Goal: Task Accomplishment & Management: Manage account settings

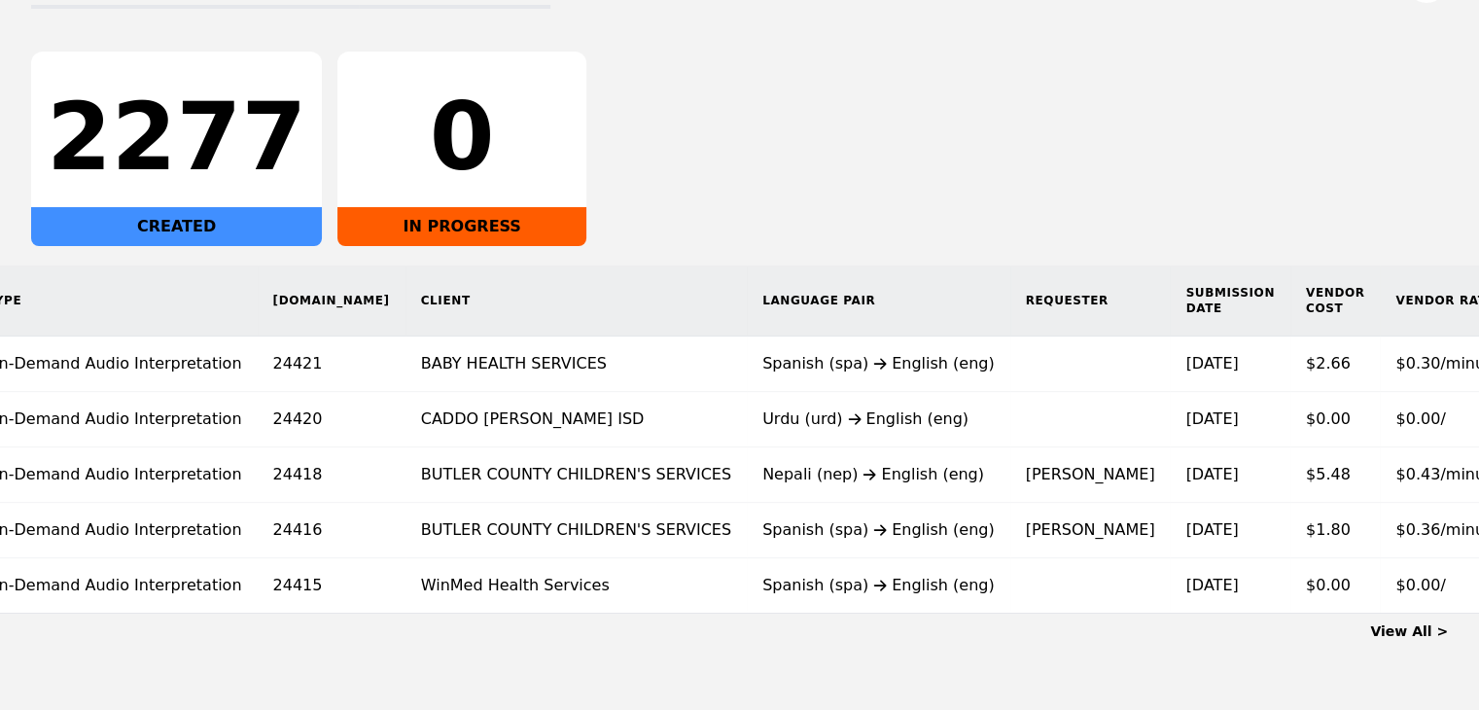
scroll to position [0, 140]
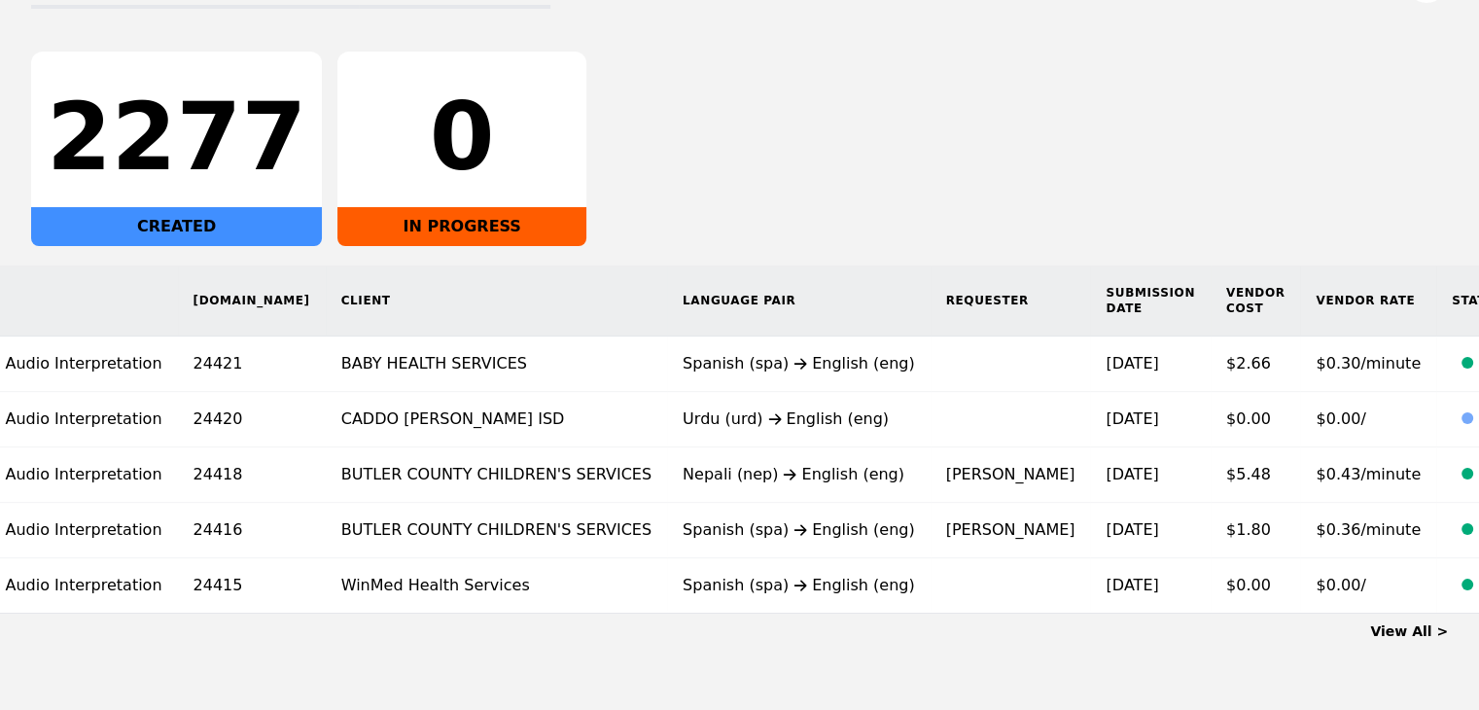
click at [1393, 639] on link "View All >" at bounding box center [1409, 631] width 78 height 16
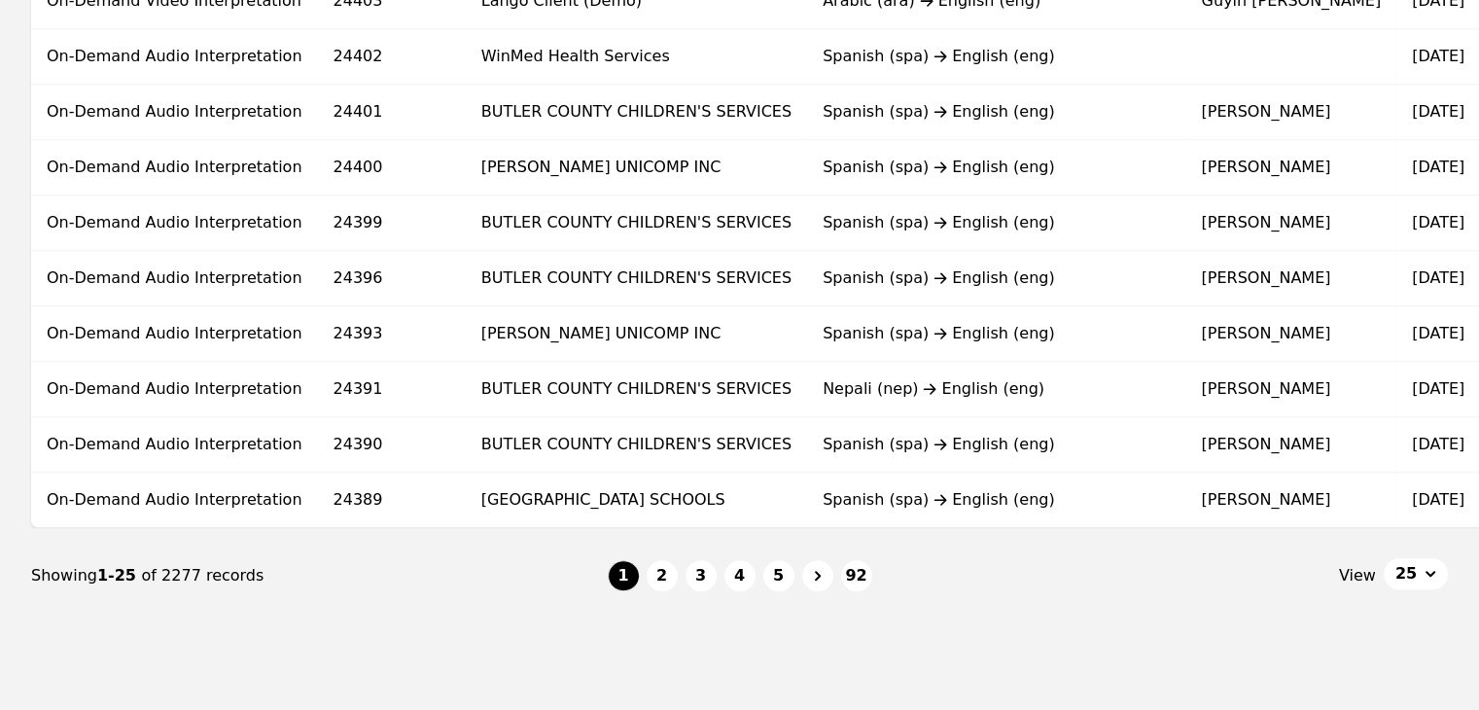
scroll to position [1264, 0]
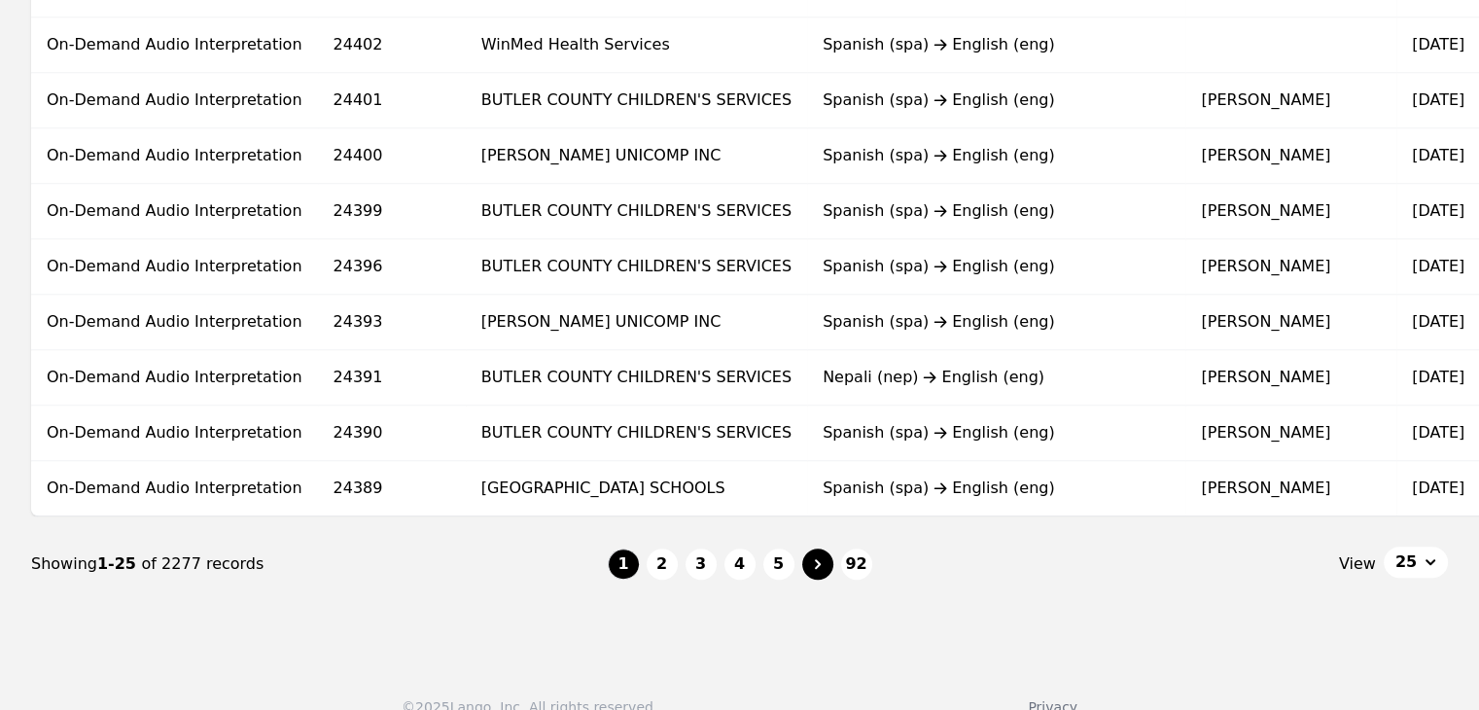
click at [808, 572] on icon "Page navigation" at bounding box center [817, 563] width 19 height 19
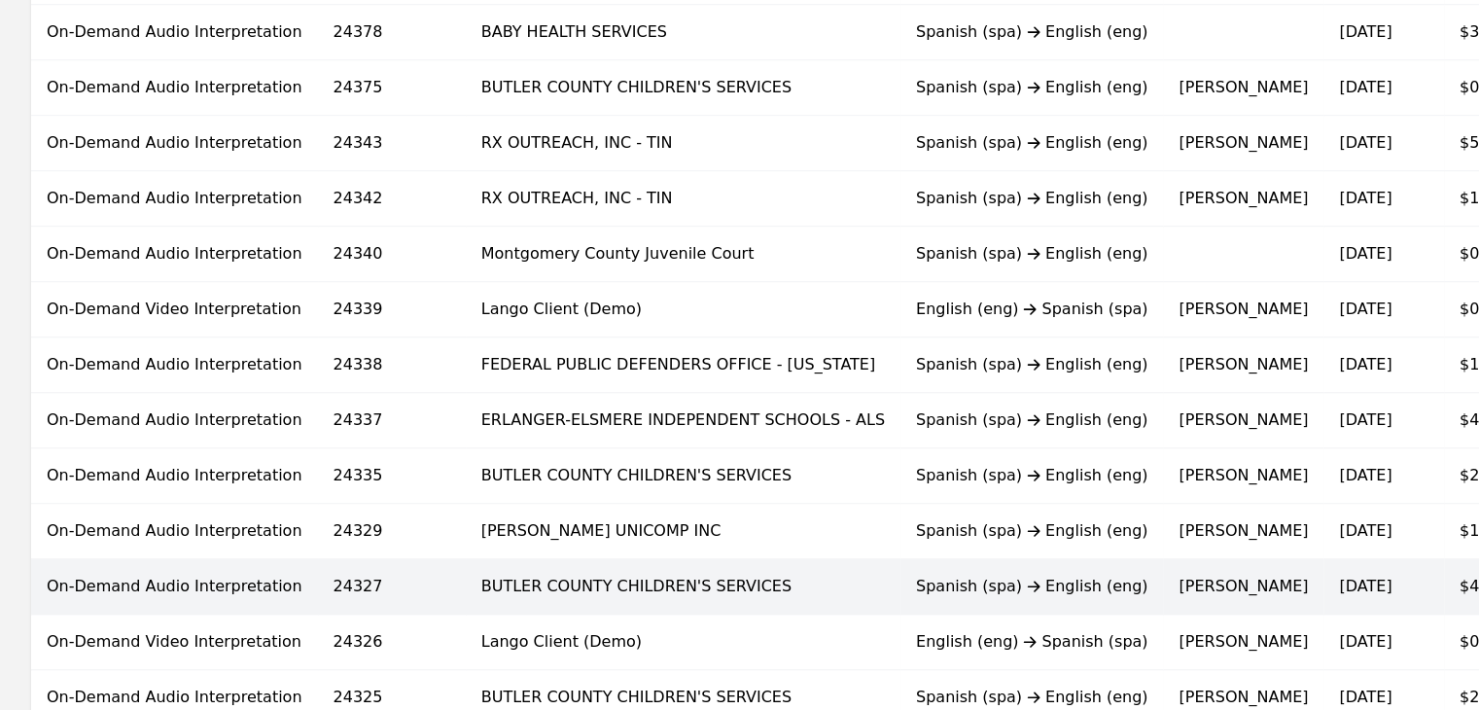
scroll to position [1302, 0]
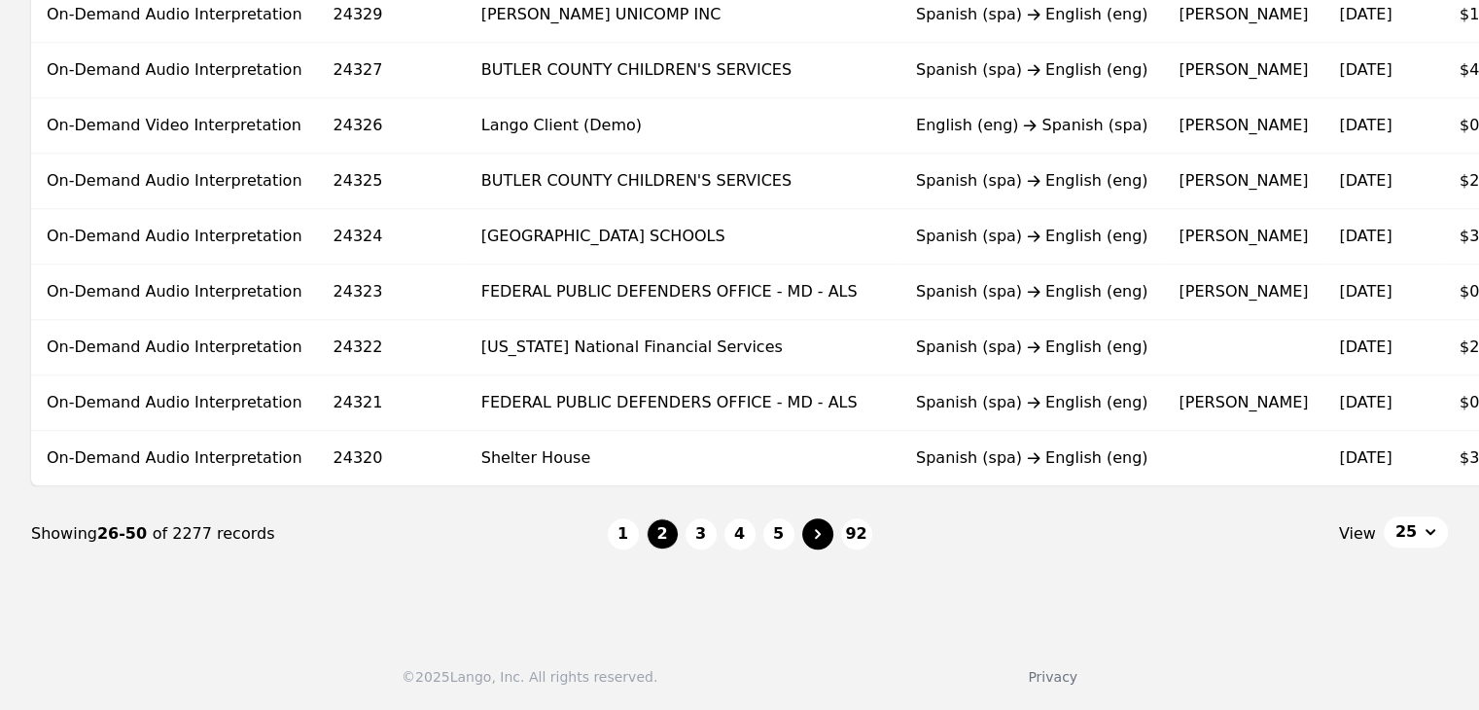
click at [825, 541] on icon "Page navigation" at bounding box center [817, 533] width 19 height 19
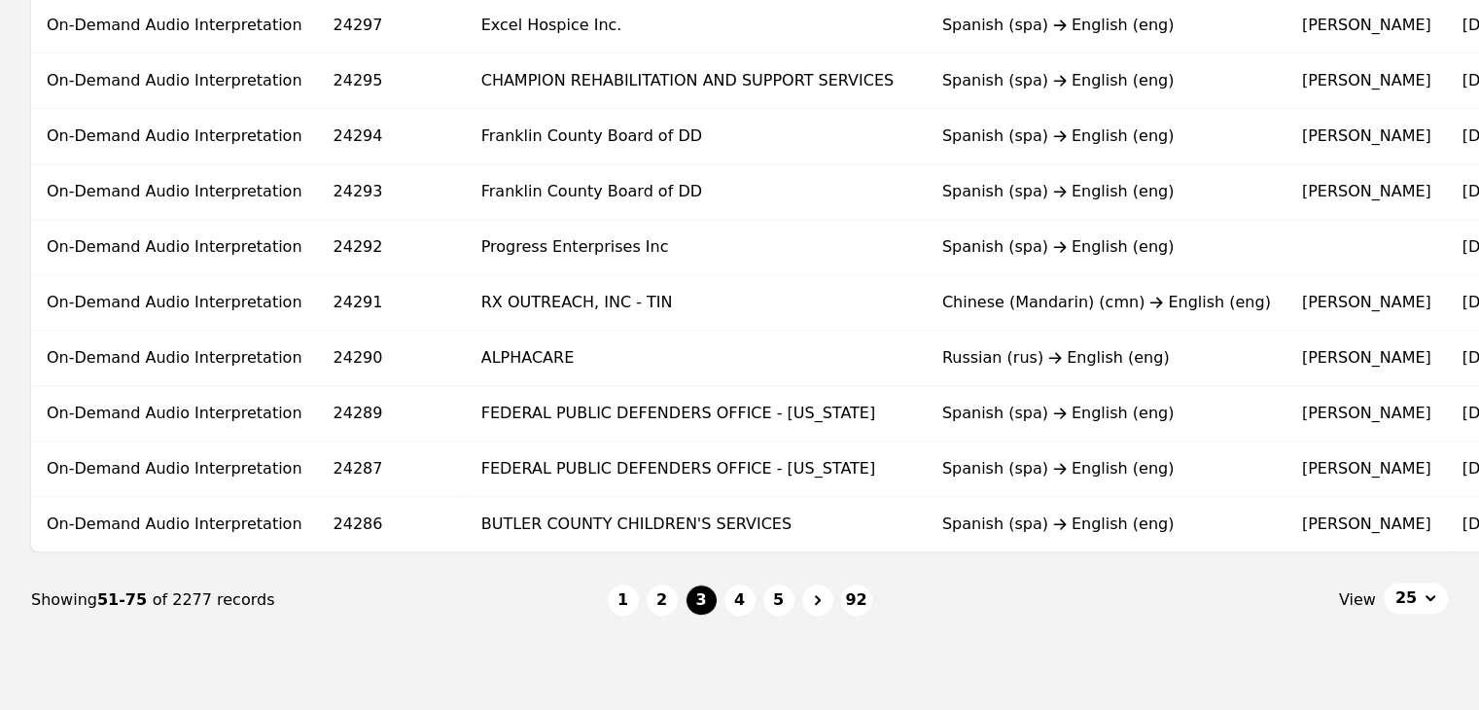
scroll to position [1302, 0]
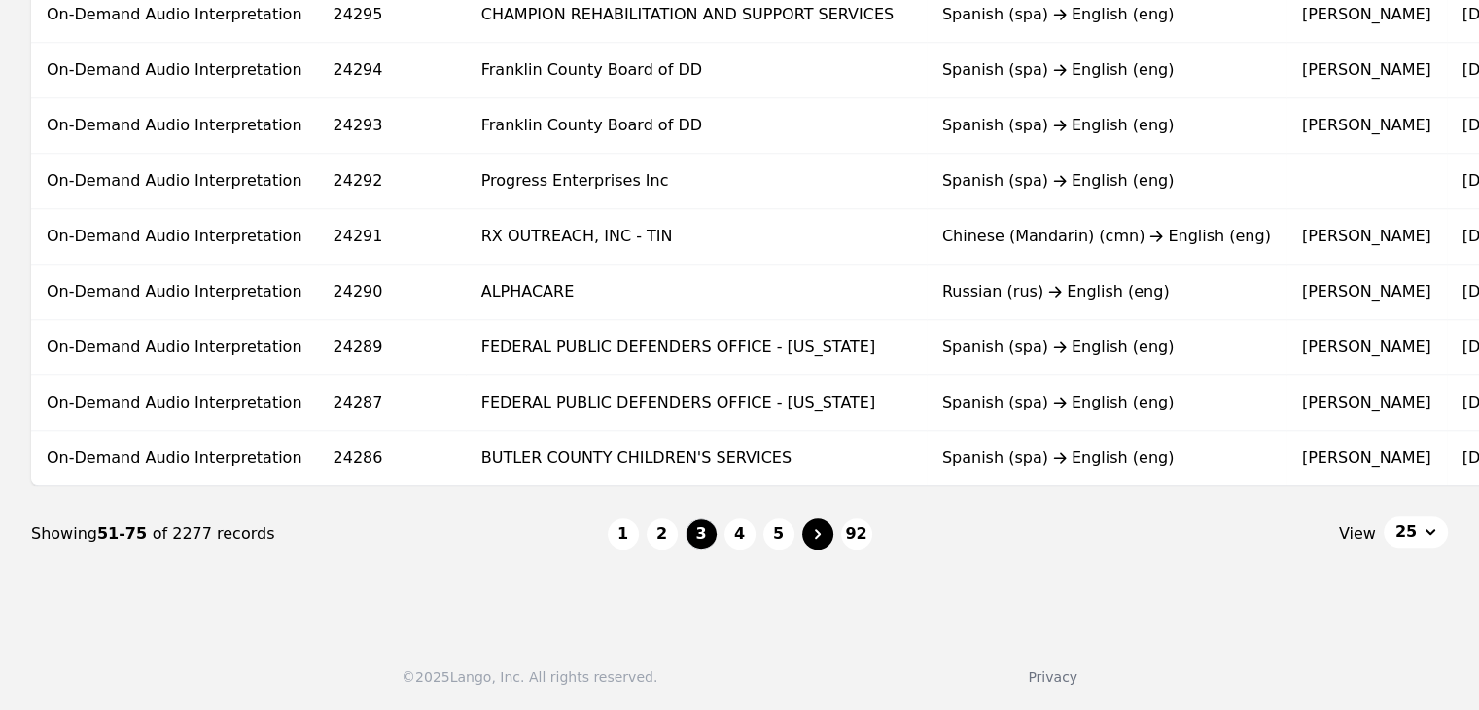
click at [816, 542] on icon "Page navigation" at bounding box center [817, 533] width 19 height 19
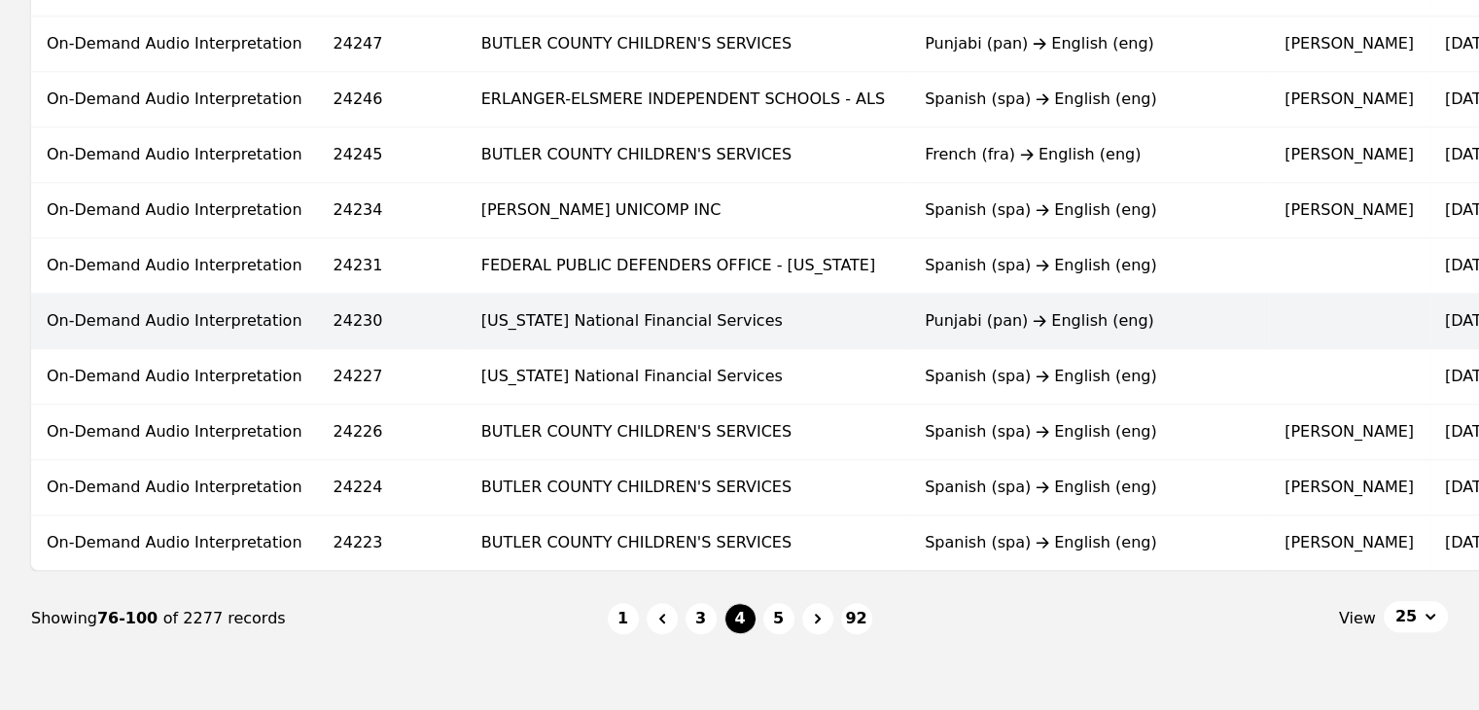
scroll to position [1302, 0]
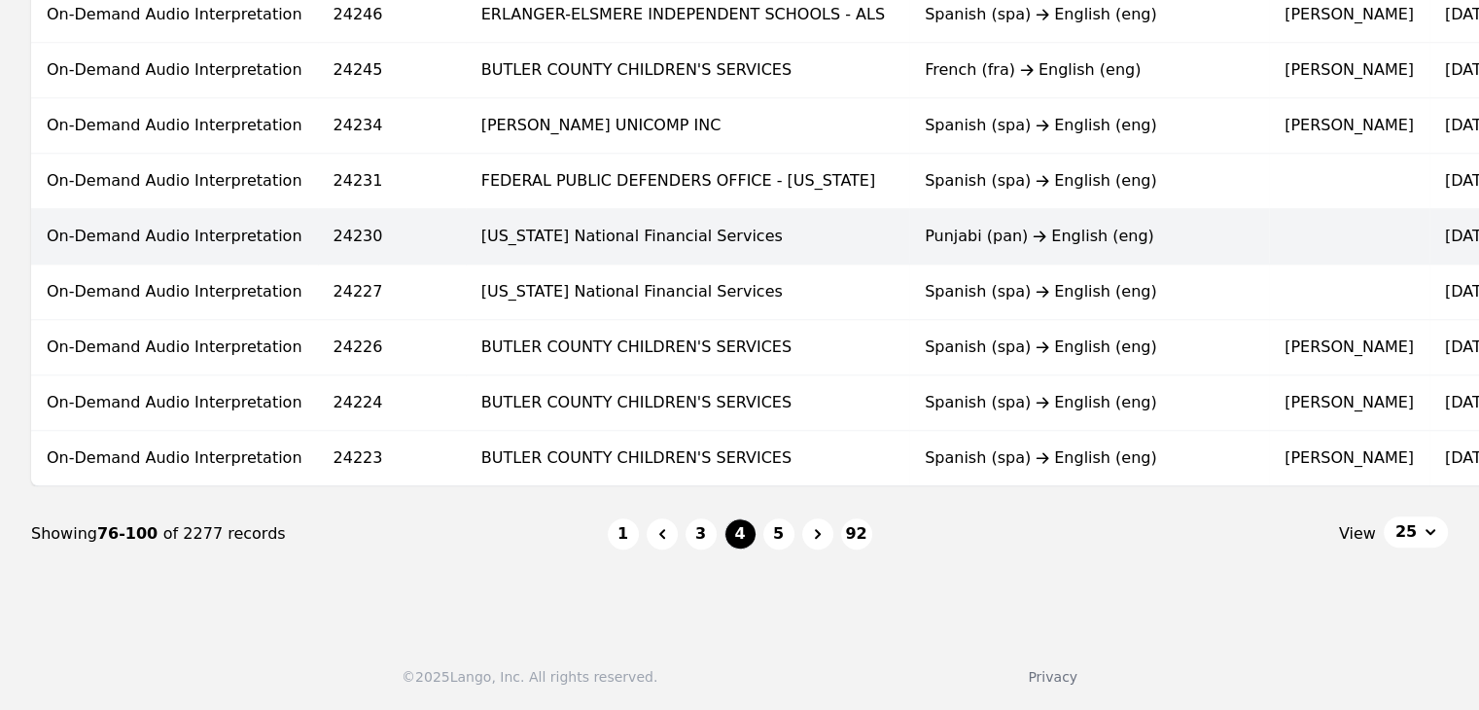
click at [817, 540] on icon "Page navigation" at bounding box center [817, 533] width 19 height 19
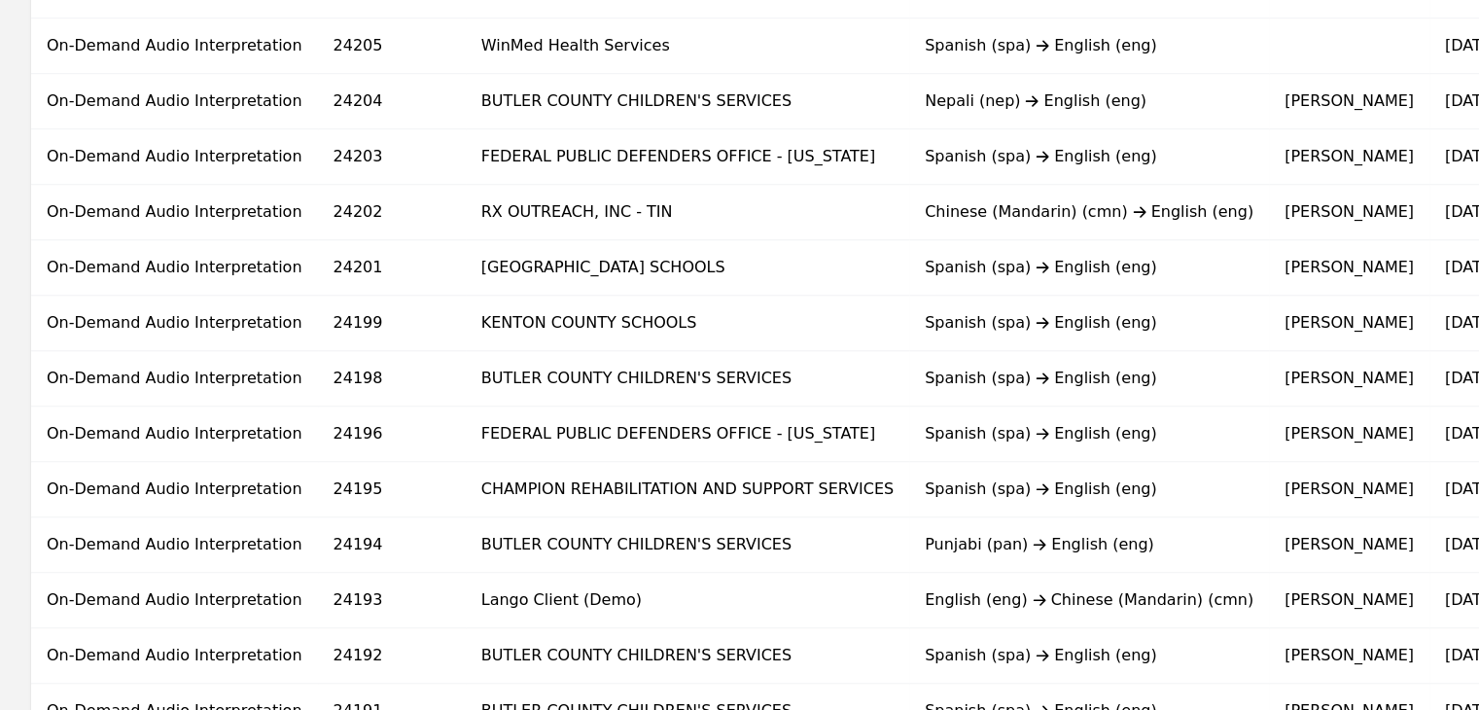
scroll to position [1302, 0]
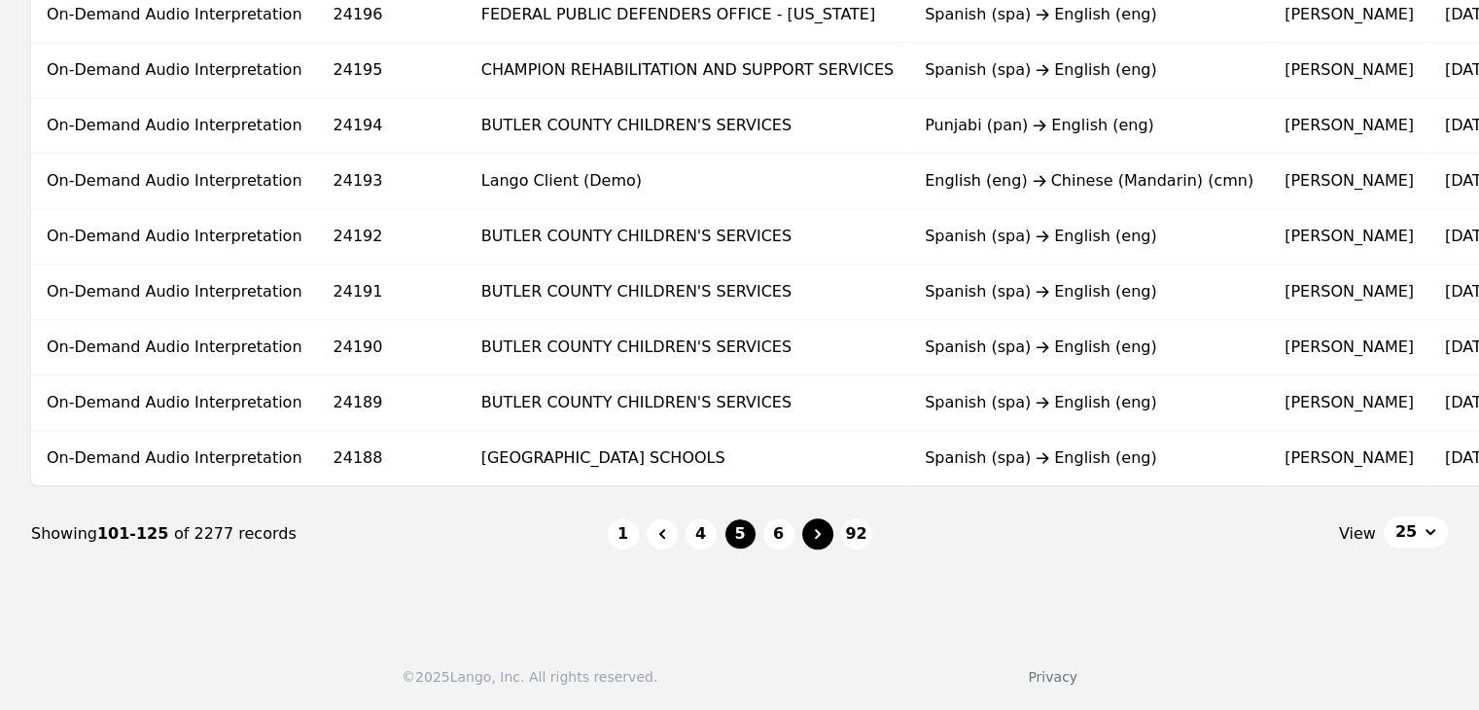
click at [821, 533] on icon "Page navigation" at bounding box center [817, 533] width 19 height 19
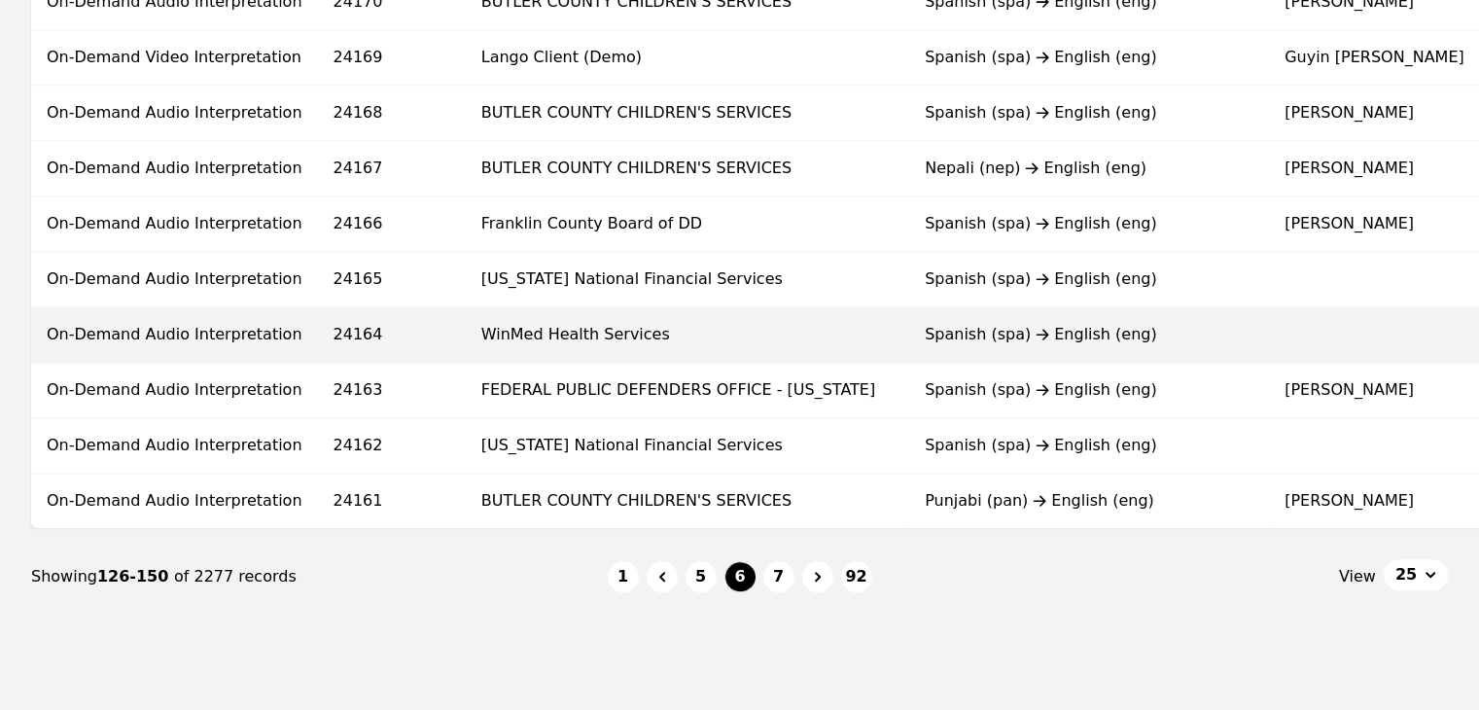
scroll to position [1302, 0]
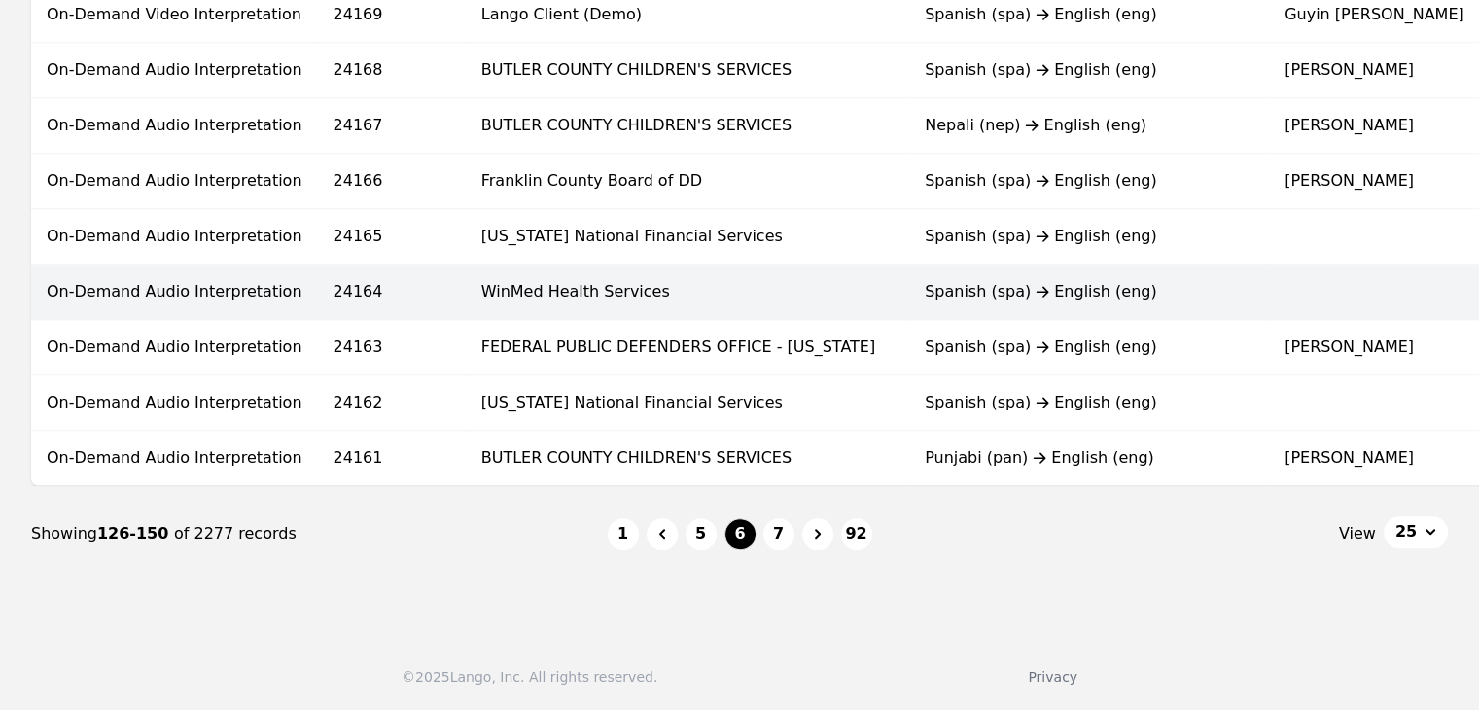
click at [817, 534] on icon "Page navigation" at bounding box center [818, 534] width 6 height 10
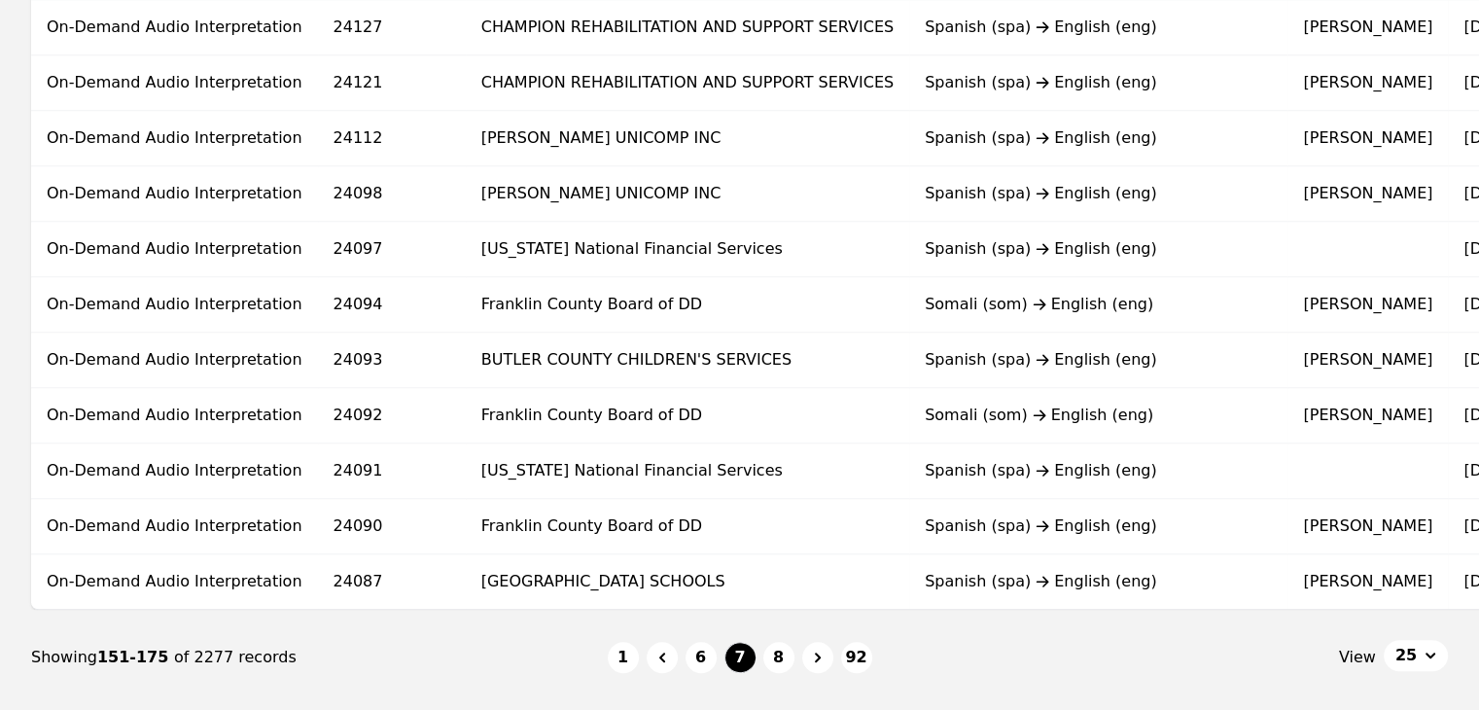
scroll to position [1302, 0]
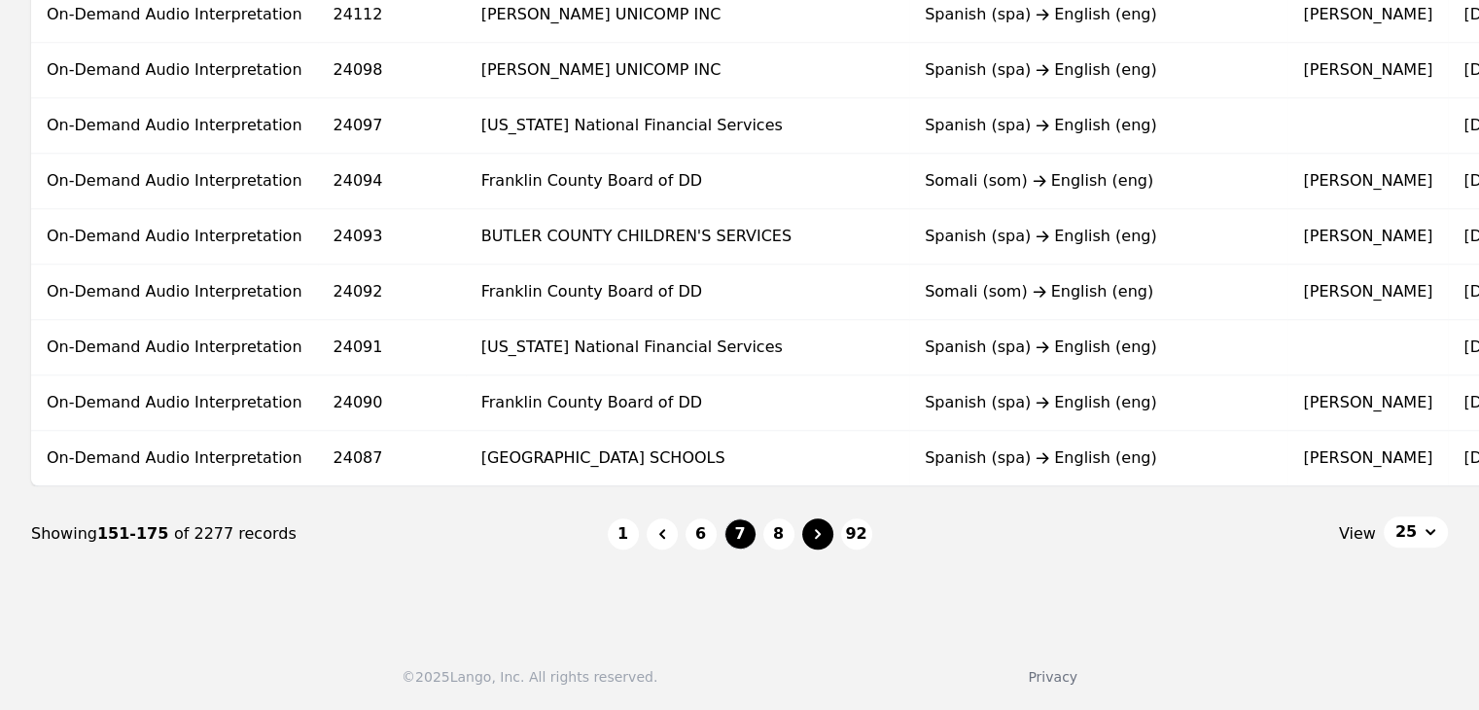
click at [819, 536] on icon "Page navigation" at bounding box center [817, 533] width 19 height 19
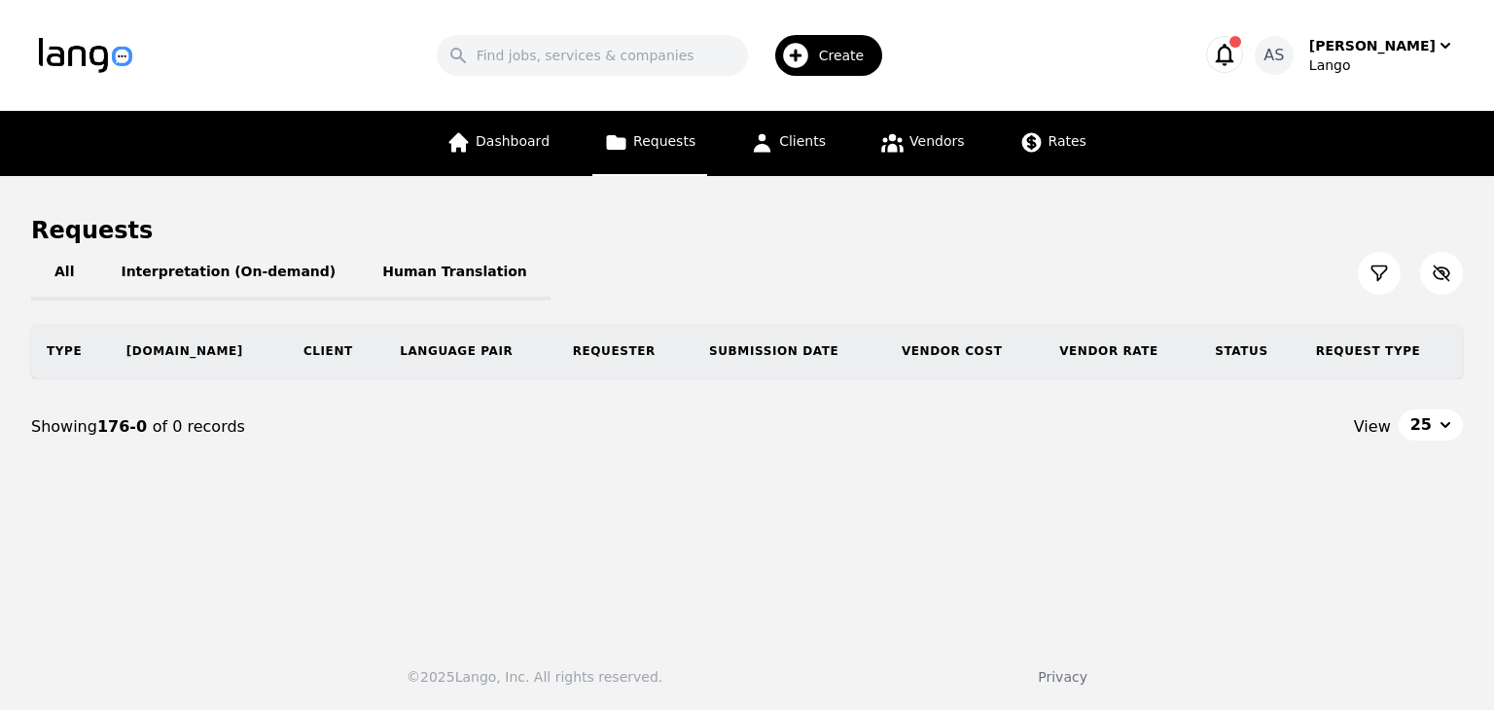
click at [819, 536] on main "Requests All Interpretation (On-demand) Human Translation Type Req.ID Client La…" at bounding box center [747, 398] width 1494 height 444
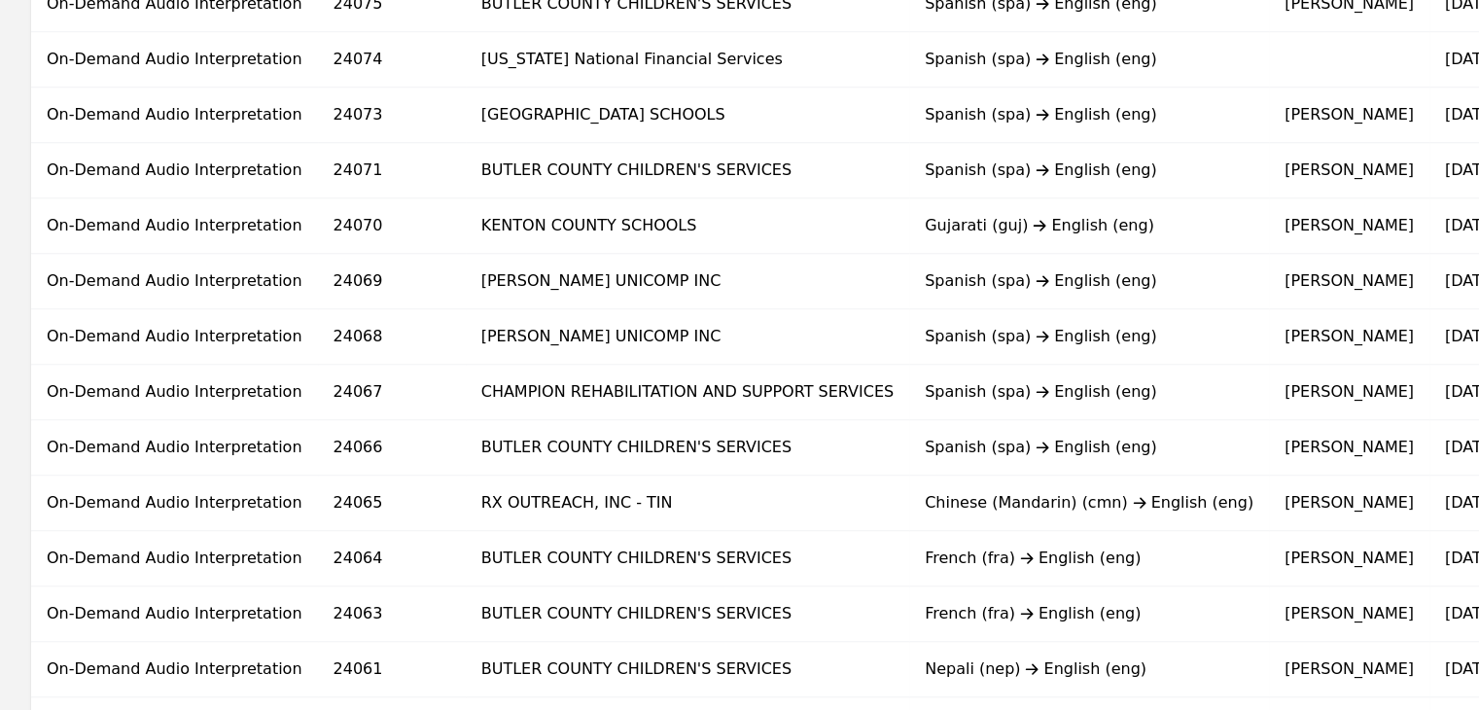
scroll to position [1302, 0]
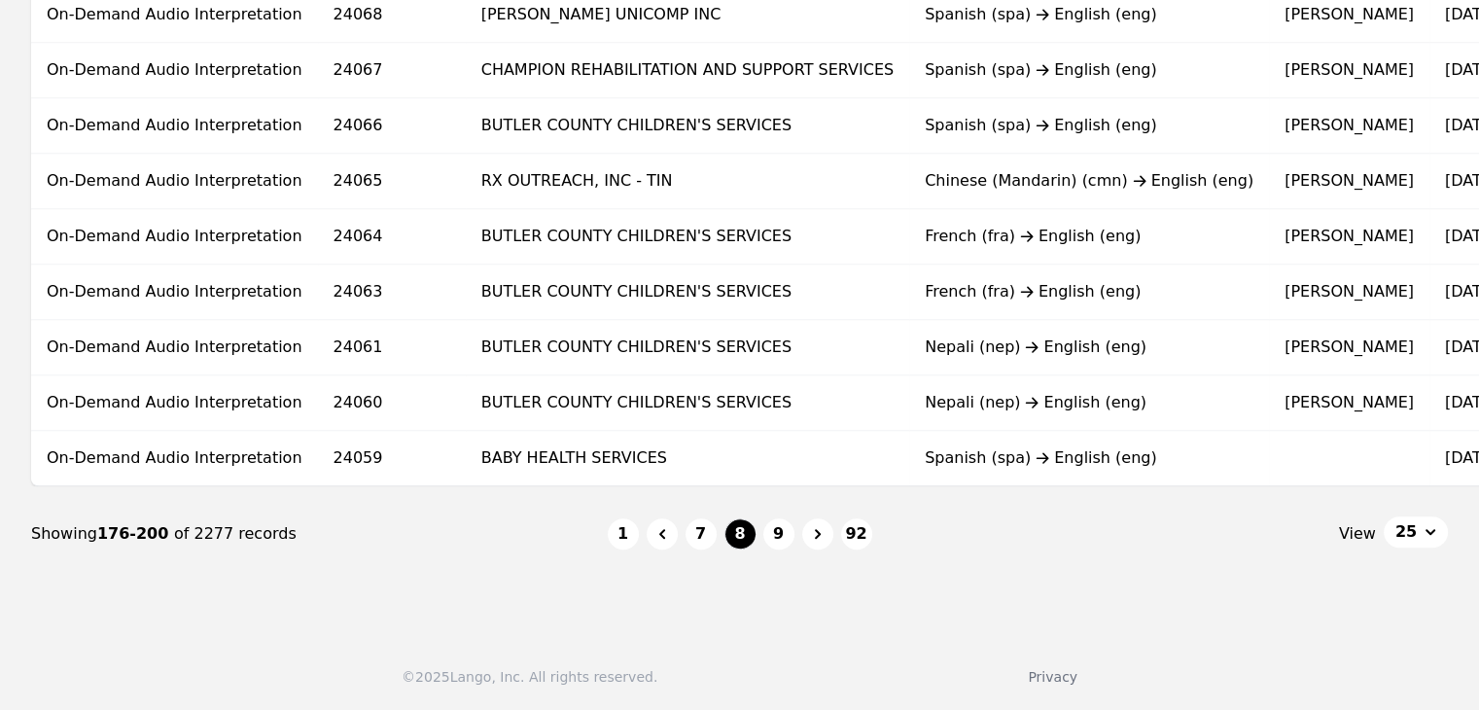
click at [1404, 539] on span "25" at bounding box center [1406, 531] width 21 height 23
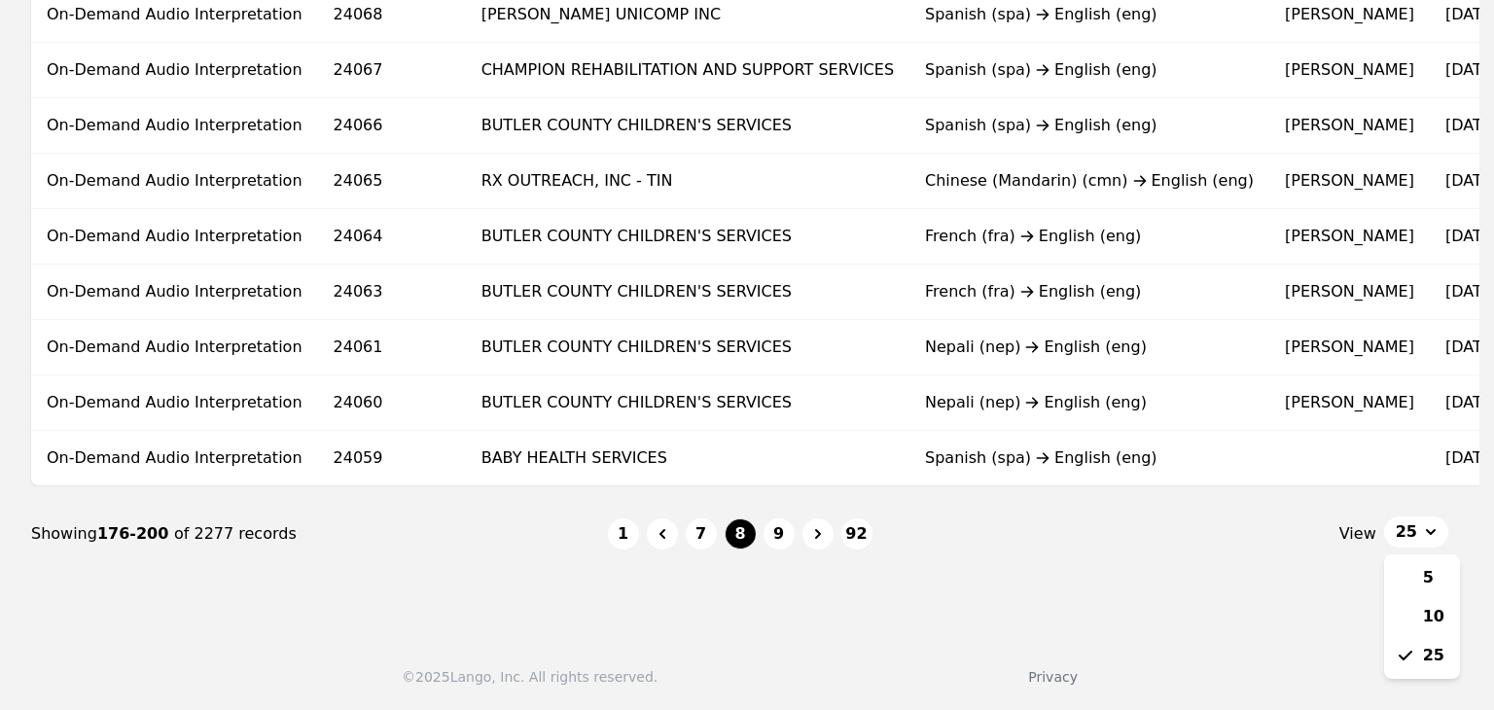
click at [814, 538] on nav "Showing 176-200 of 2277 records 1 7 8 9 92 View 25 5 10 25" at bounding box center [739, 533] width 1417 height 95
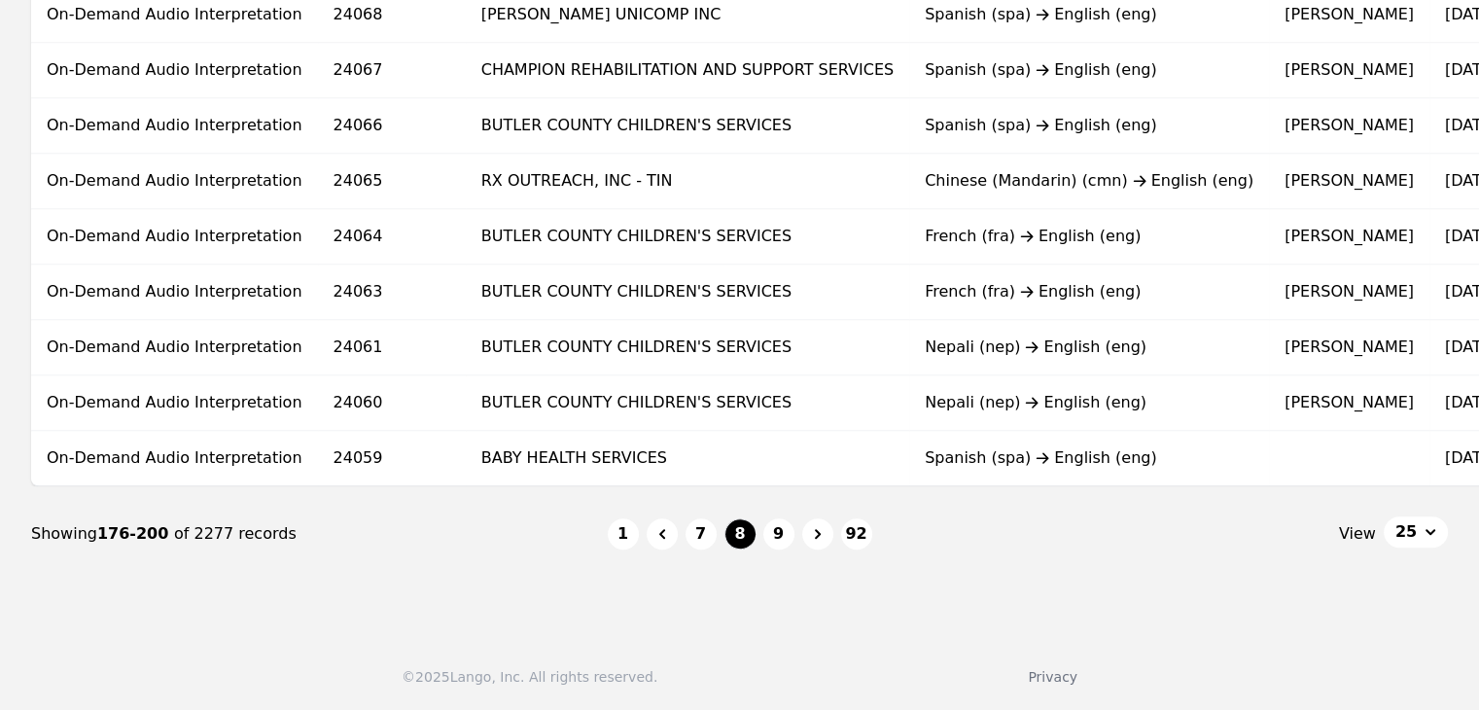
click at [815, 538] on icon "Page navigation" at bounding box center [818, 534] width 6 height 10
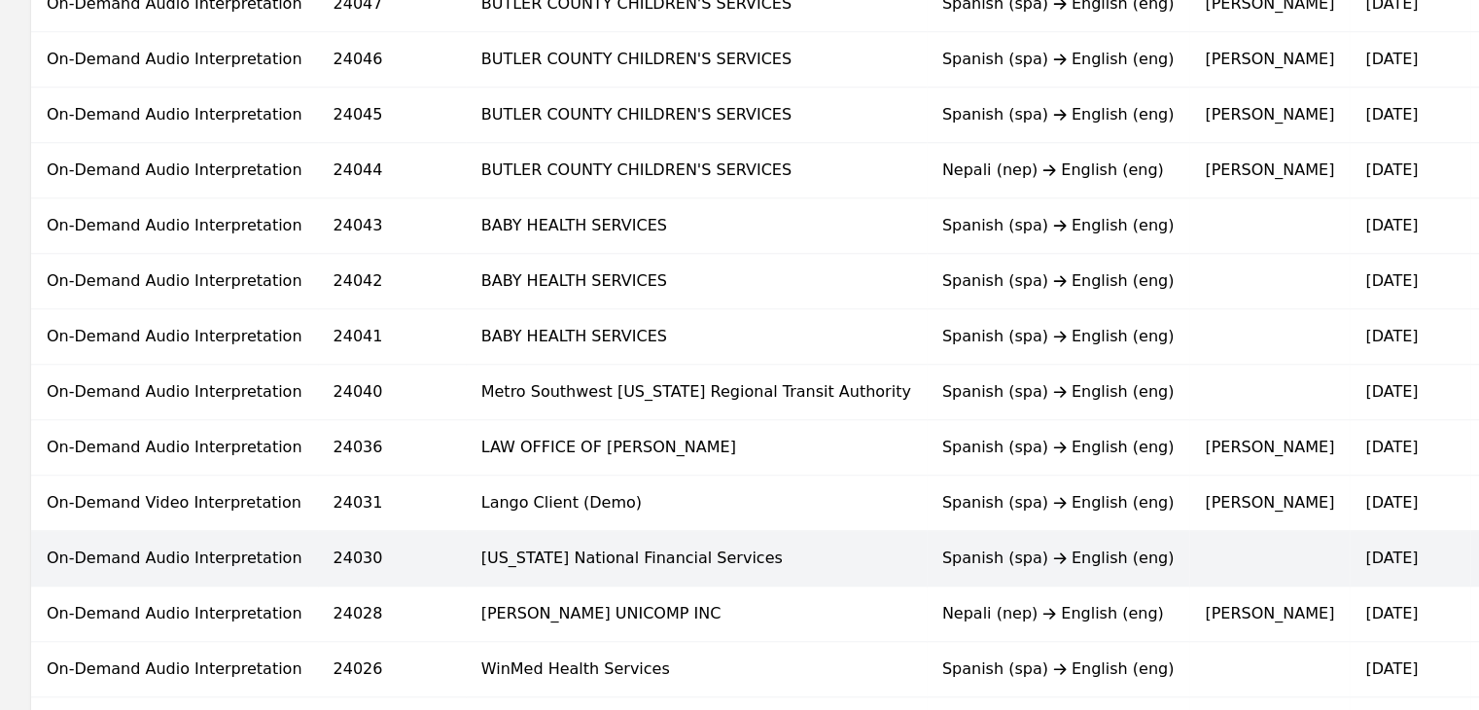
scroll to position [1302, 0]
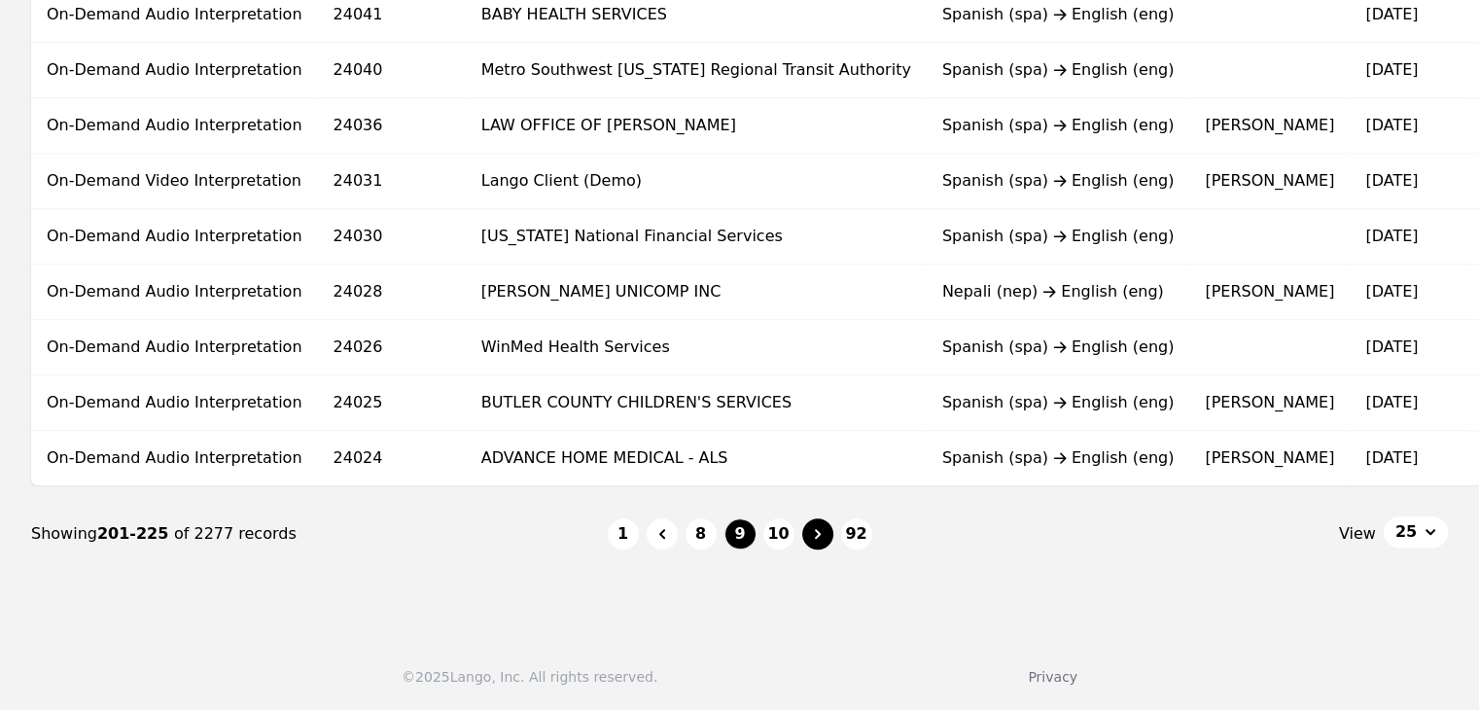
click at [829, 535] on button "Page navigation" at bounding box center [817, 533] width 31 height 31
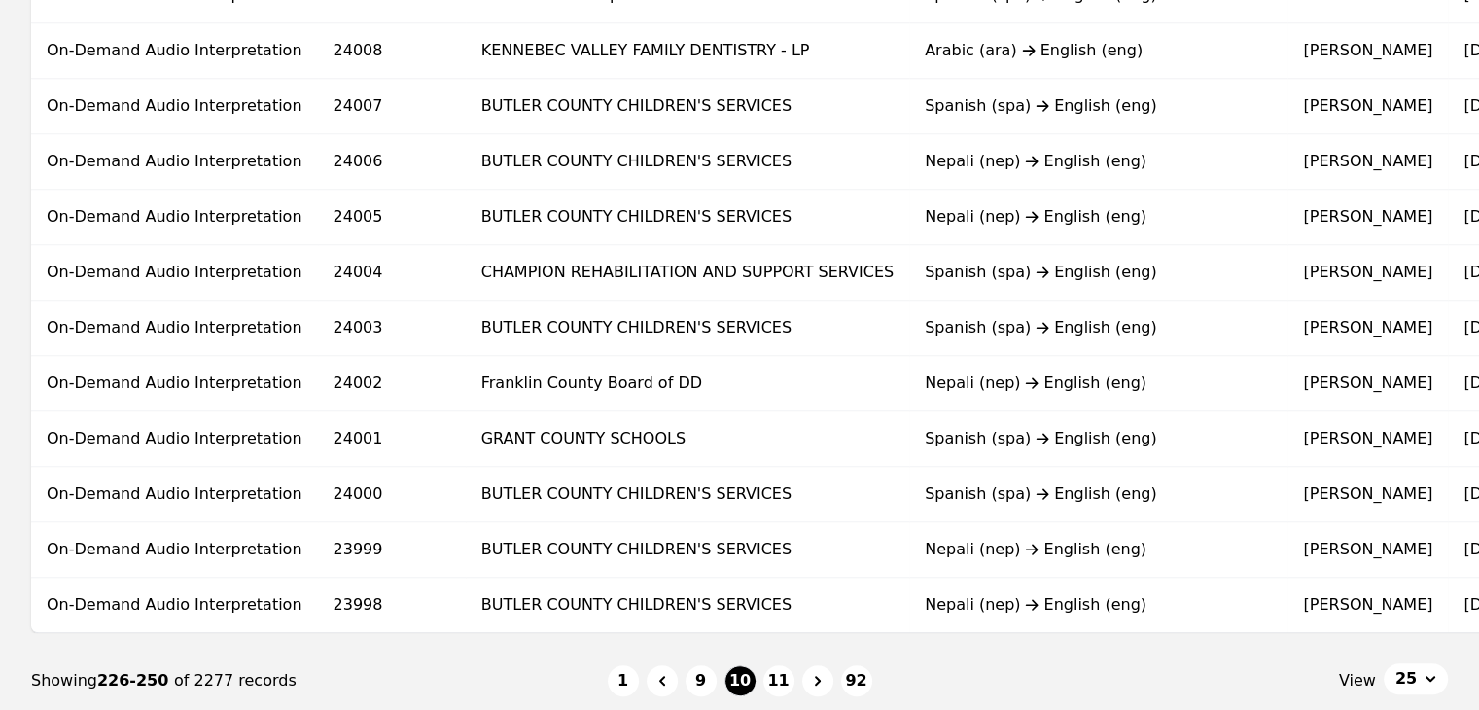
scroll to position [1302, 0]
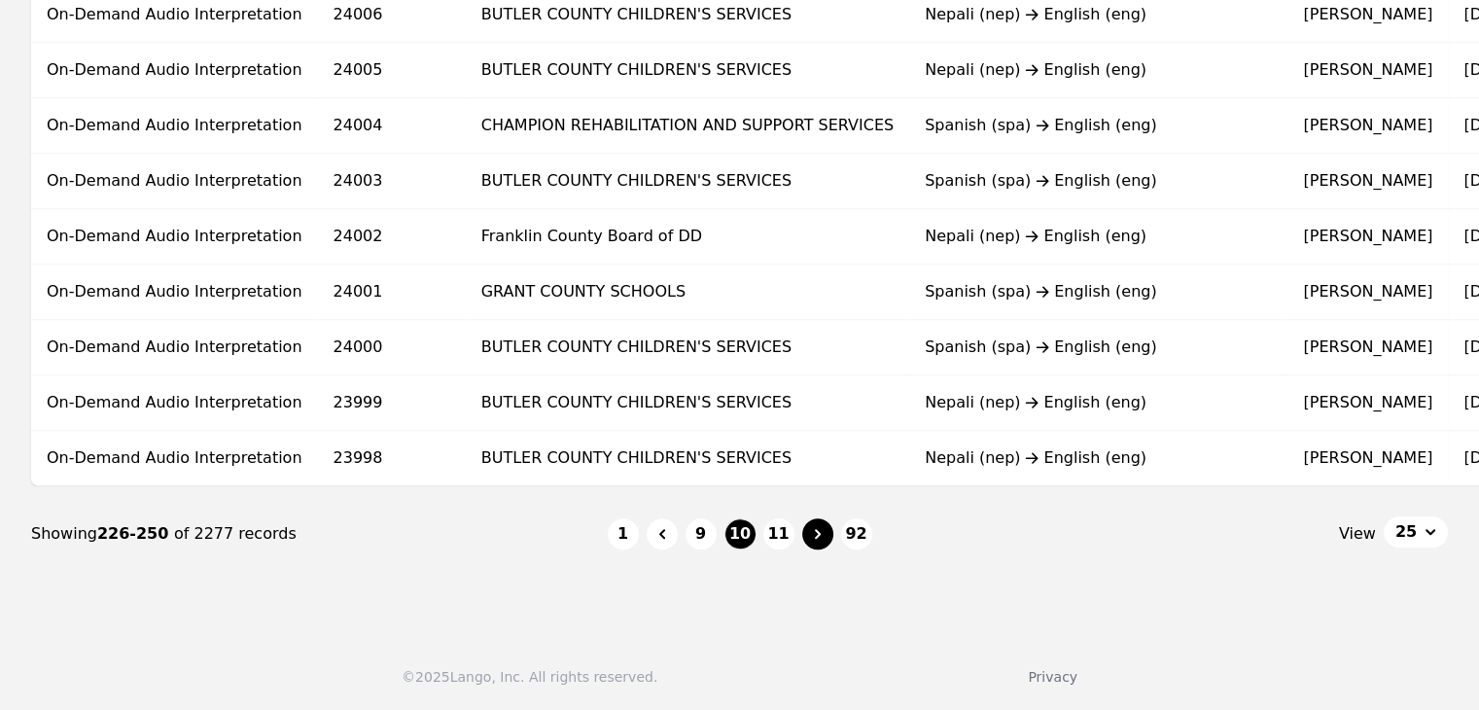
click at [827, 535] on button "Page navigation" at bounding box center [817, 533] width 31 height 31
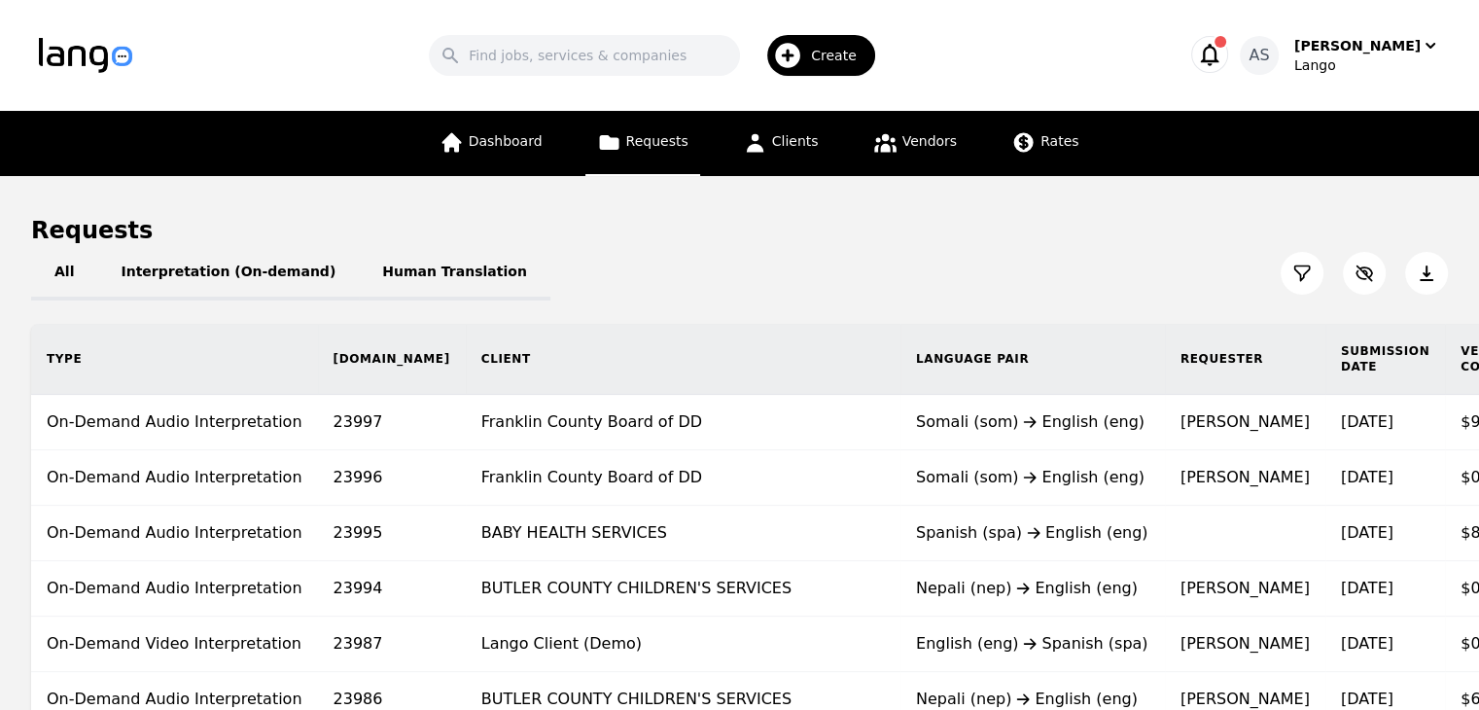
click at [1304, 272] on icon at bounding box center [1302, 273] width 15 height 15
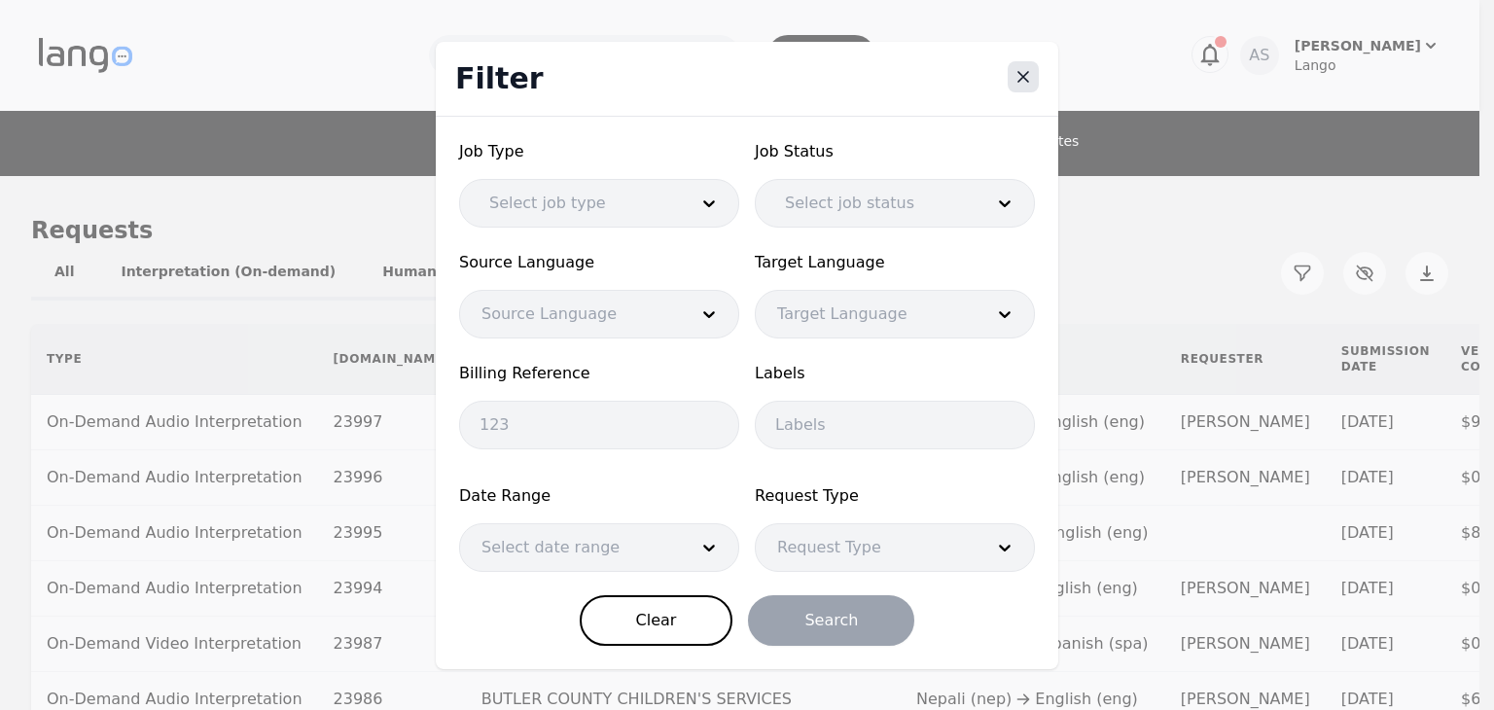
click at [1019, 78] on icon "Close" at bounding box center [1022, 76] width 19 height 19
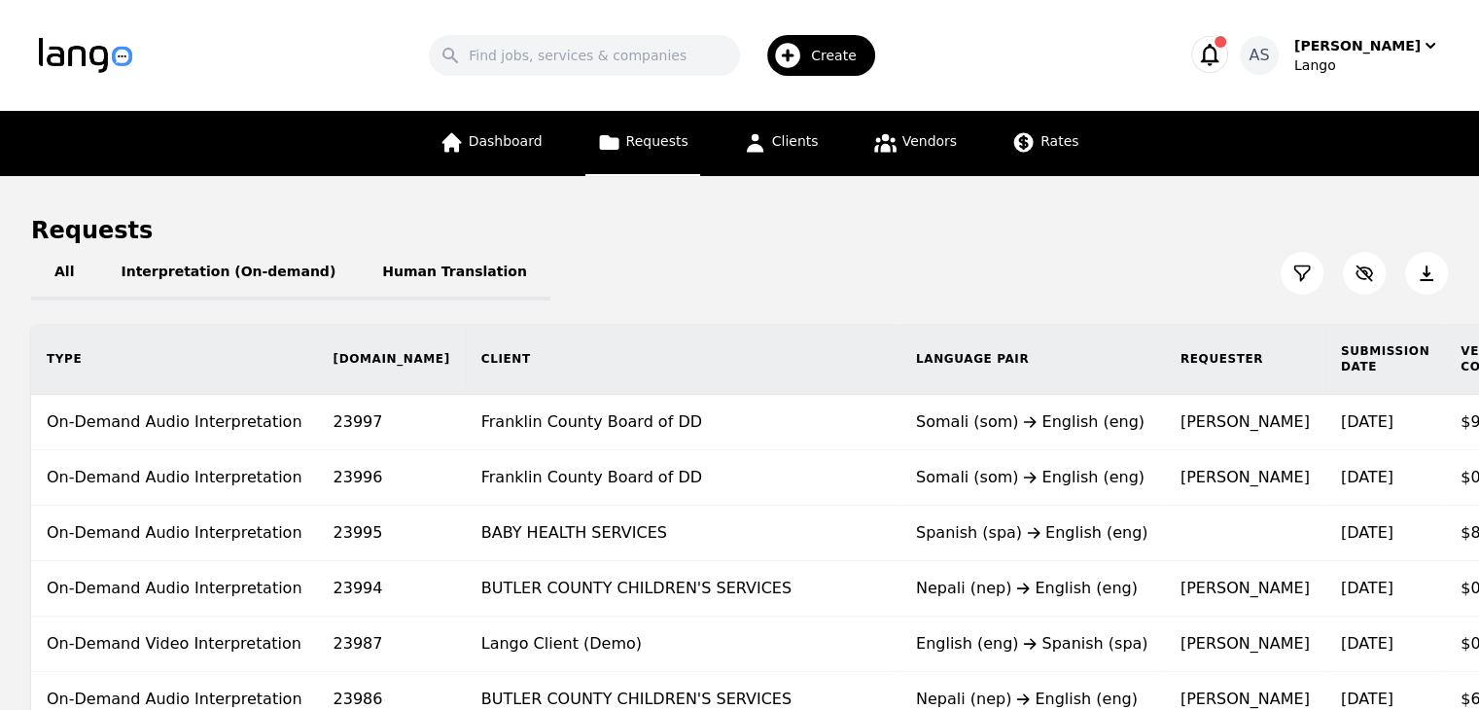
click at [1292, 271] on button at bounding box center [1302, 273] width 43 height 43
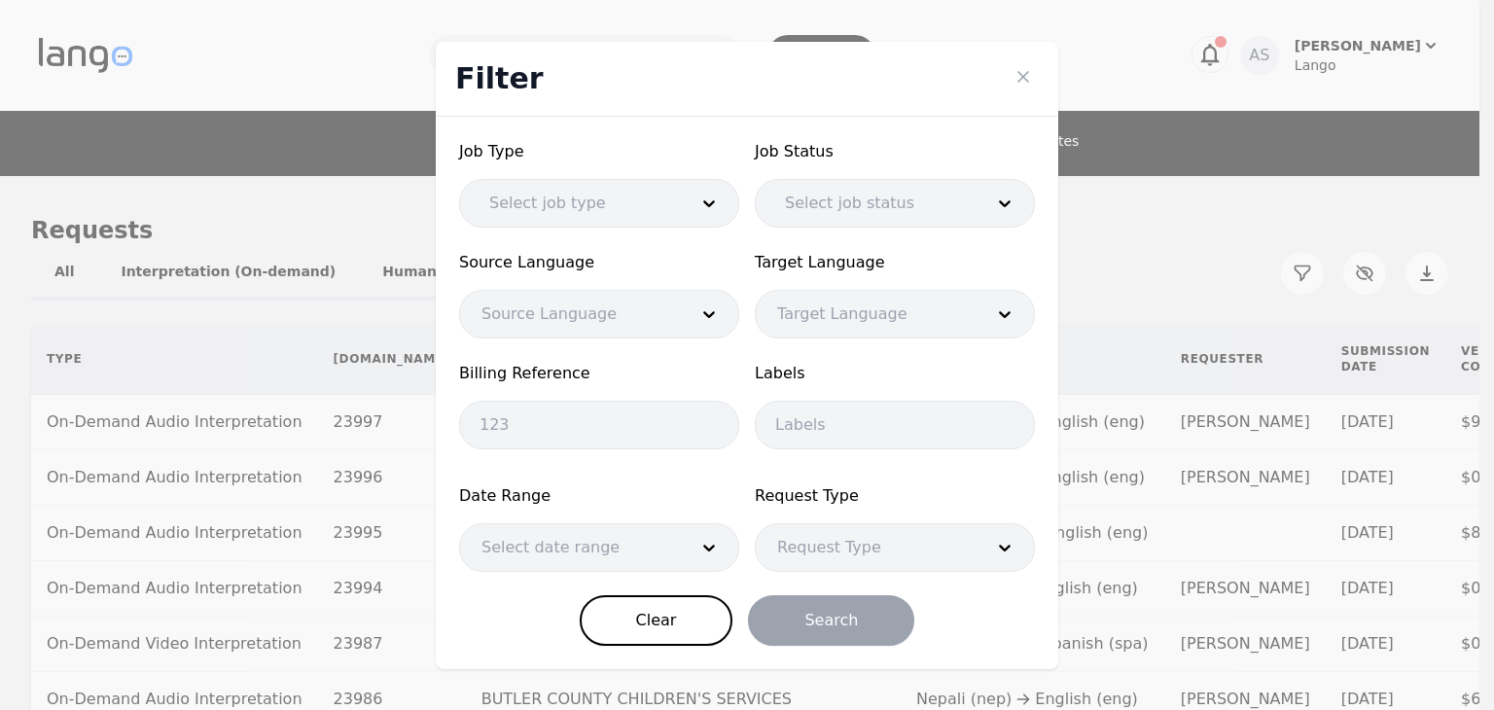
click at [564, 518] on div "Date Range Select date range" at bounding box center [599, 528] width 280 height 88
click at [567, 543] on div at bounding box center [570, 547] width 220 height 47
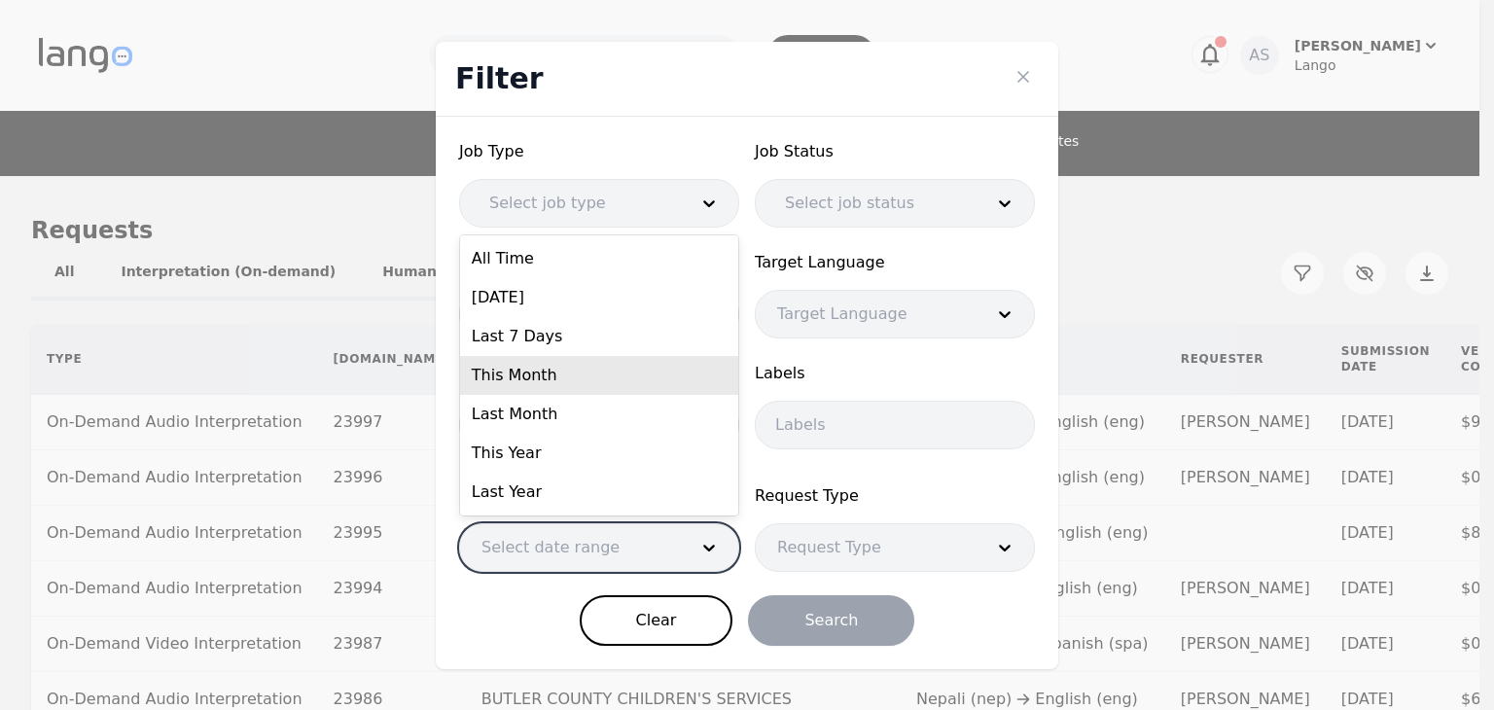
click at [1109, 215] on div "Filter Job Type Select job type Job Status Select job status Source Language So…" at bounding box center [747, 355] width 1494 height 710
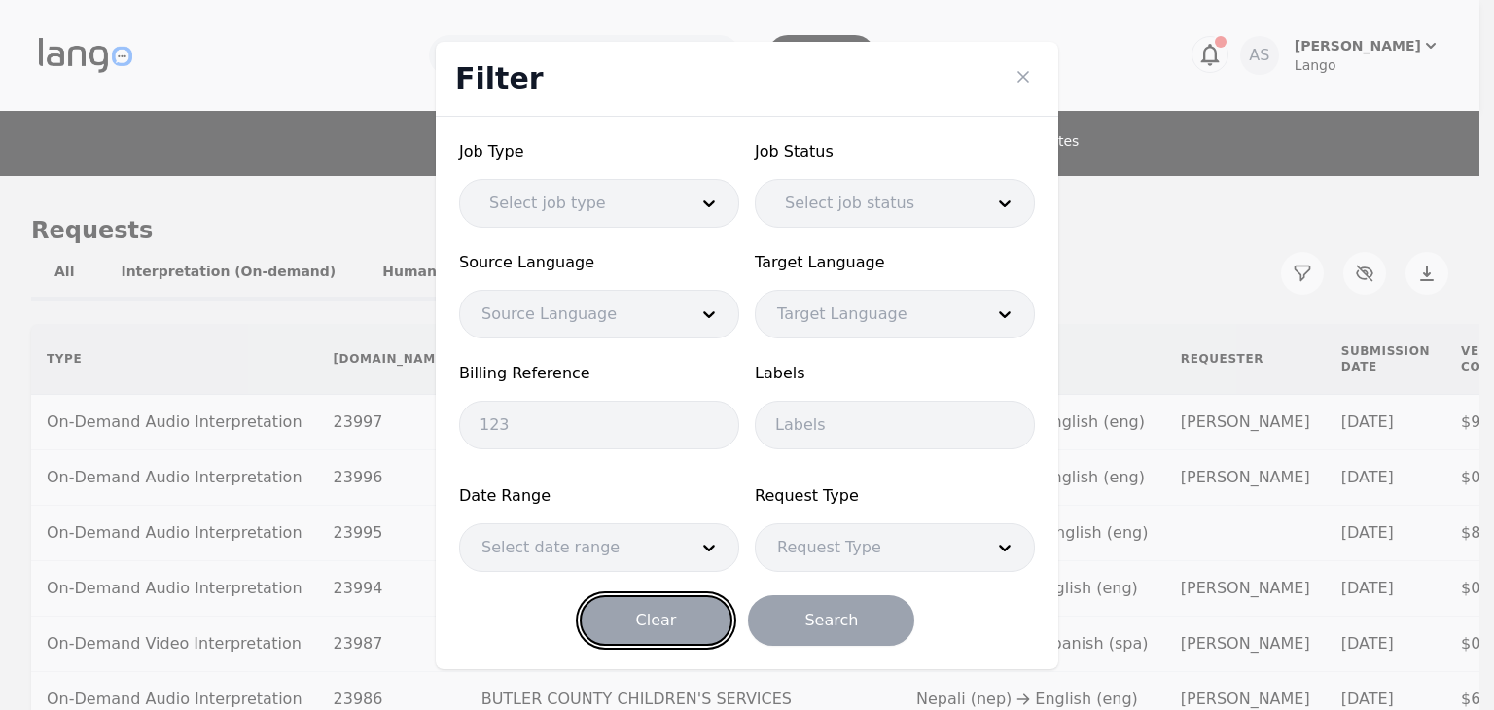
click at [696, 624] on button "Clear" at bounding box center [657, 620] width 154 height 51
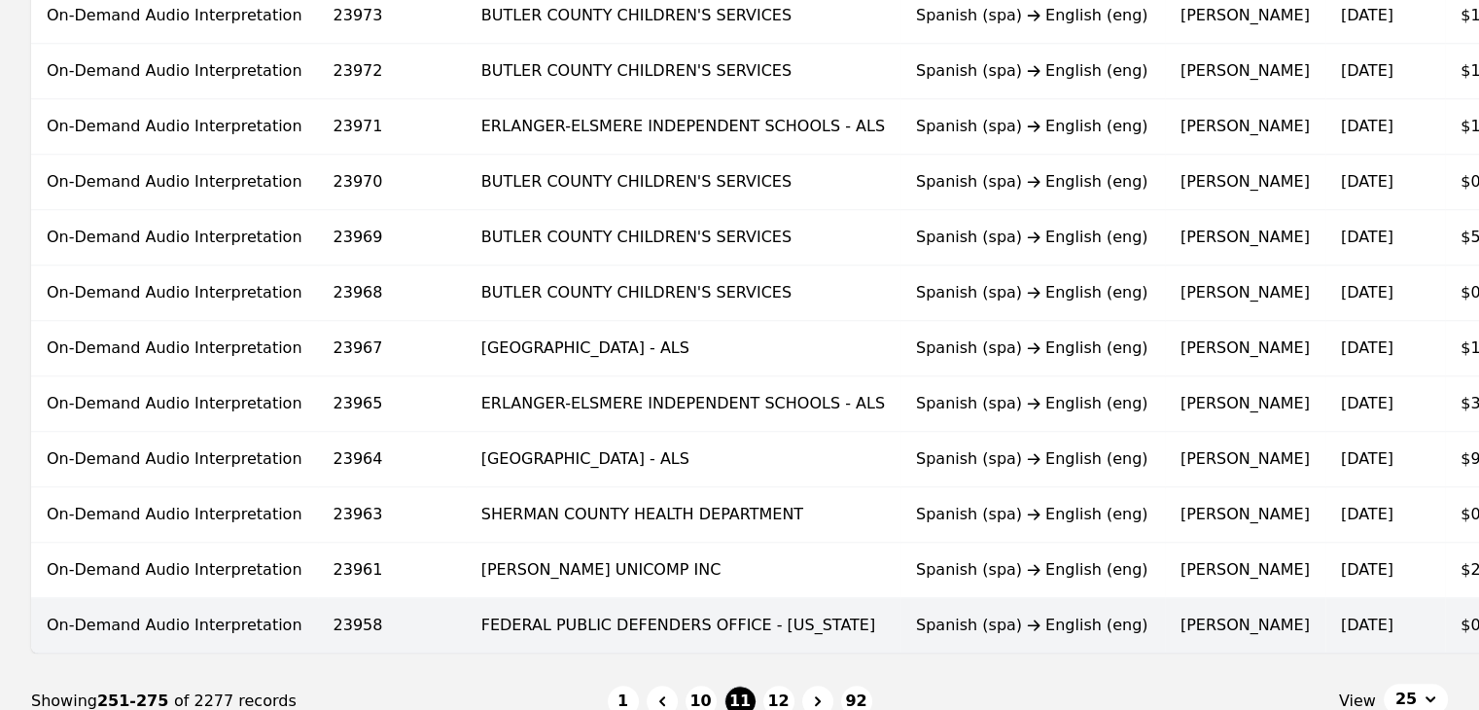
scroll to position [1302, 0]
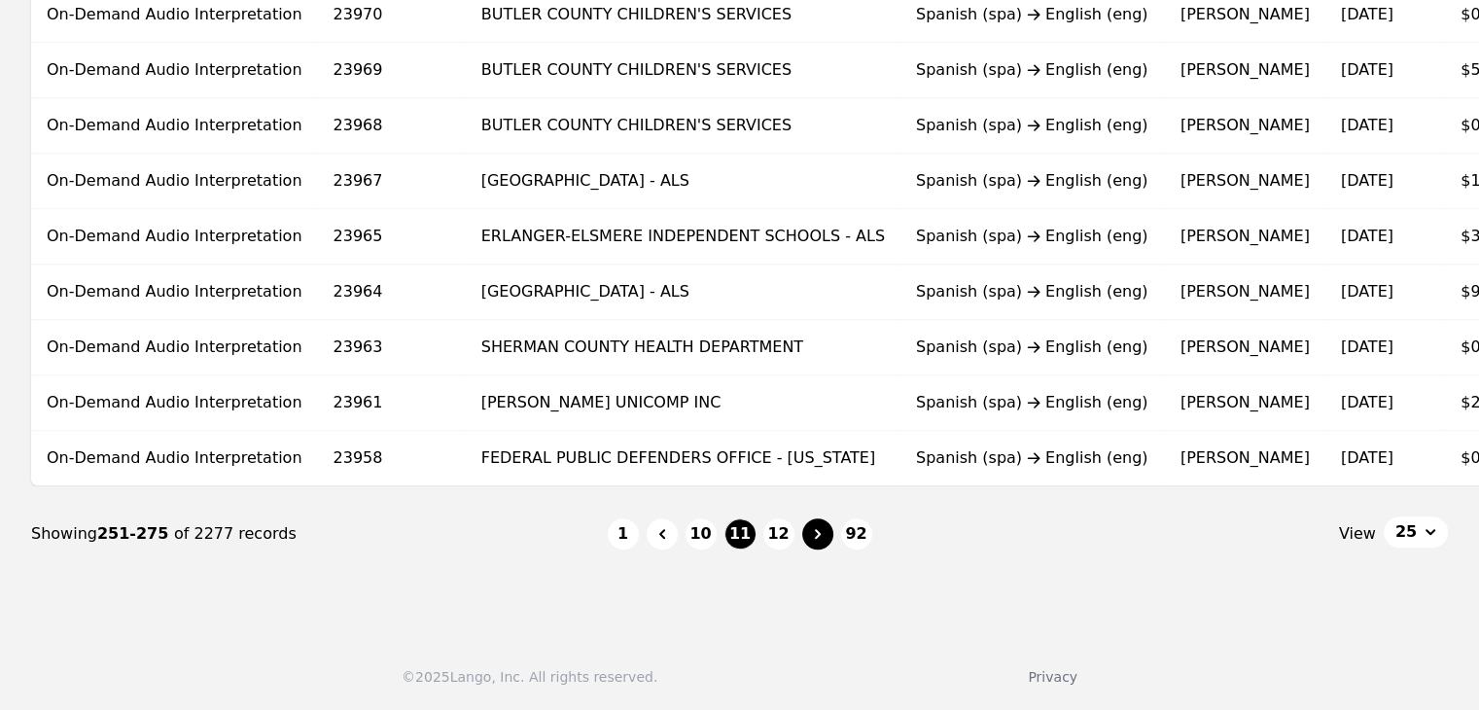
click at [818, 539] on icon "Page navigation" at bounding box center [817, 533] width 19 height 19
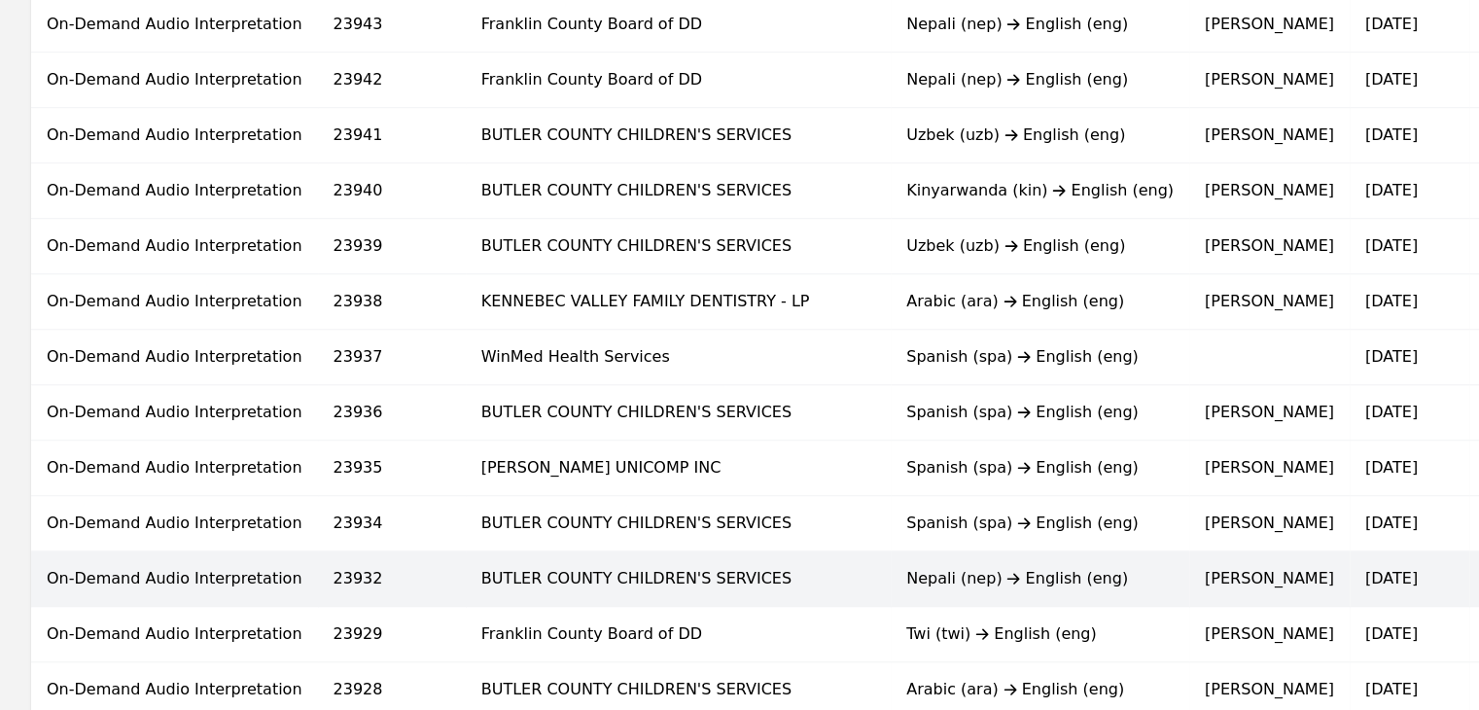
scroll to position [1302, 0]
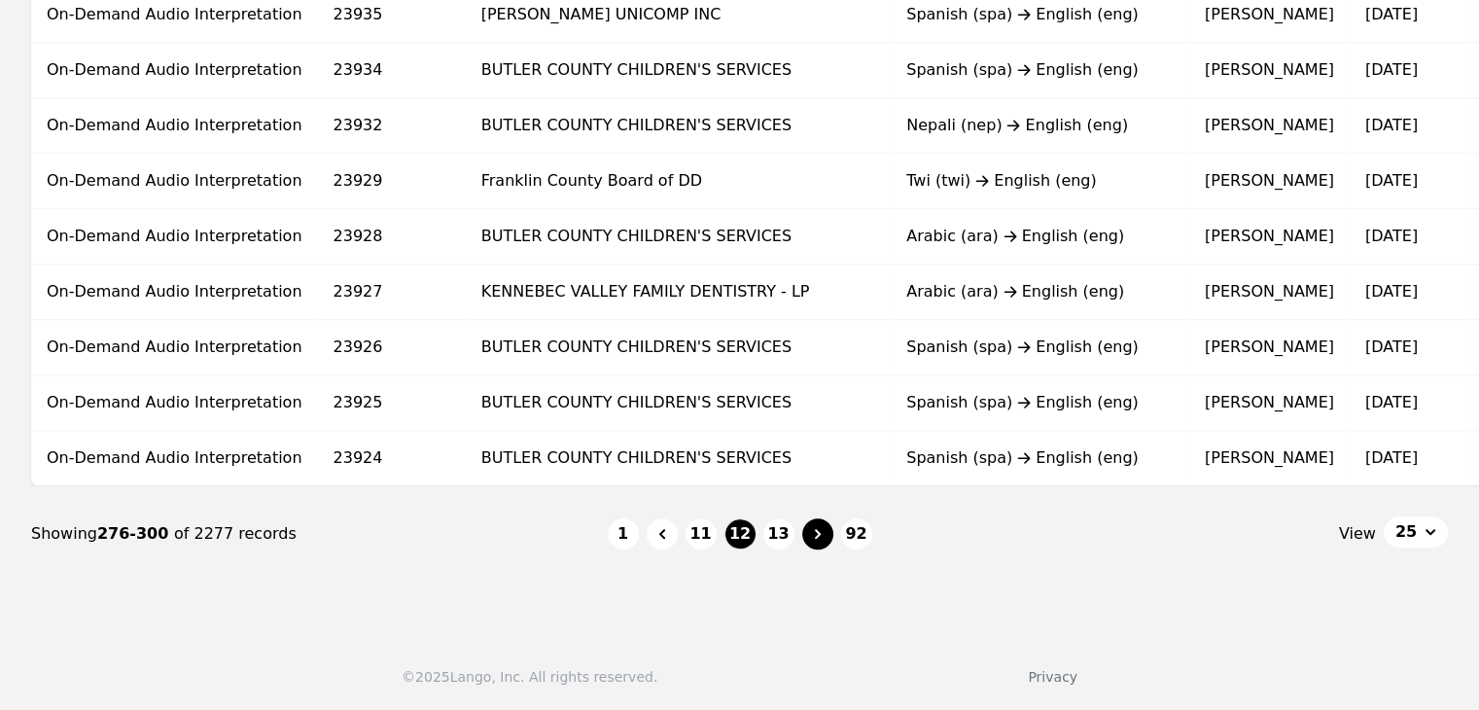
click at [829, 538] on button "Page navigation" at bounding box center [817, 533] width 31 height 31
click at [831, 538] on button "Page navigation" at bounding box center [817, 533] width 31 height 31
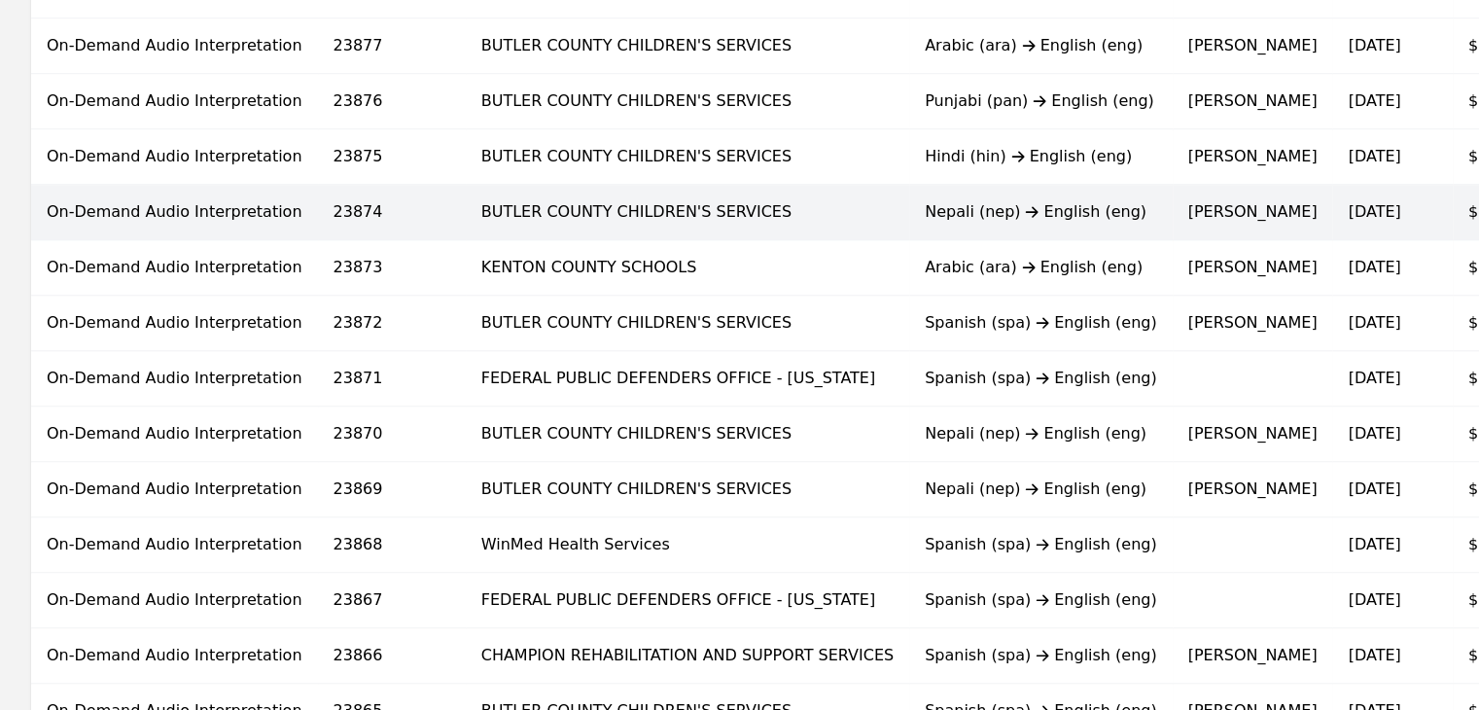
scroll to position [1302, 0]
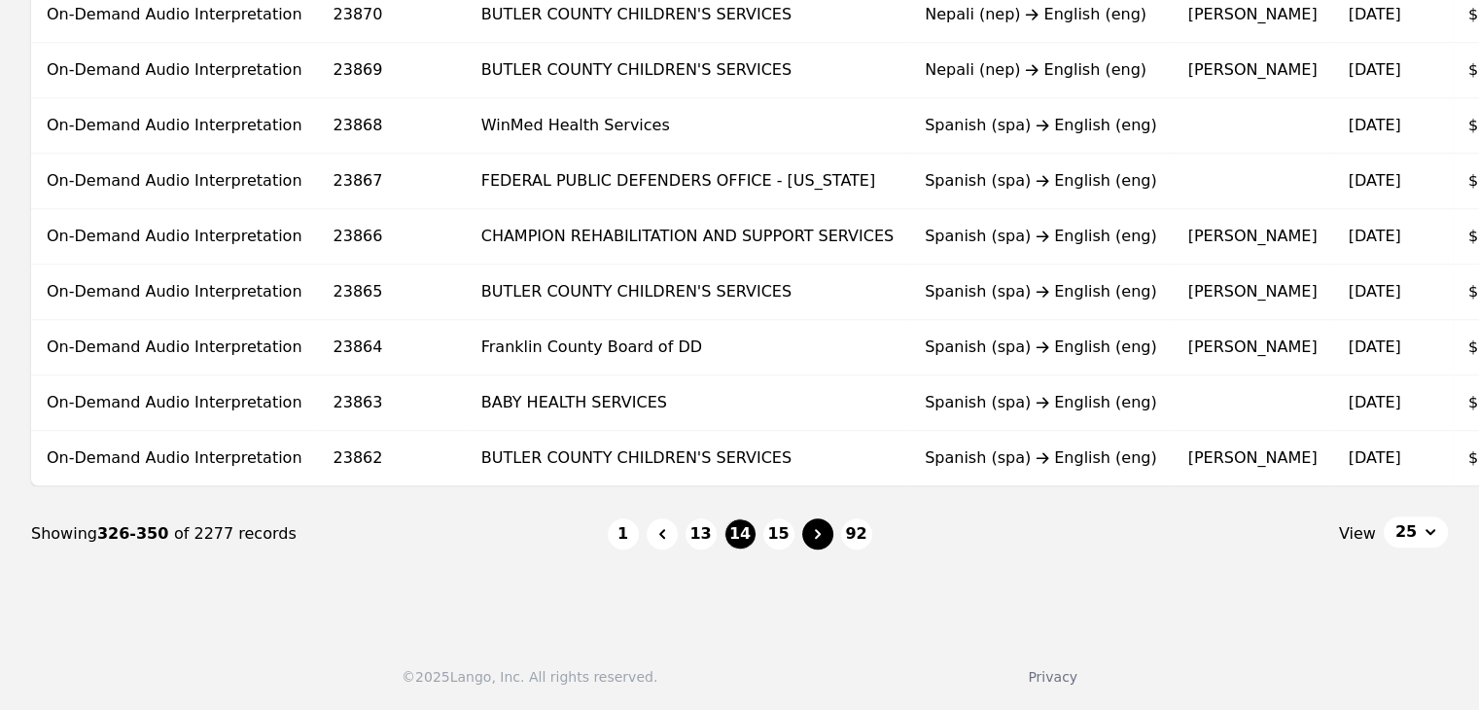
click at [818, 545] on button "Page navigation" at bounding box center [817, 533] width 31 height 31
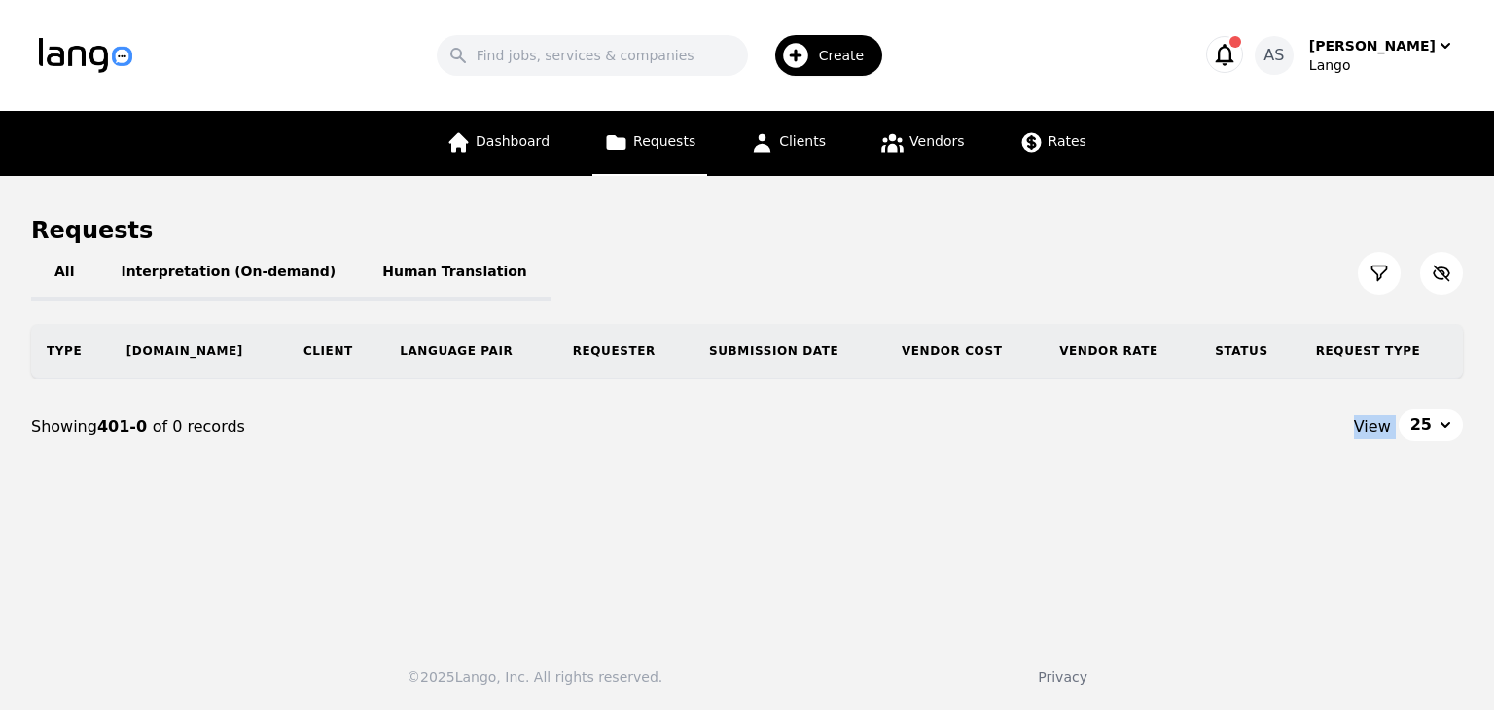
click at [818, 545] on main "Requests All Interpretation (On-demand) Human Translation Type Req.ID Client La…" at bounding box center [747, 398] width 1494 height 444
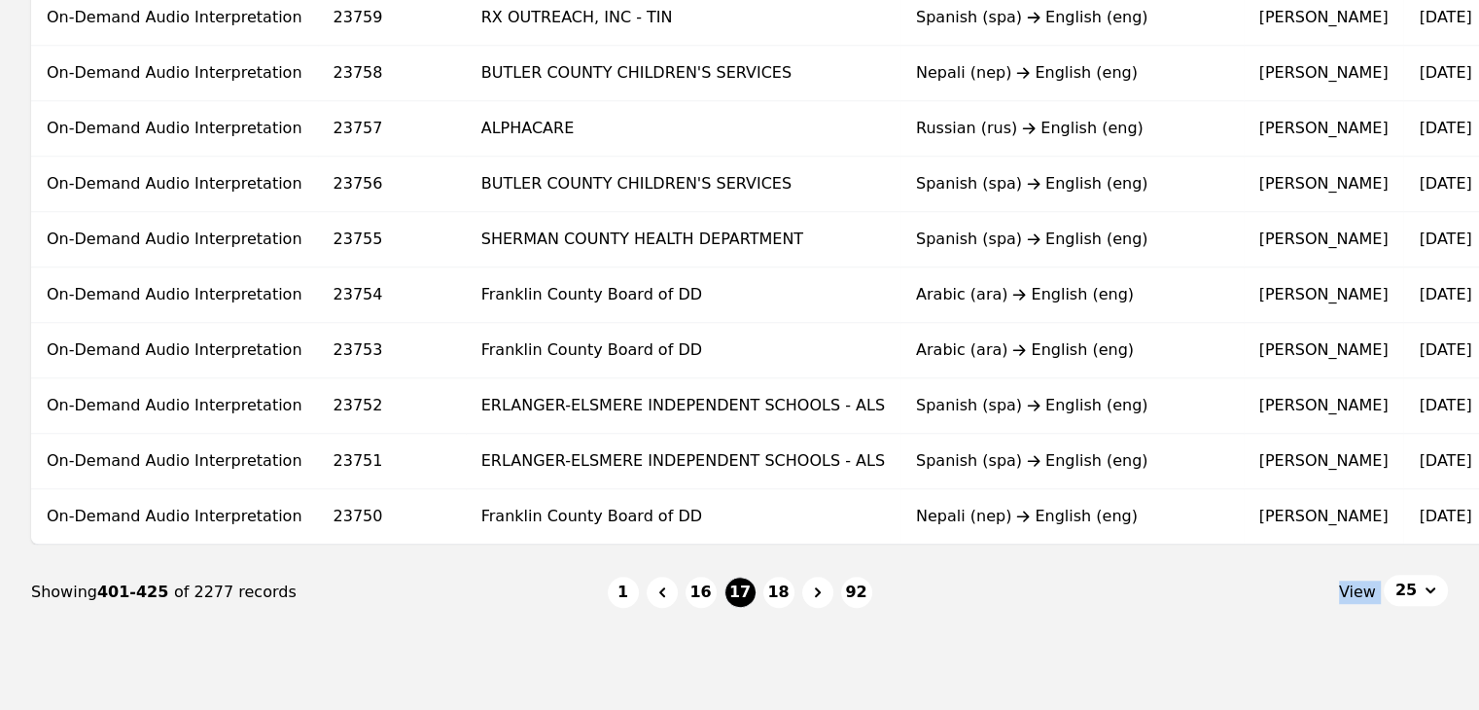
scroll to position [1302, 0]
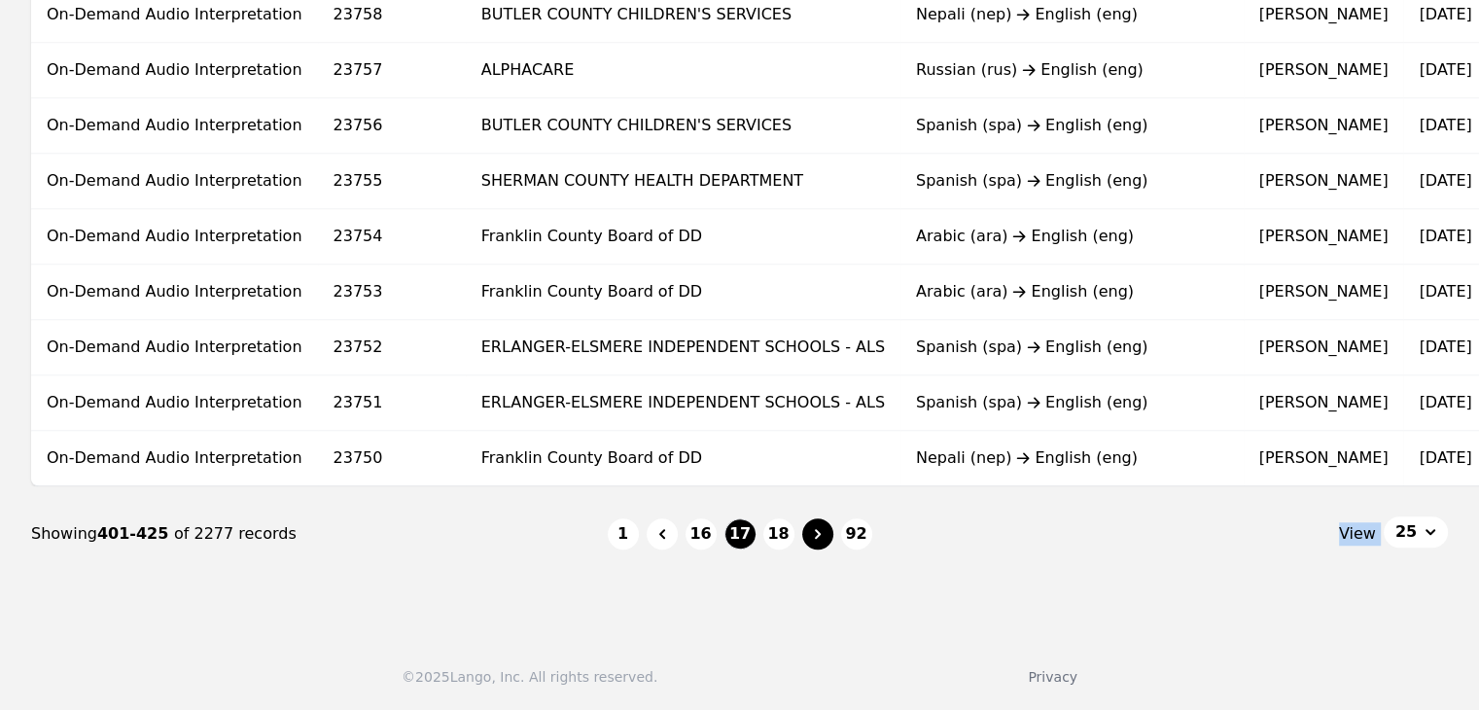
click at [824, 534] on icon "Page navigation" at bounding box center [817, 533] width 19 height 19
click at [825, 534] on icon "Page navigation" at bounding box center [817, 533] width 19 height 19
click at [825, 535] on icon "Page navigation" at bounding box center [817, 533] width 19 height 19
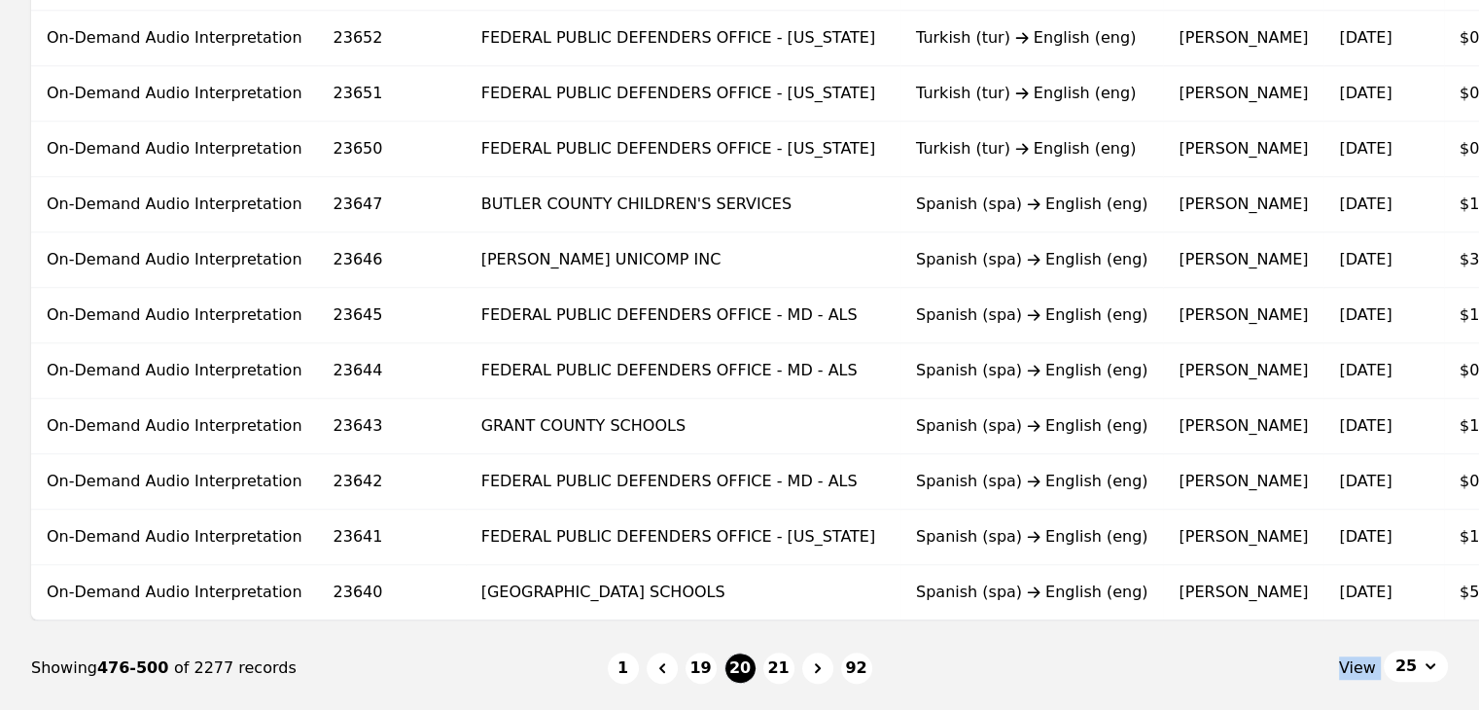
scroll to position [1302, 0]
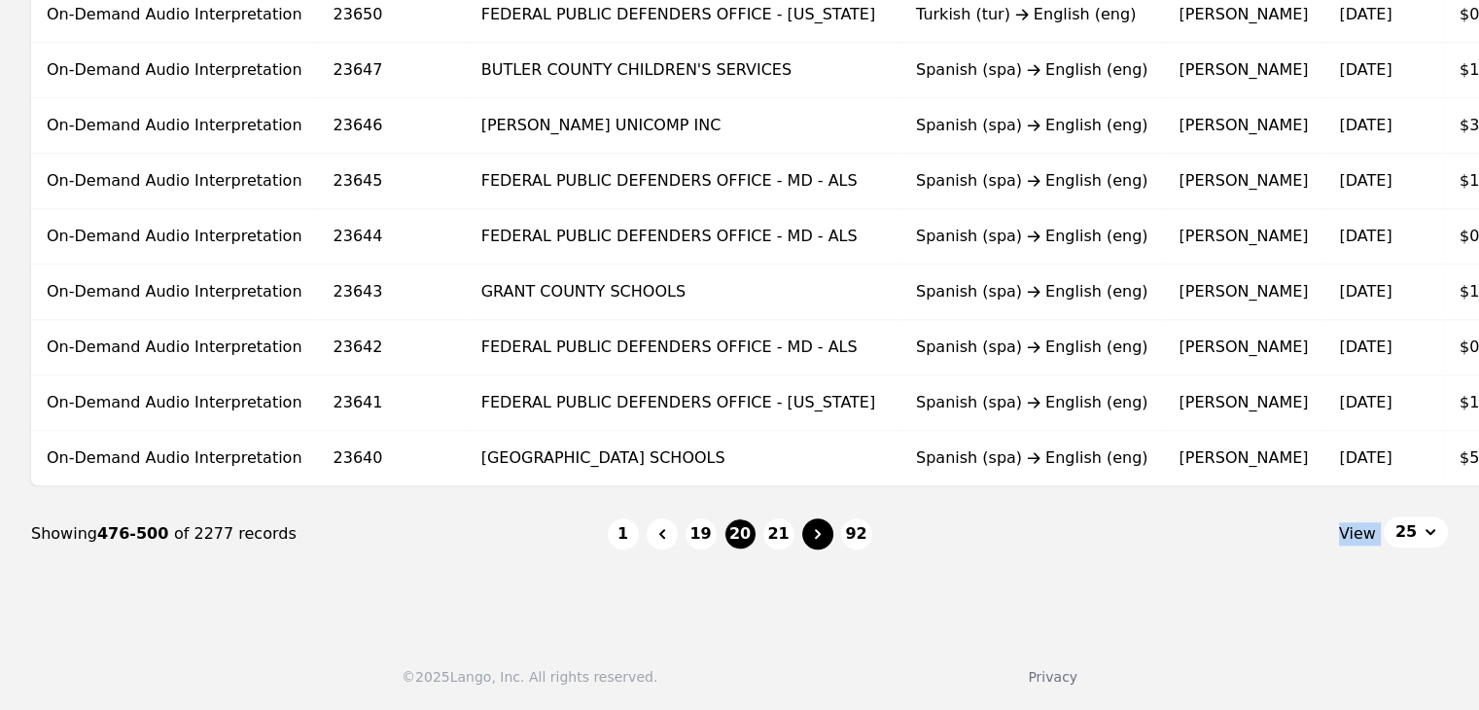
click at [818, 532] on icon "Page navigation" at bounding box center [818, 534] width 6 height 10
click at [819, 532] on icon "Page navigation" at bounding box center [818, 534] width 6 height 10
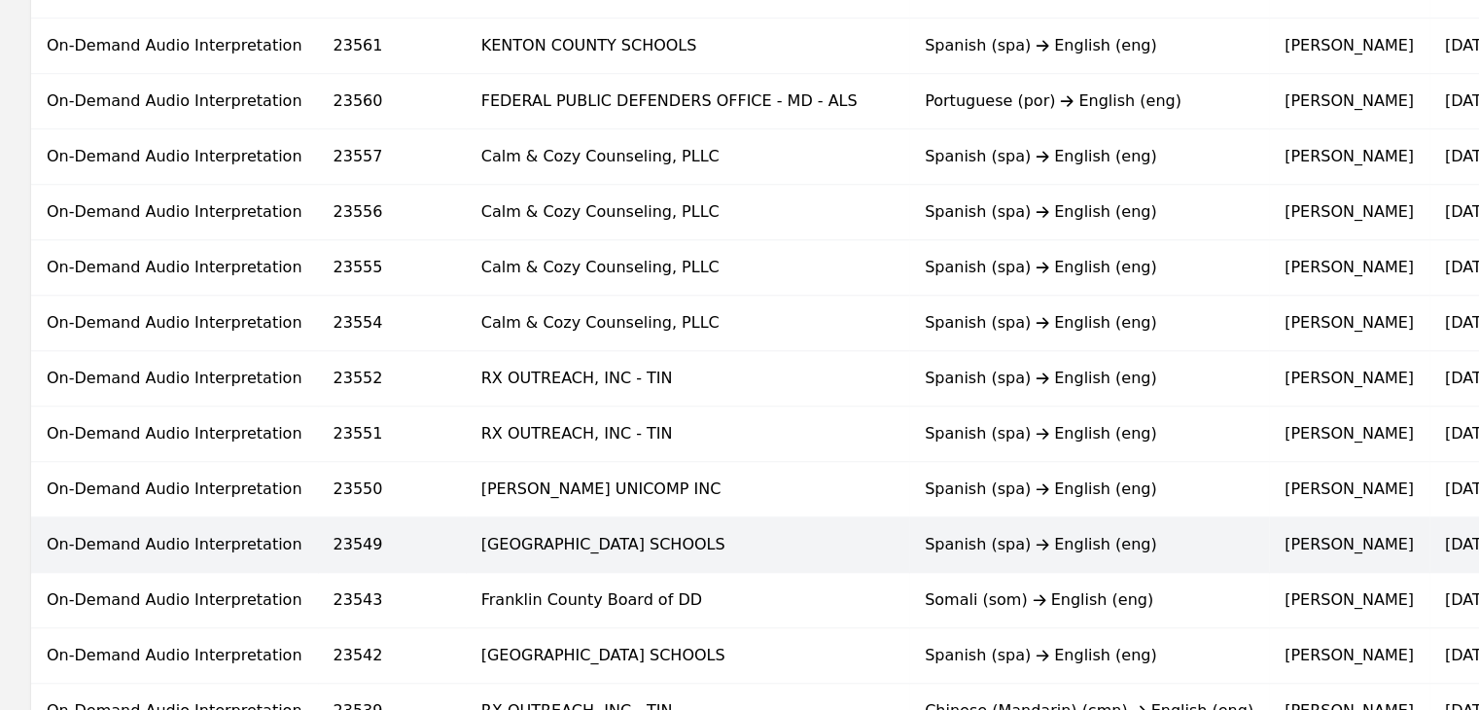
scroll to position [1302, 0]
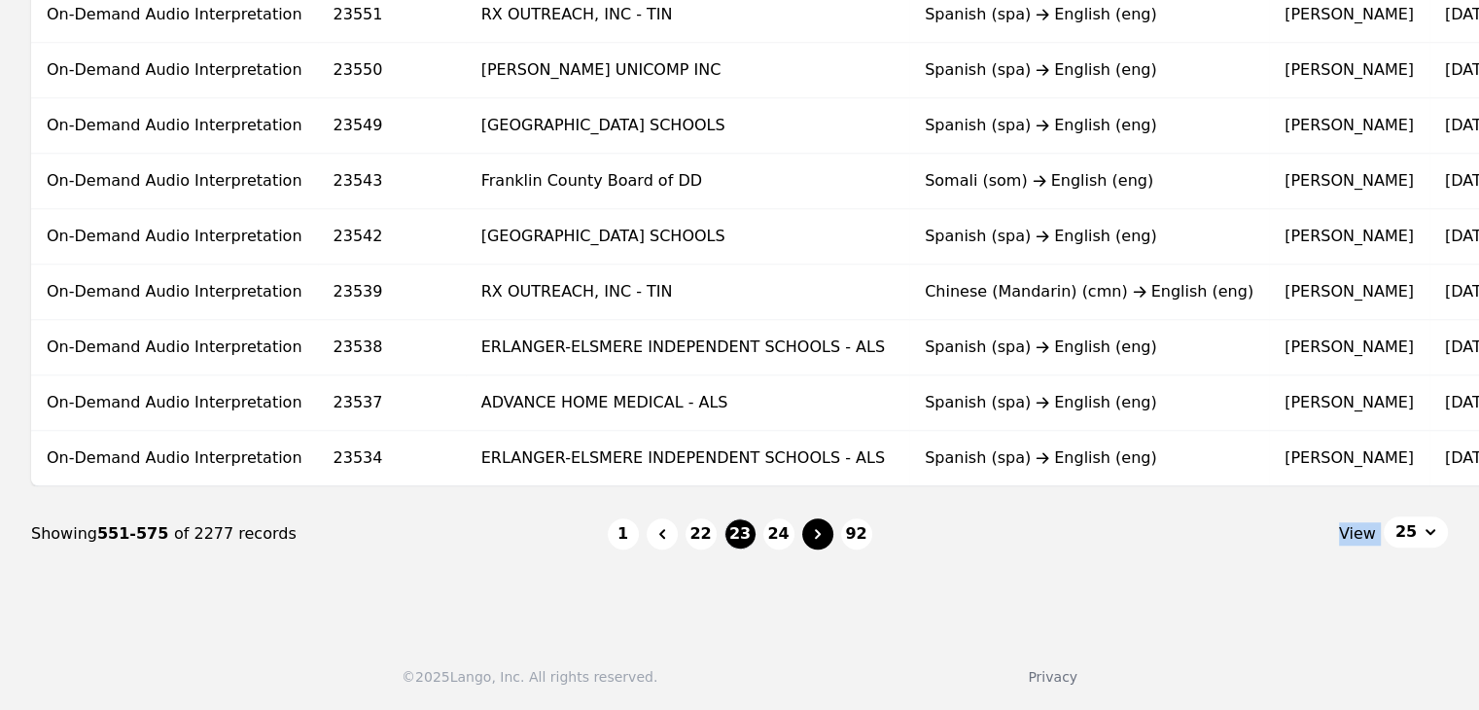
click at [813, 532] on icon "Page navigation" at bounding box center [817, 533] width 19 height 19
click at [813, 534] on icon "Page navigation" at bounding box center [817, 533] width 19 height 19
click at [814, 534] on icon "Page navigation" at bounding box center [817, 533] width 19 height 19
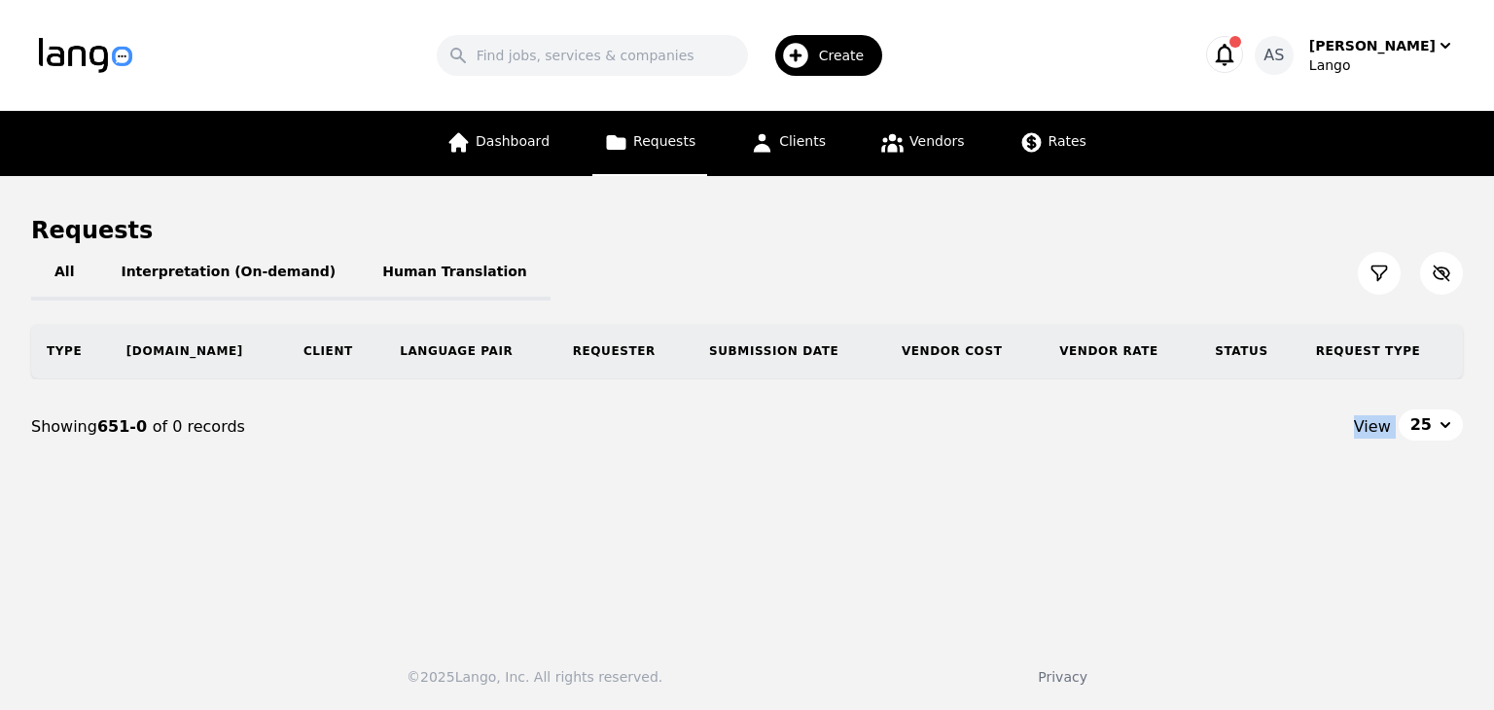
click at [814, 534] on main "Requests All Interpretation (On-demand) Human Translation Type Req.ID Client La…" at bounding box center [747, 398] width 1494 height 444
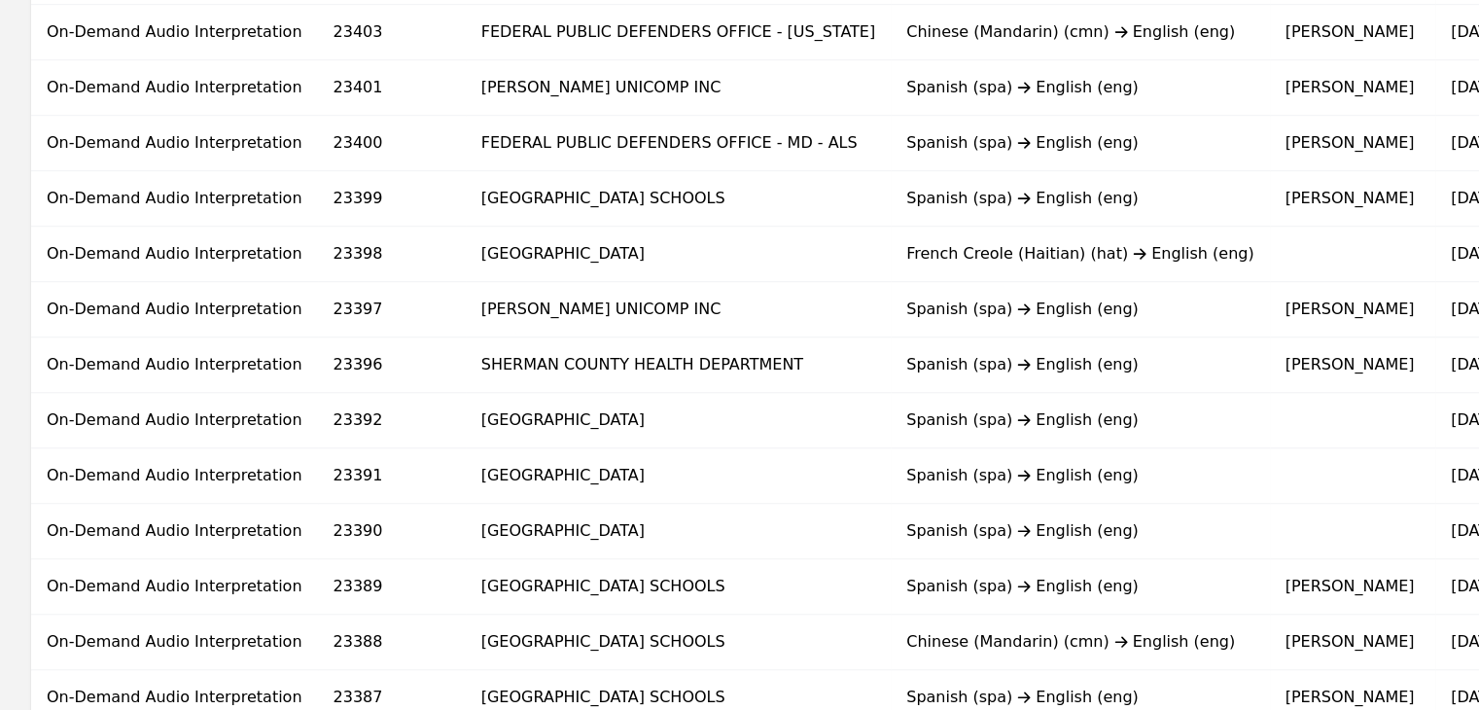
scroll to position [1302, 0]
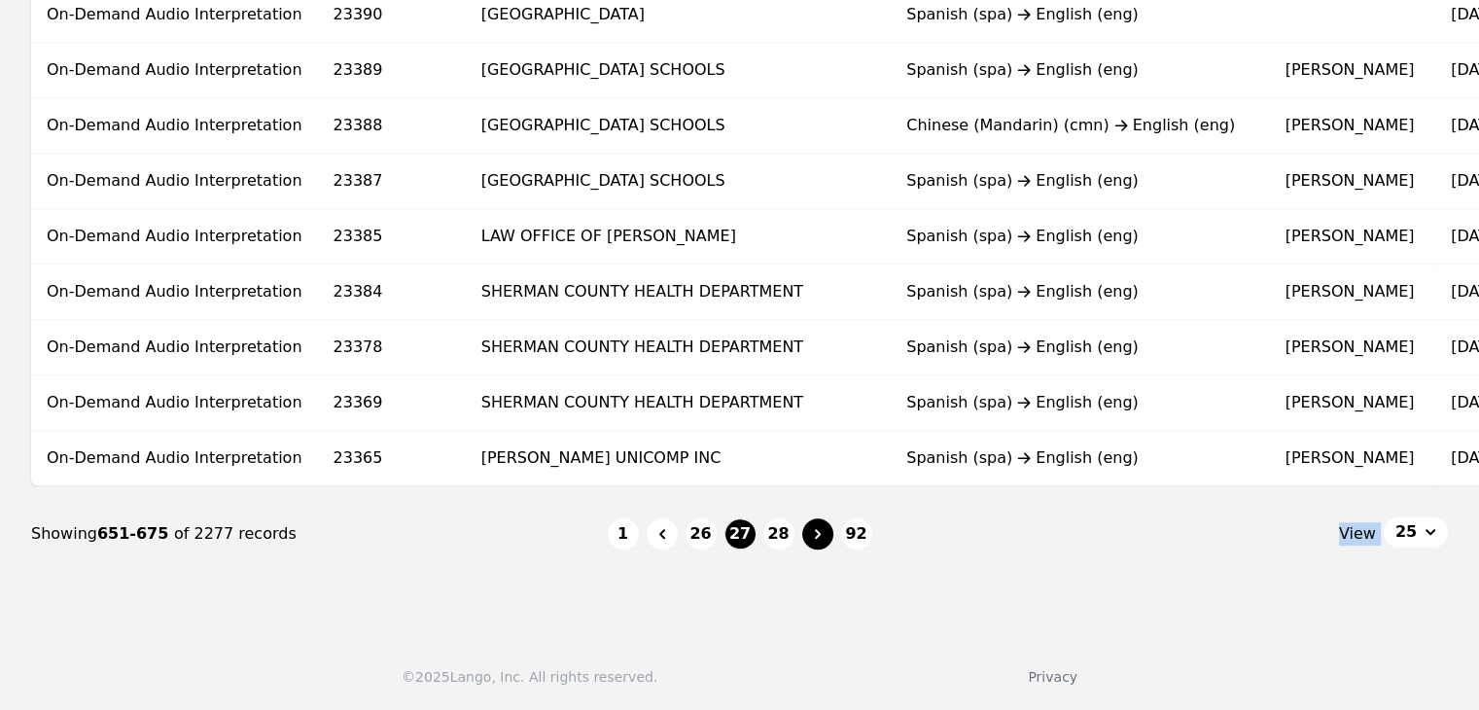
click at [812, 534] on icon "Page navigation" at bounding box center [817, 533] width 19 height 19
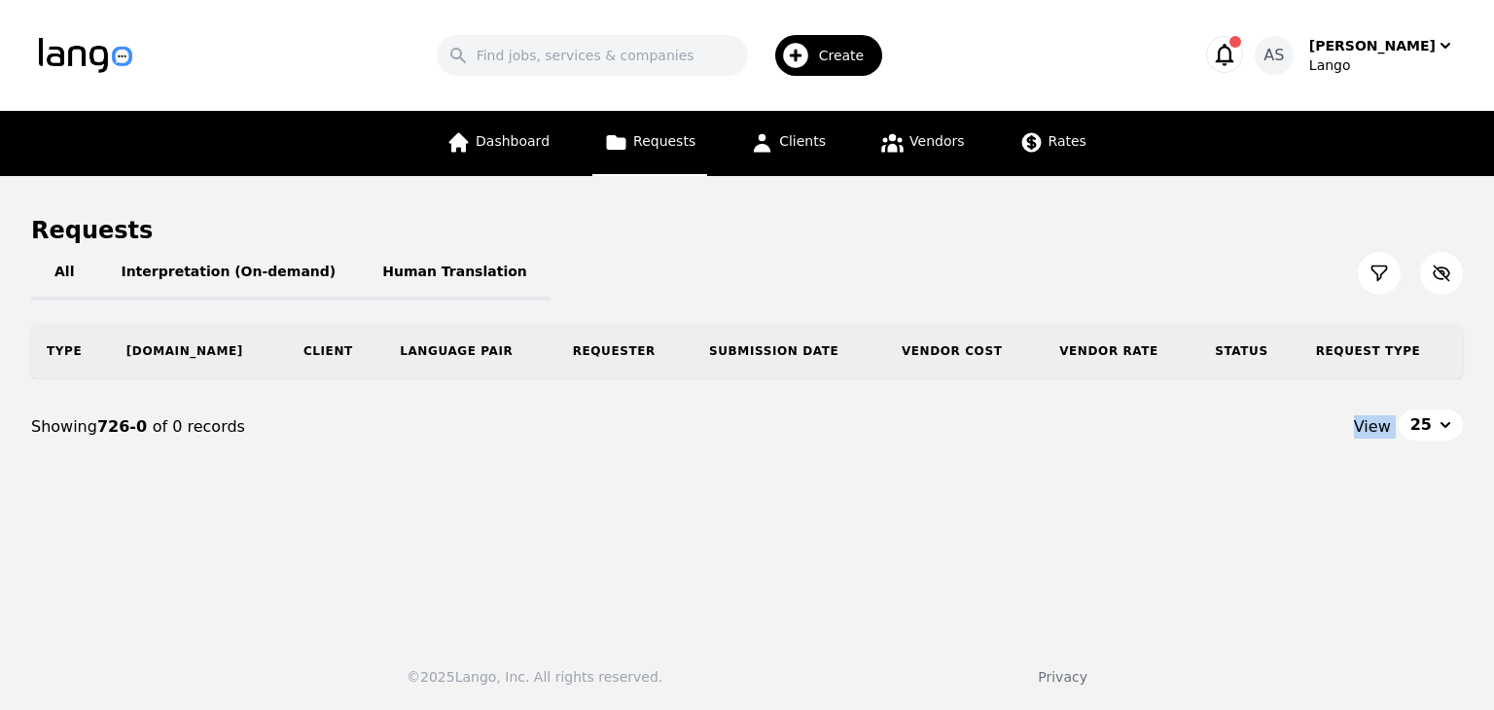
click at [812, 534] on main "Requests All Interpretation (On-demand) Human Translation Type Req.ID Client La…" at bounding box center [747, 398] width 1494 height 444
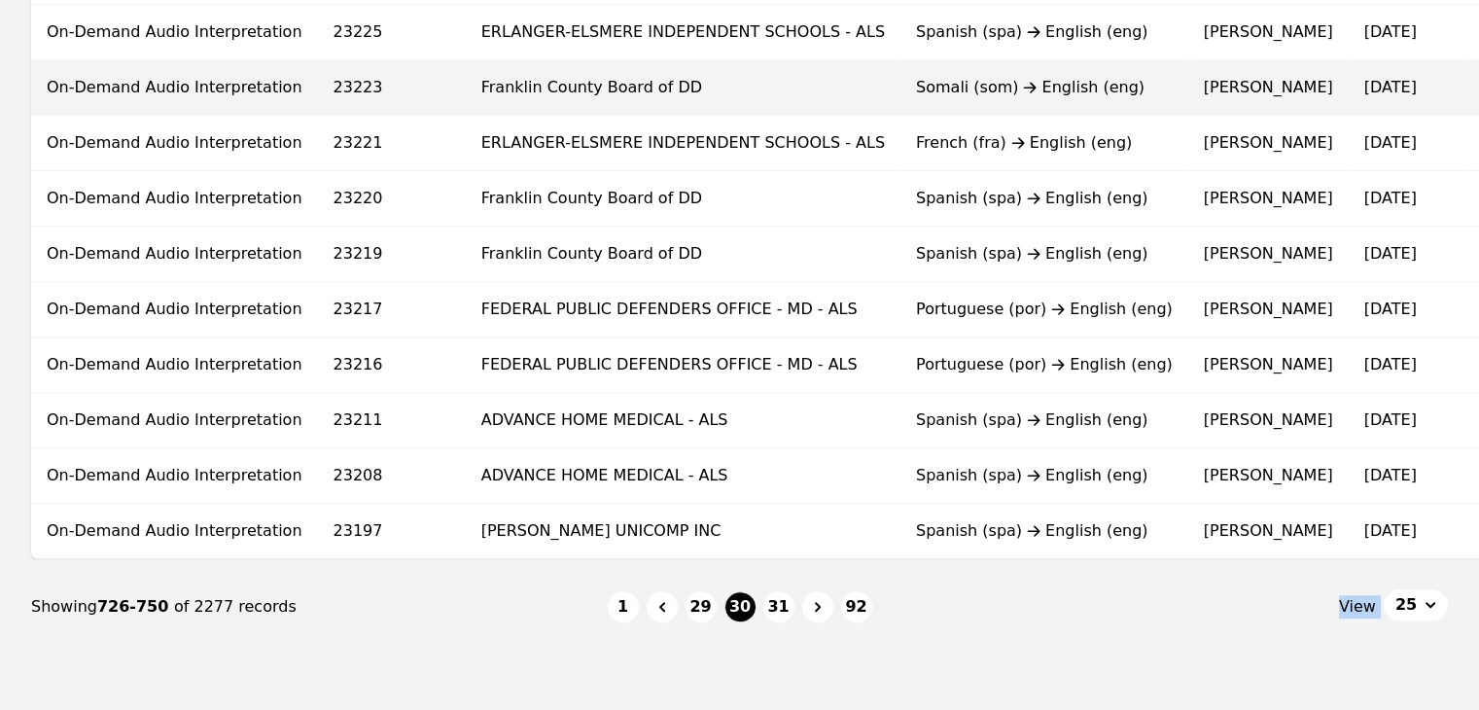
scroll to position [1302, 0]
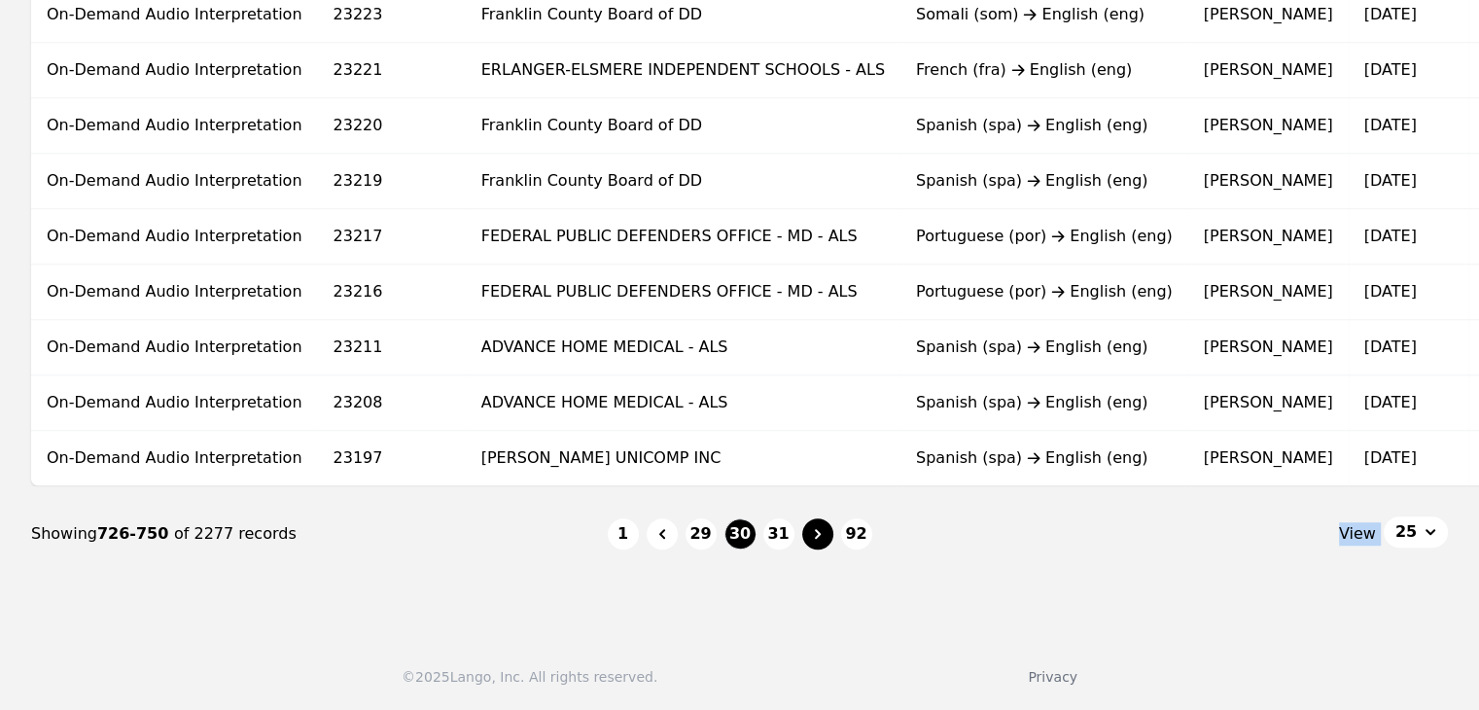
click at [811, 531] on icon "Page navigation" at bounding box center [817, 533] width 19 height 19
click at [812, 531] on icon "Page navigation" at bounding box center [817, 533] width 19 height 19
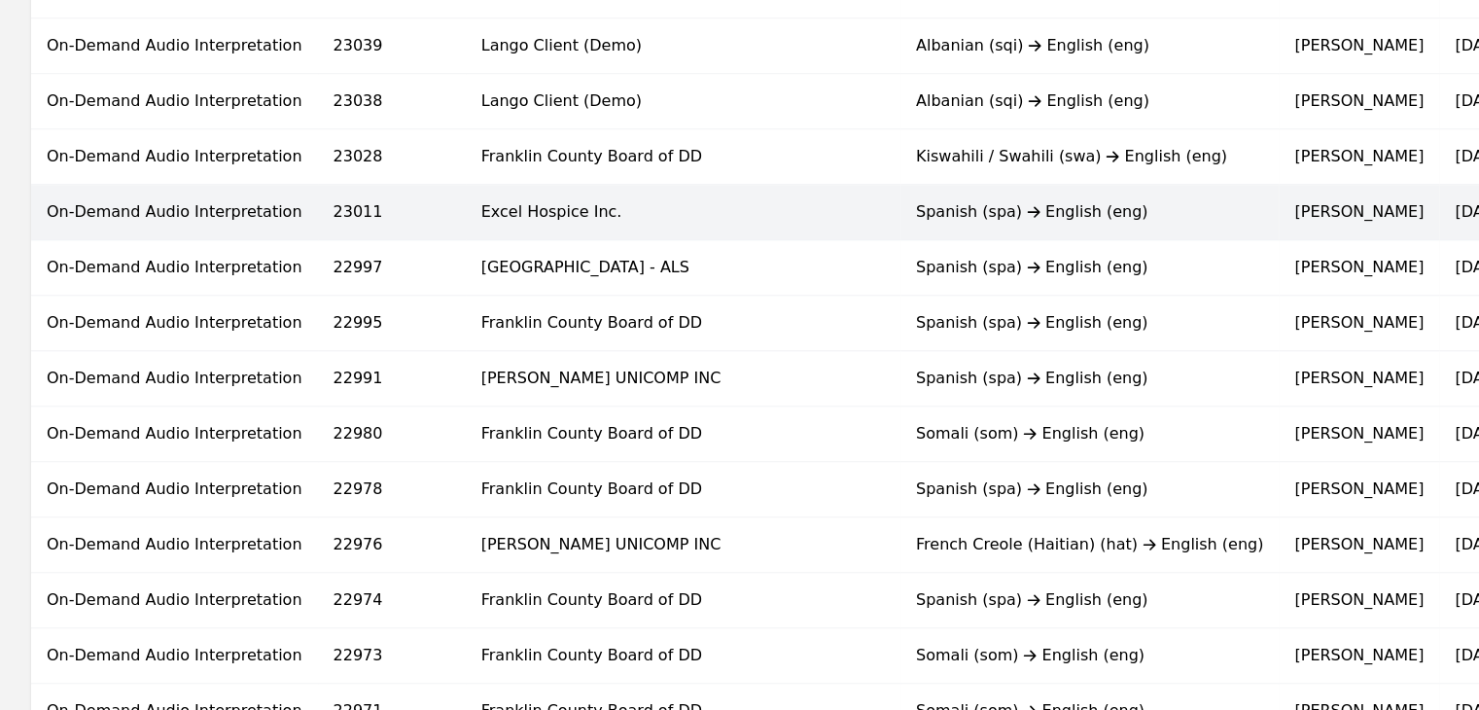
scroll to position [1302, 0]
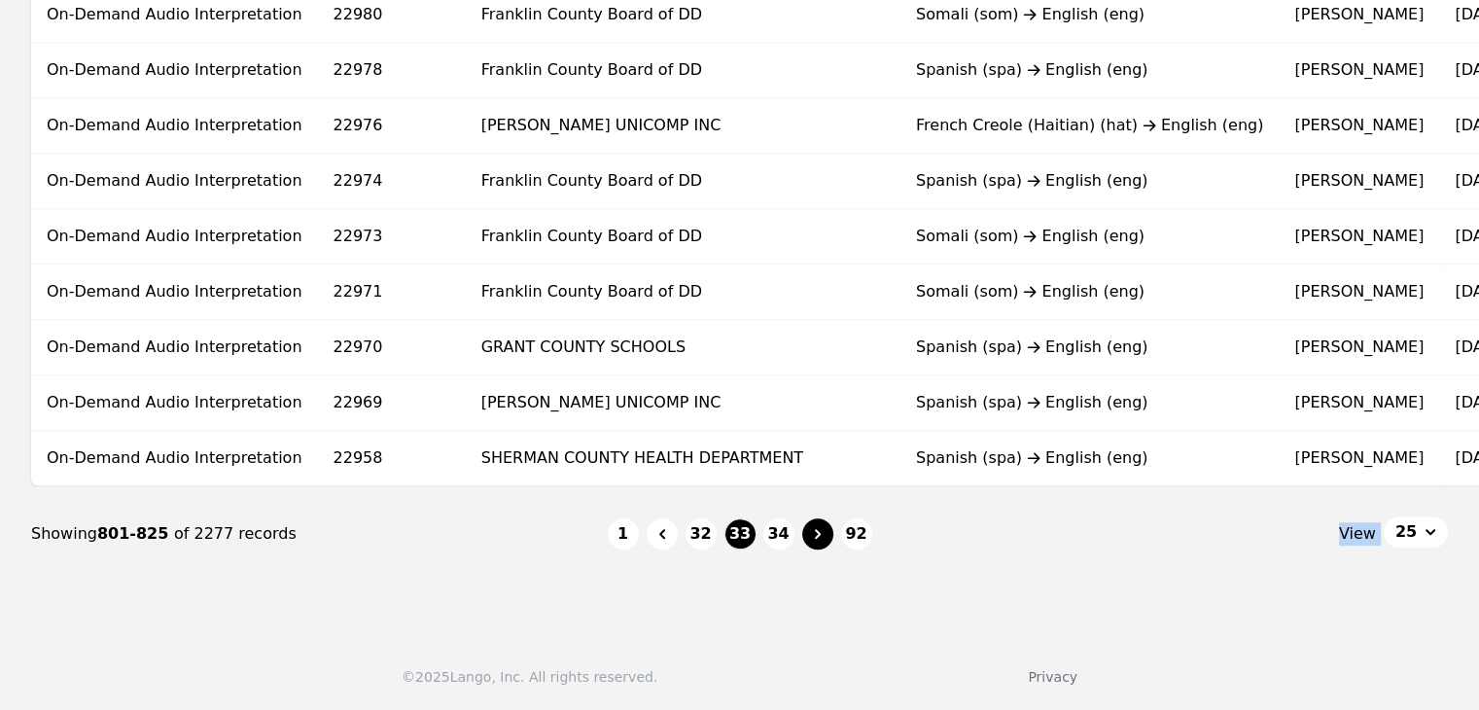
click at [816, 531] on icon "Page navigation" at bounding box center [818, 534] width 6 height 10
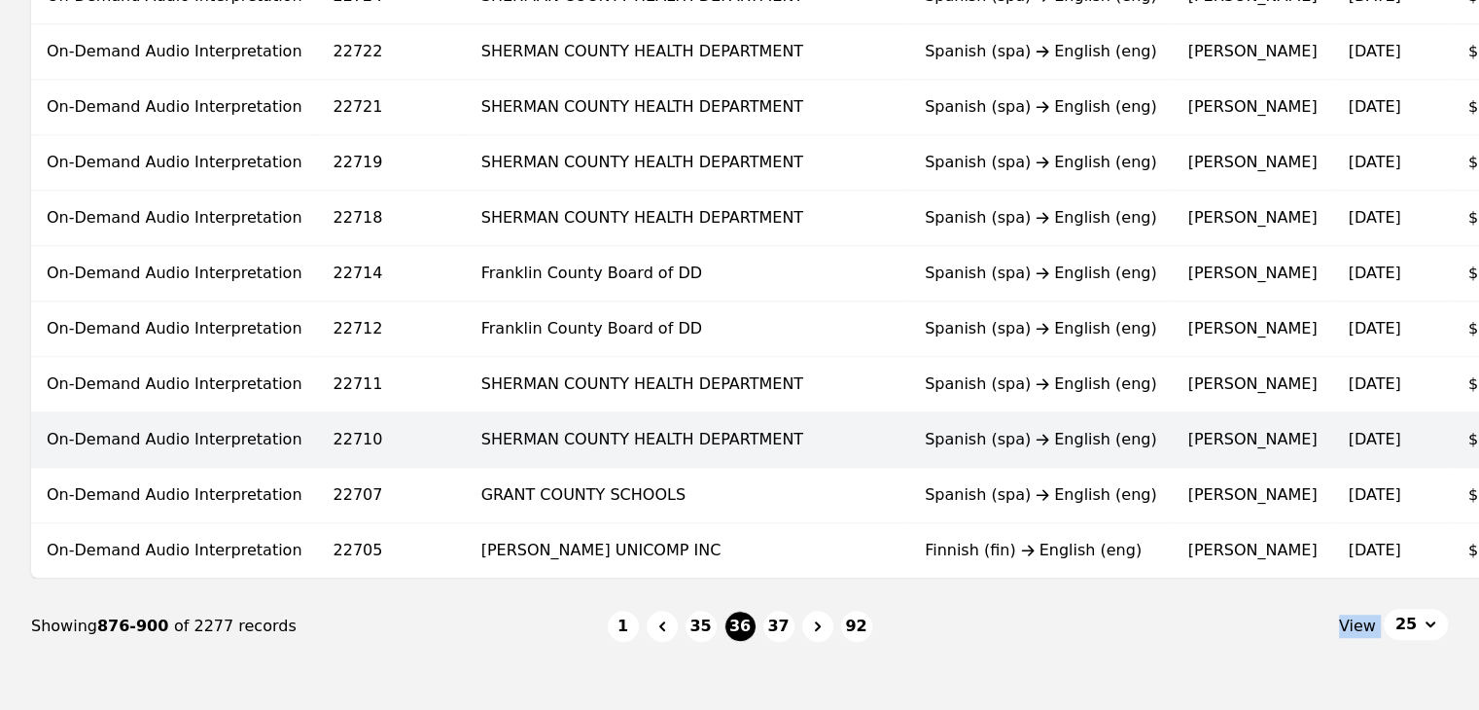
scroll to position [1167, 0]
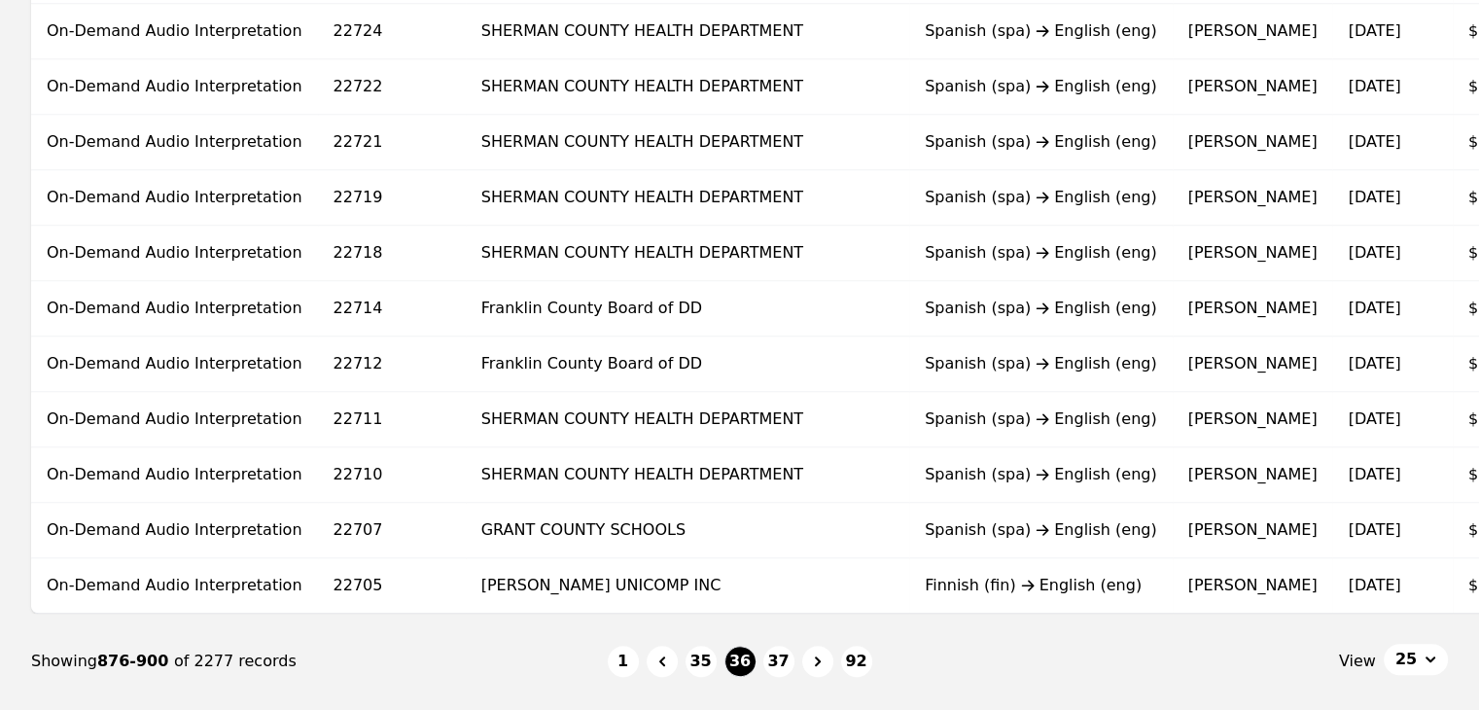
drag, startPoint x: 626, startPoint y: 368, endPoint x: 571, endPoint y: 378, distance: 56.5
click at [571, 378] on td "Franklin County Board of DD" at bounding box center [687, 364] width 443 height 55
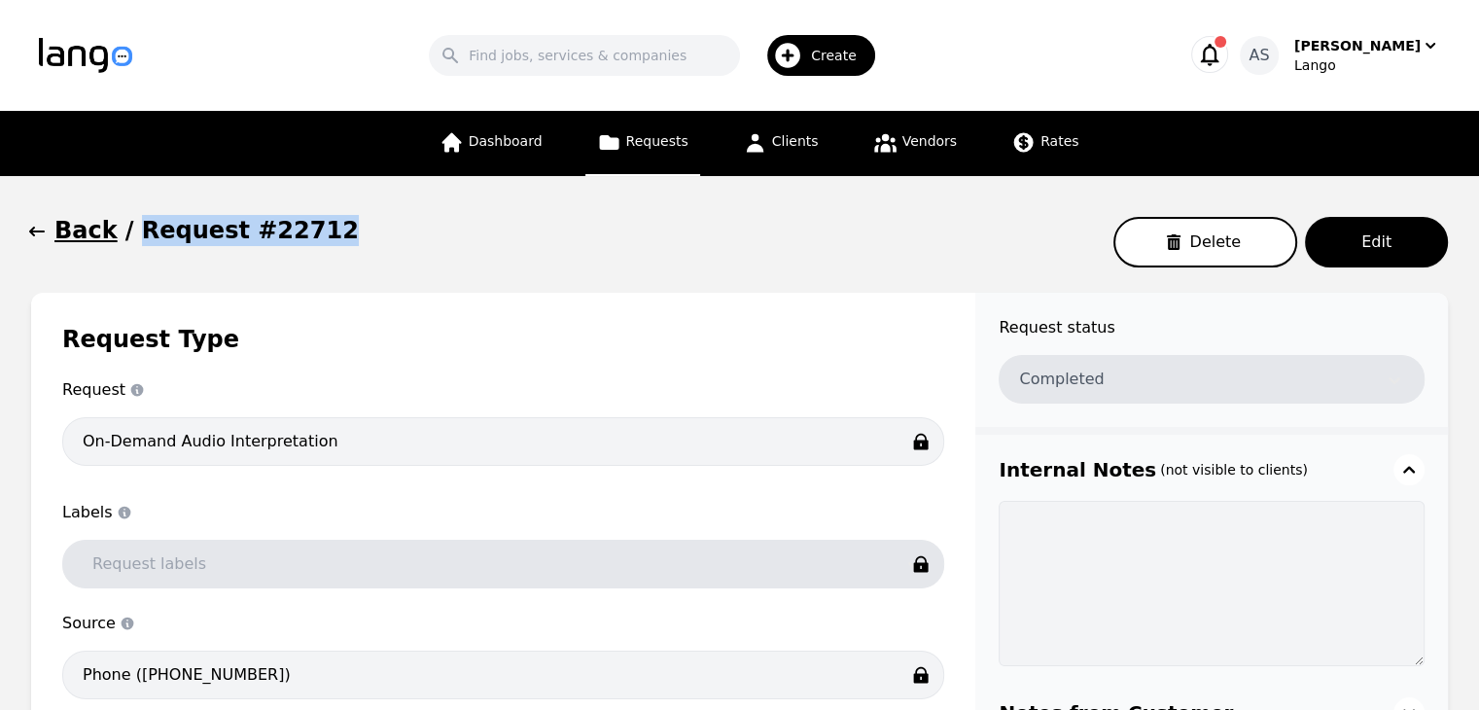
drag, startPoint x: 132, startPoint y: 231, endPoint x: 319, endPoint y: 234, distance: 186.8
click at [319, 234] on div "Back / Request #22712 Delete Edit" at bounding box center [739, 242] width 1417 height 54
copy h1 "Request #22712"
click at [393, 301] on div "Request Type Request Request type On-Demand Audio Interpretation Labels Labels …" at bounding box center [503, 517] width 944 height 449
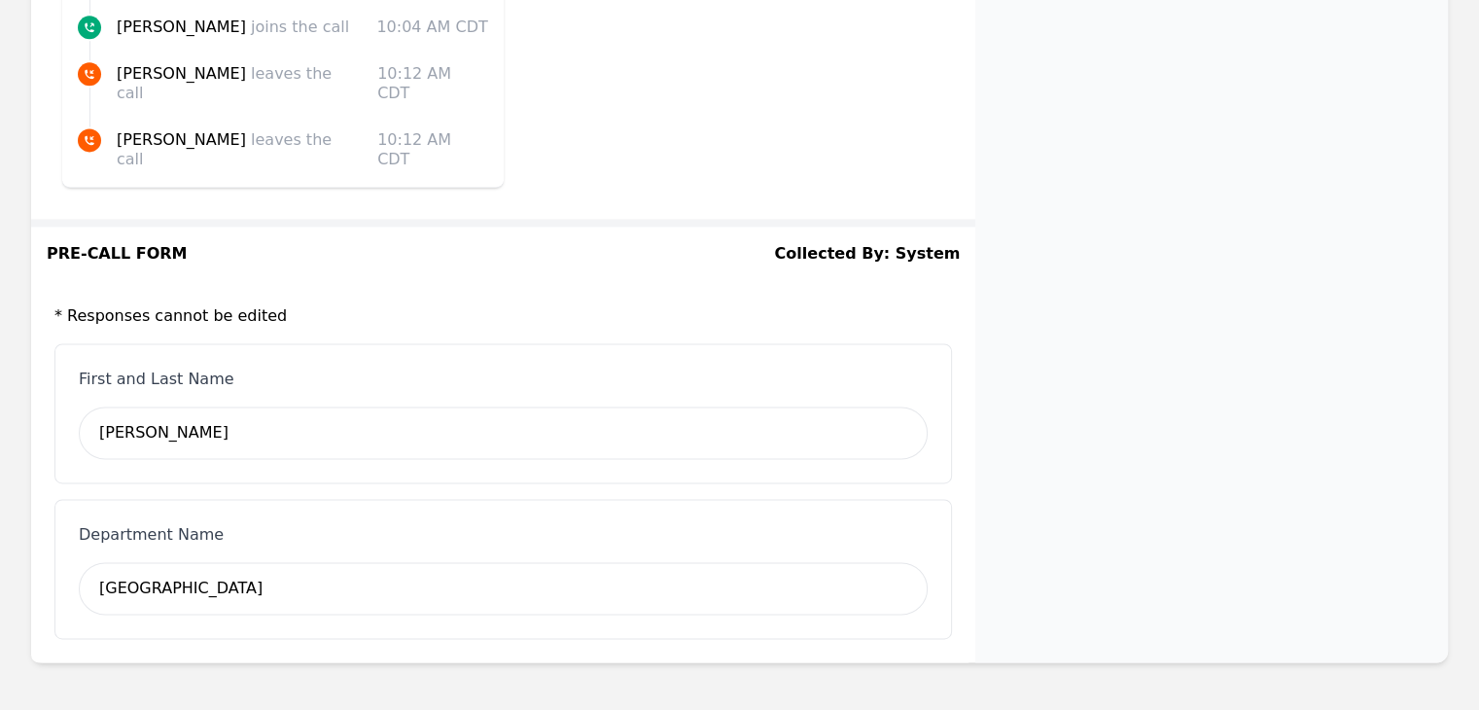
scroll to position [2708, 0]
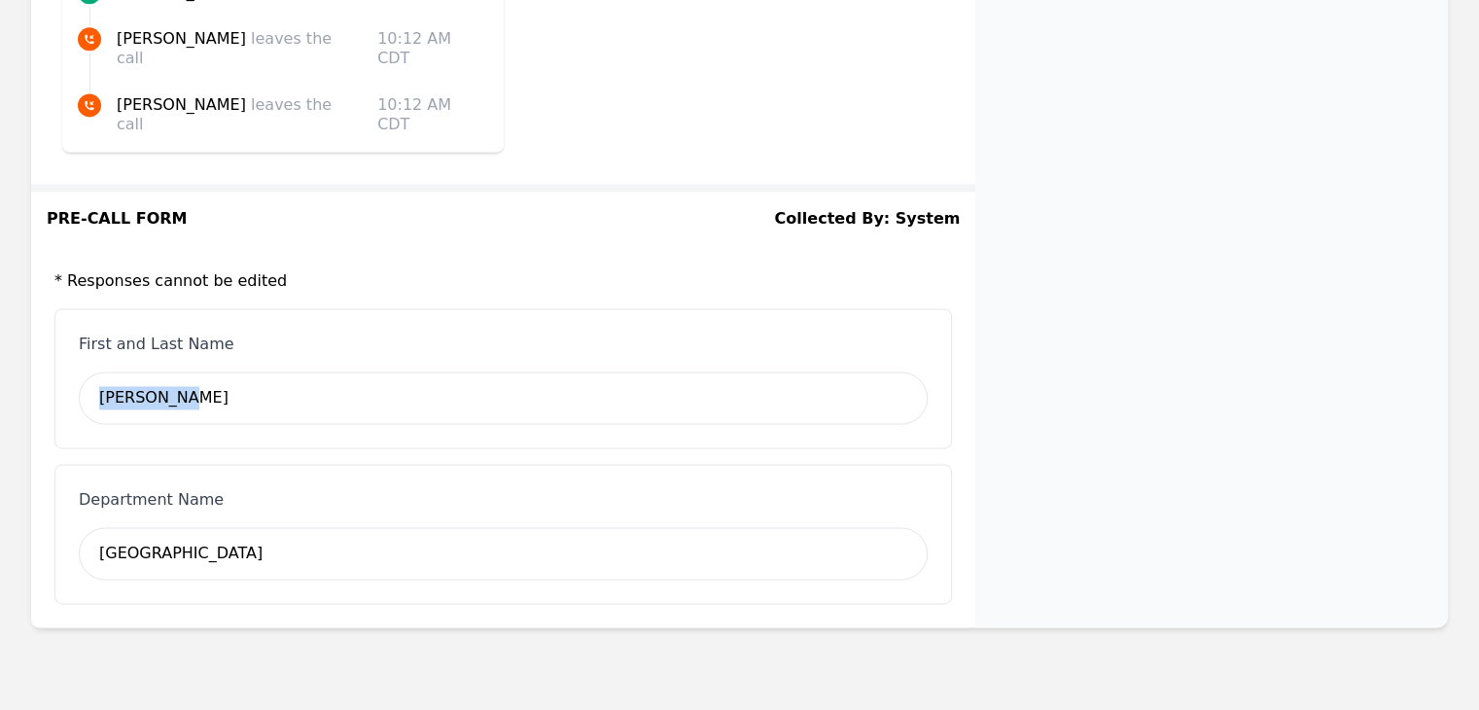
drag, startPoint x: 101, startPoint y: 350, endPoint x: 179, endPoint y: 350, distance: 77.8
click at [179, 372] on div "Sarah eids" at bounding box center [503, 398] width 849 height 53
copy div "Sarah eids"
drag, startPoint x: 202, startPoint y: 510, endPoint x: 87, endPoint y: 506, distance: 115.8
click at [91, 527] on div "West Central School" at bounding box center [503, 553] width 849 height 53
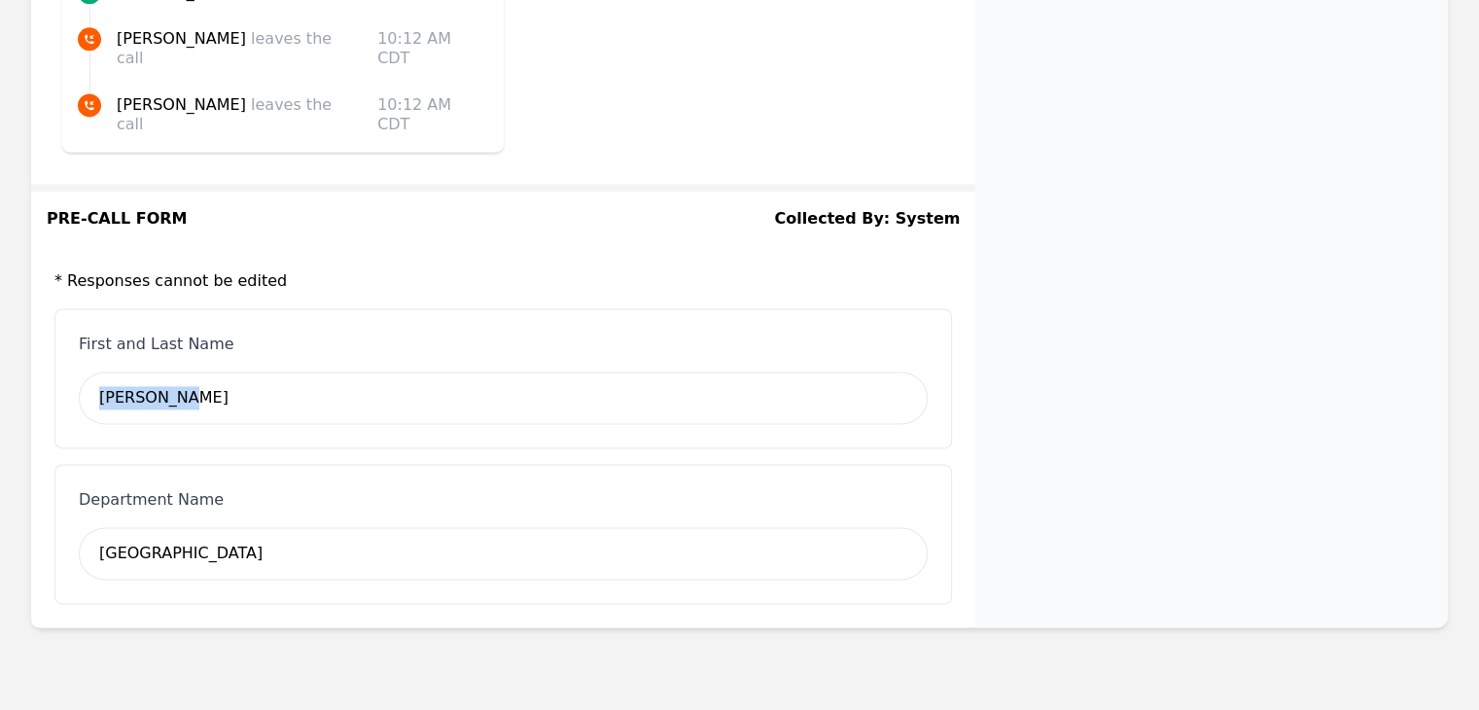
copy div "West Central School"
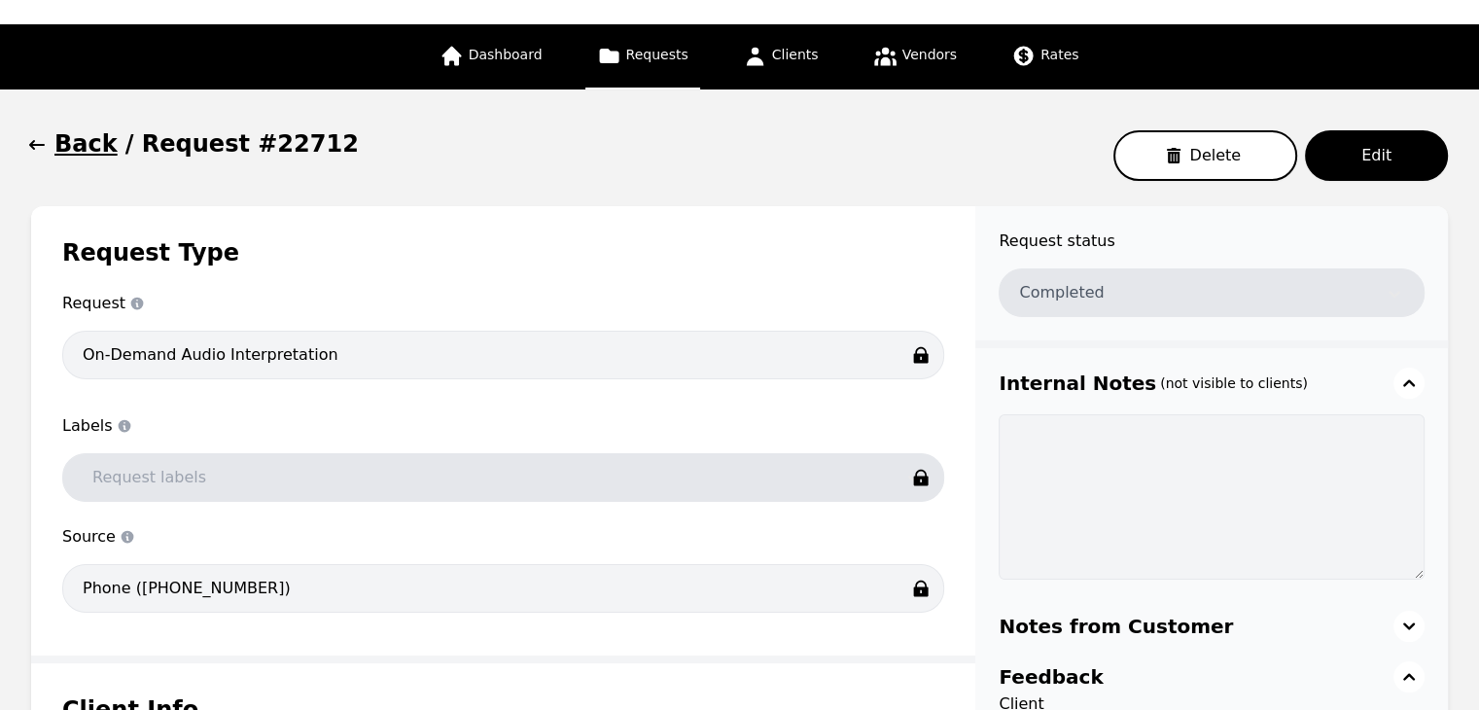
scroll to position [0, 0]
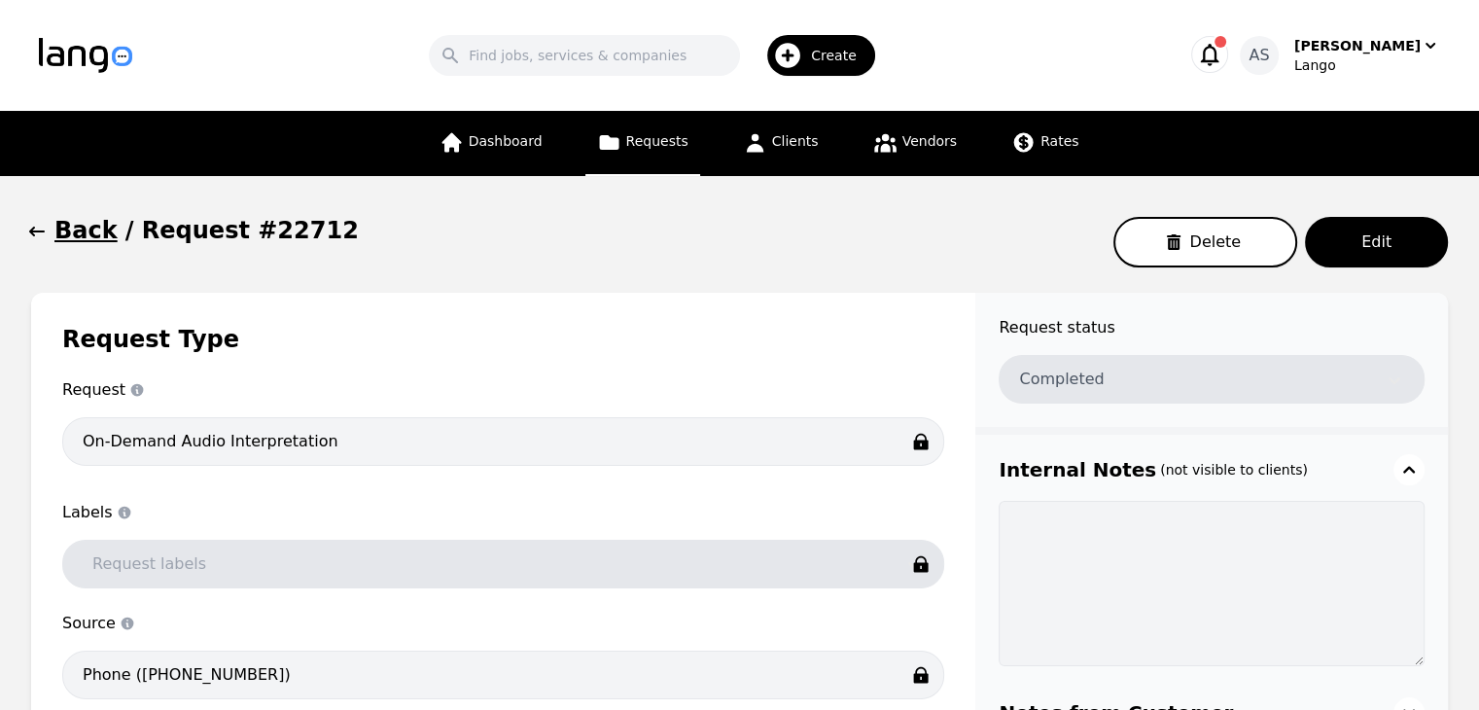
click at [46, 234] on icon "button" at bounding box center [36, 231] width 19 height 19
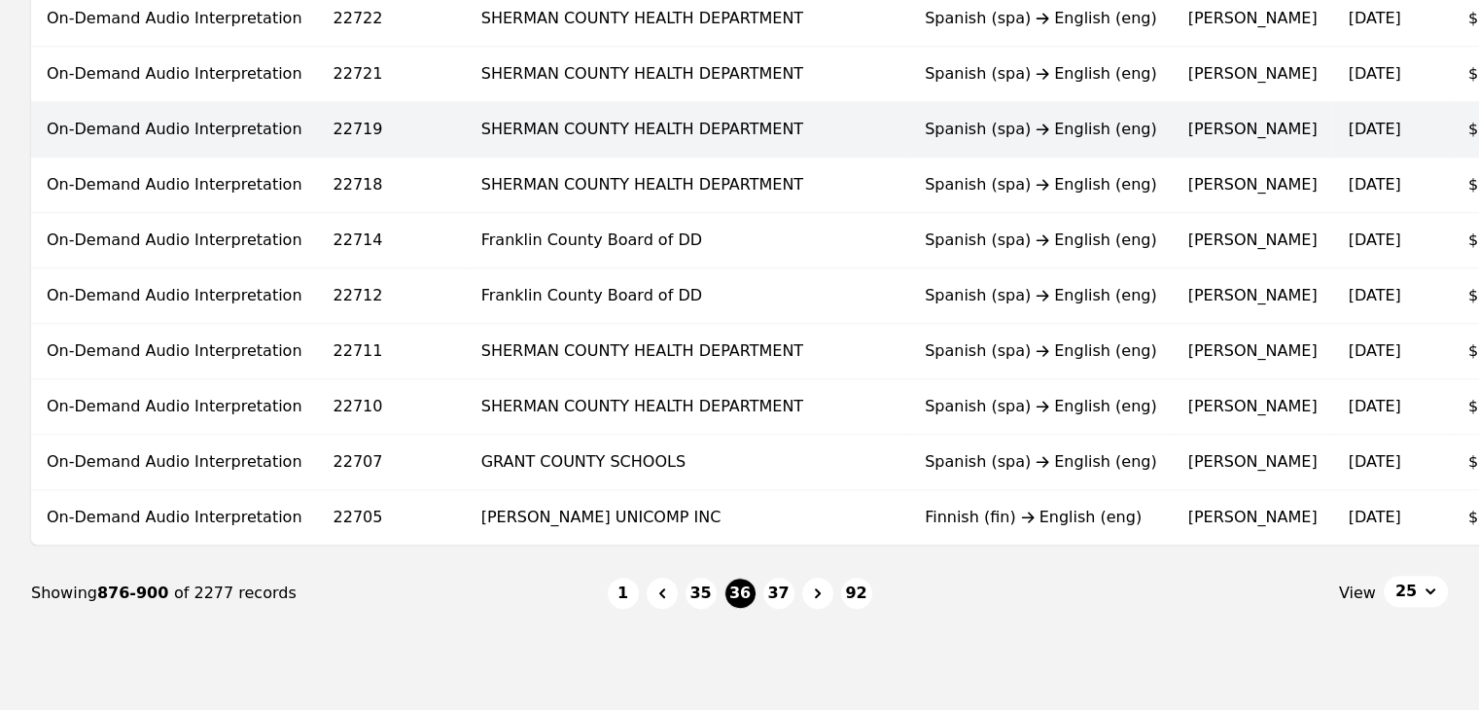
scroll to position [1302, 0]
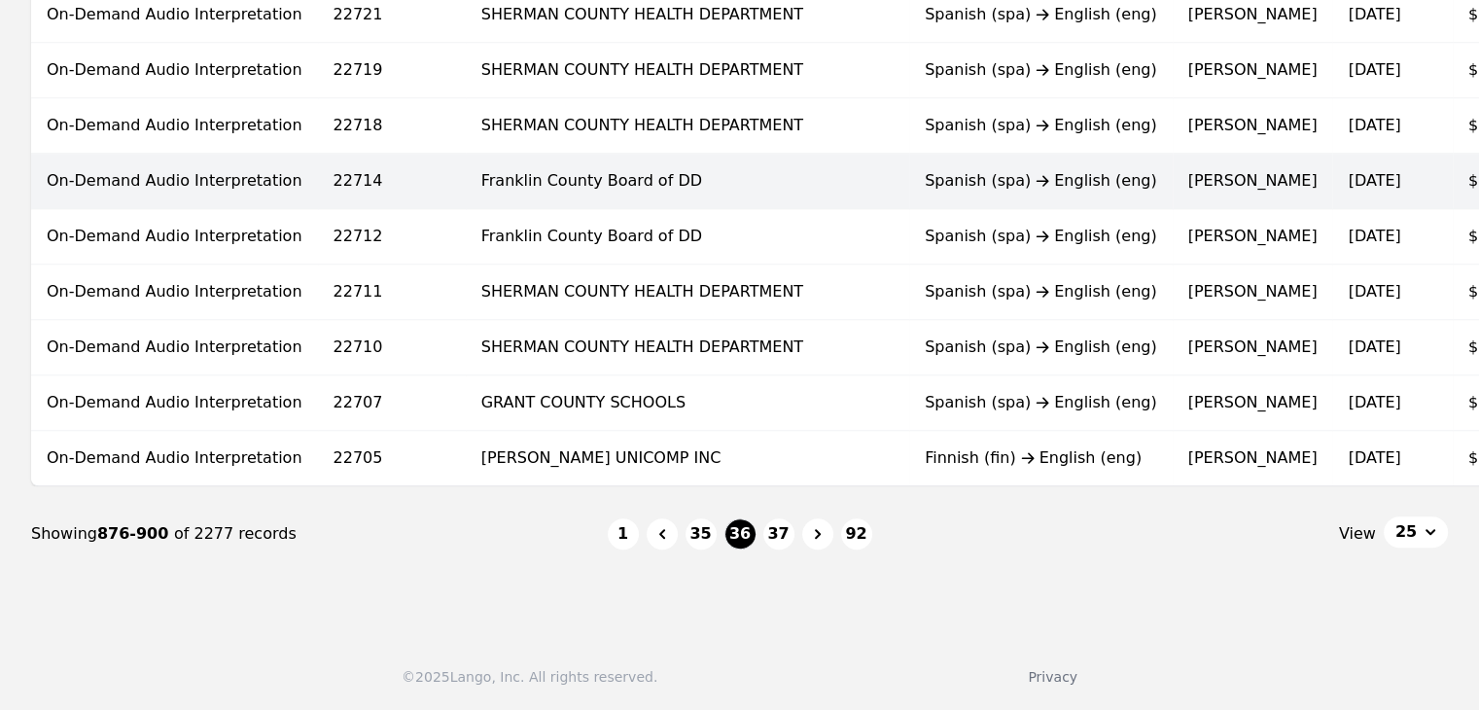
click at [925, 176] on div "Spanish (spa) English (eng)" at bounding box center [1041, 180] width 232 height 23
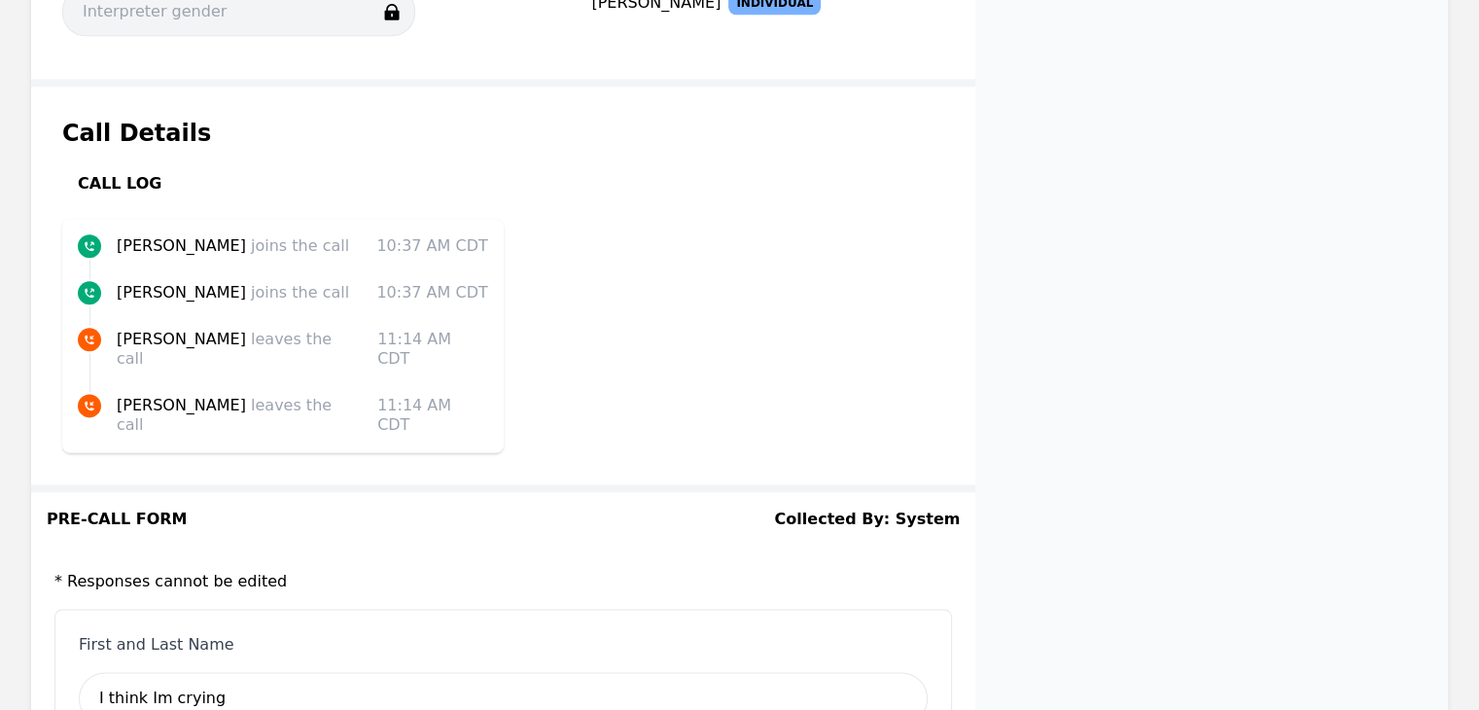
scroll to position [2708, 0]
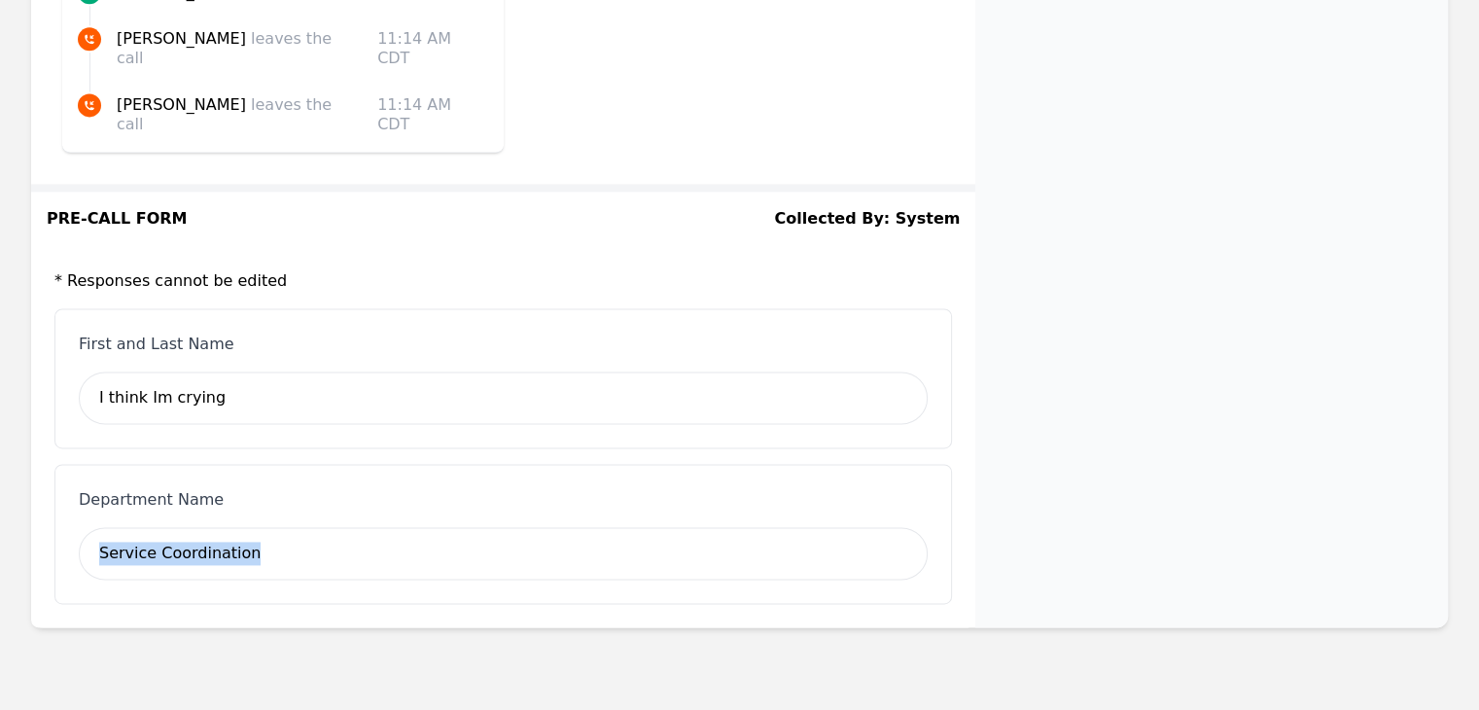
drag, startPoint x: 300, startPoint y: 514, endPoint x: 69, endPoint y: 498, distance: 231.0
click at [69, 498] on div "Department Name Service Coordination" at bounding box center [503, 534] width 898 height 140
click at [604, 480] on div "Department Name Service Coordination" at bounding box center [503, 534] width 898 height 140
drag, startPoint x: 252, startPoint y: 511, endPoint x: 94, endPoint y: 519, distance: 157.8
click at [94, 527] on div "Service Coordination" at bounding box center [503, 553] width 849 height 53
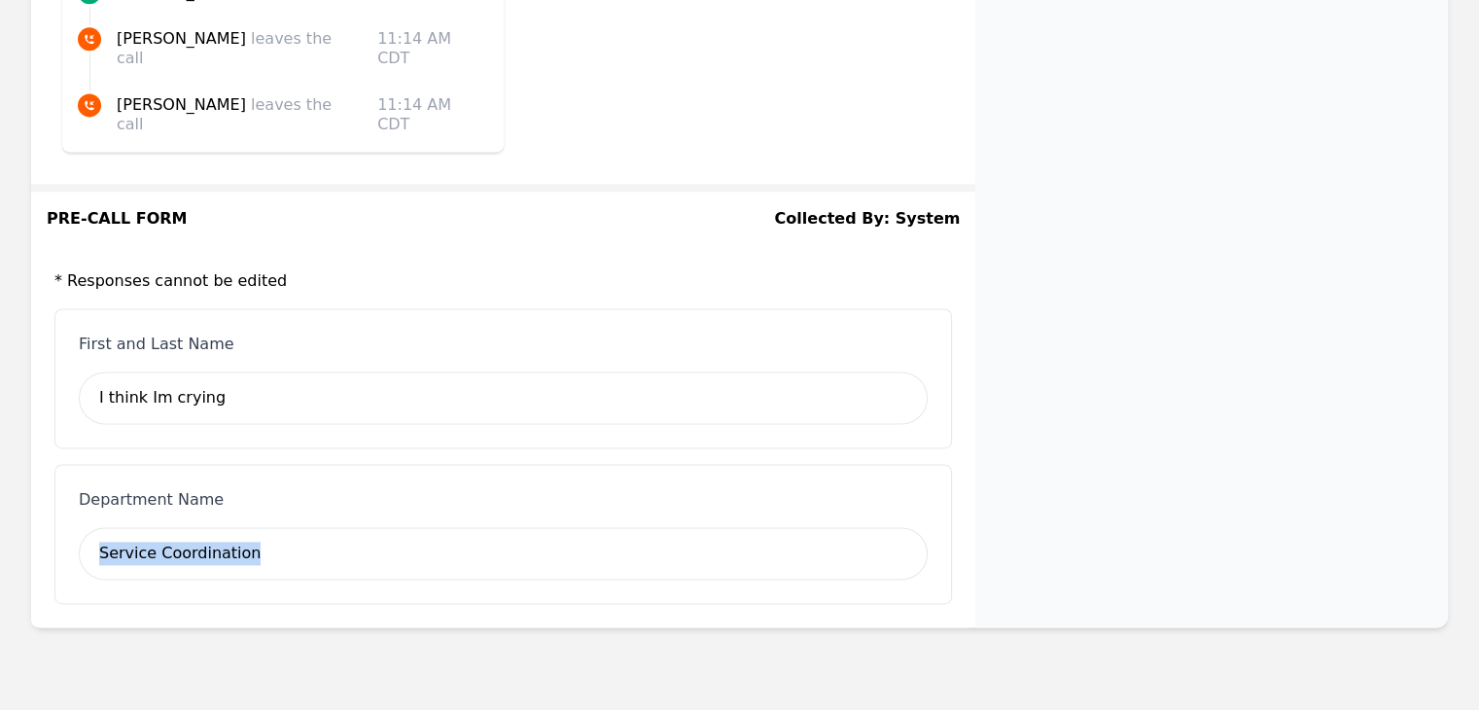
copy div "Service Coordination"
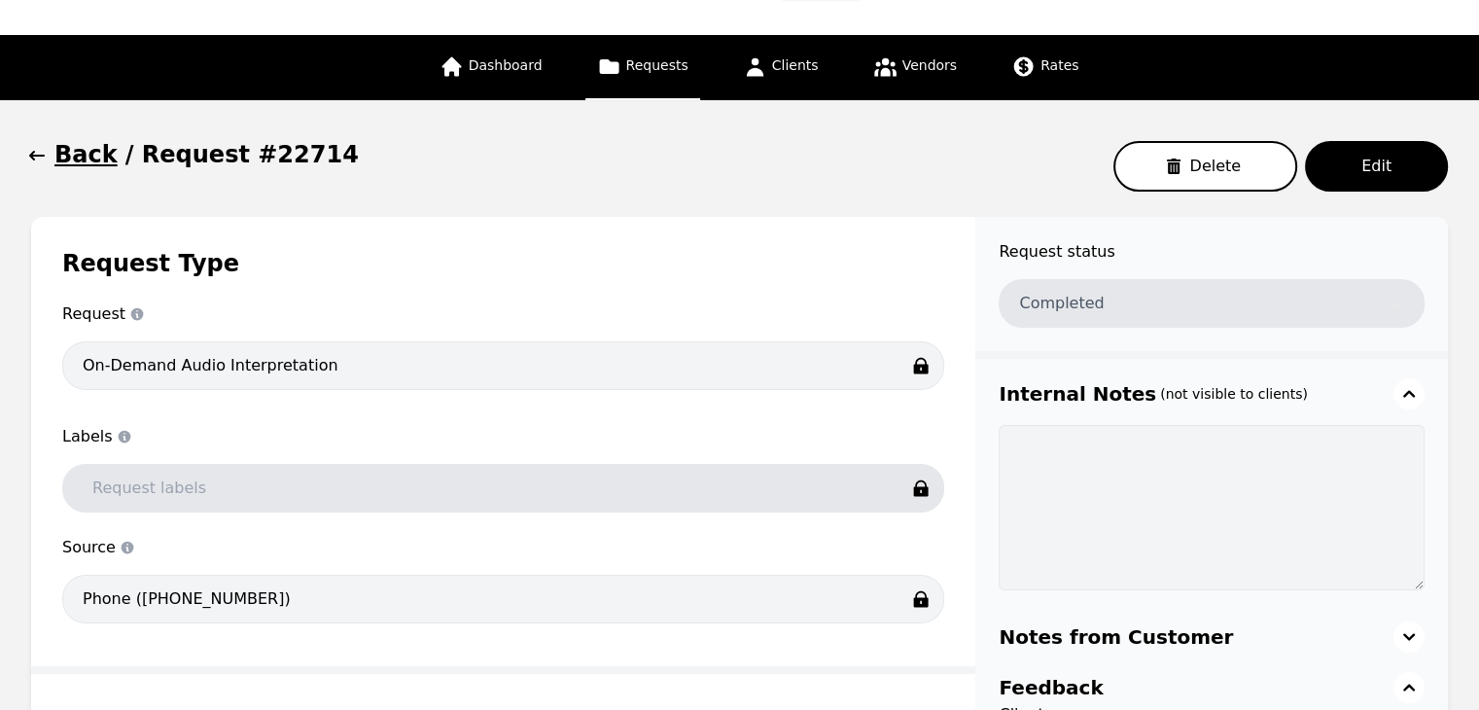
scroll to position [0, 0]
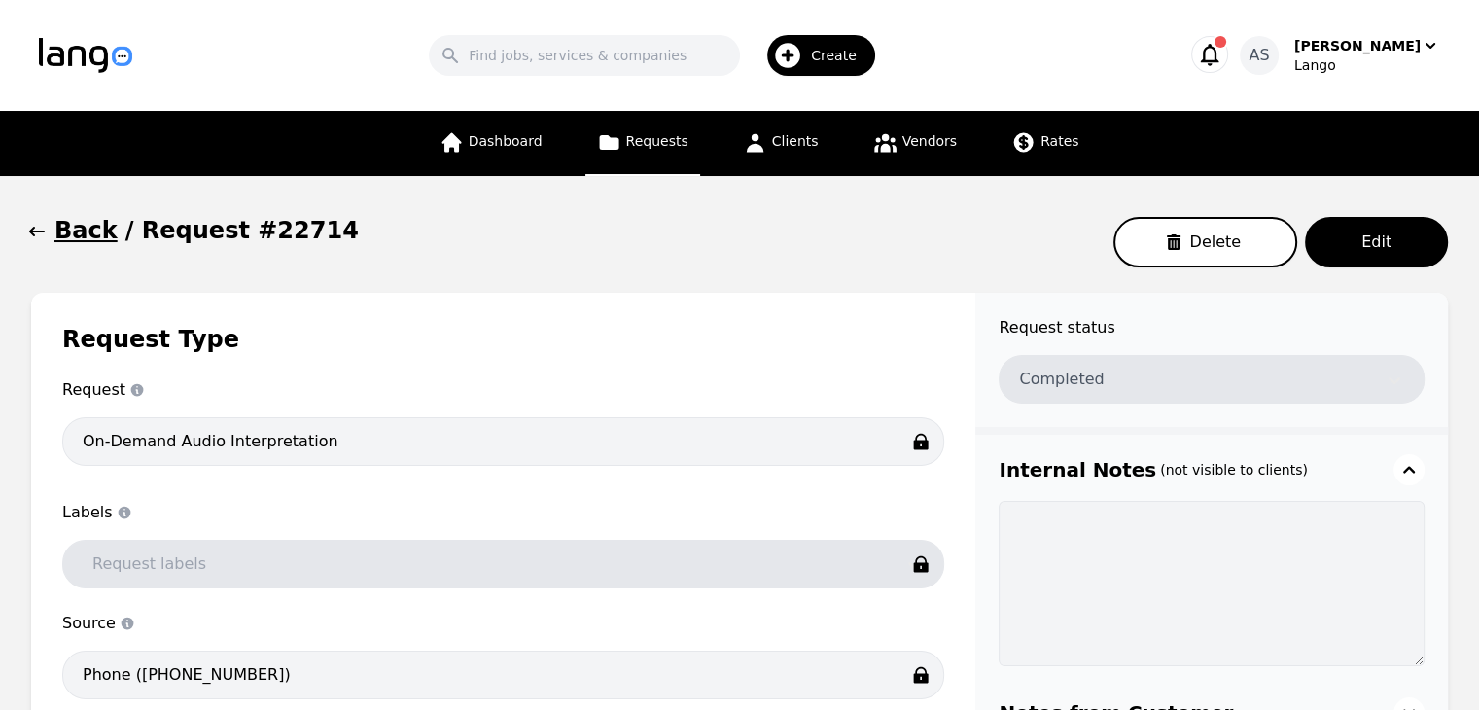
click at [48, 228] on button "Back" at bounding box center [74, 230] width 87 height 31
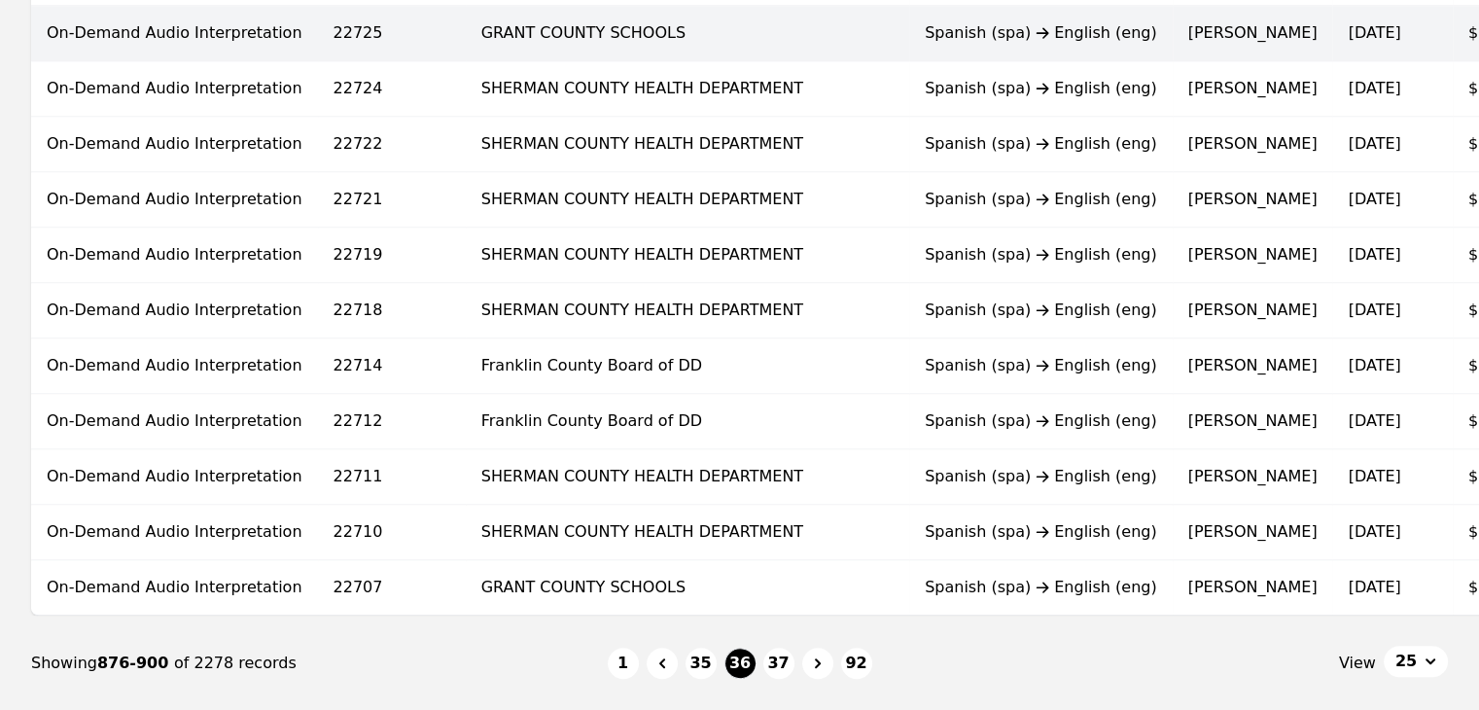
scroll to position [1302, 0]
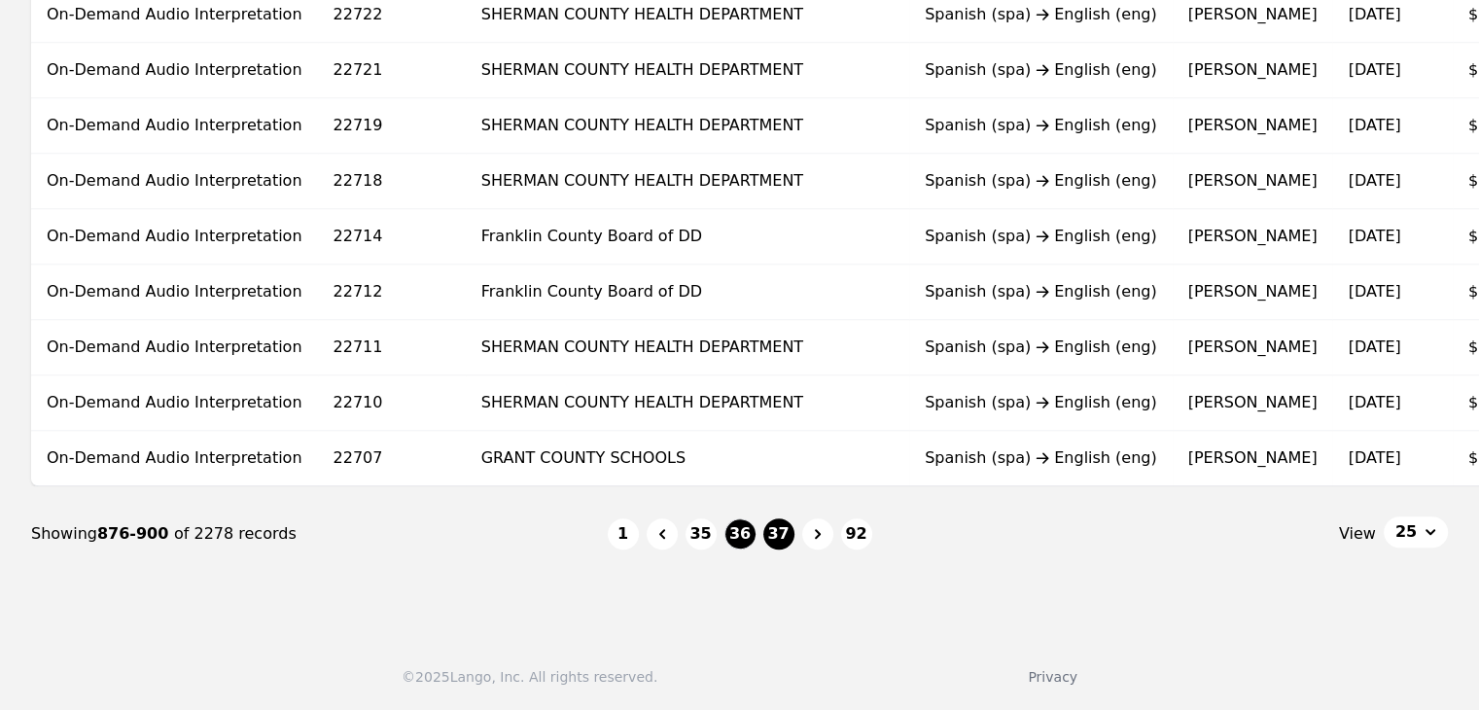
click at [782, 535] on button "37" at bounding box center [778, 533] width 31 height 31
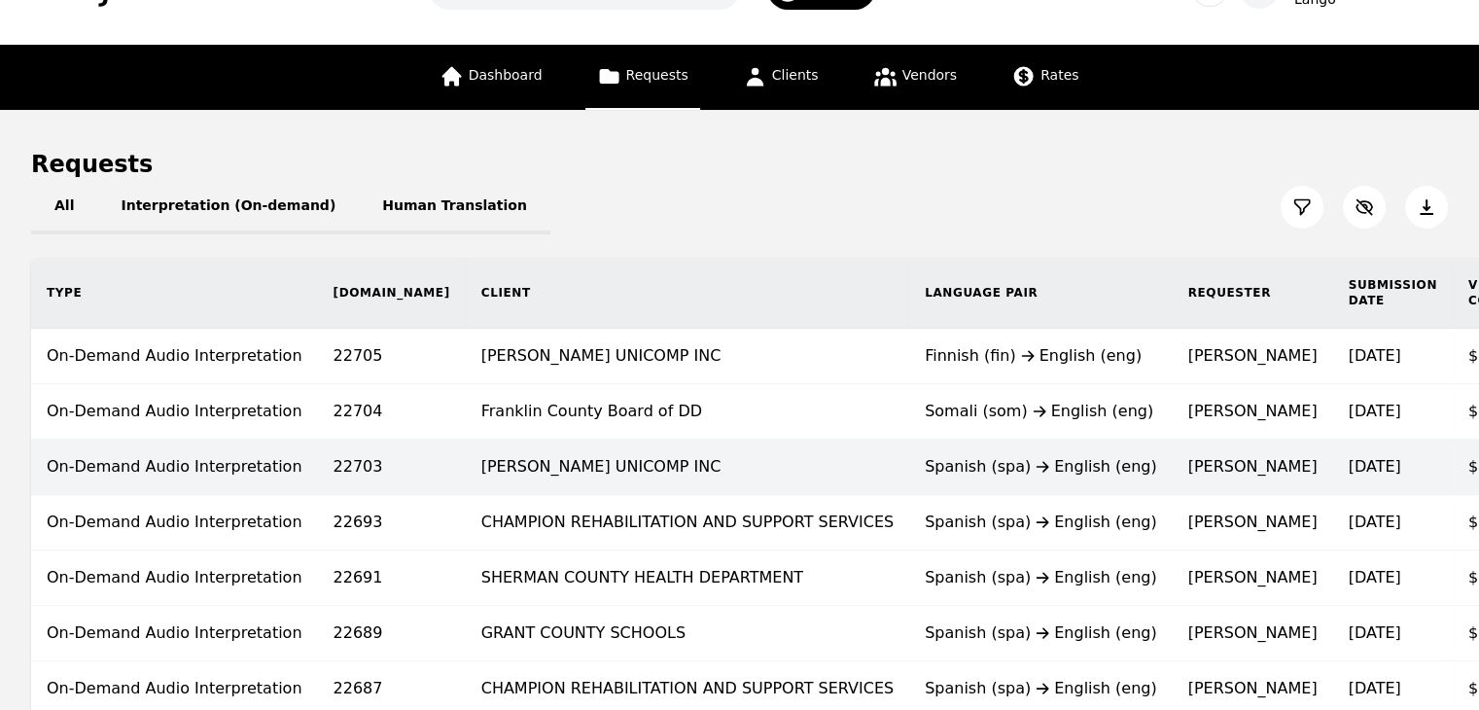
scroll to position [97, 0]
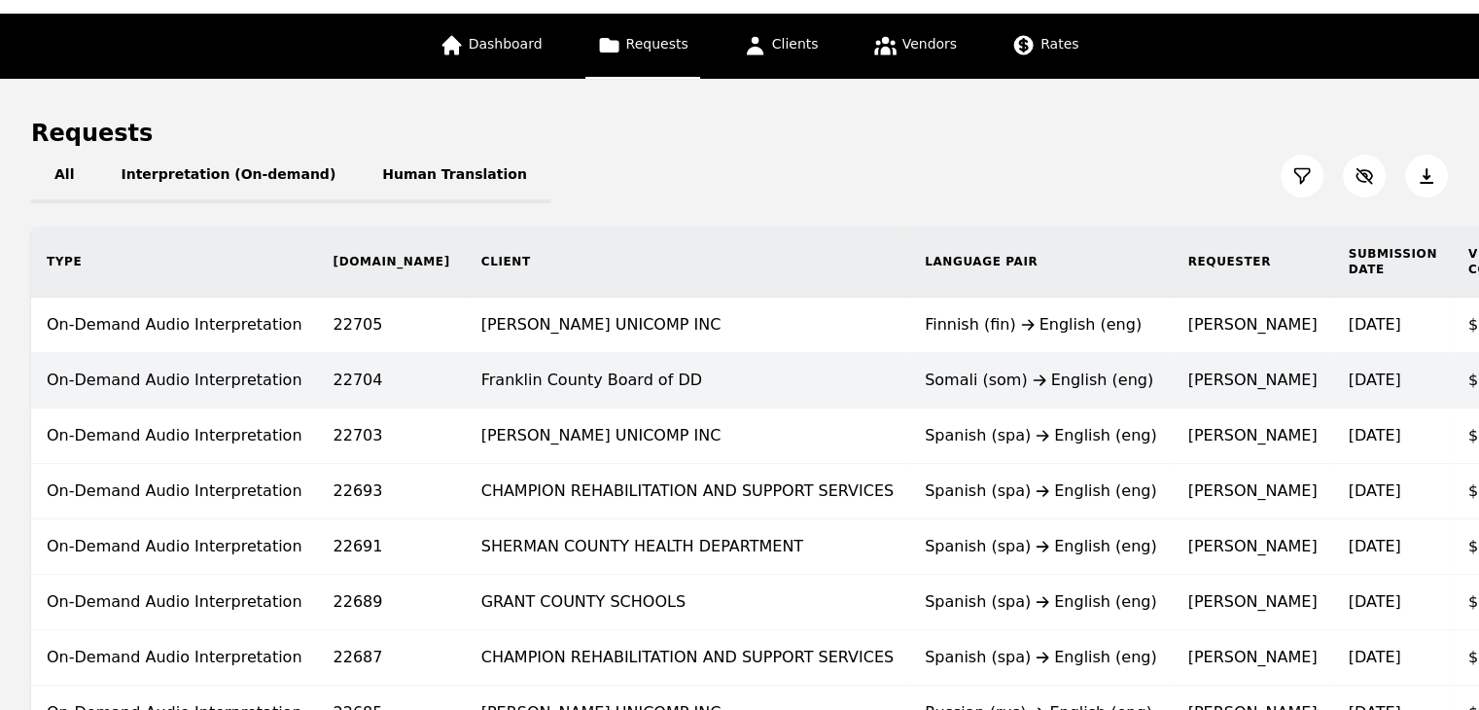
click at [658, 377] on td "Franklin County Board of DD" at bounding box center [687, 380] width 443 height 55
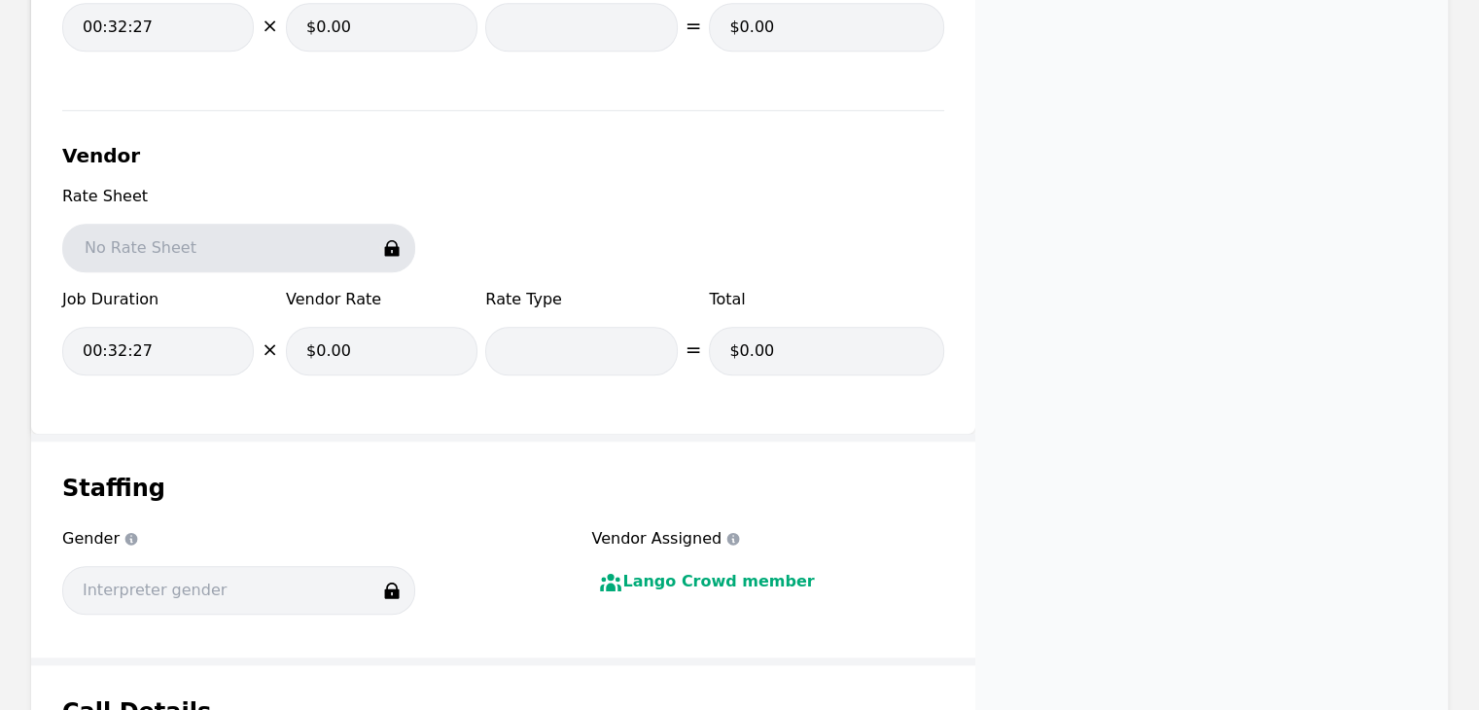
scroll to position [2708, 0]
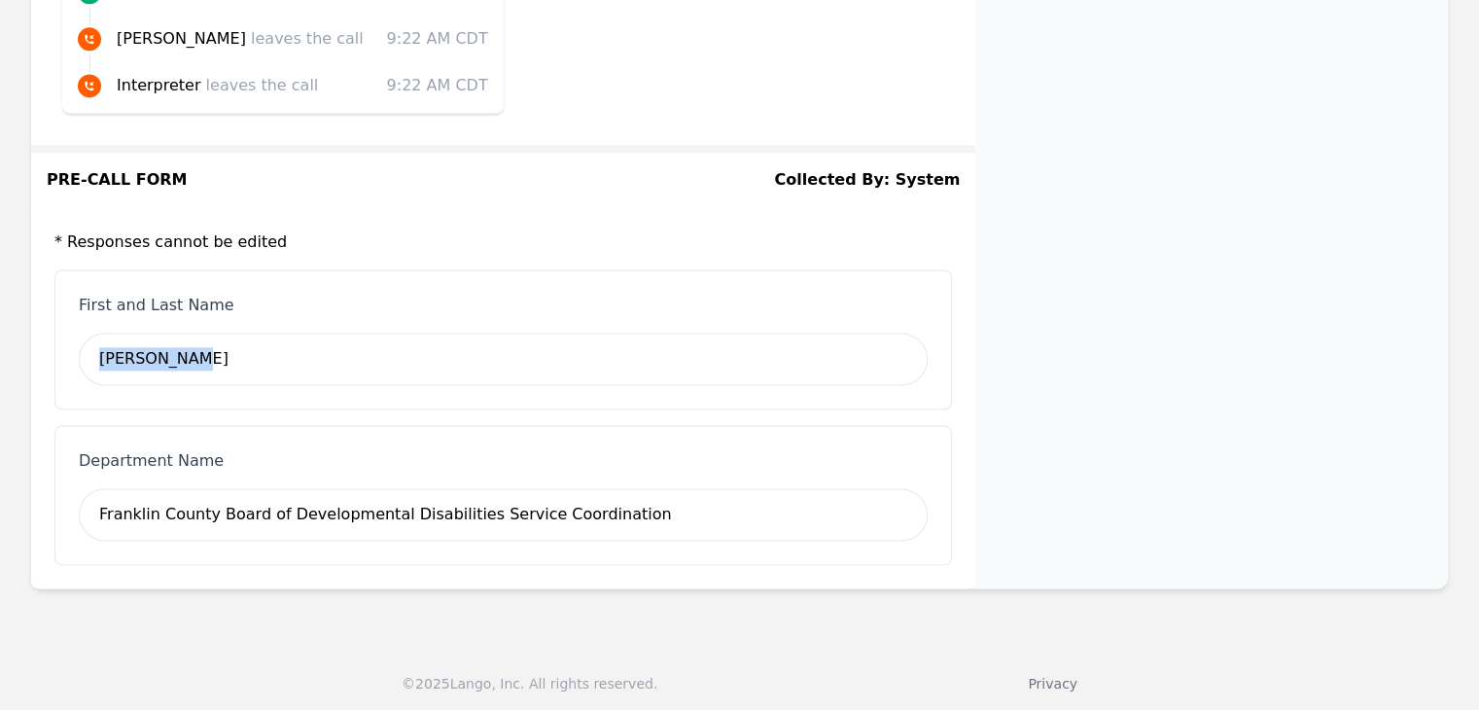
drag, startPoint x: 196, startPoint y: 355, endPoint x: 88, endPoint y: 344, distance: 109.5
click at [88, 344] on div "Alice Mills" at bounding box center [503, 359] width 849 height 53
copy div "Alice Mills"
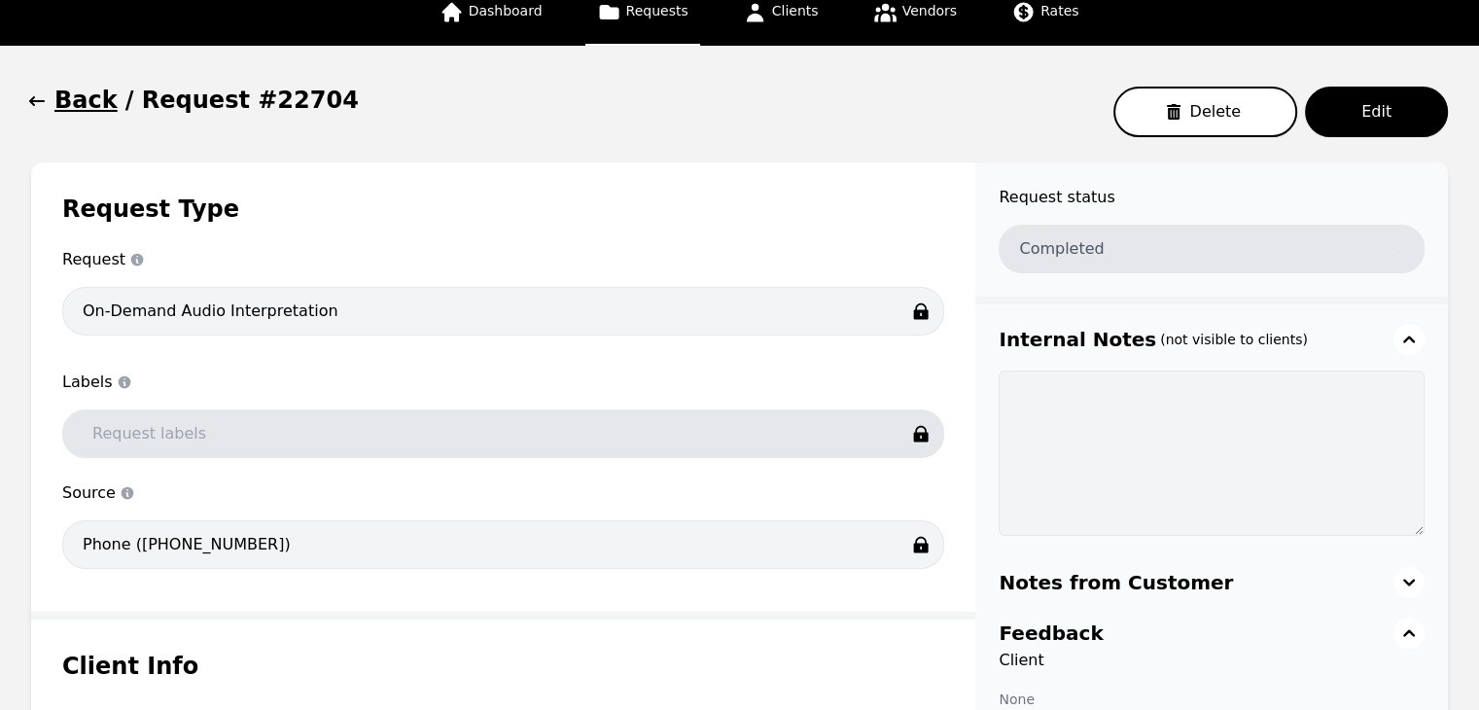
scroll to position [82, 0]
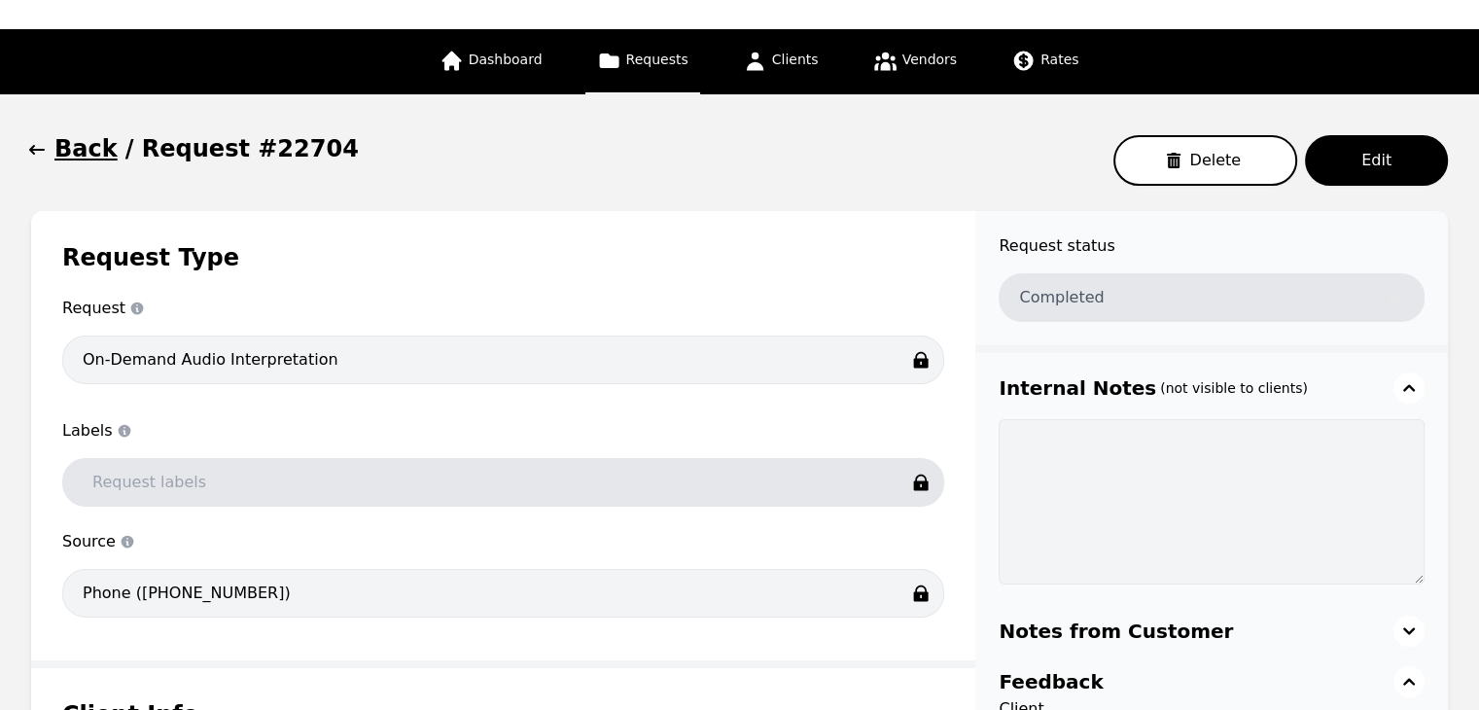
click at [43, 144] on icon "button" at bounding box center [36, 149] width 19 height 19
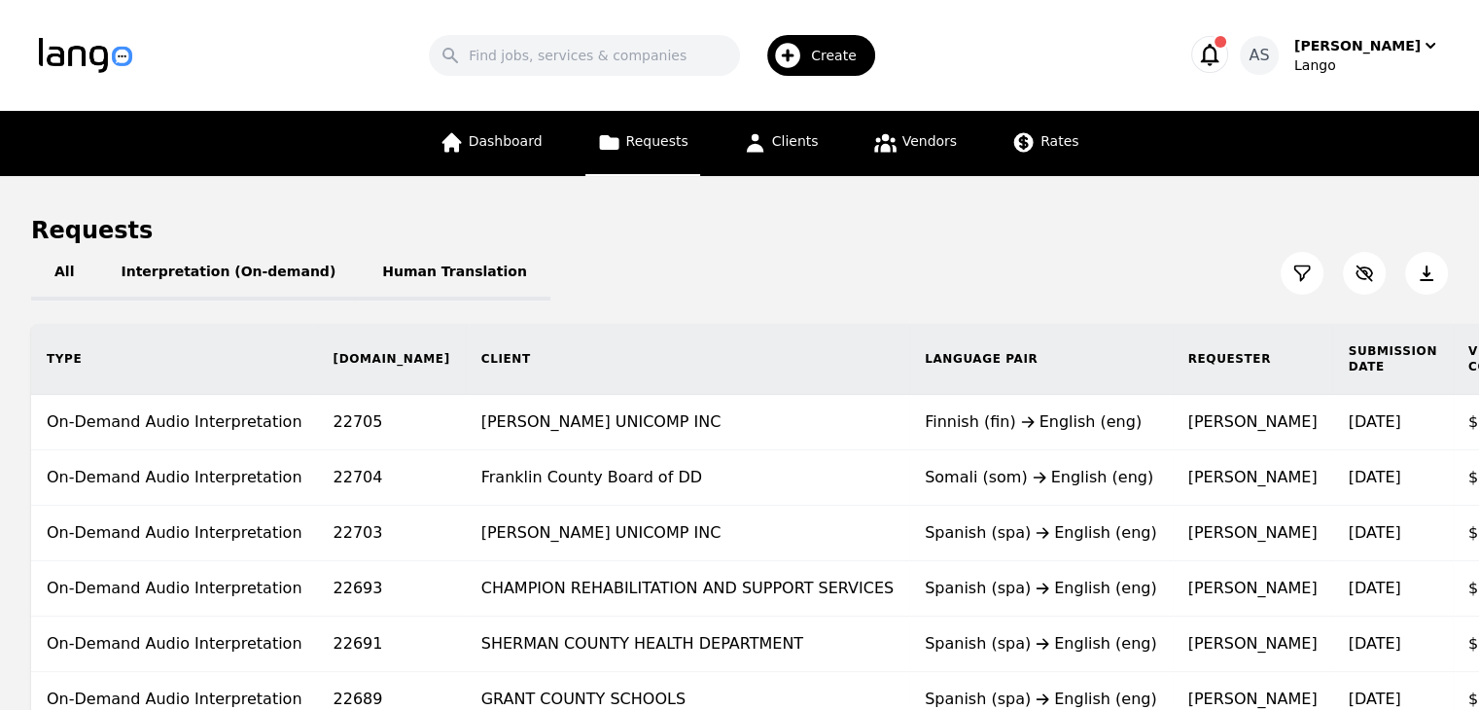
click at [649, 250] on div "All Interpretation (On-demand) Human Translation" at bounding box center [739, 273] width 1417 height 54
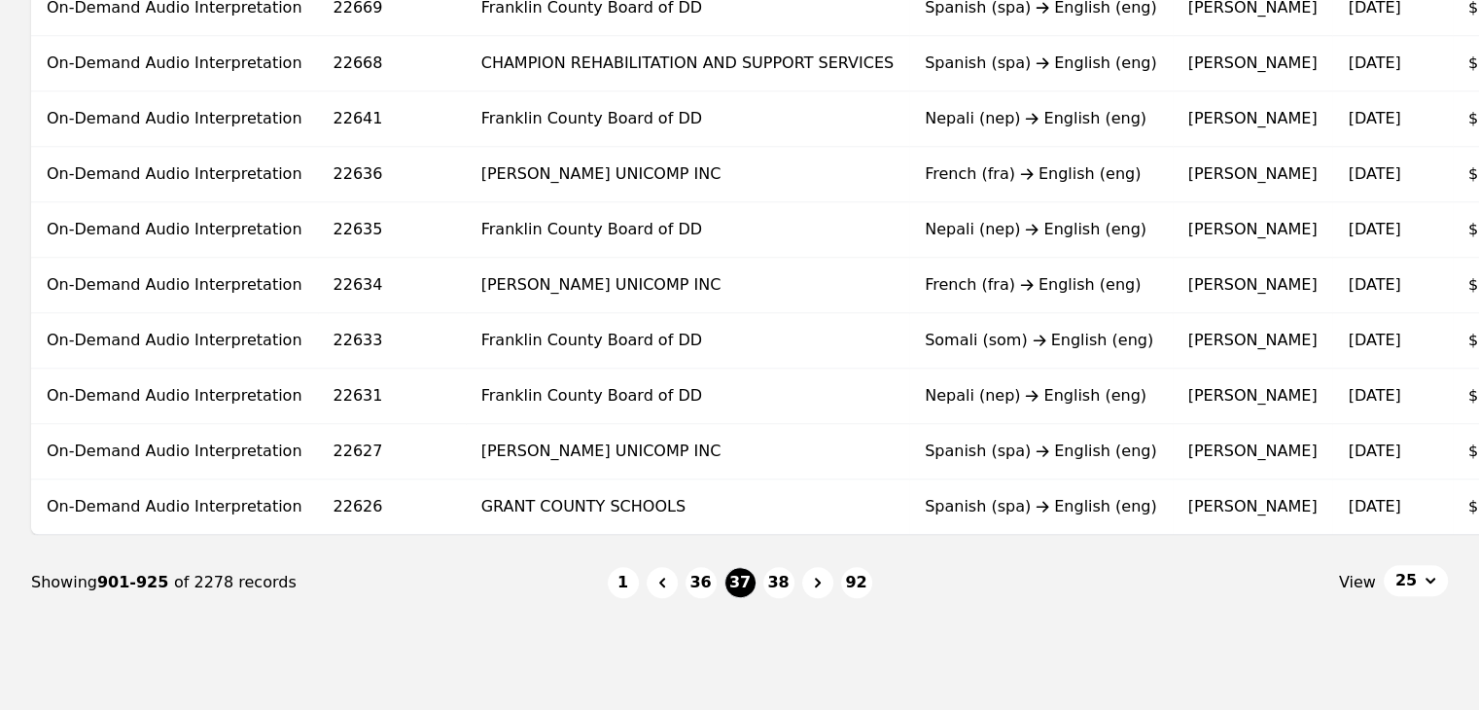
scroll to position [1302, 0]
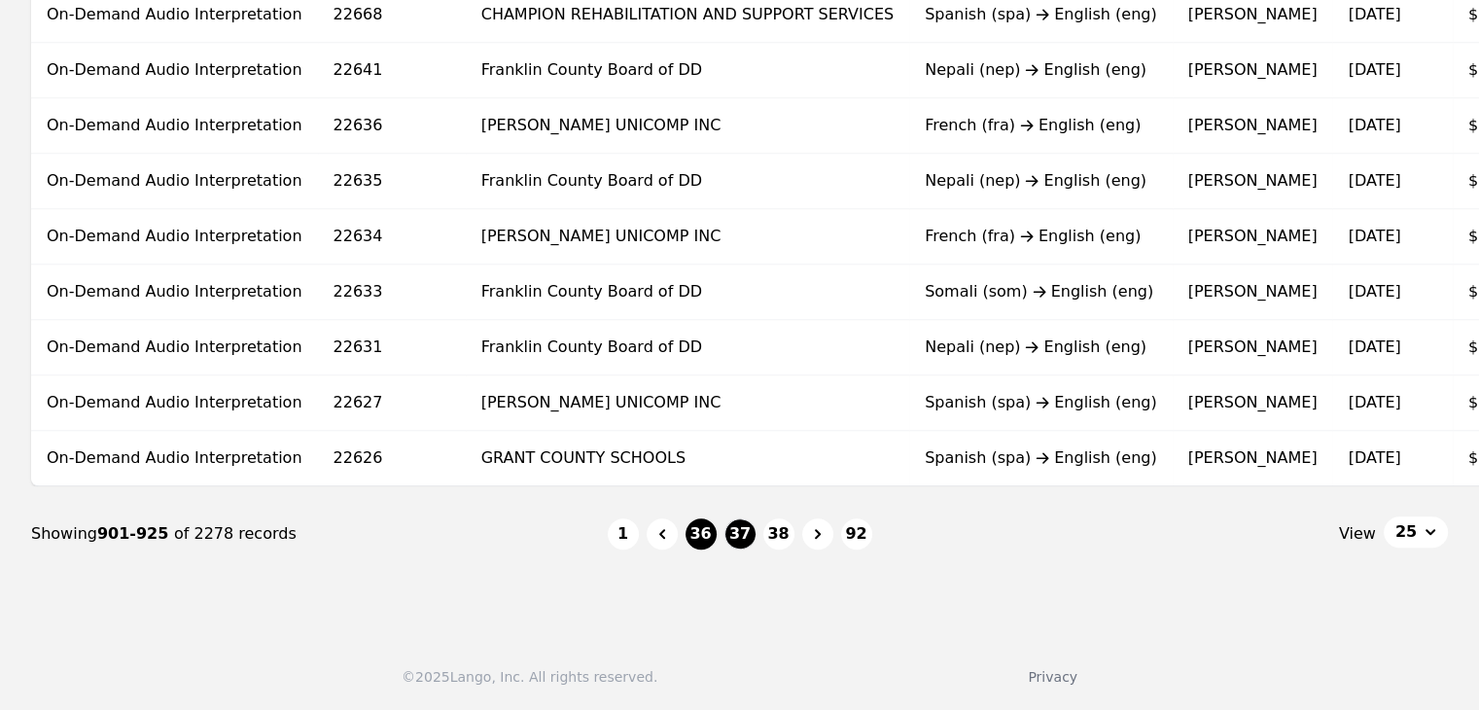
click at [705, 533] on button "36" at bounding box center [701, 533] width 31 height 31
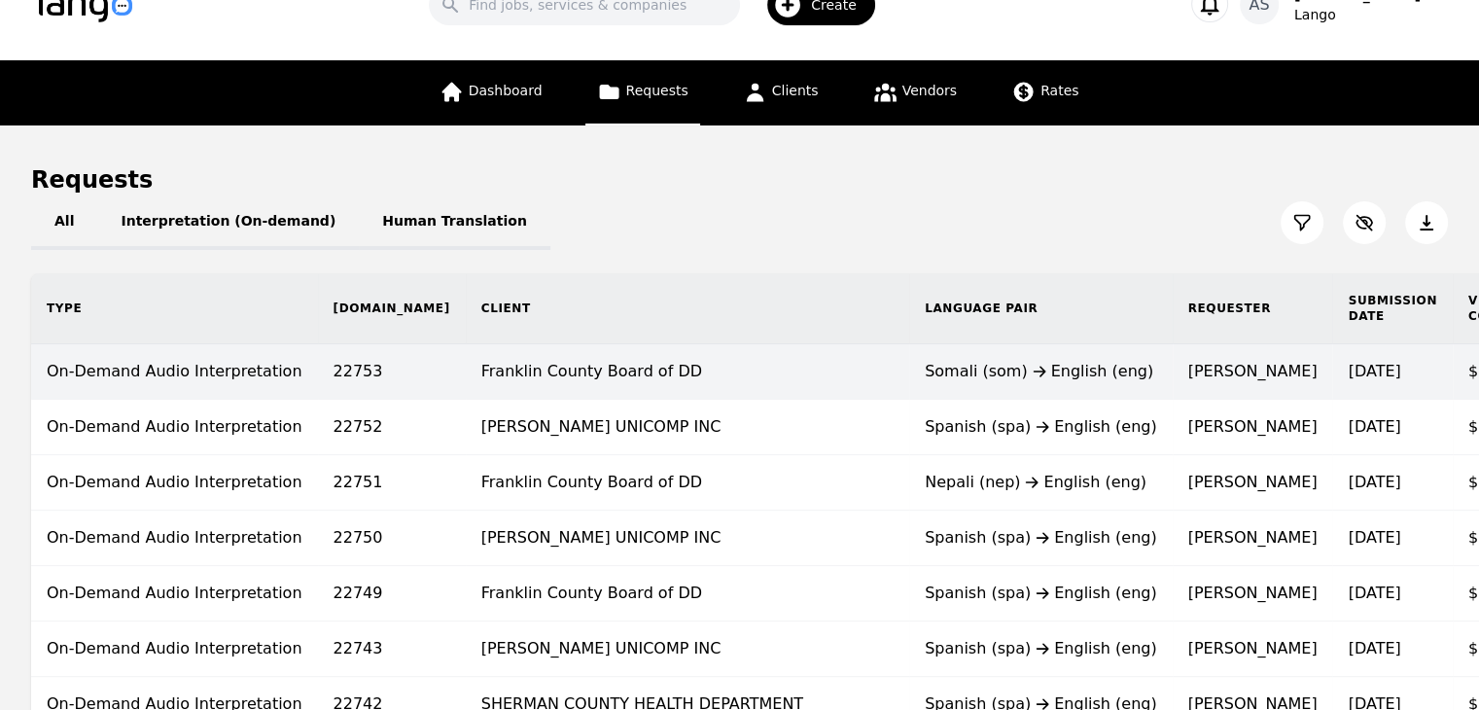
scroll to position [38, 0]
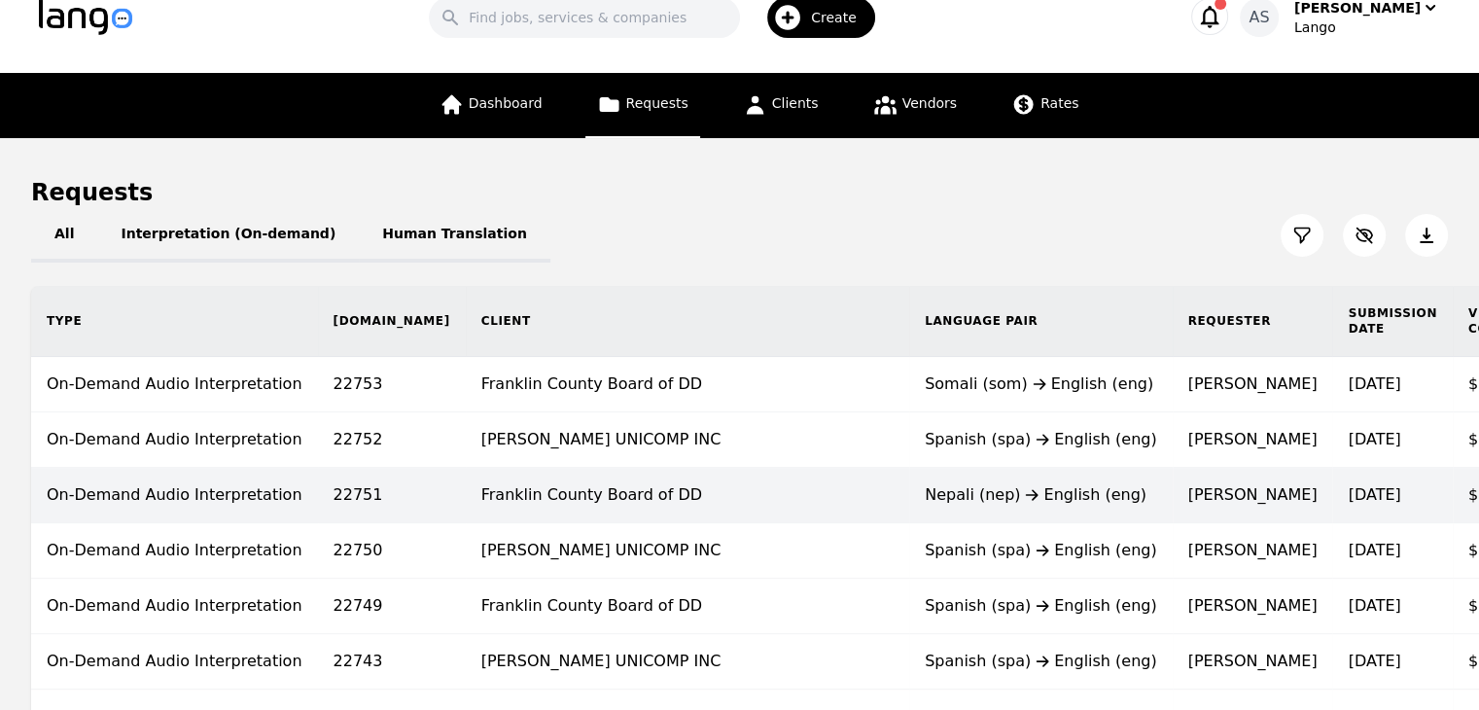
click at [650, 495] on td "Franklin County Board of DD" at bounding box center [687, 495] width 443 height 55
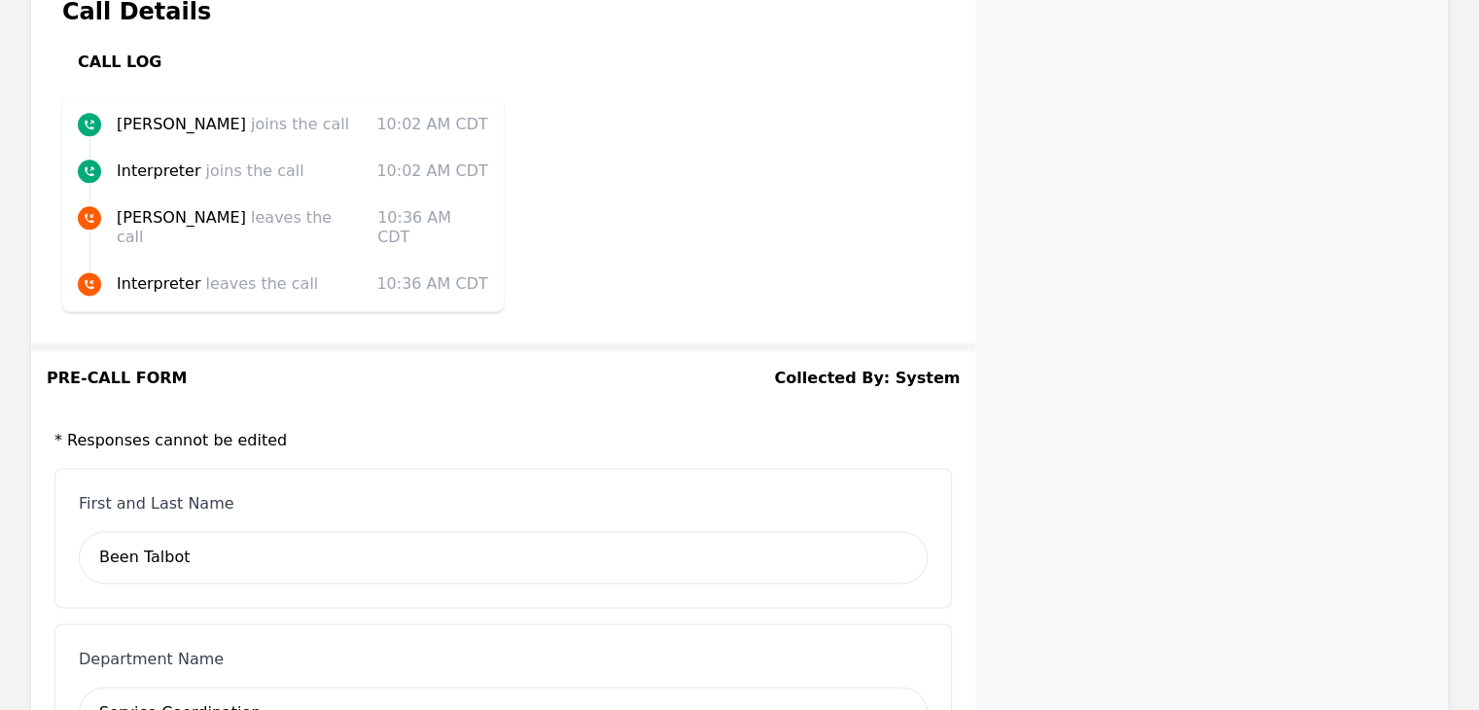
scroll to position [2708, 0]
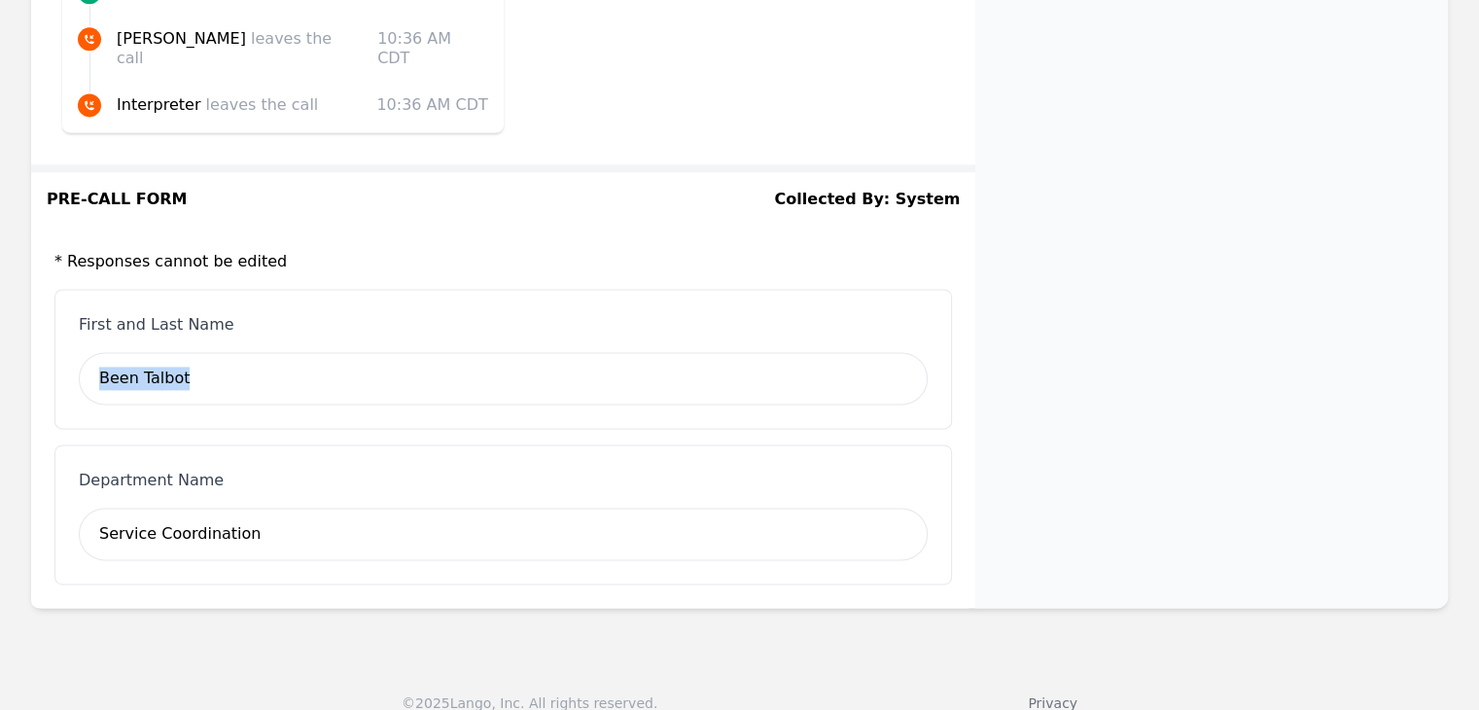
drag, startPoint x: 233, startPoint y: 347, endPoint x: 86, endPoint y: 351, distance: 147.9
click at [86, 352] on div "Been Talbot" at bounding box center [503, 378] width 849 height 53
copy div "Been Talbot"
click at [421, 371] on div "Been Talbot" at bounding box center [503, 378] width 849 height 53
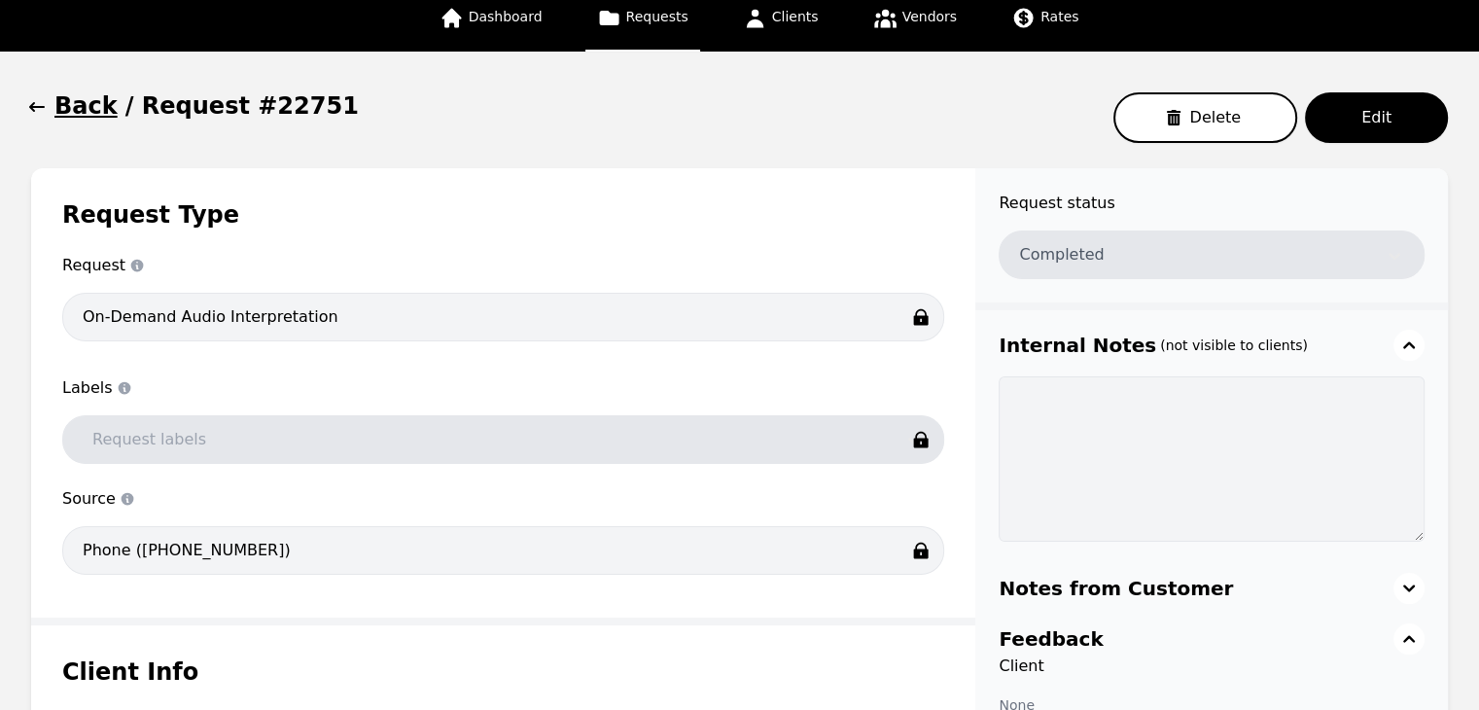
scroll to position [0, 0]
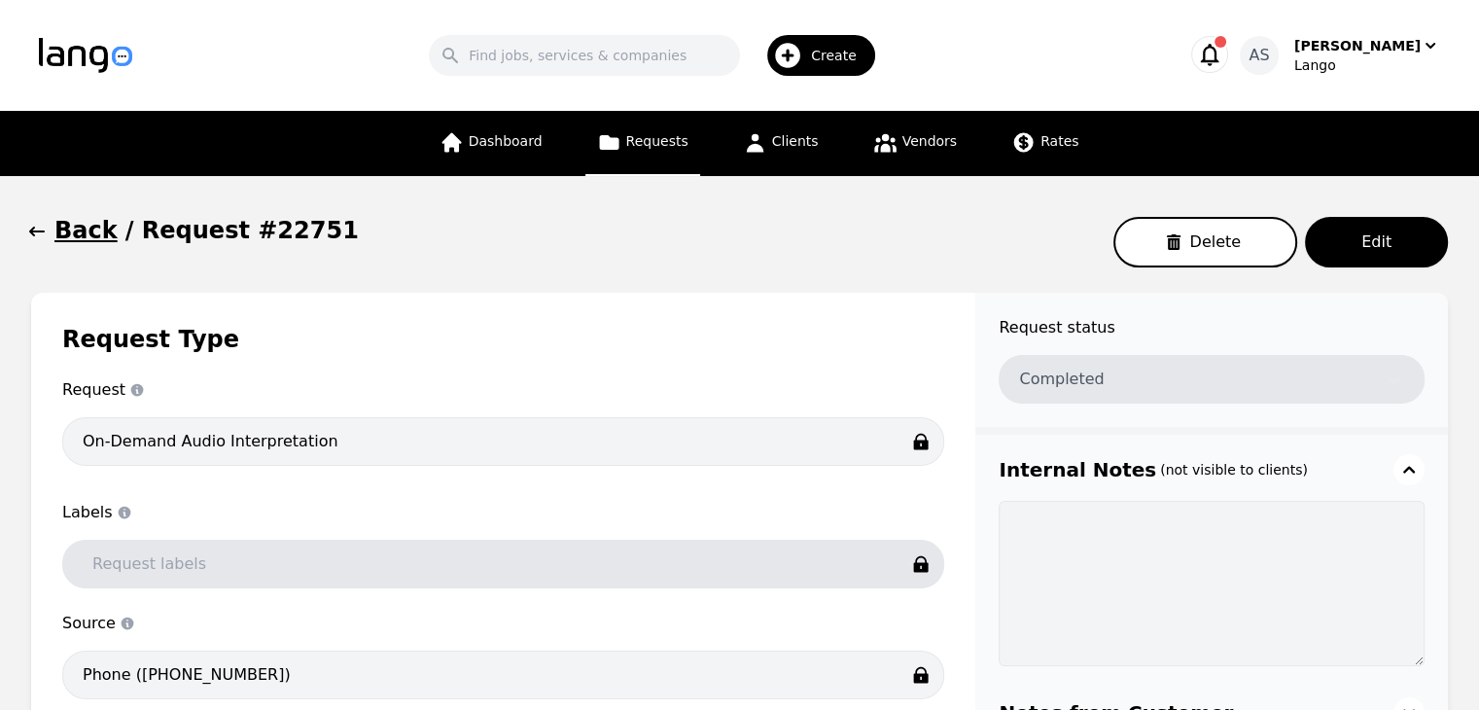
click at [44, 234] on icon "button" at bounding box center [36, 231] width 19 height 19
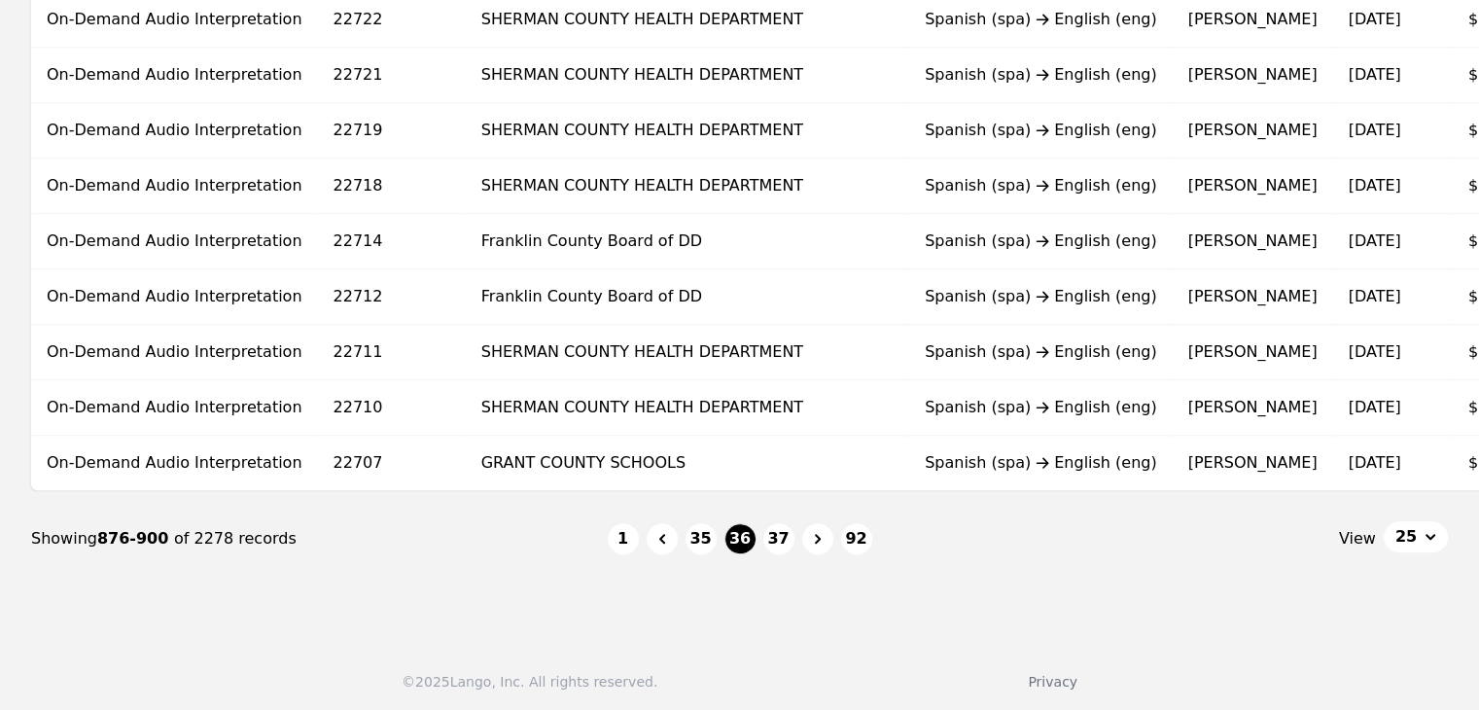
scroll to position [1302, 0]
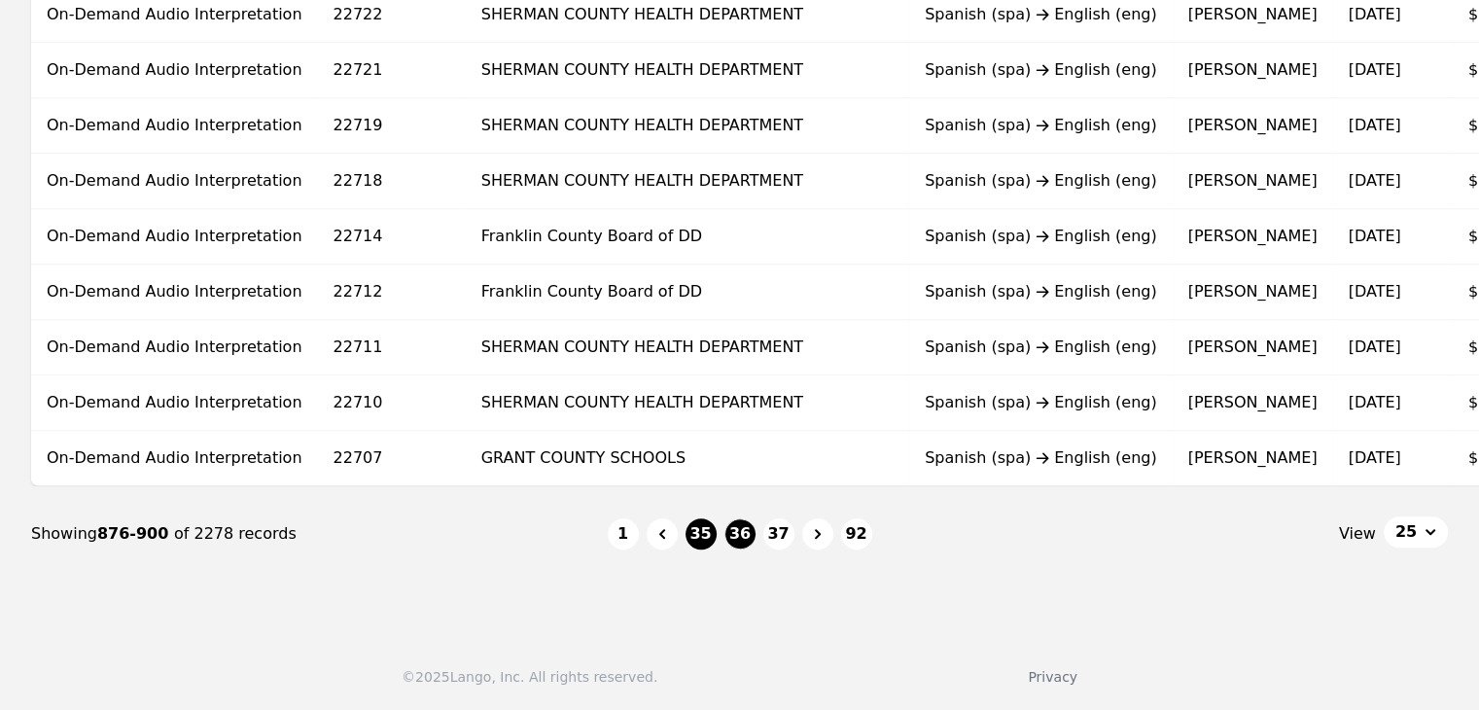
click at [709, 538] on button "35" at bounding box center [701, 533] width 31 height 31
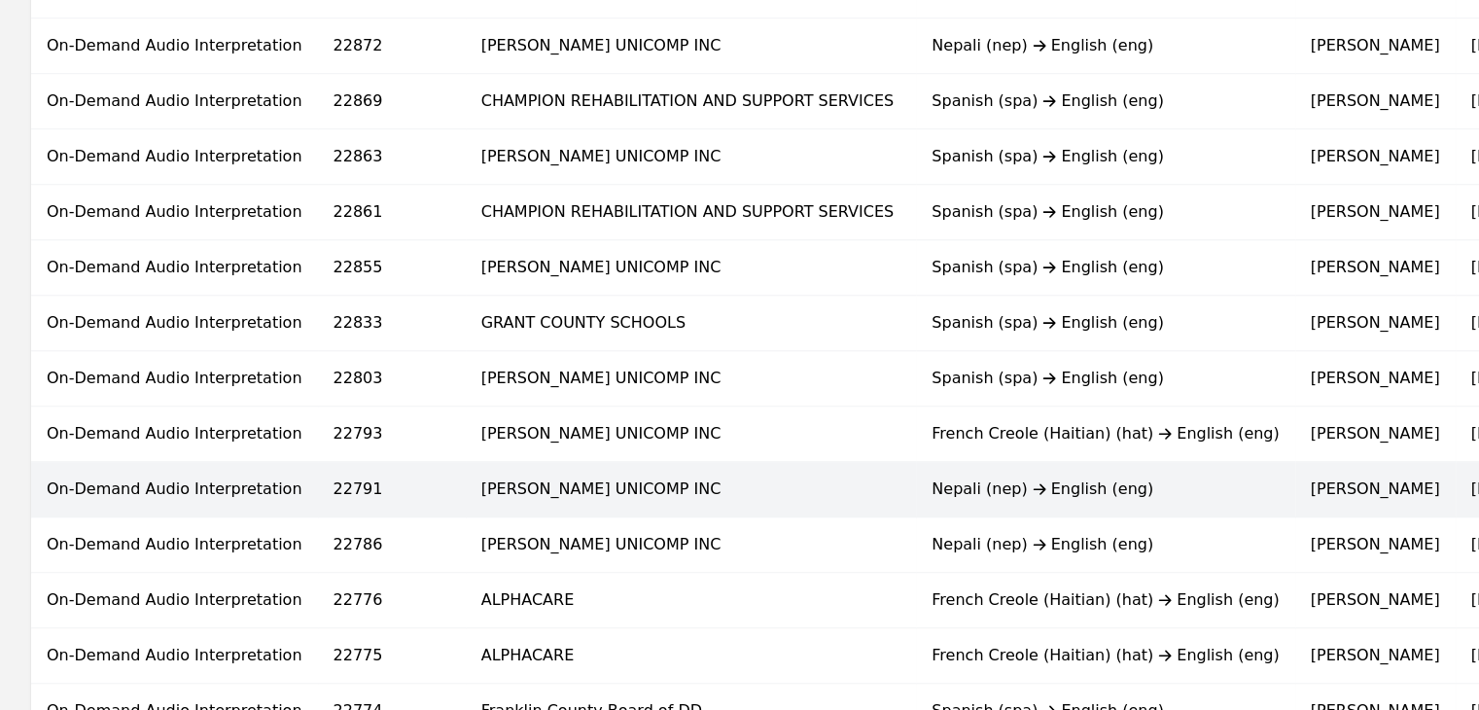
scroll to position [1302, 0]
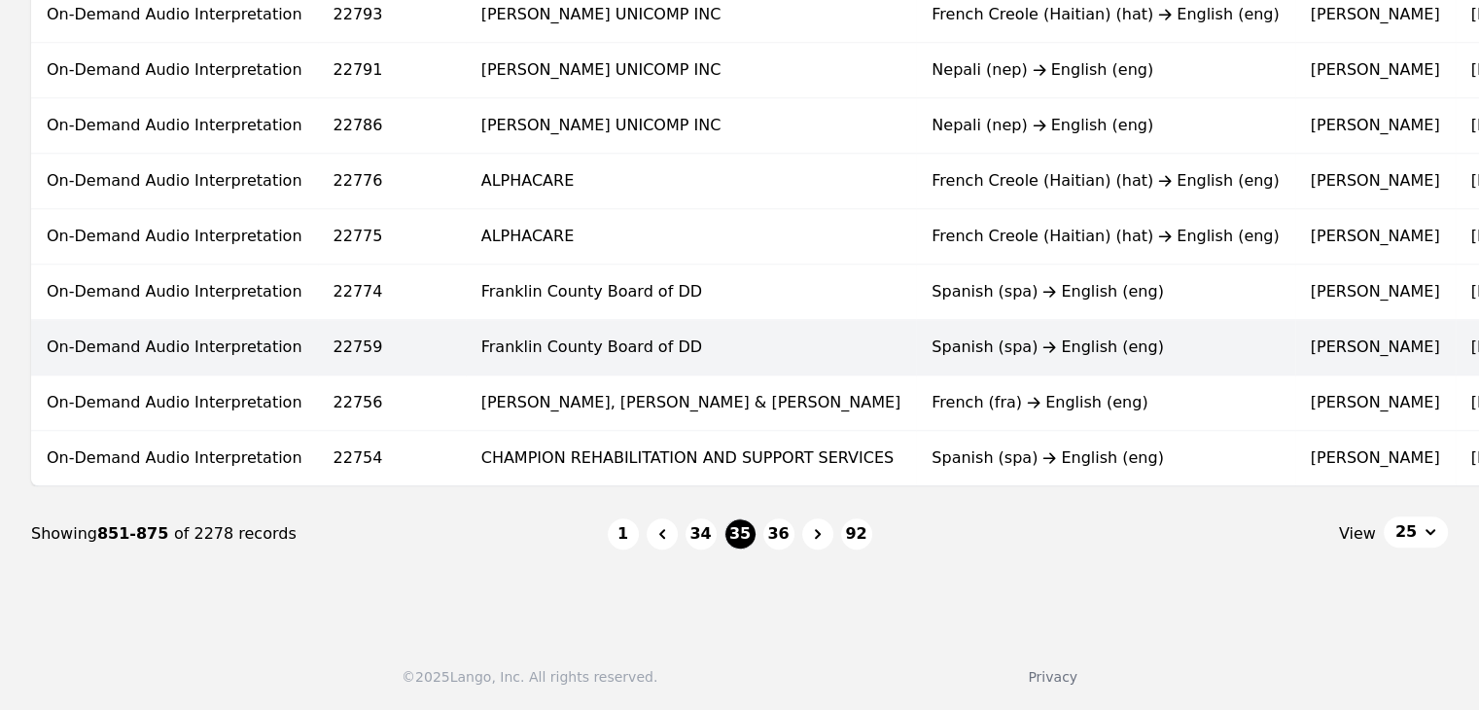
click at [521, 354] on td "Franklin County Board of DD" at bounding box center [691, 347] width 451 height 55
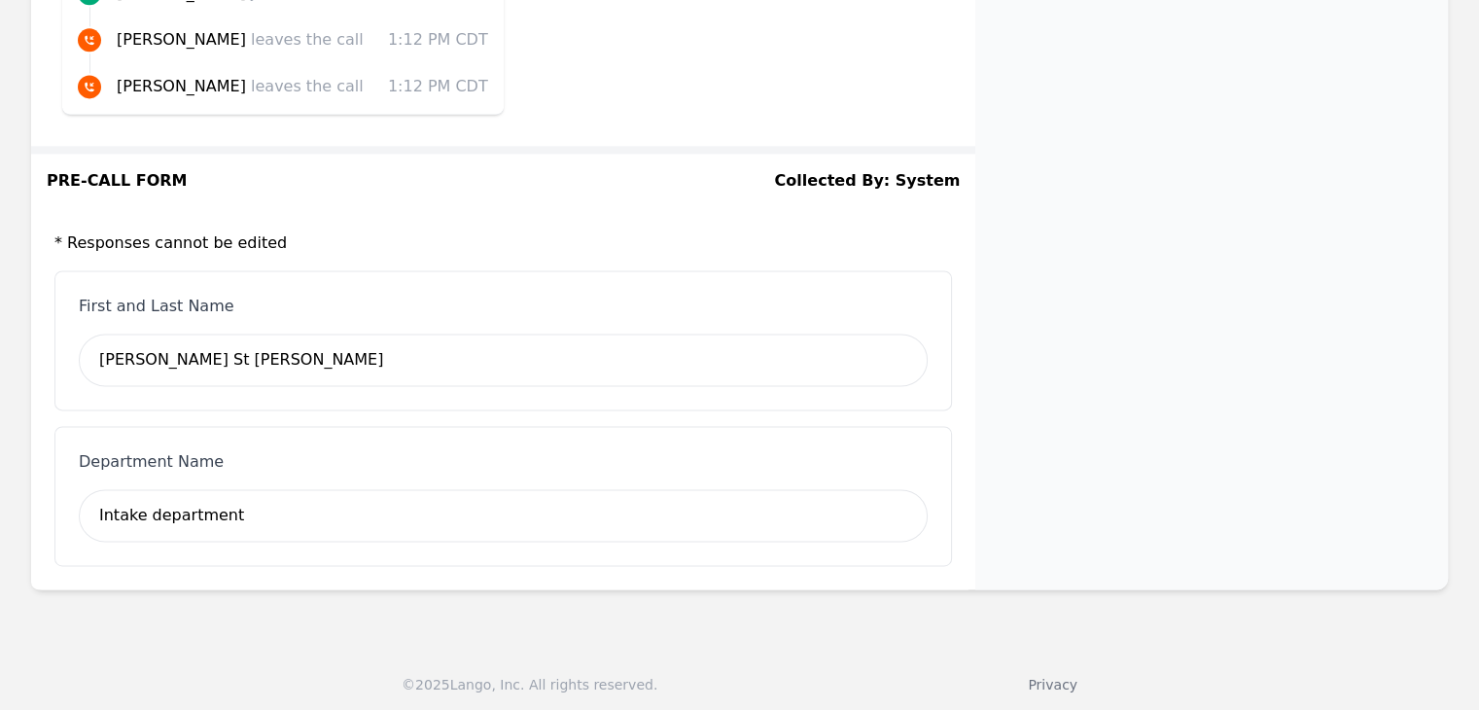
scroll to position [2708, 0]
drag, startPoint x: 237, startPoint y: 365, endPoint x: 92, endPoint y: 359, distance: 145.0
click at [92, 359] on div "Kimberly St John" at bounding box center [503, 359] width 849 height 53
copy div "Kimberly St John"
click at [284, 512] on div "Intake department" at bounding box center [503, 514] width 849 height 53
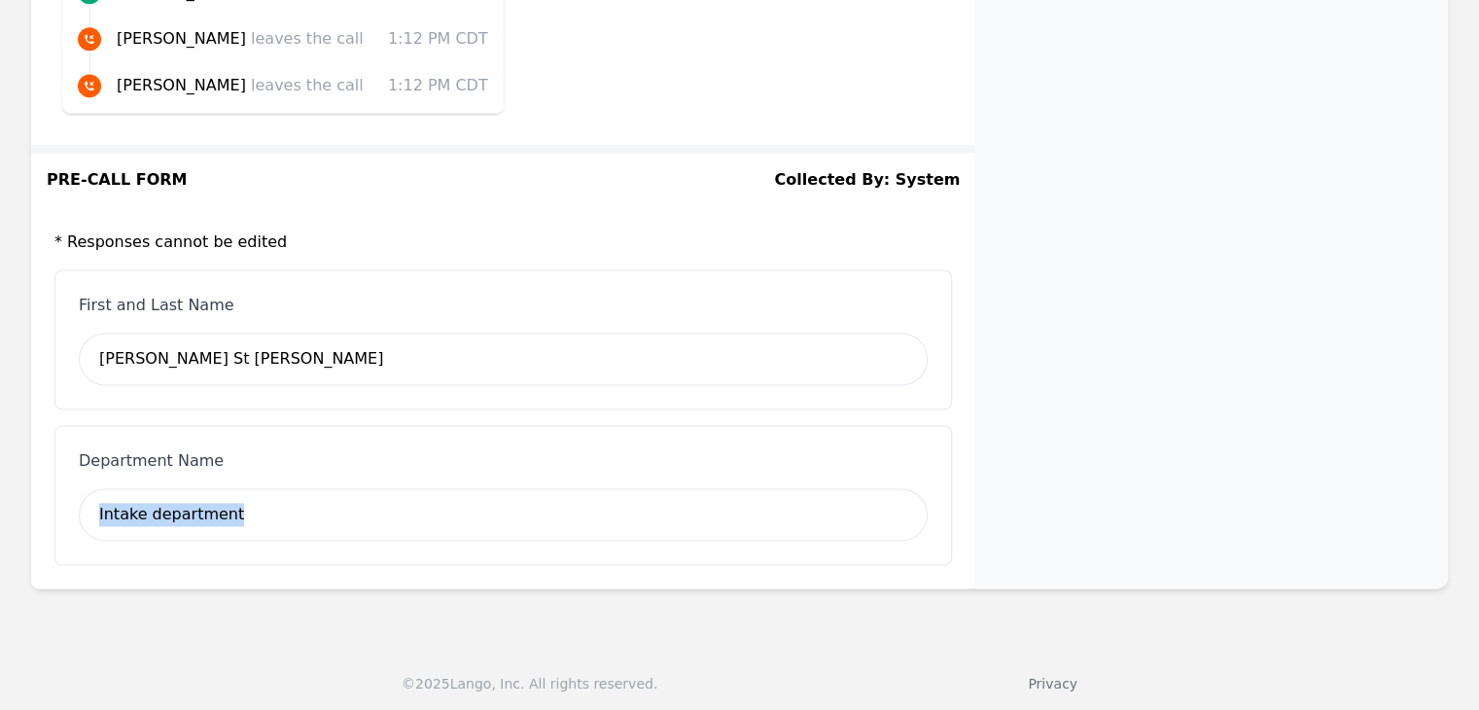
drag, startPoint x: 331, startPoint y: 503, endPoint x: 69, endPoint y: 514, distance: 261.8
click at [69, 514] on div "Department Name Intake department" at bounding box center [503, 495] width 898 height 140
copy div "Intake department"
click at [674, 568] on div "* Responses cannot be edited First and Last Name Kimberly St John Department Na…" at bounding box center [503, 397] width 944 height 381
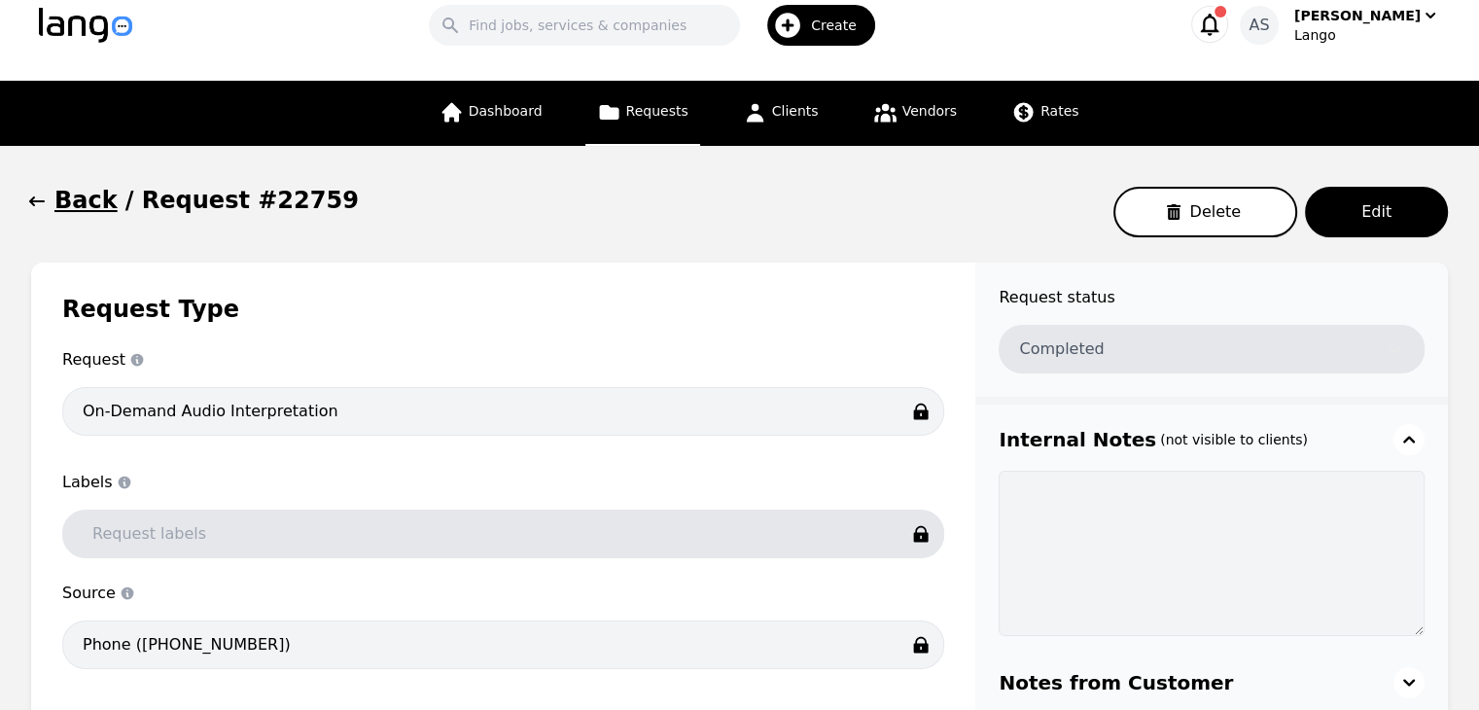
scroll to position [0, 0]
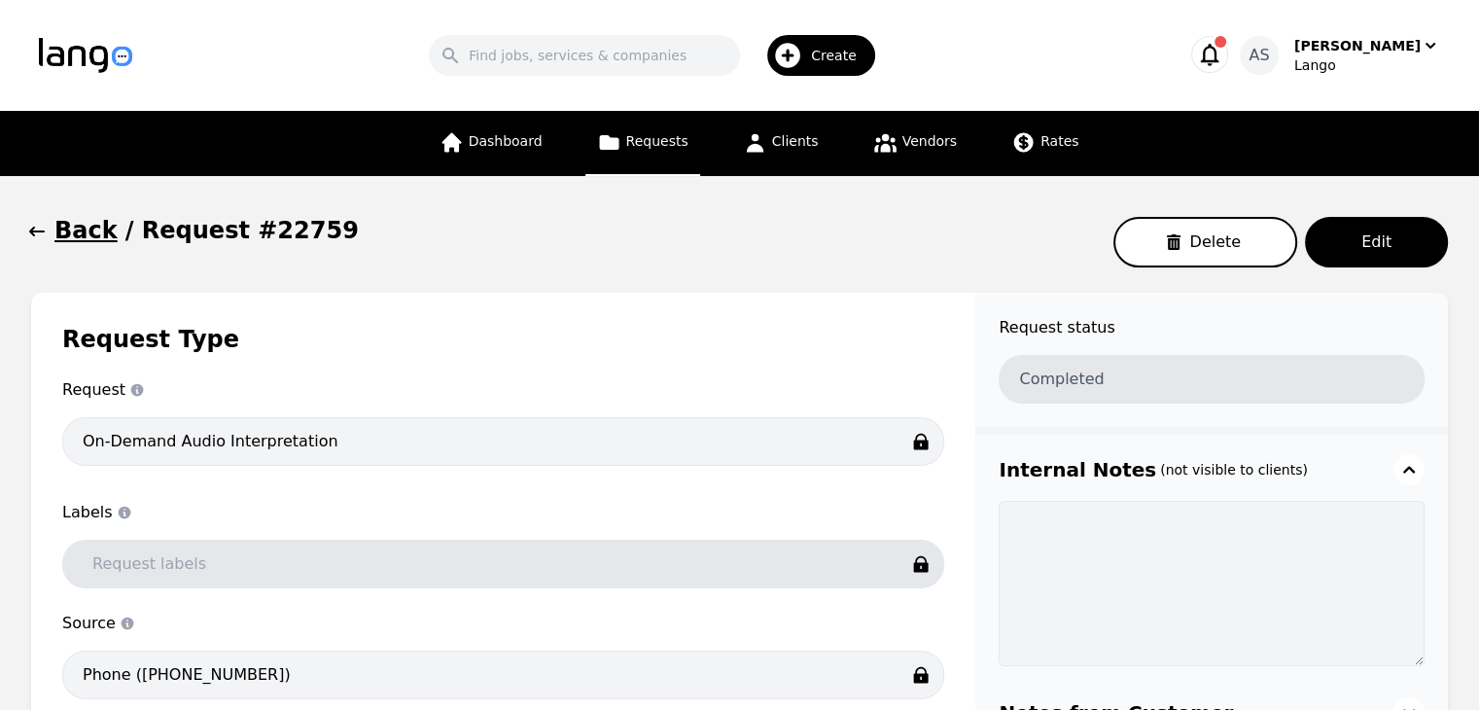
click at [31, 235] on icon "button" at bounding box center [36, 231] width 19 height 19
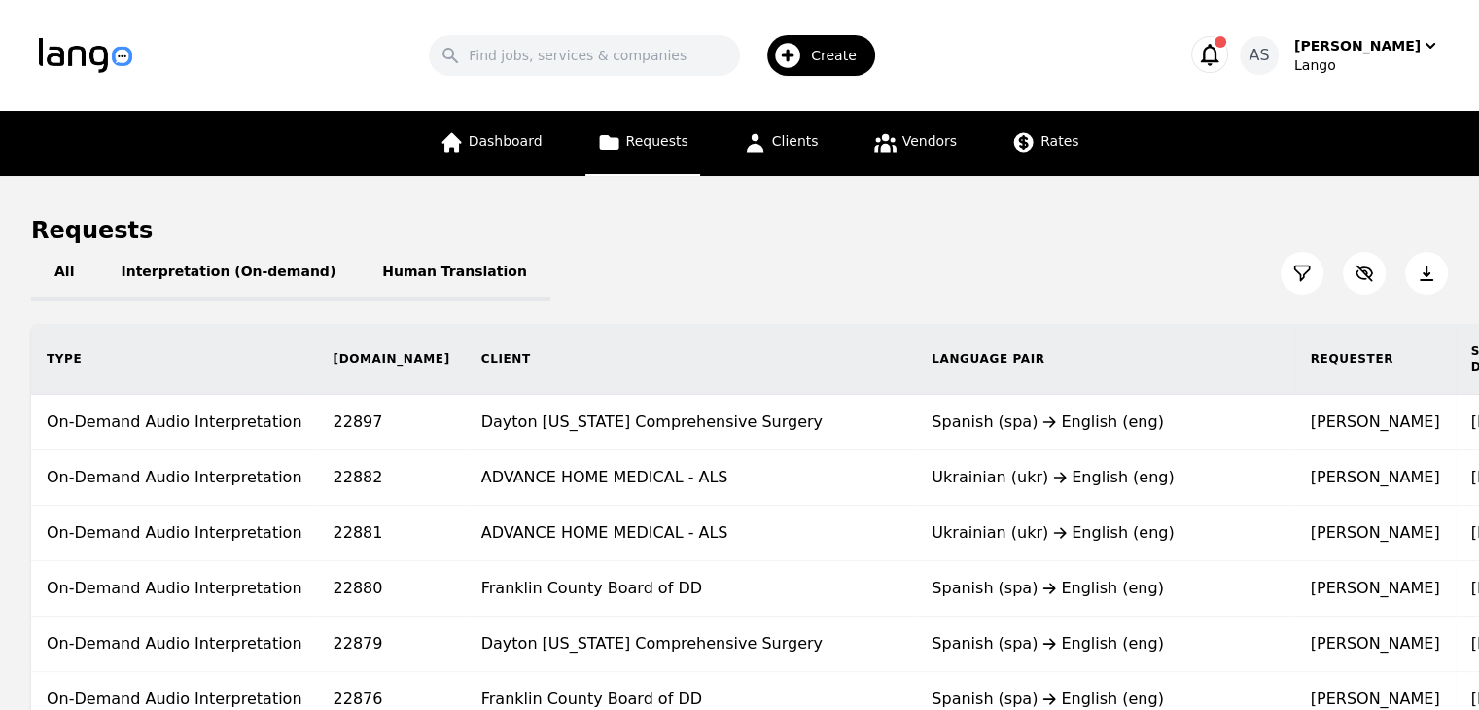
click at [672, 157] on link "Requests" at bounding box center [642, 143] width 115 height 65
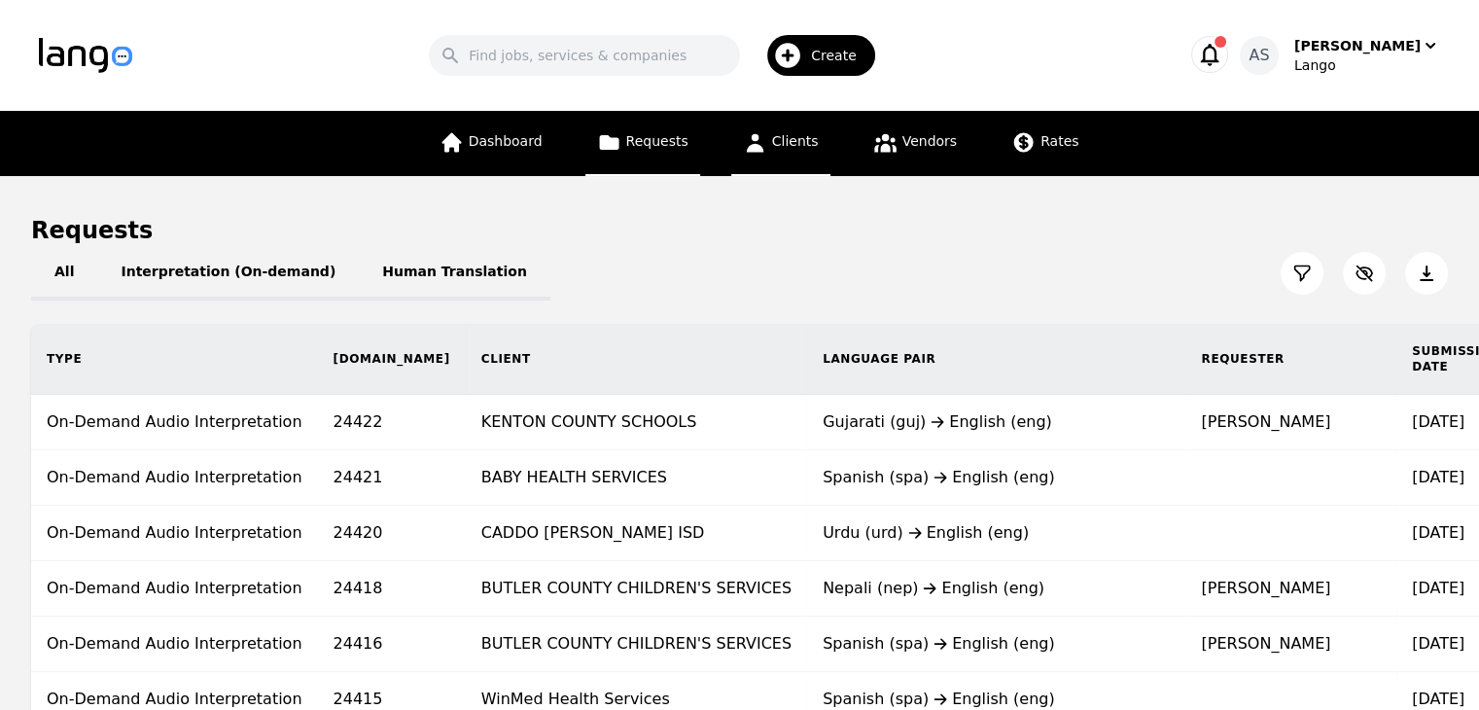
click at [814, 133] on link "Clients" at bounding box center [780, 143] width 99 height 65
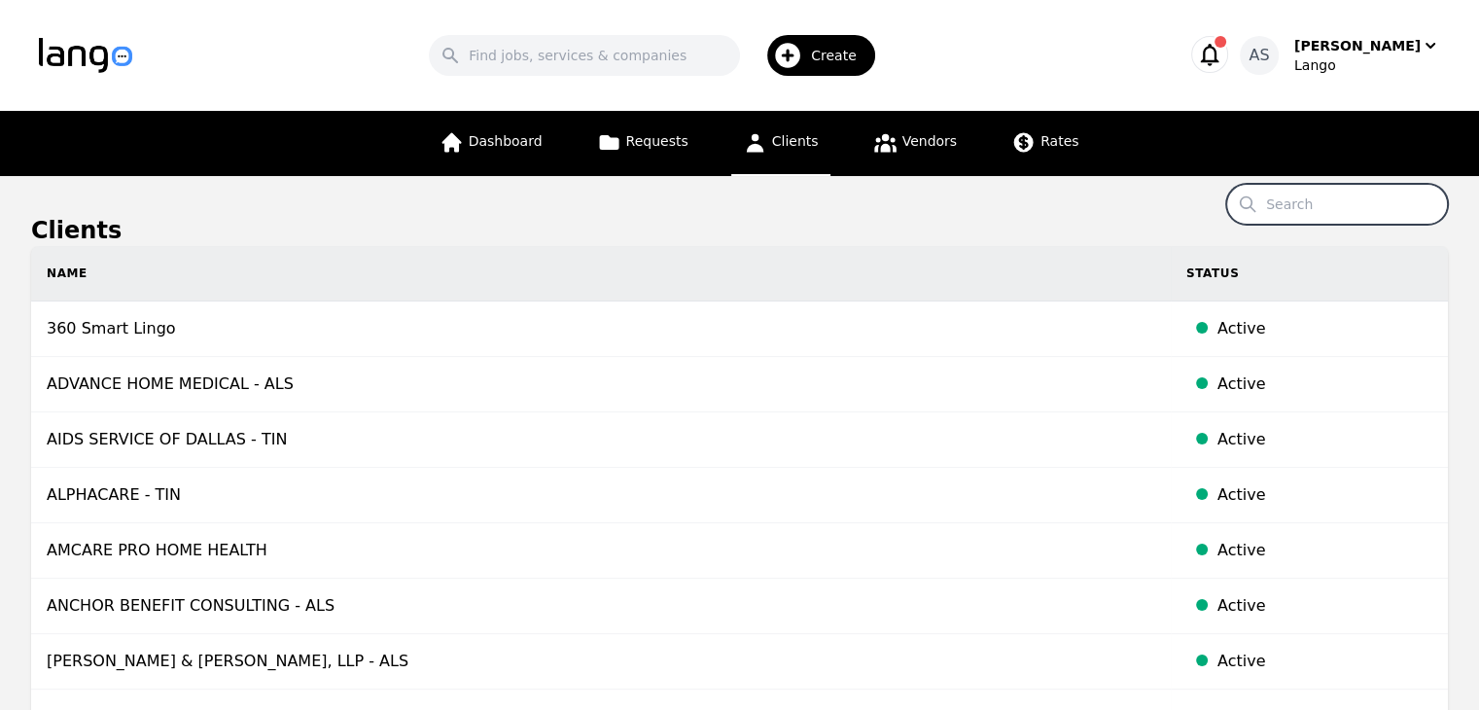
click at [1332, 215] on input "Search" at bounding box center [1337, 204] width 222 height 41
type input "franklin county"
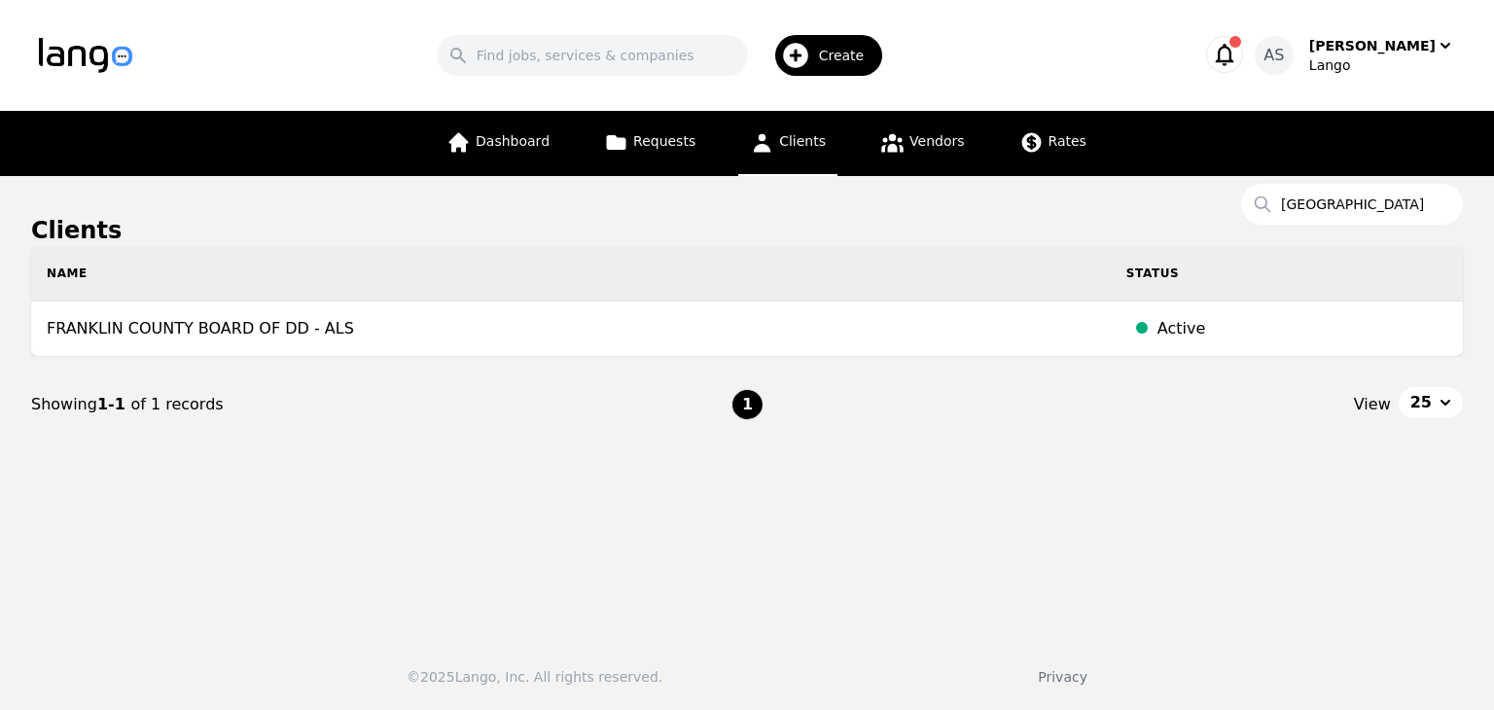
click at [441, 324] on td "FRANKLIN COUNTY BOARD OF DD - ALS" at bounding box center [571, 328] width 1080 height 55
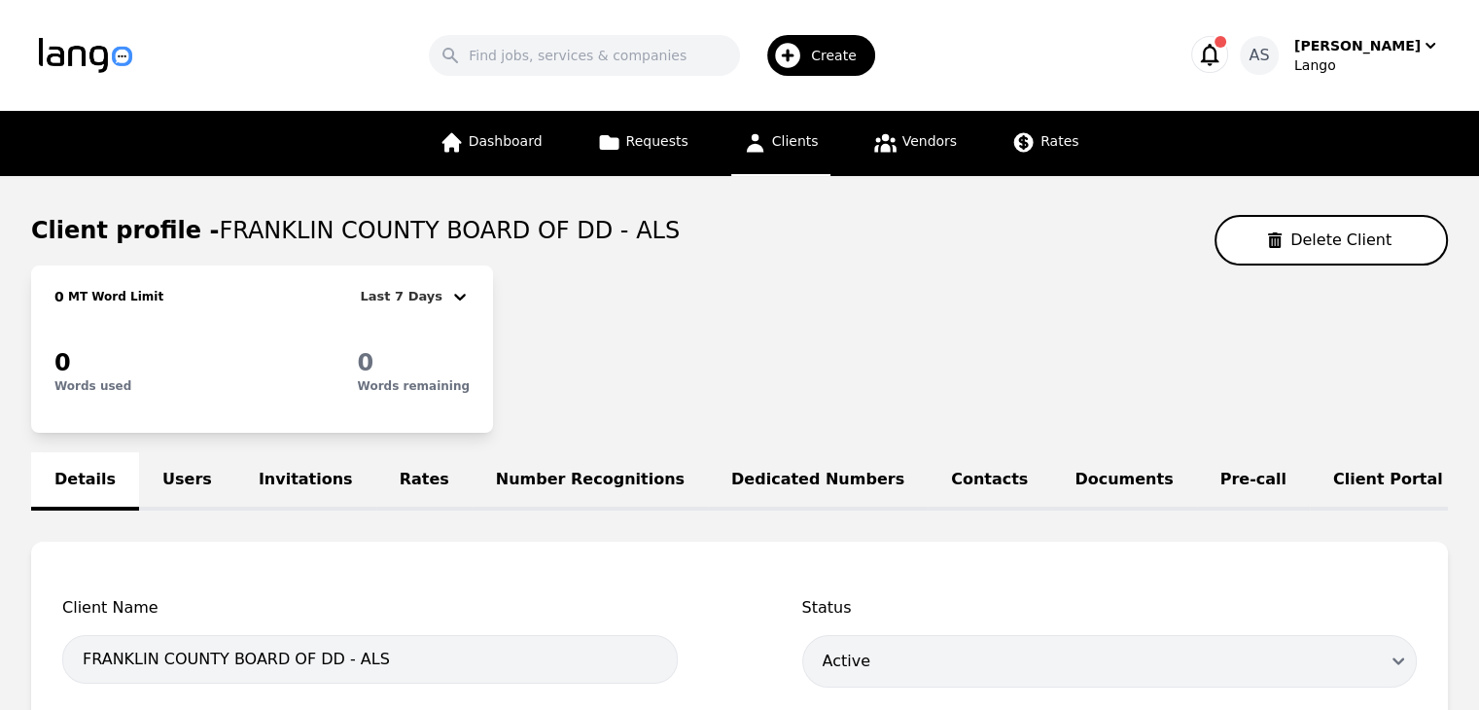
click at [166, 483] on link "Users" at bounding box center [187, 481] width 96 height 58
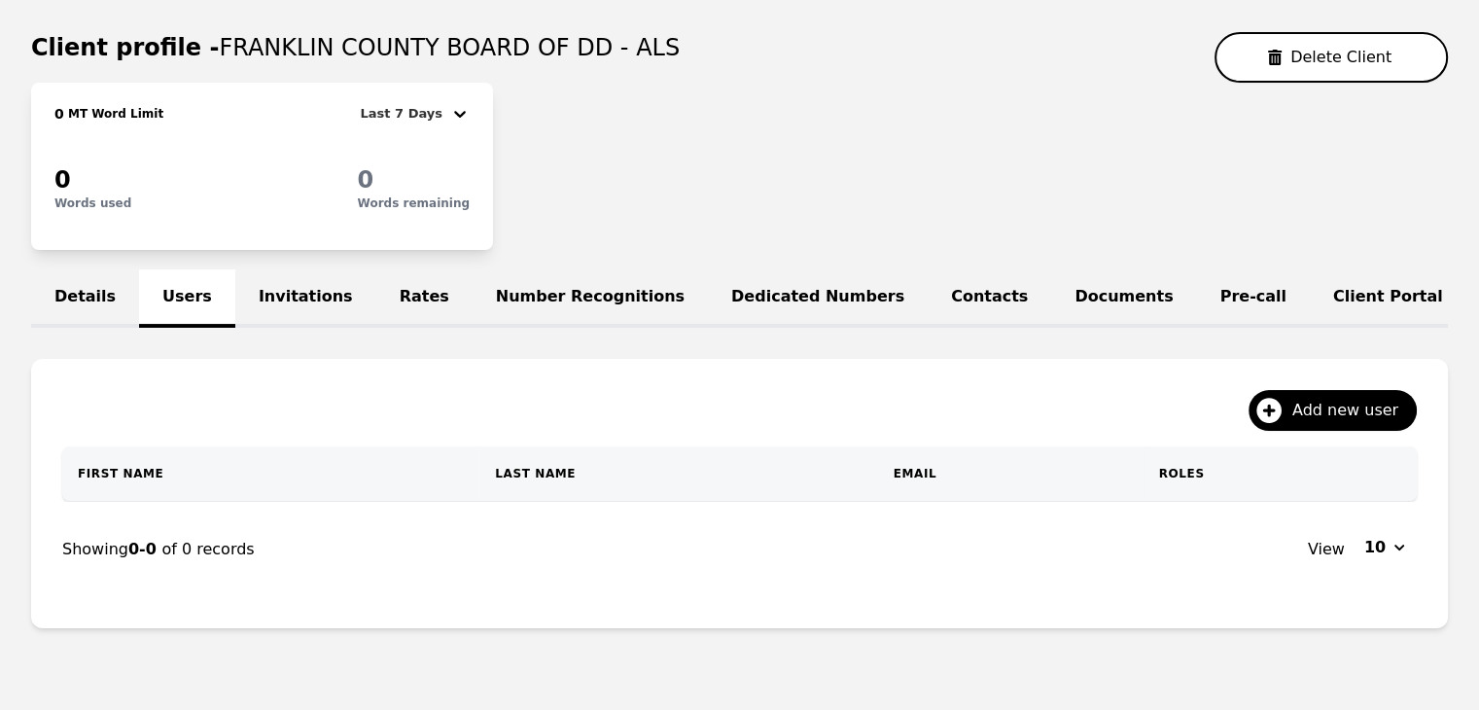
scroll to position [257, 0]
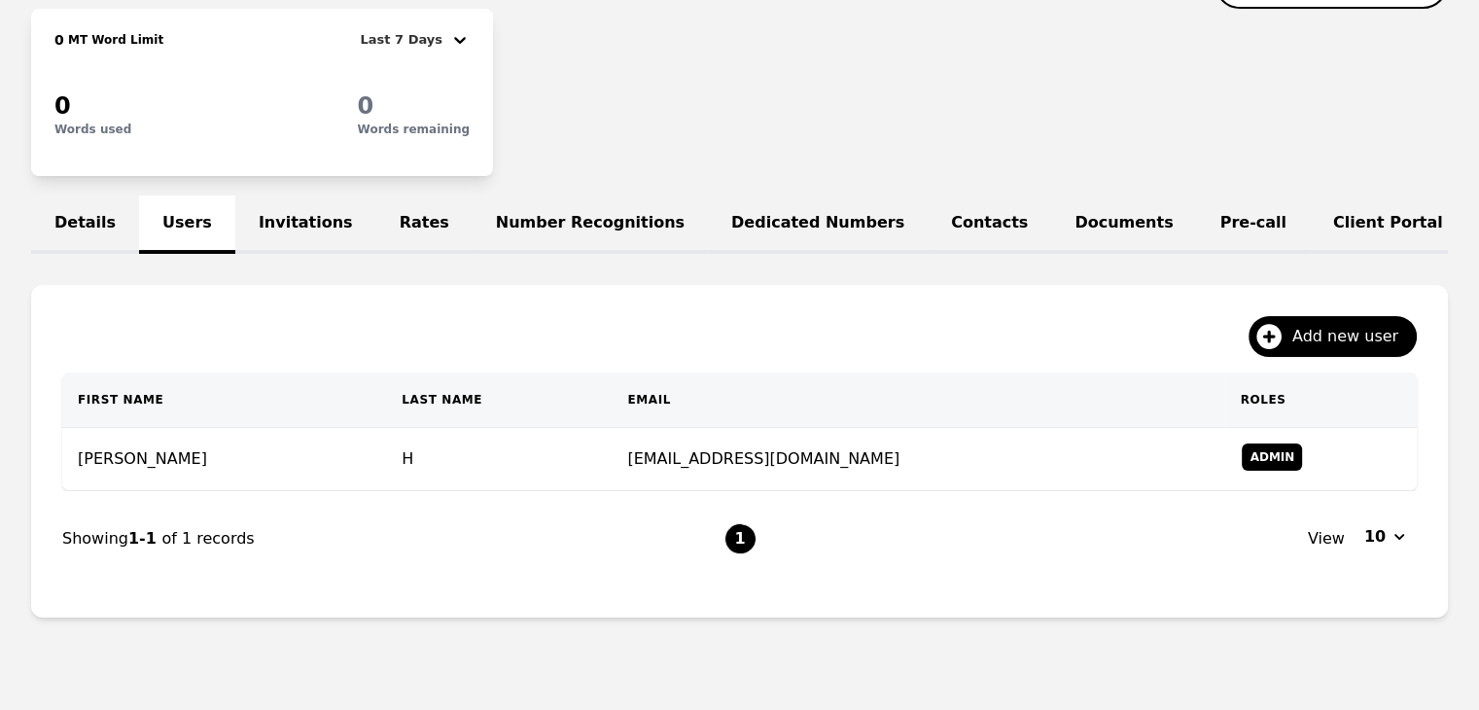
click at [273, 220] on link "Invitations" at bounding box center [305, 224] width 141 height 58
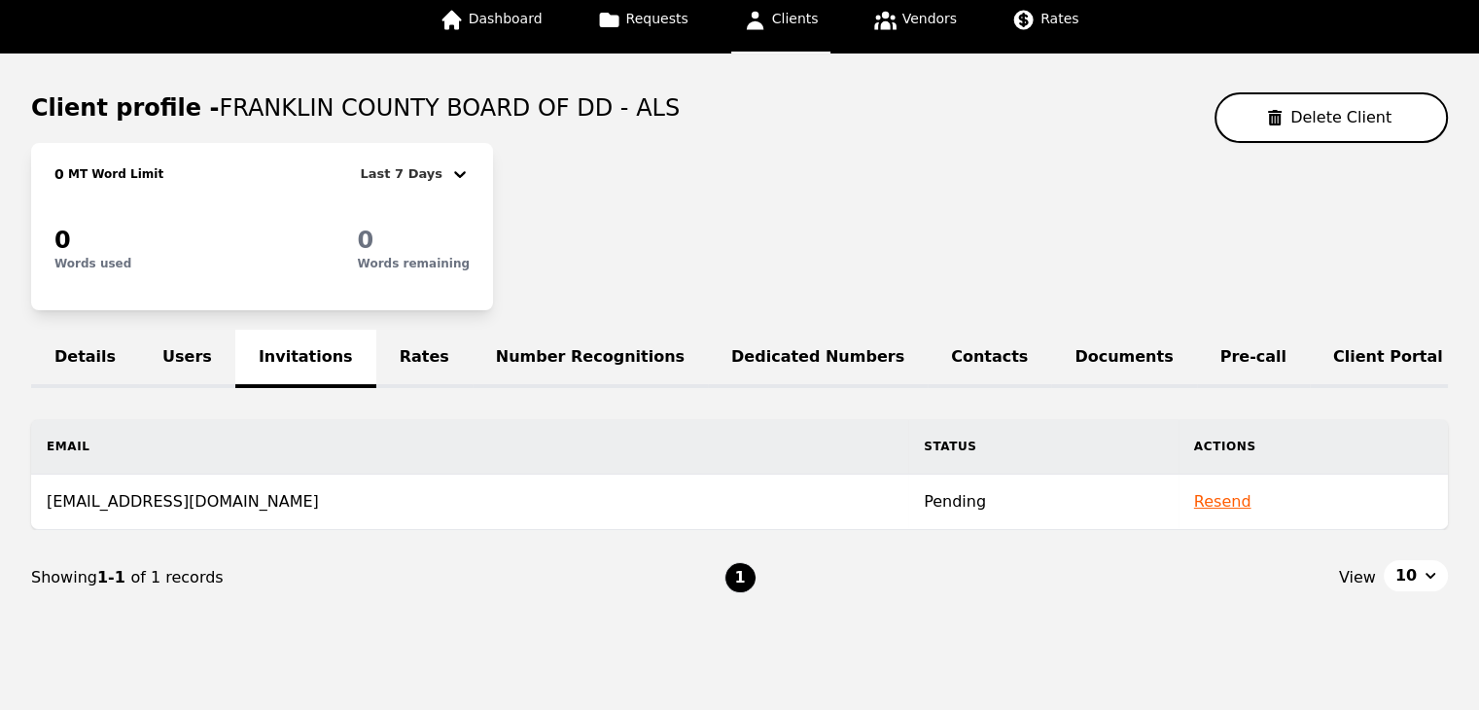
scroll to position [178, 0]
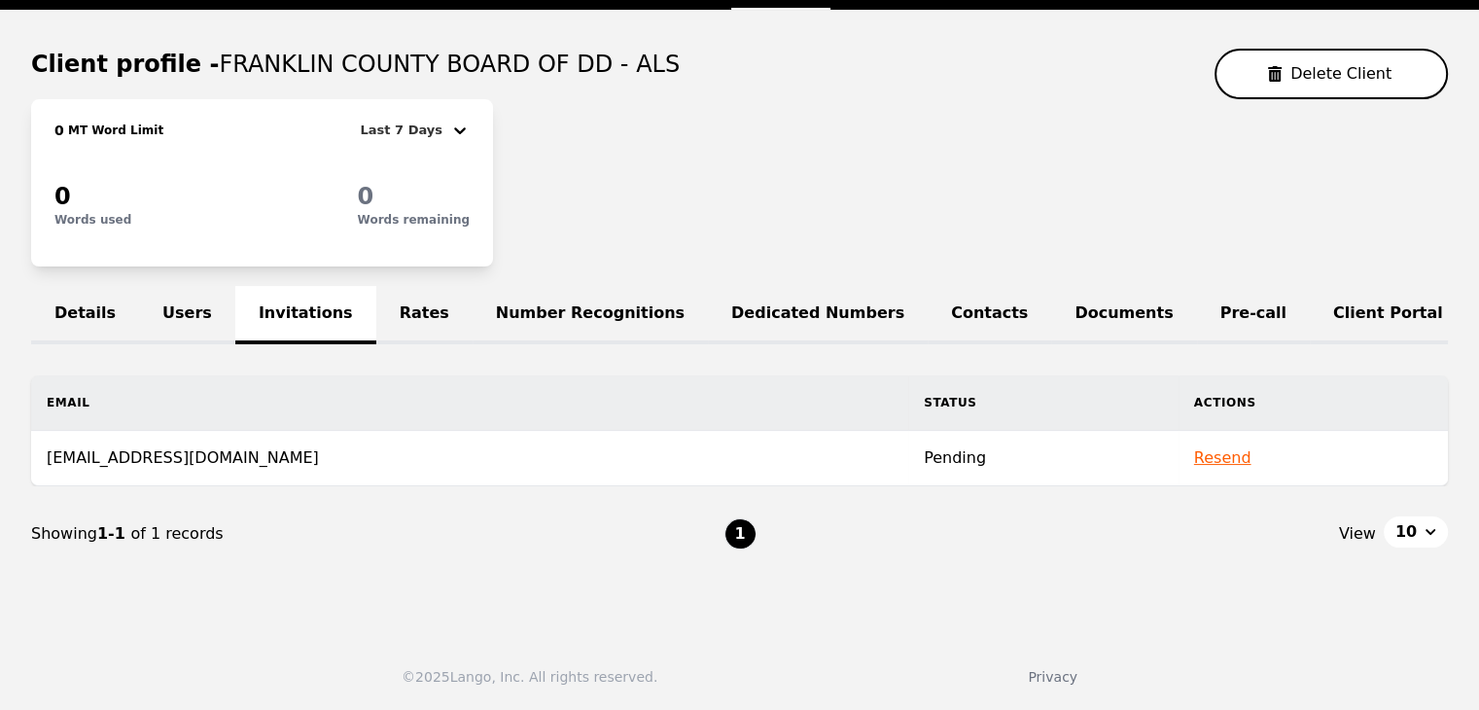
click at [160, 294] on link "Users" at bounding box center [187, 315] width 96 height 58
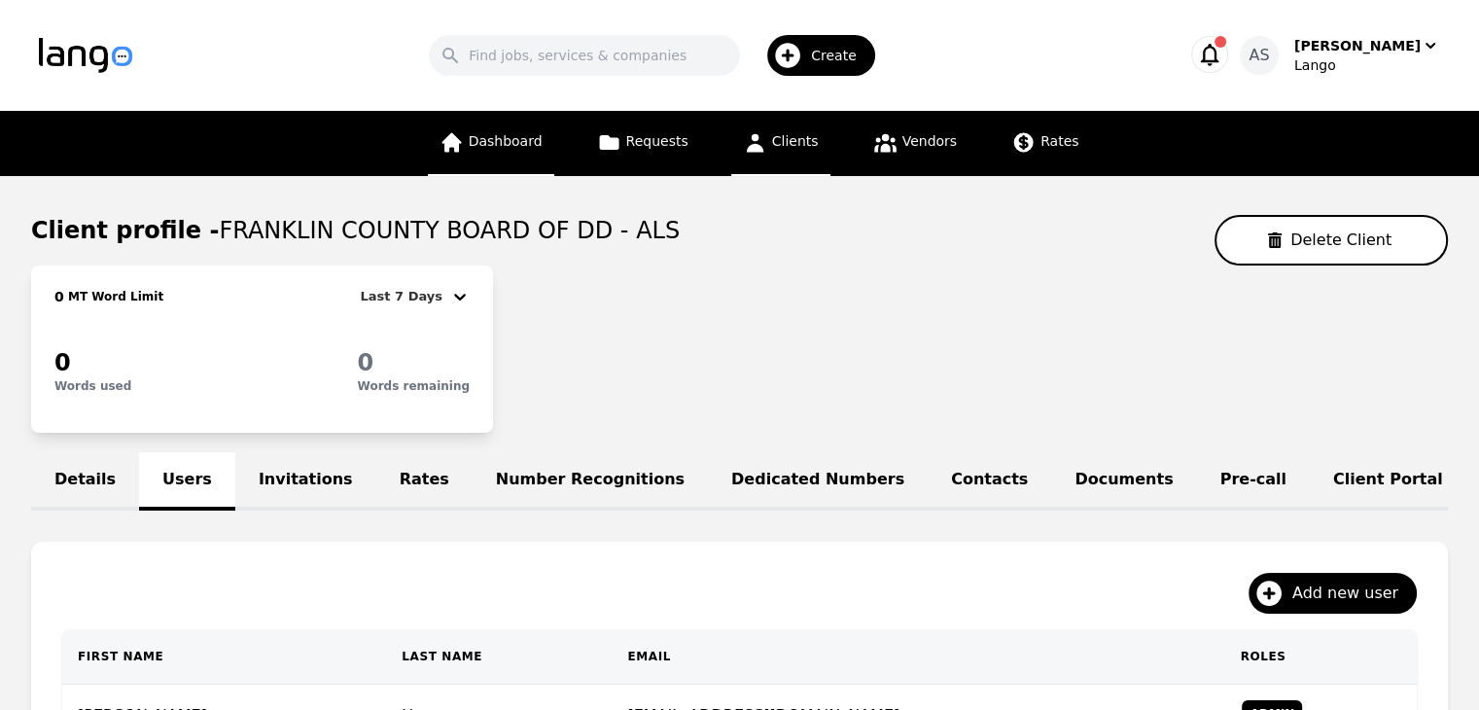
click at [512, 141] on span "Dashboard" at bounding box center [506, 141] width 74 height 16
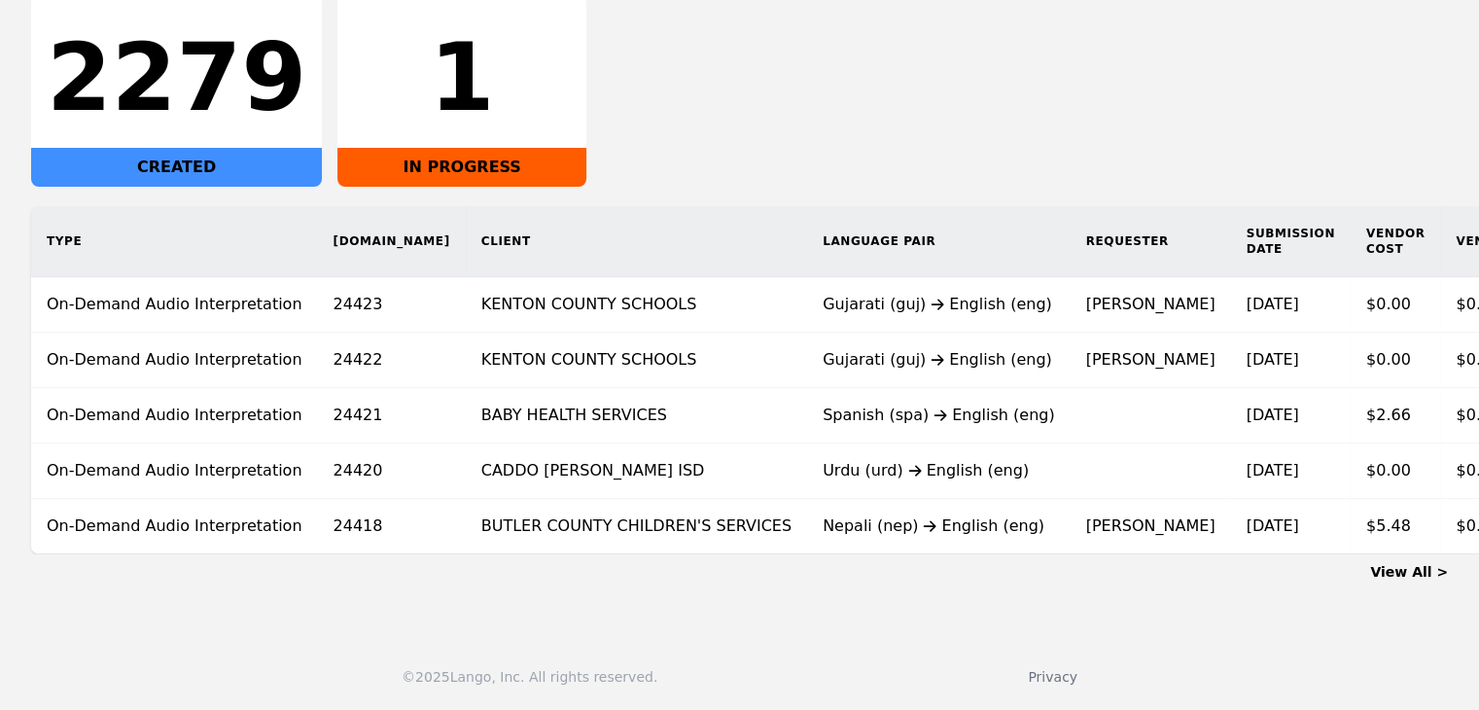
scroll to position [0, 197]
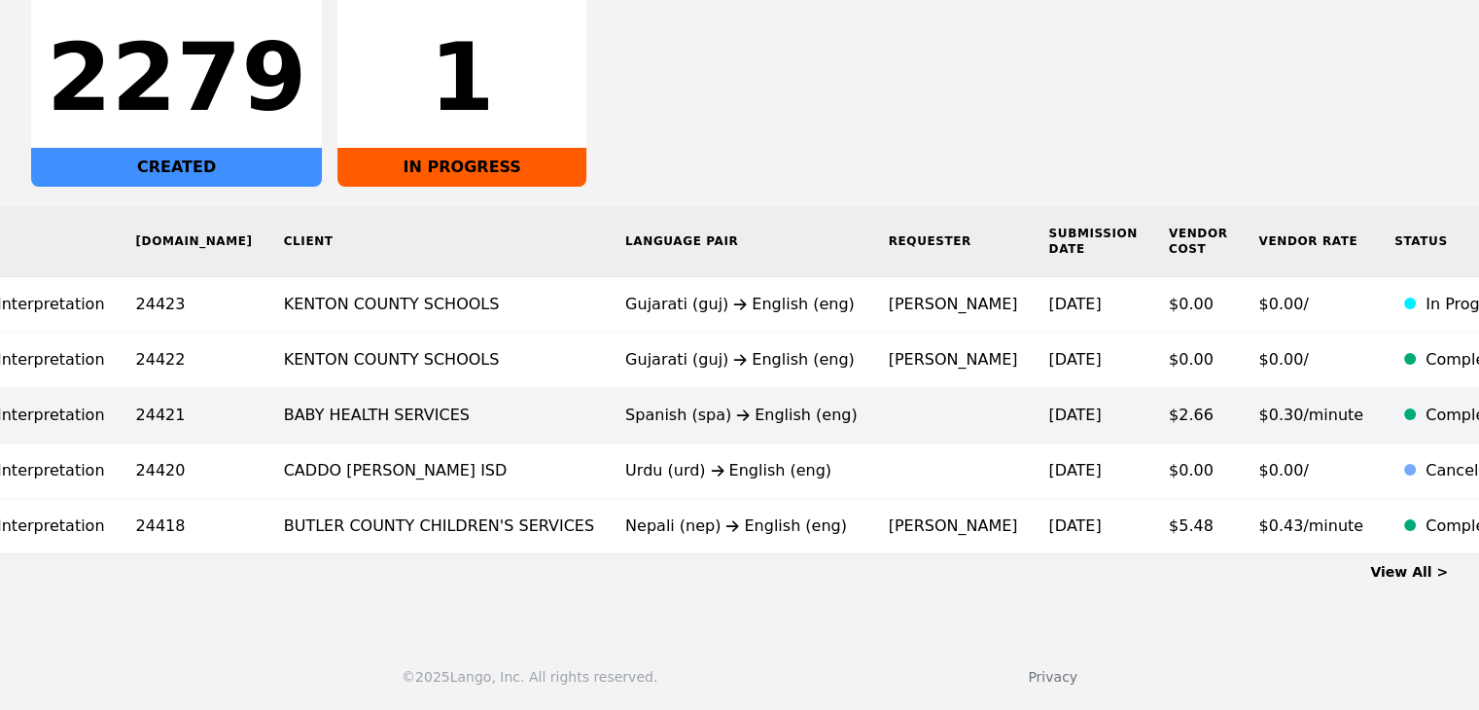
click at [665, 412] on td "Spanish (spa) English (eng)" at bounding box center [742, 415] width 264 height 55
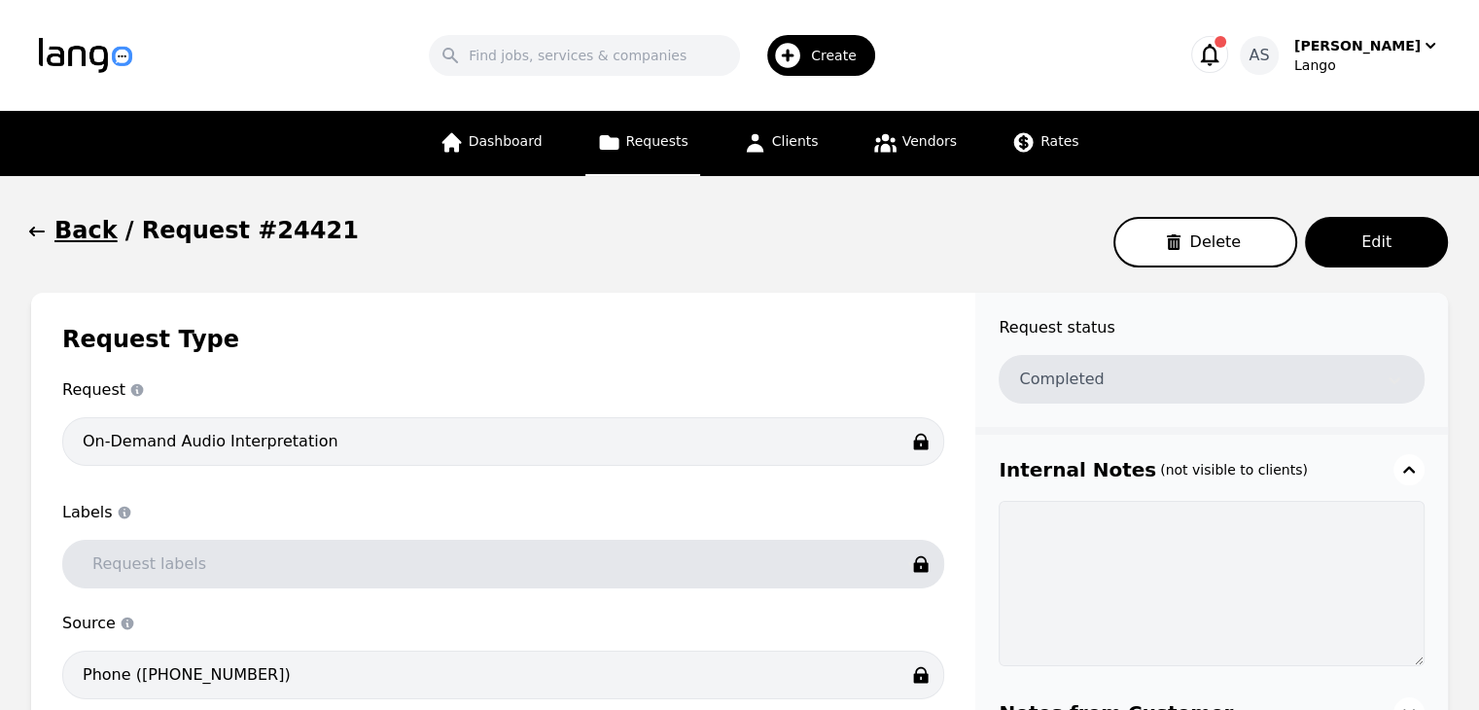
click at [35, 242] on span "button" at bounding box center [36, 230] width 19 height 31
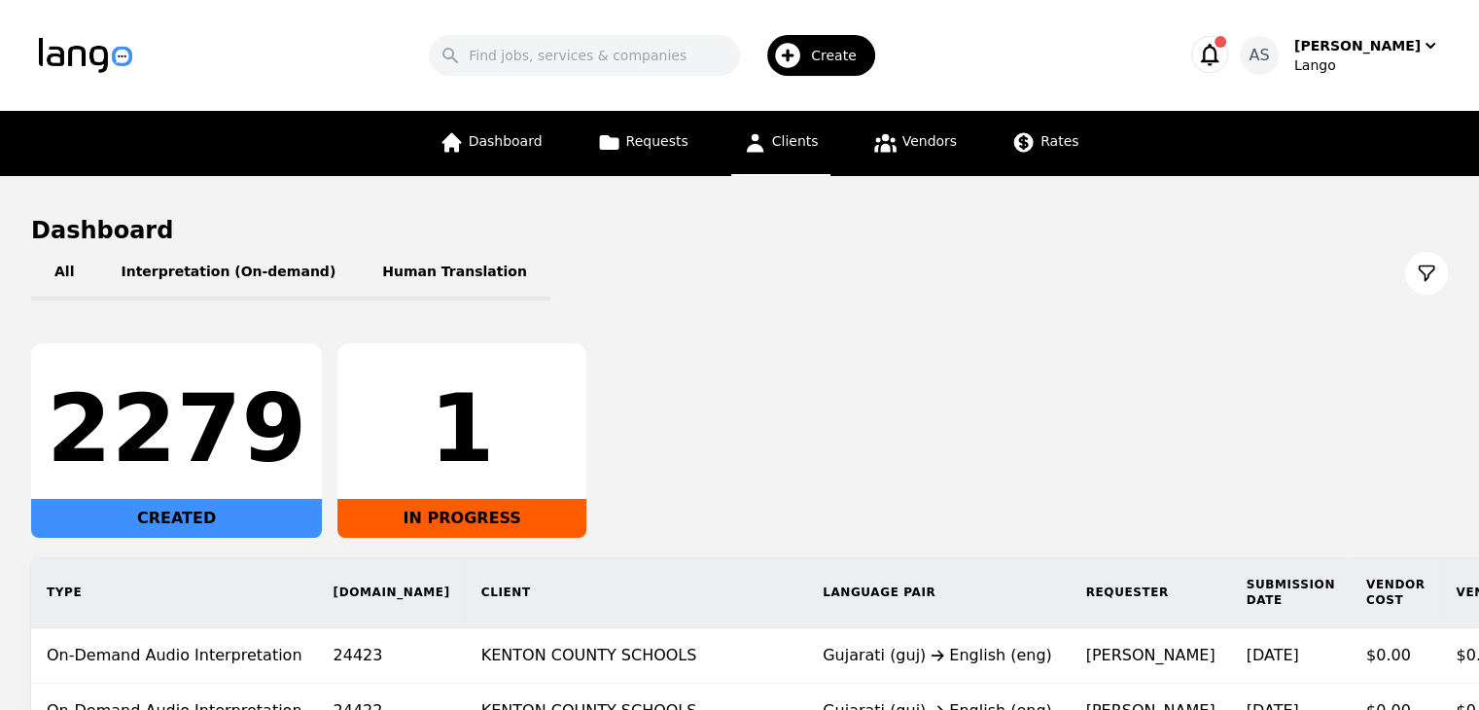
click at [813, 160] on link "Clients" at bounding box center [780, 143] width 99 height 65
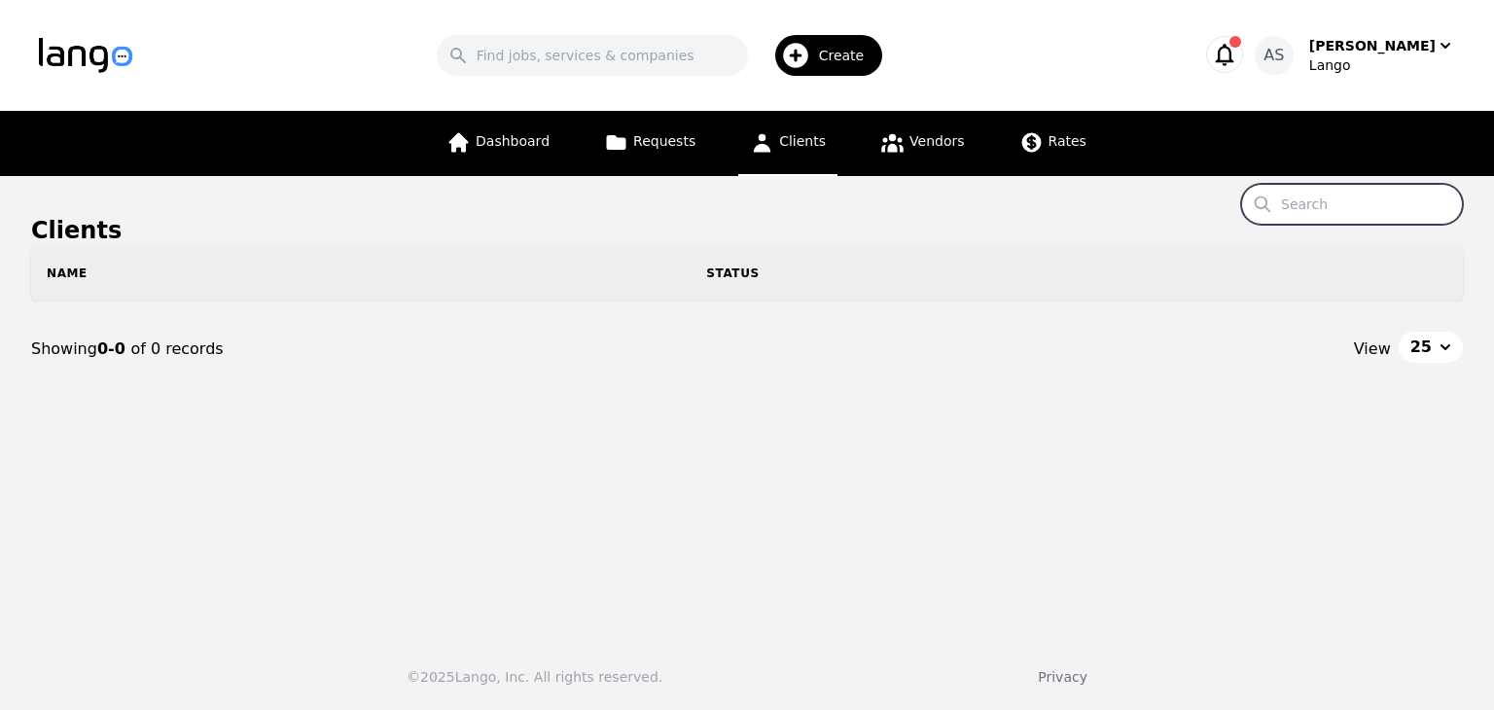
click at [1395, 199] on input "Search" at bounding box center [1352, 204] width 222 height 41
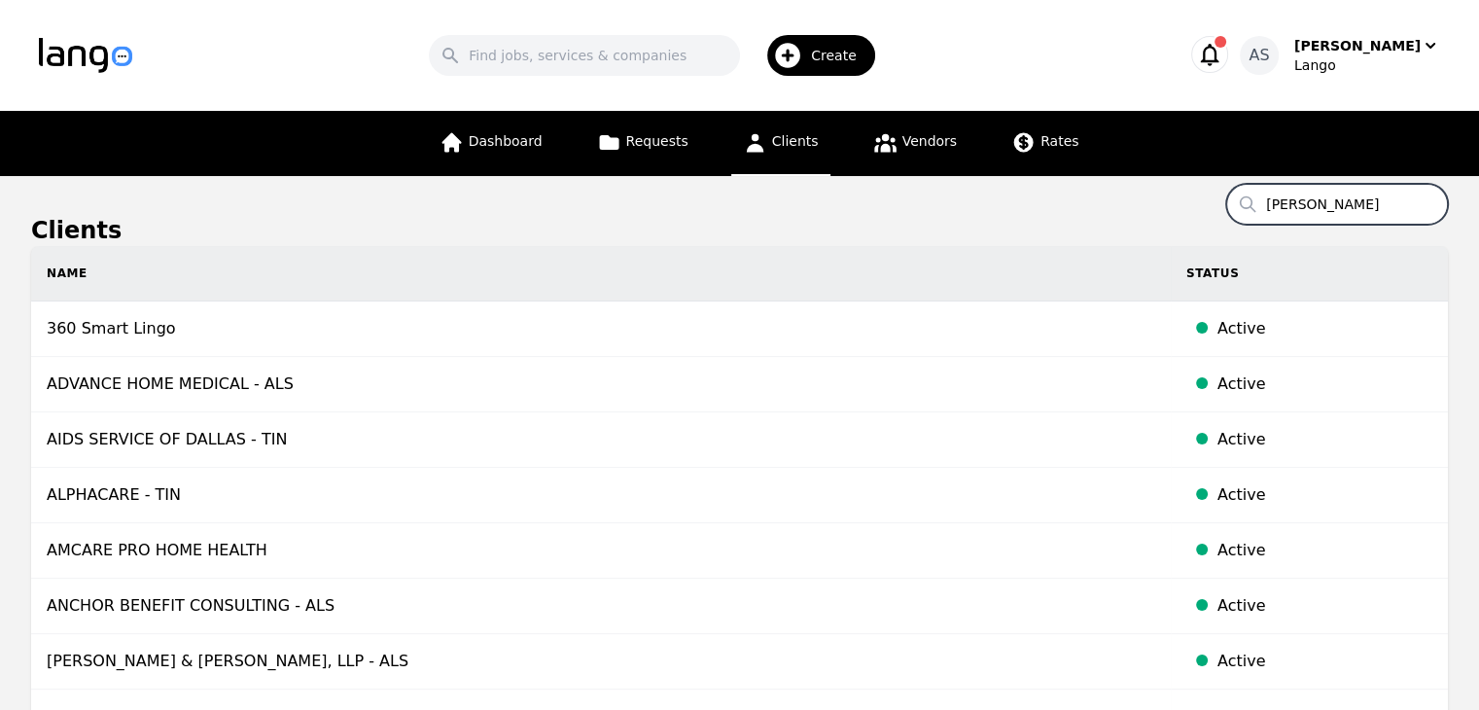
type input "montgomery"
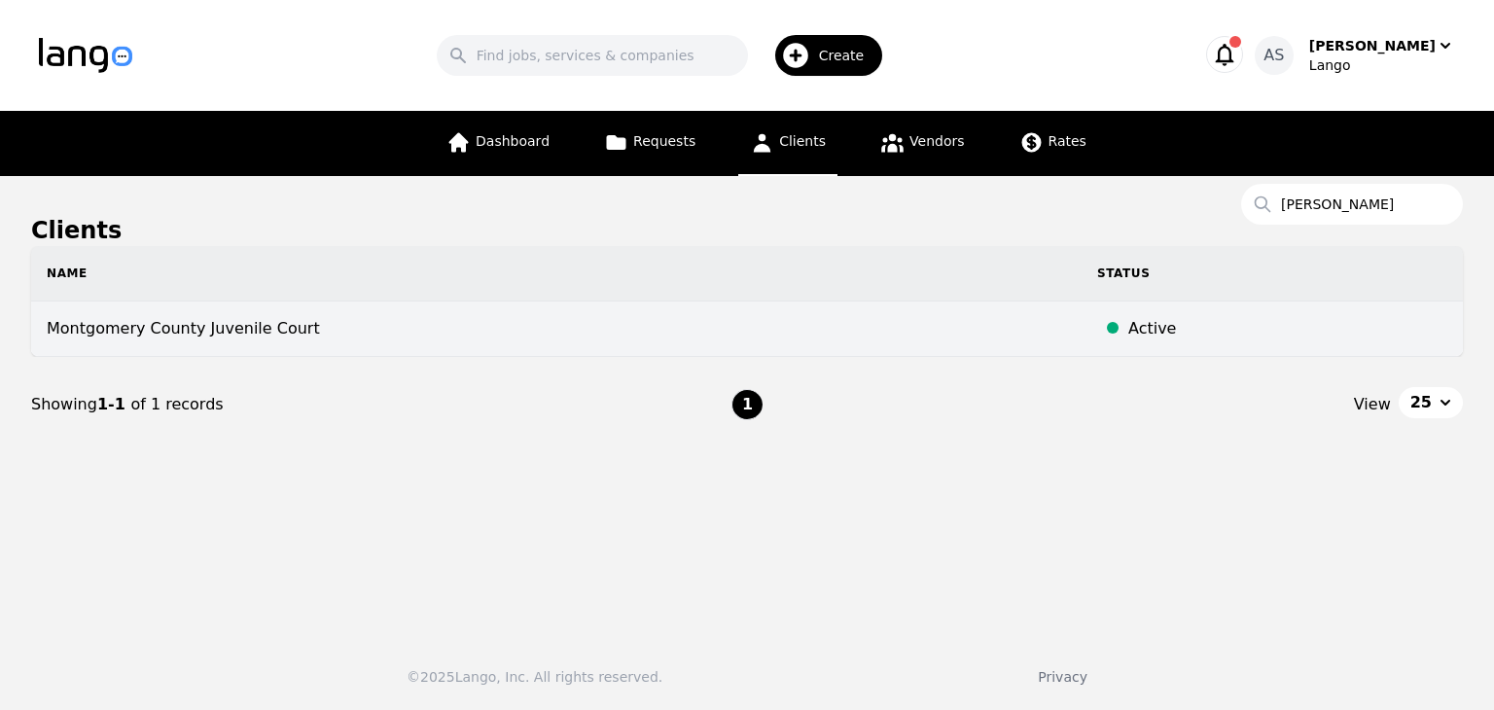
click at [246, 340] on td "Montgomery County Juvenile Court" at bounding box center [556, 328] width 1050 height 55
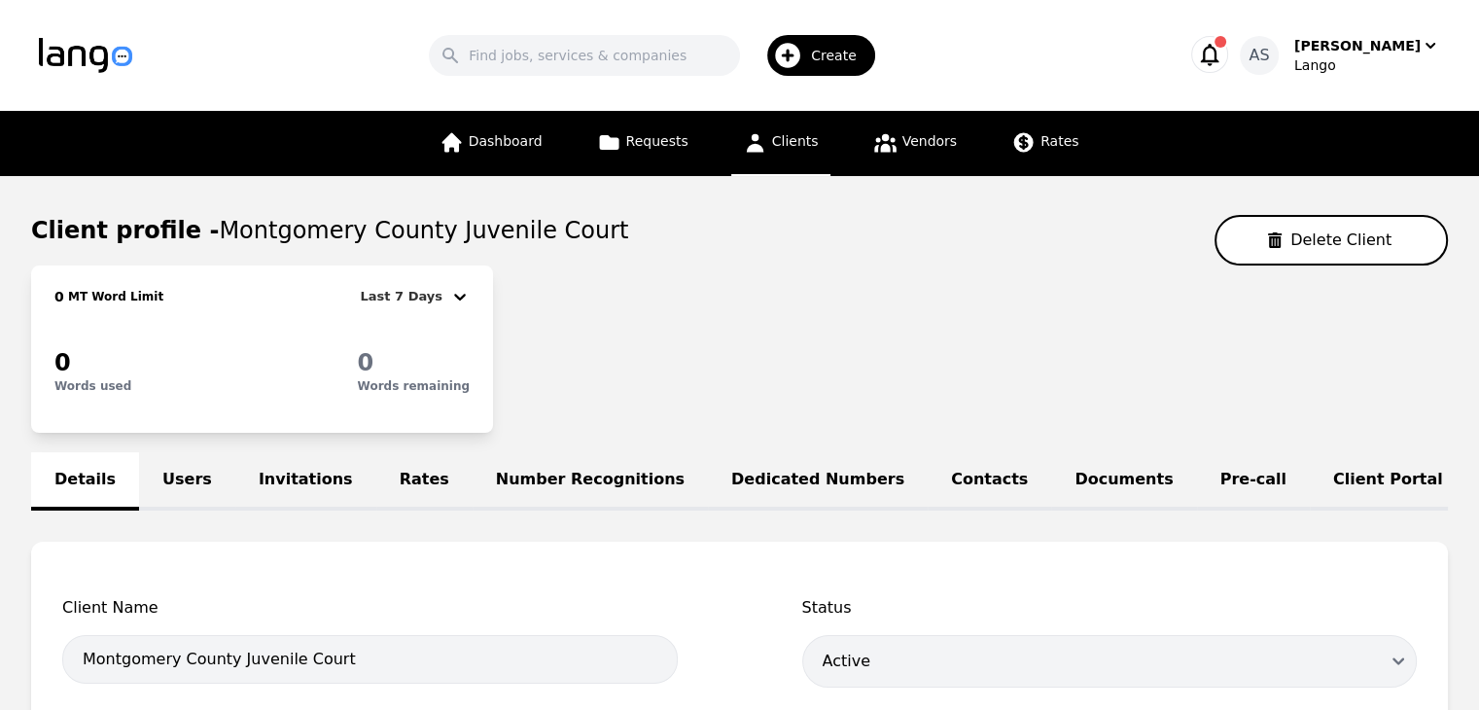
click at [1197, 496] on link "Pre-call" at bounding box center [1253, 481] width 113 height 58
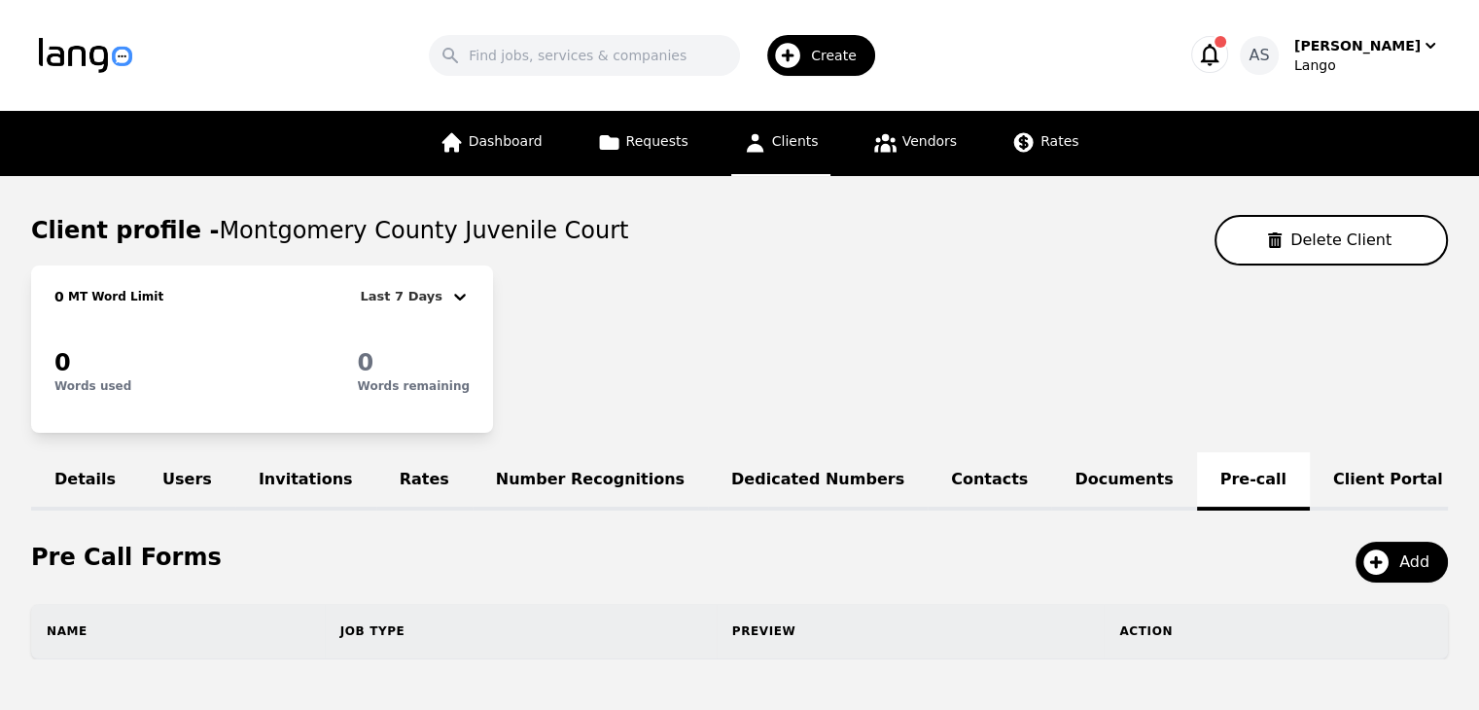
scroll to position [90, 0]
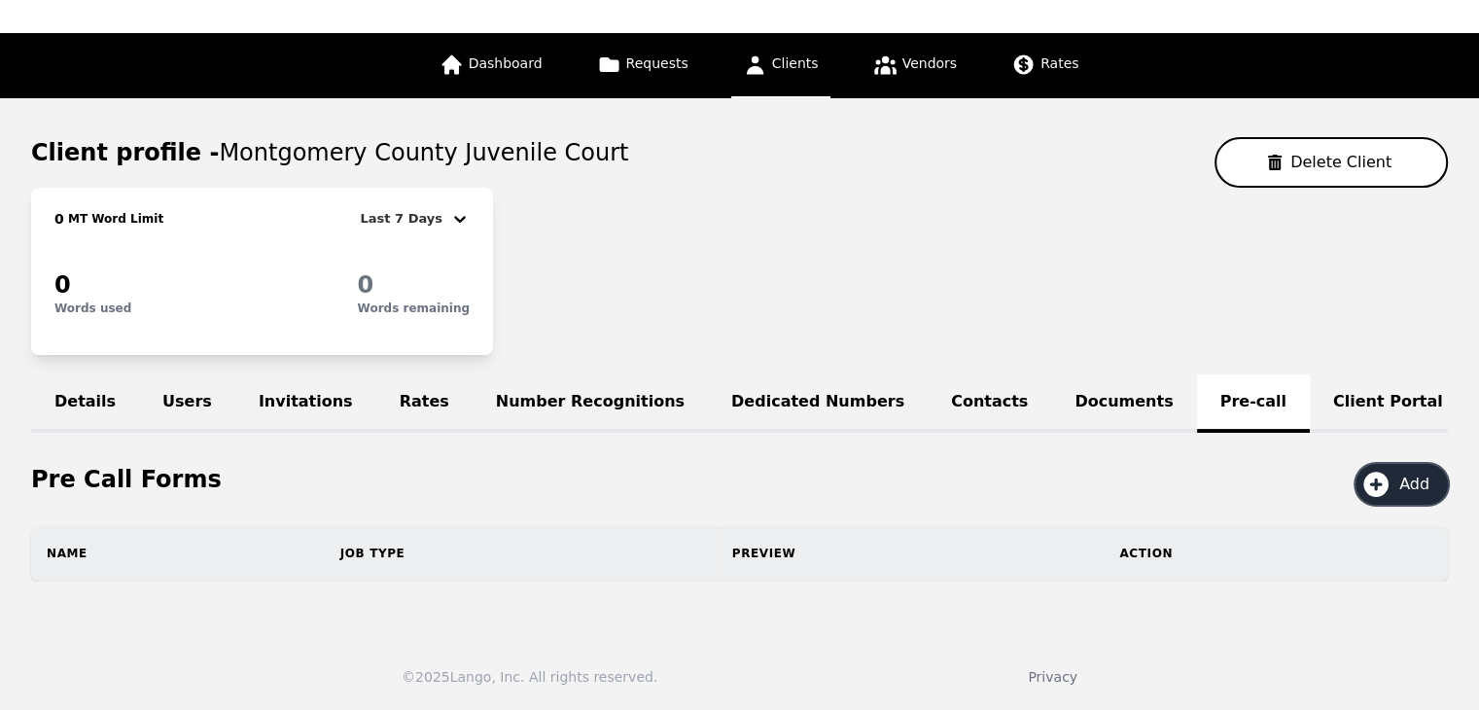
click at [1401, 481] on span "Add" at bounding box center [1422, 484] width 44 height 23
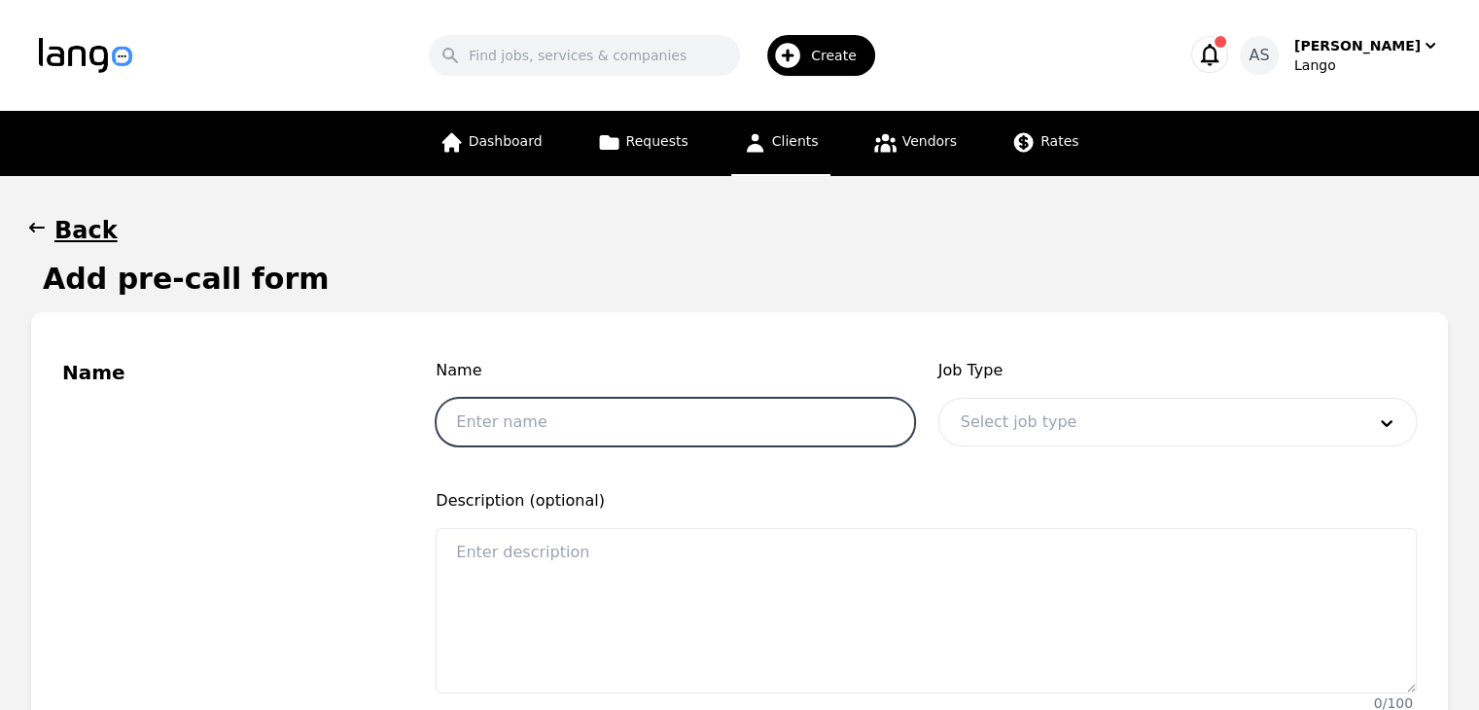
click at [648, 429] on input "text" at bounding box center [675, 422] width 479 height 49
type input "First and Last Name"
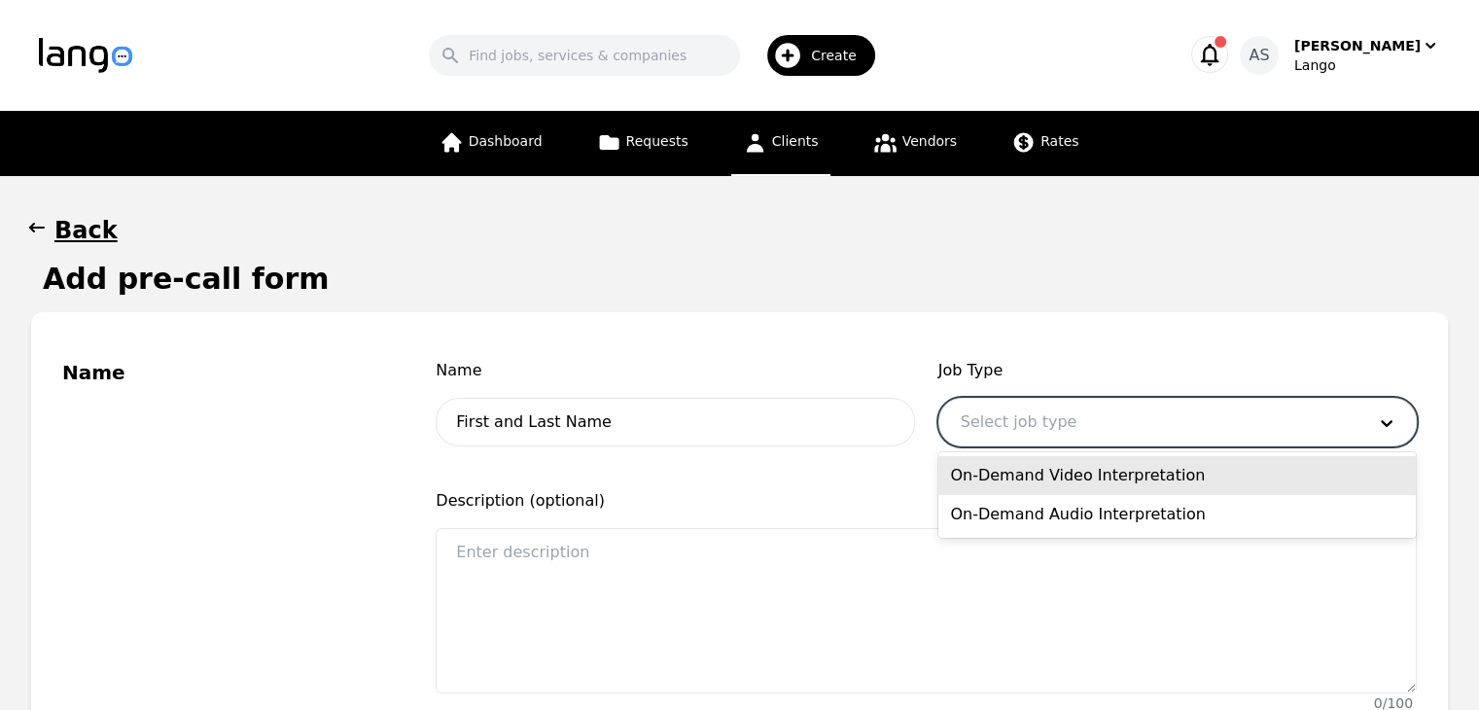
click at [1062, 436] on div at bounding box center [1149, 422] width 418 height 47
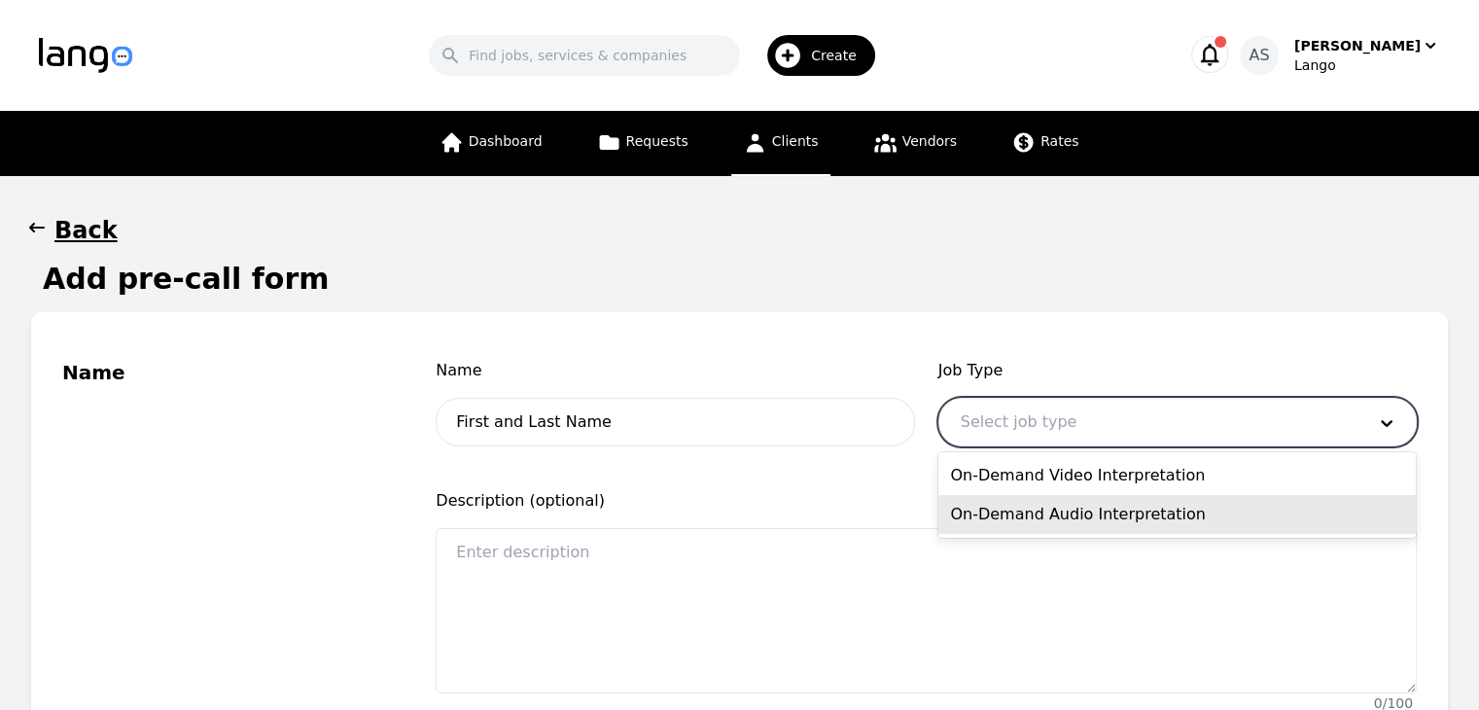
click at [1083, 511] on div "On-Demand Audio Interpretation" at bounding box center [1178, 514] width 478 height 39
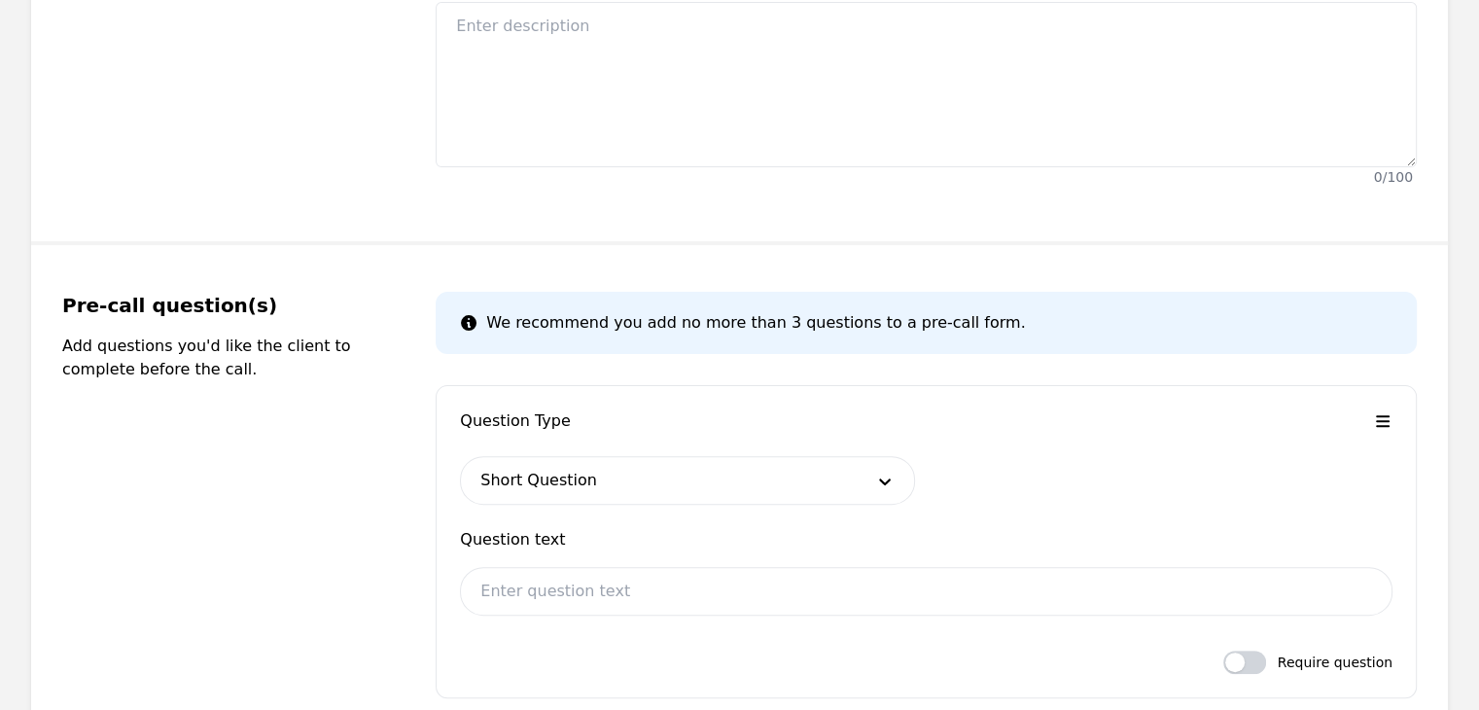
scroll to position [837, 0]
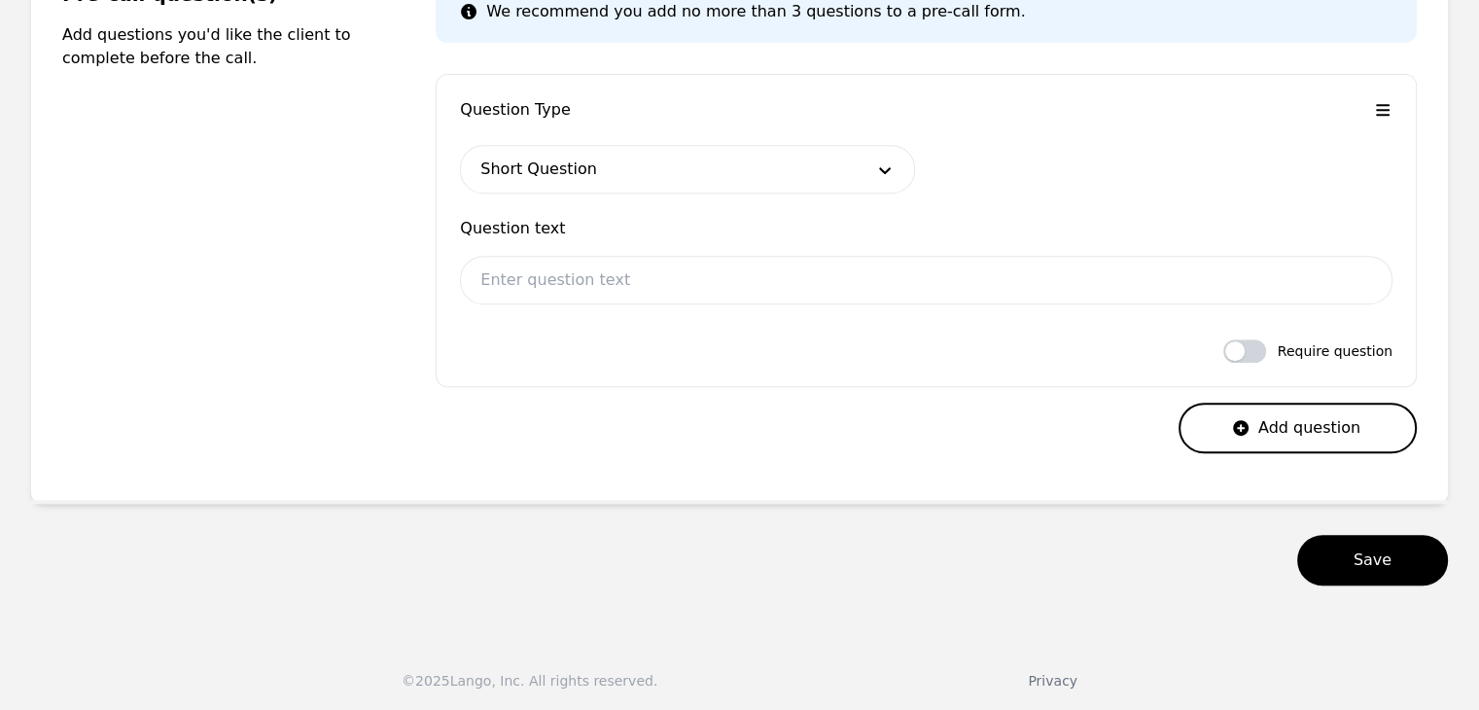
click at [695, 169] on div at bounding box center [658, 169] width 394 height 47
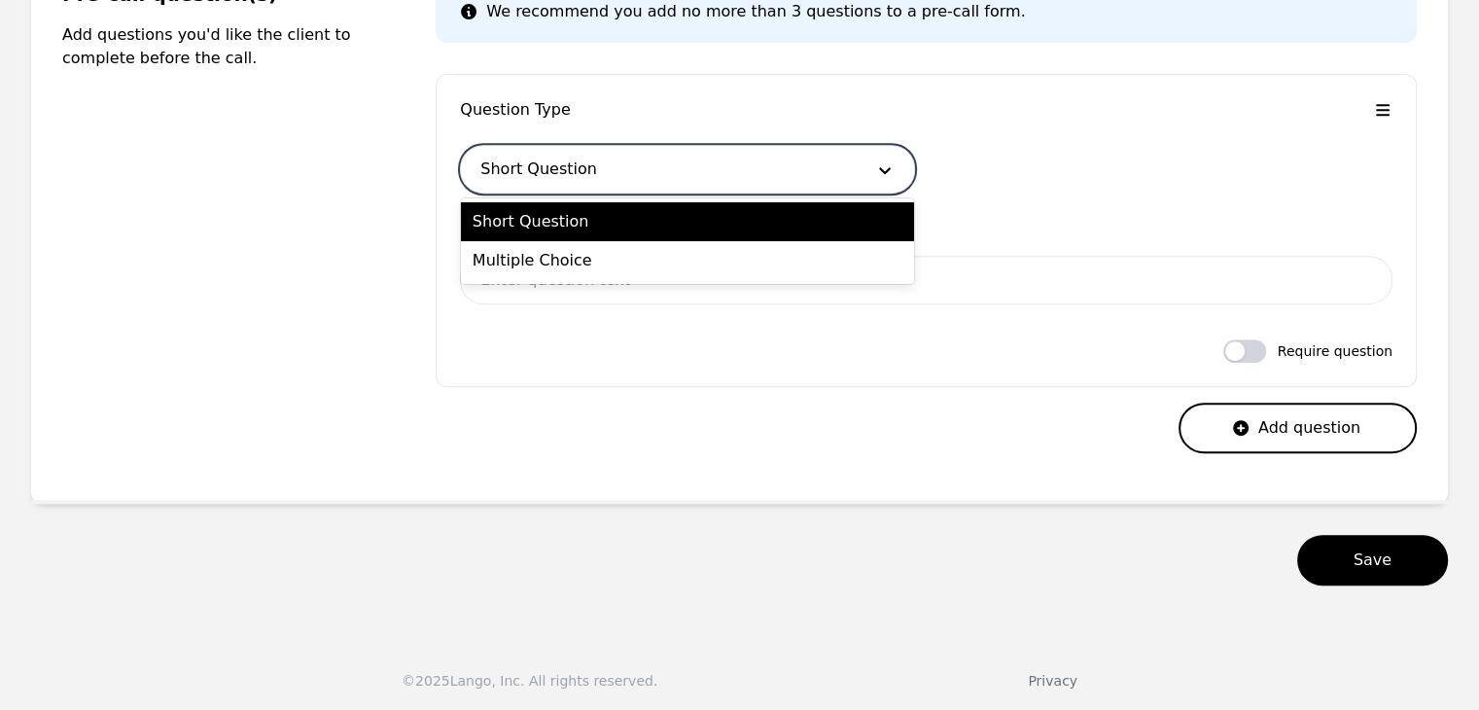
click at [663, 219] on div "Short Question" at bounding box center [687, 221] width 453 height 39
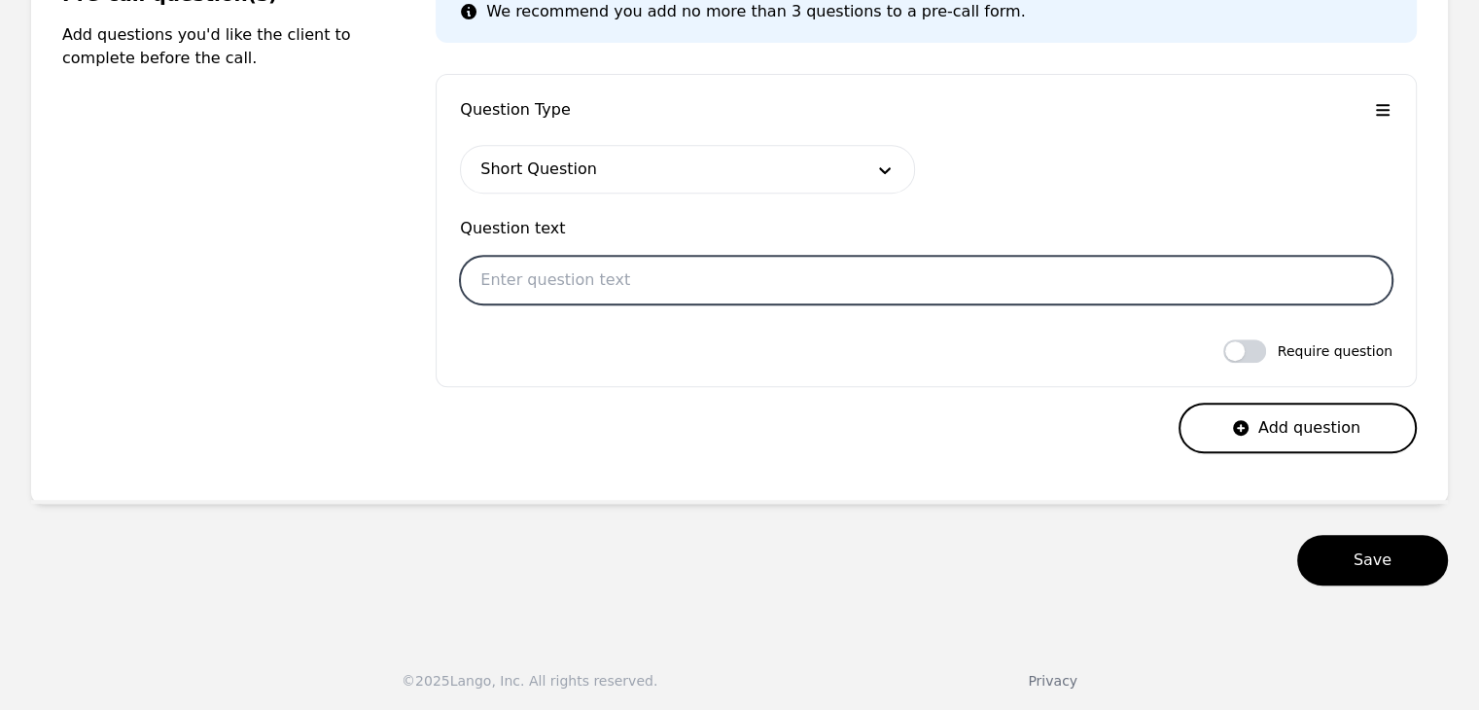
click at [641, 292] on input "text" at bounding box center [926, 280] width 933 height 49
type input "First and Last Name"
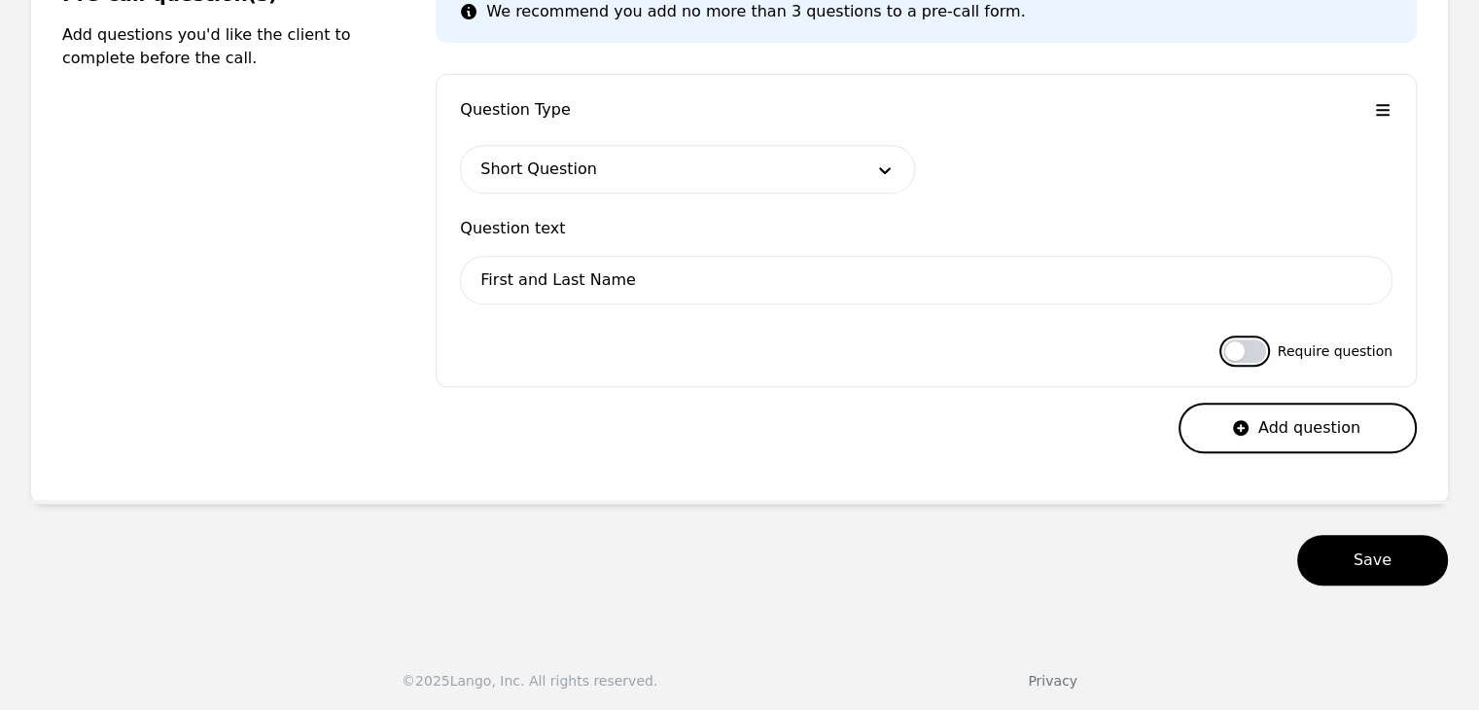
click at [1258, 352] on button "button" at bounding box center [1244, 350] width 43 height 23
checkbox input "true"
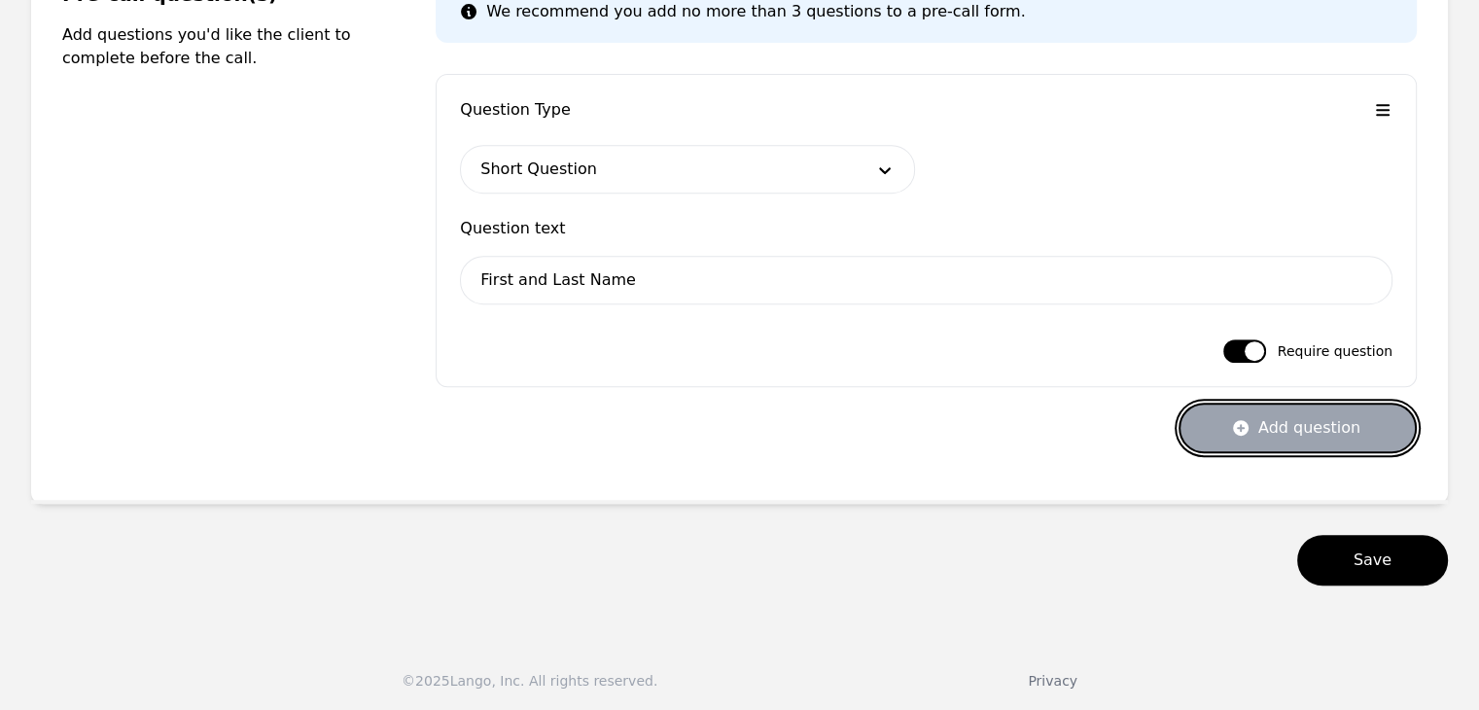
click at [1264, 421] on button "Add question" at bounding box center [1298, 428] width 238 height 51
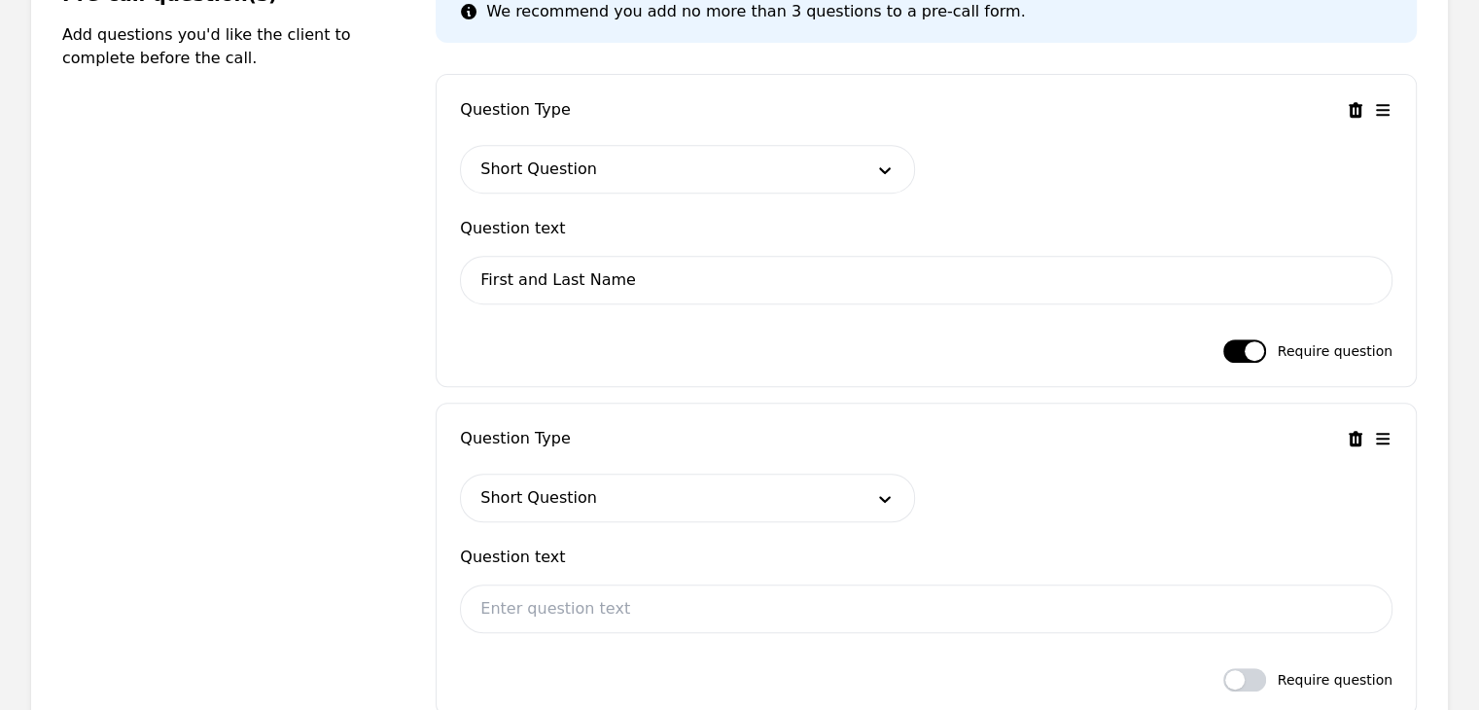
click at [651, 581] on div "Question text" at bounding box center [926, 565] width 933 height 39
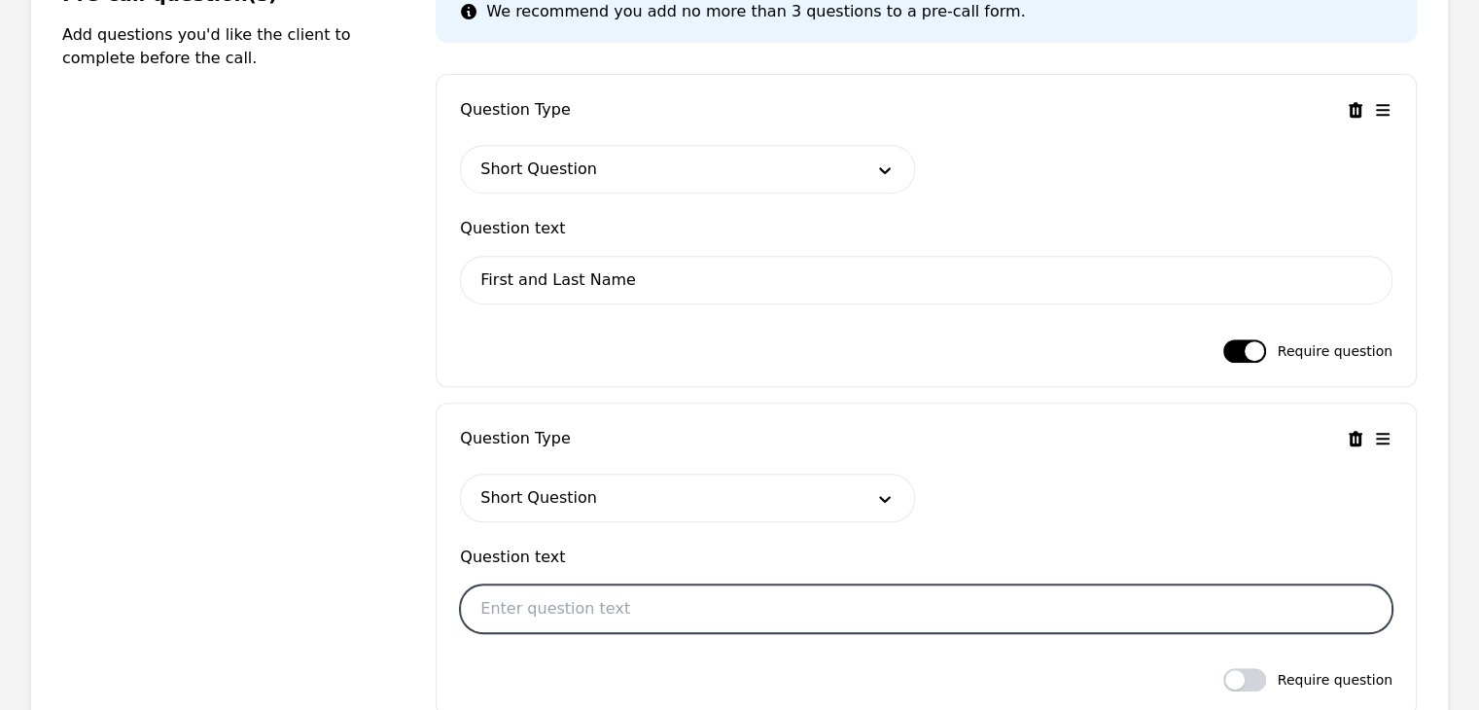
click at [658, 591] on input "text" at bounding box center [926, 609] width 933 height 49
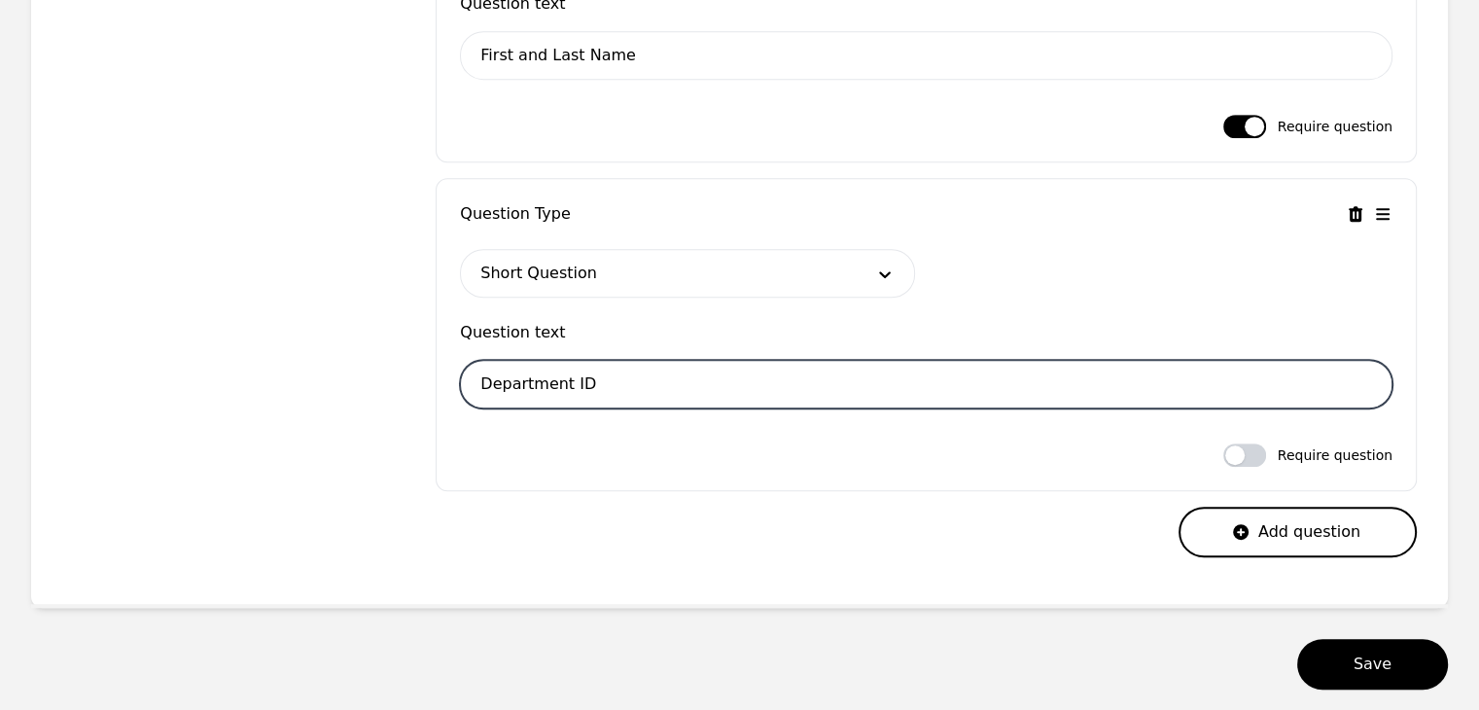
scroll to position [1165, 0]
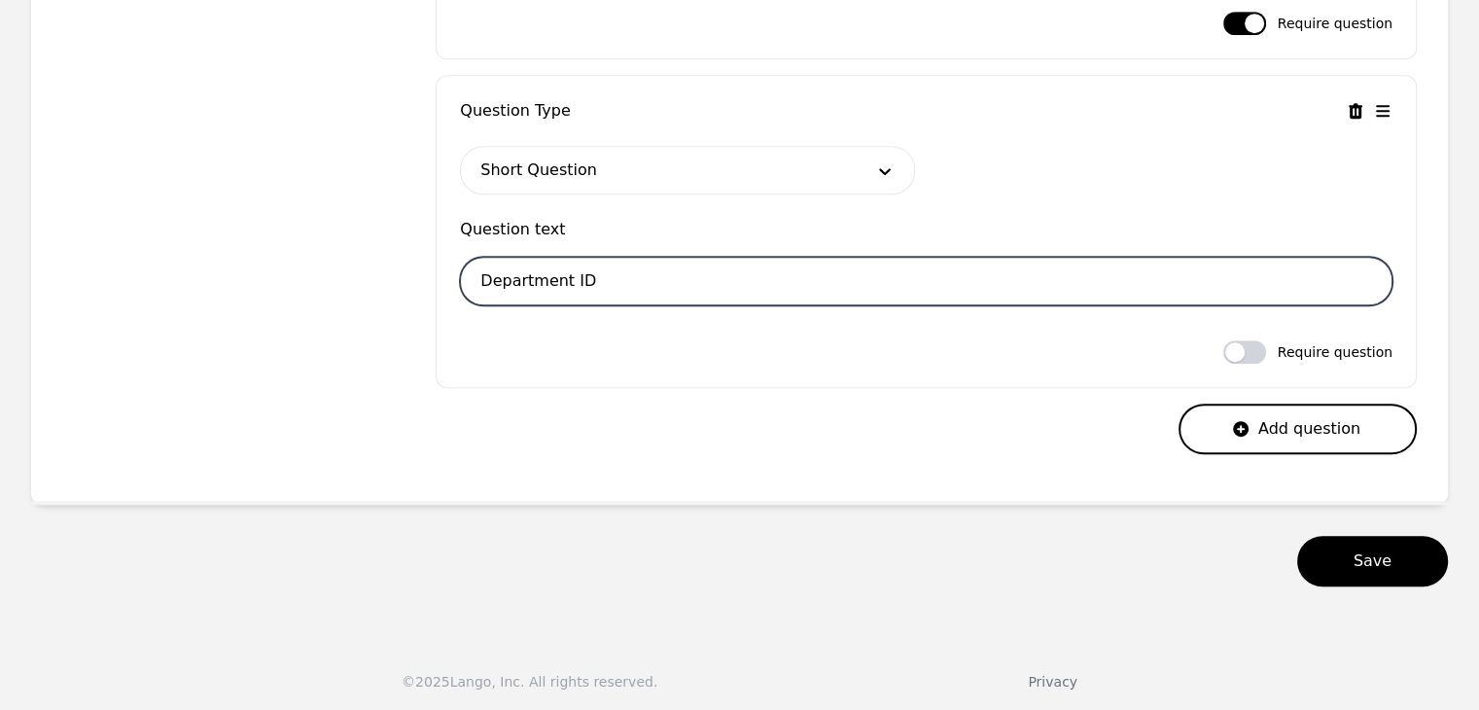
type input "Department ID"
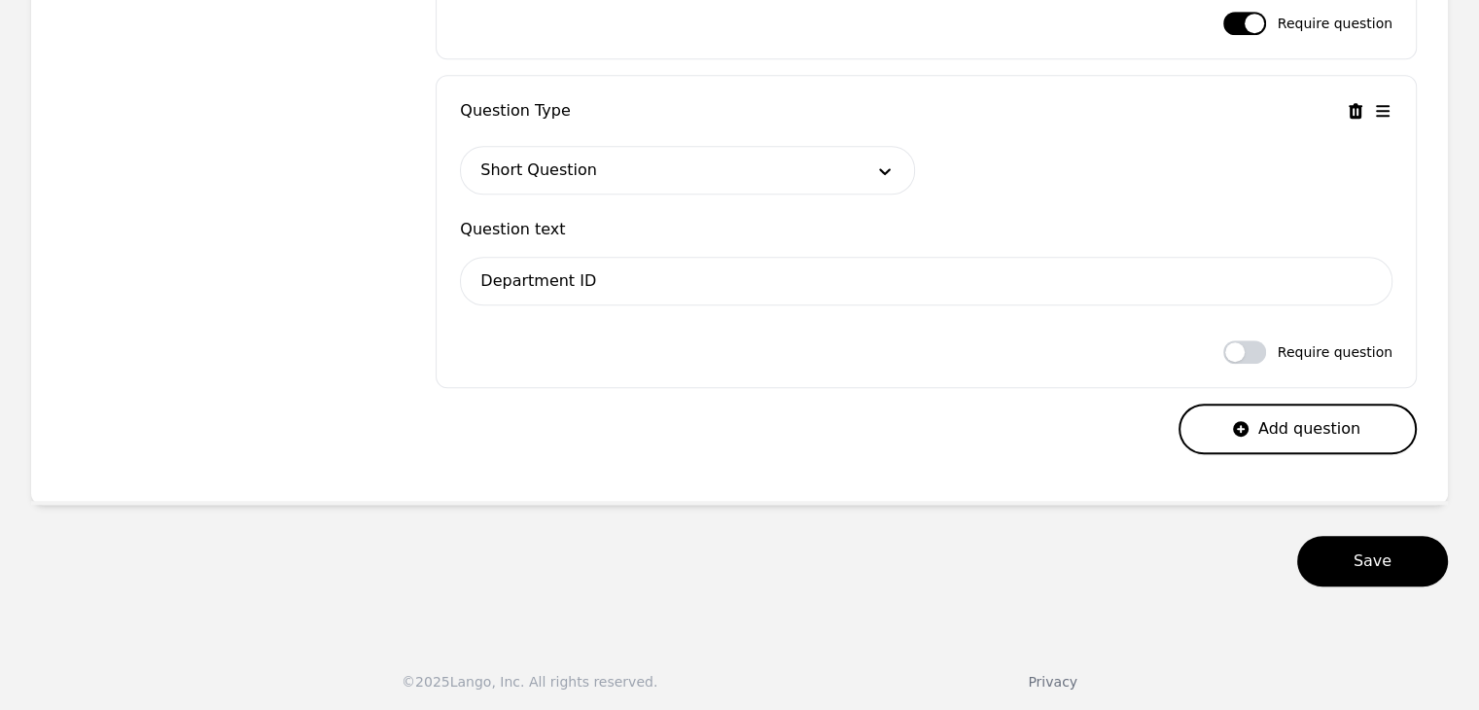
click at [1317, 351] on span "Require question" at bounding box center [1335, 351] width 115 height 19
drag, startPoint x: 1280, startPoint y: 345, endPoint x: 1260, endPoint y: 338, distance: 20.6
click at [1272, 343] on div "Require question" at bounding box center [1307, 351] width 169 height 23
click at [1259, 340] on button "button" at bounding box center [1244, 351] width 43 height 23
checkbox input "true"
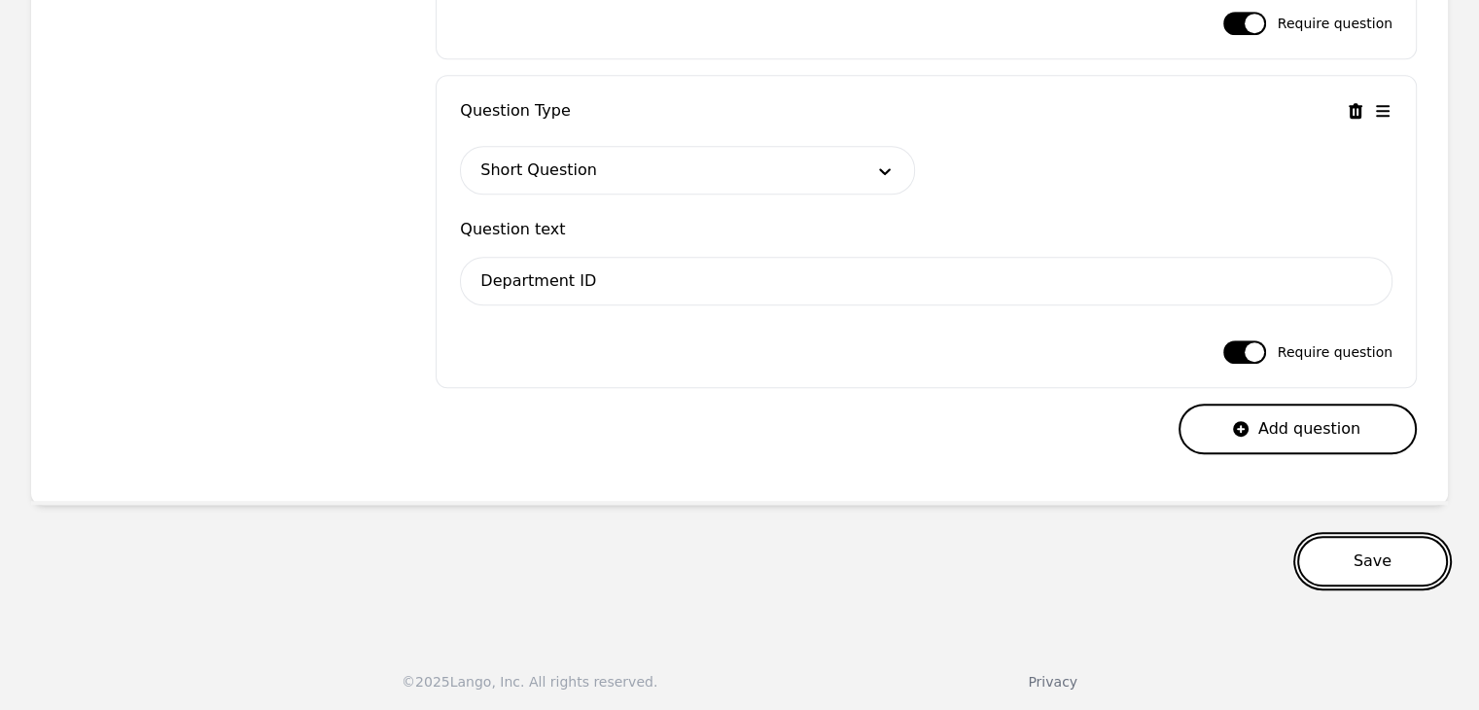
click at [1365, 574] on button "Save" at bounding box center [1372, 561] width 151 height 51
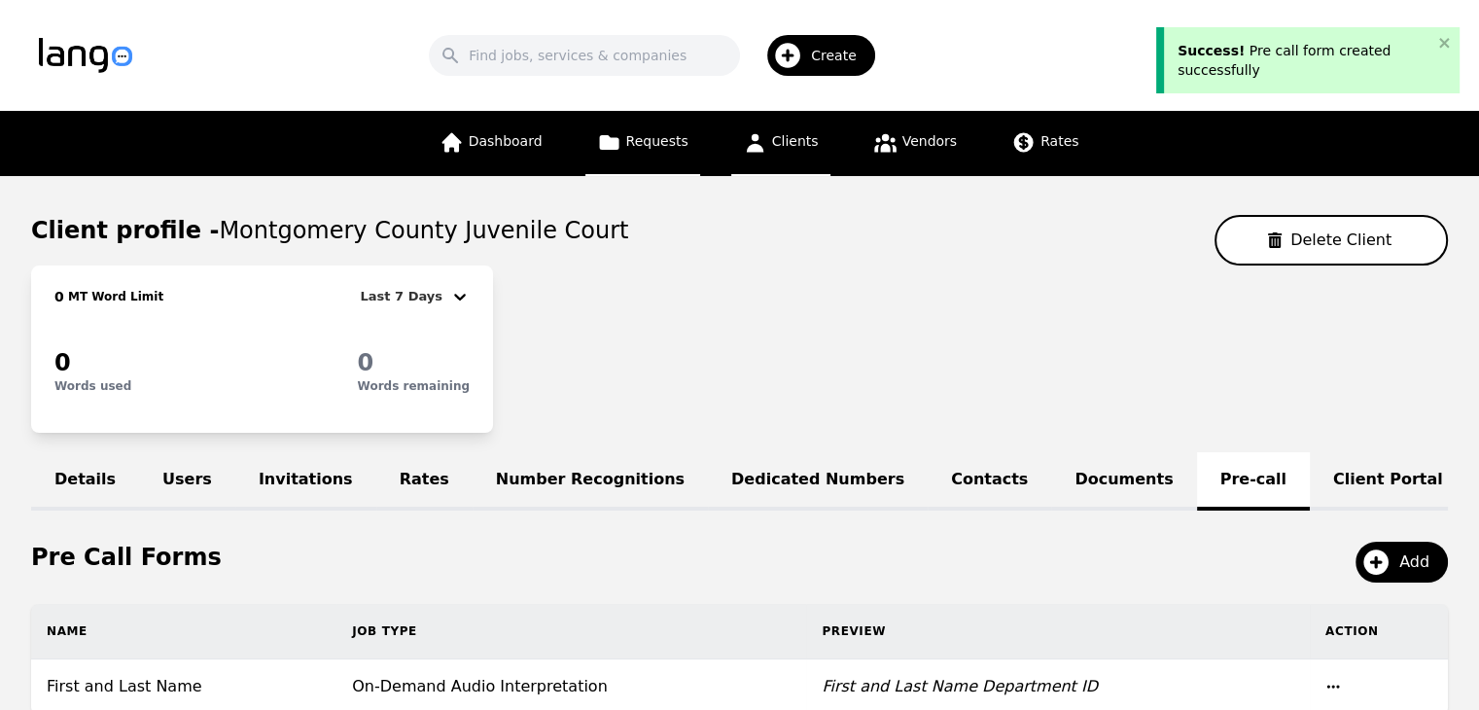
click at [689, 164] on link "Requests" at bounding box center [642, 143] width 115 height 65
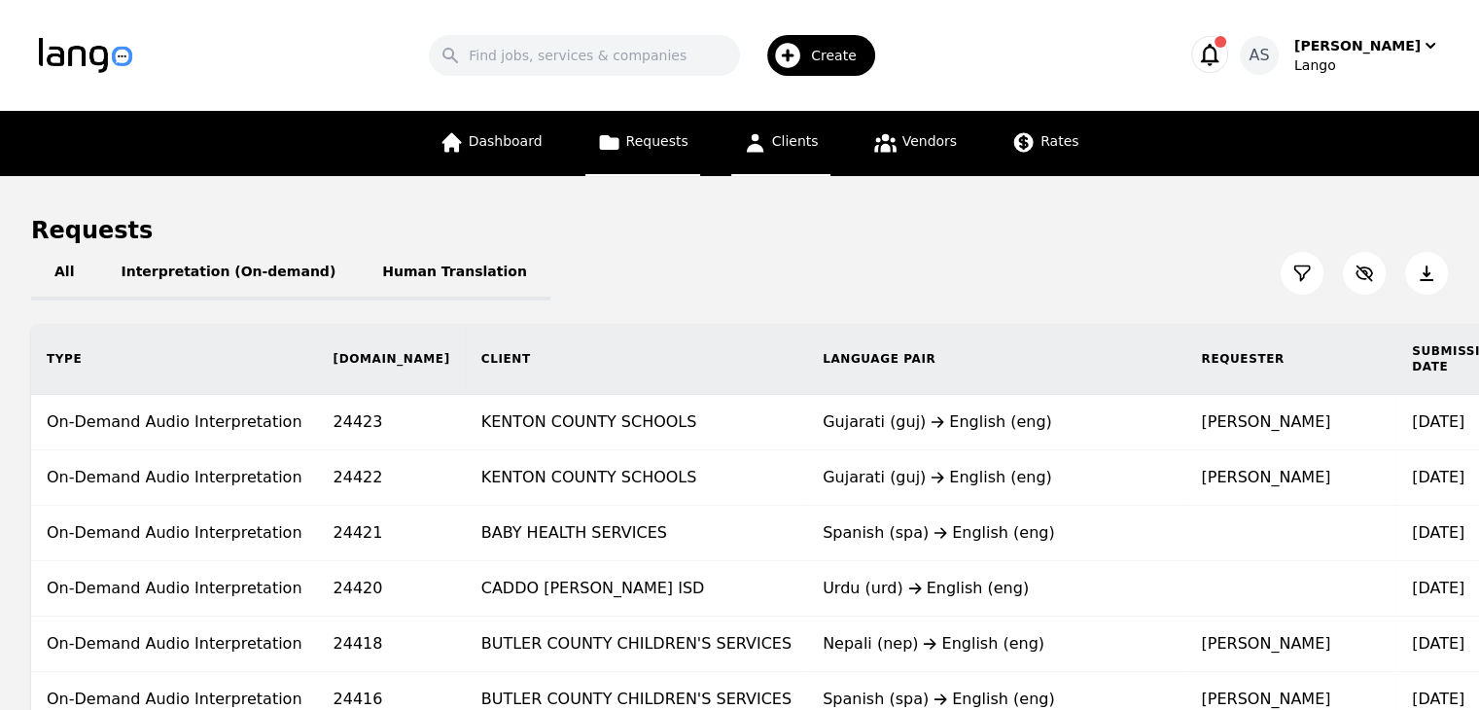
click at [776, 152] on link "Clients" at bounding box center [780, 143] width 99 height 65
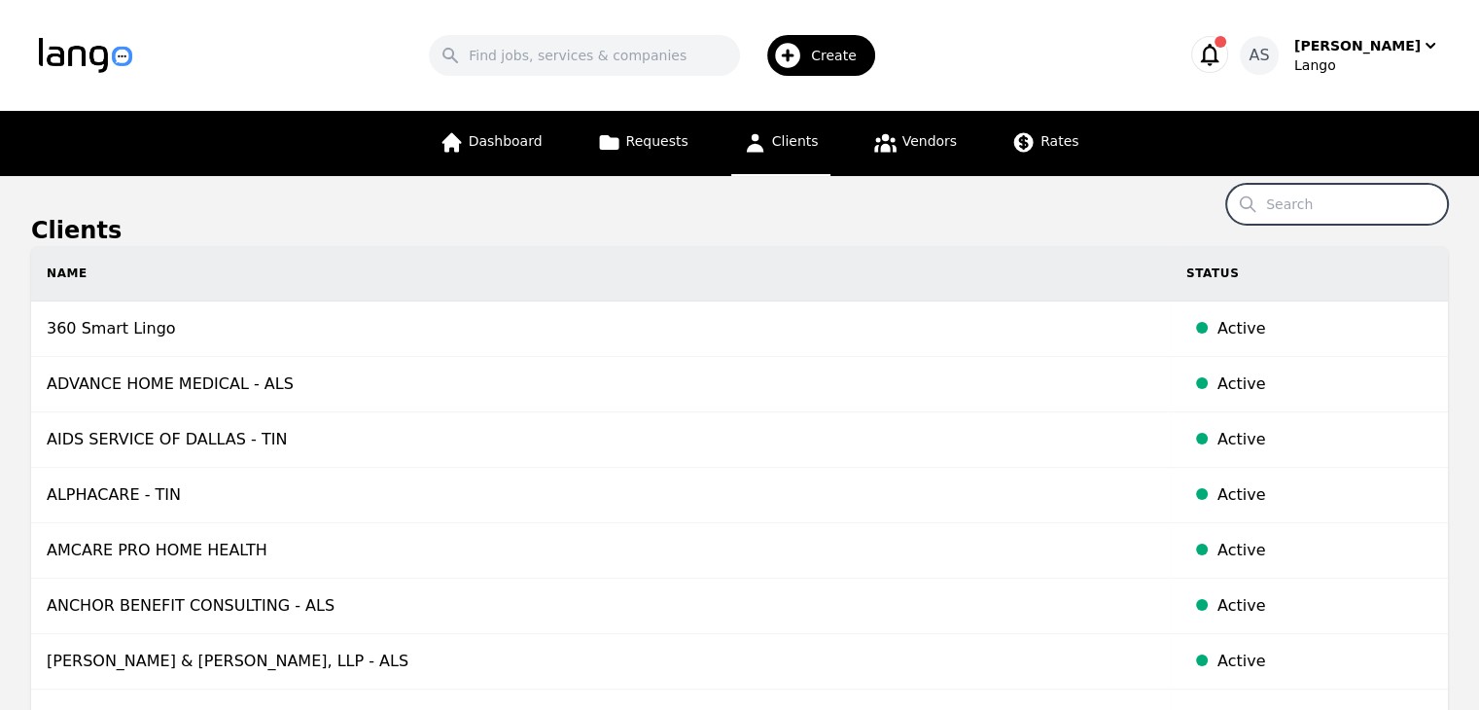
click at [1352, 199] on input "Search" at bounding box center [1337, 204] width 222 height 41
type input "winmed"
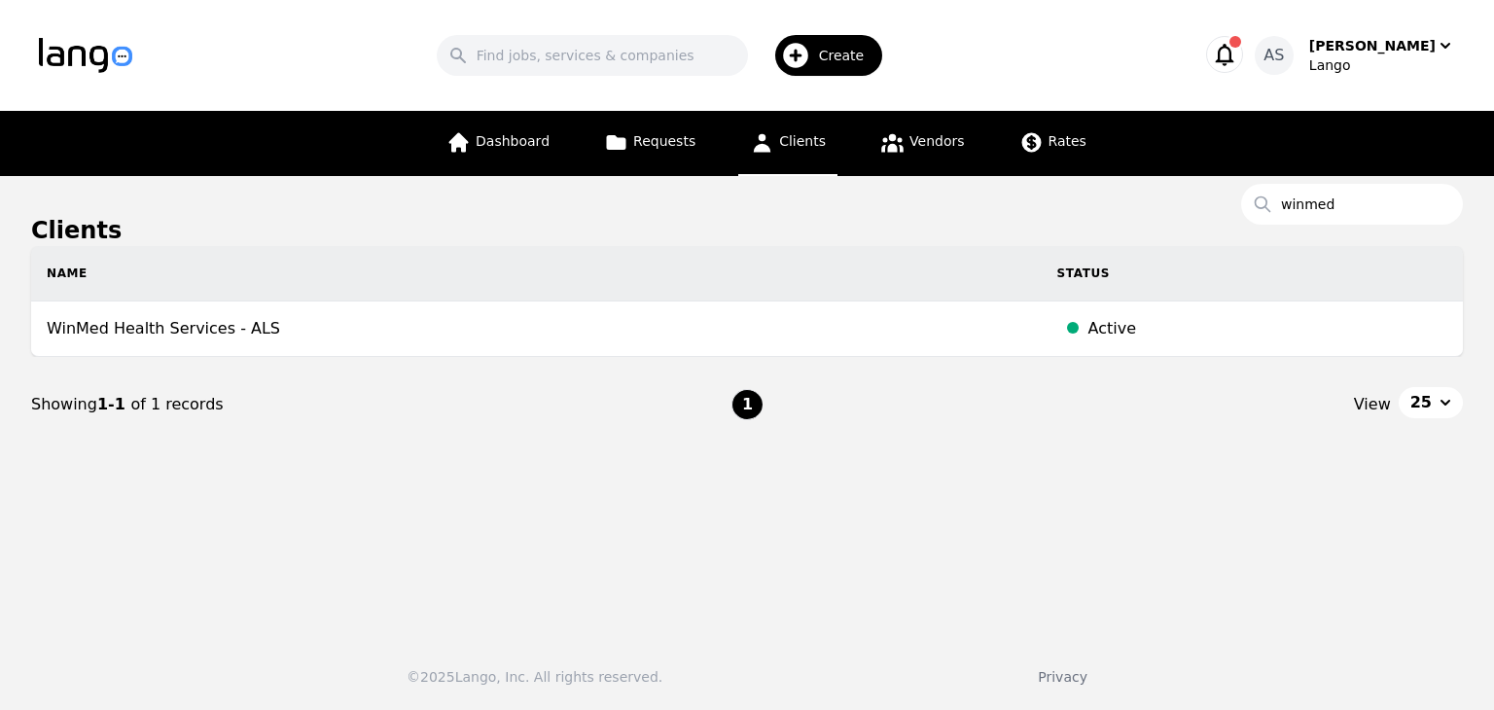
click at [187, 297] on th "Name" at bounding box center [536, 273] width 1011 height 55
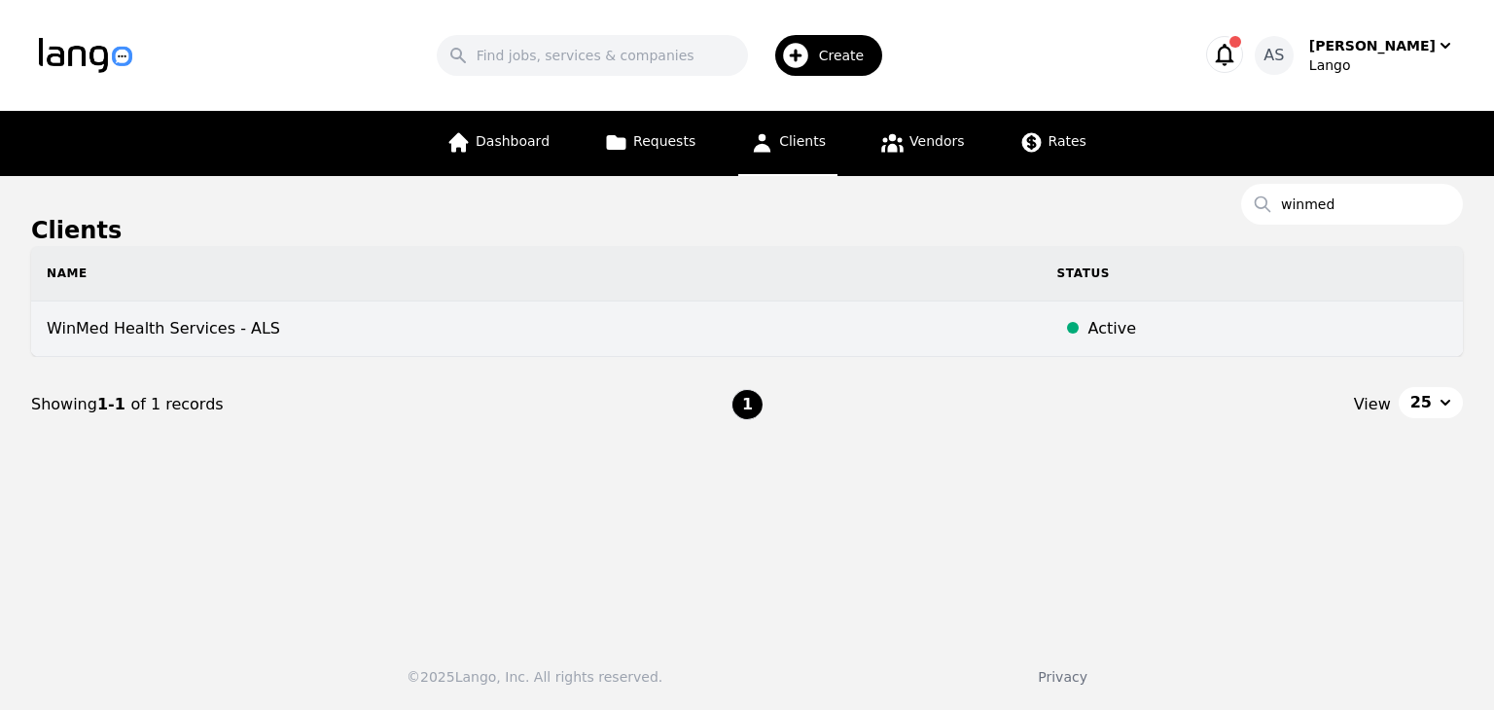
click at [195, 329] on td "WinMed Health Services - ALS" at bounding box center [536, 328] width 1011 height 55
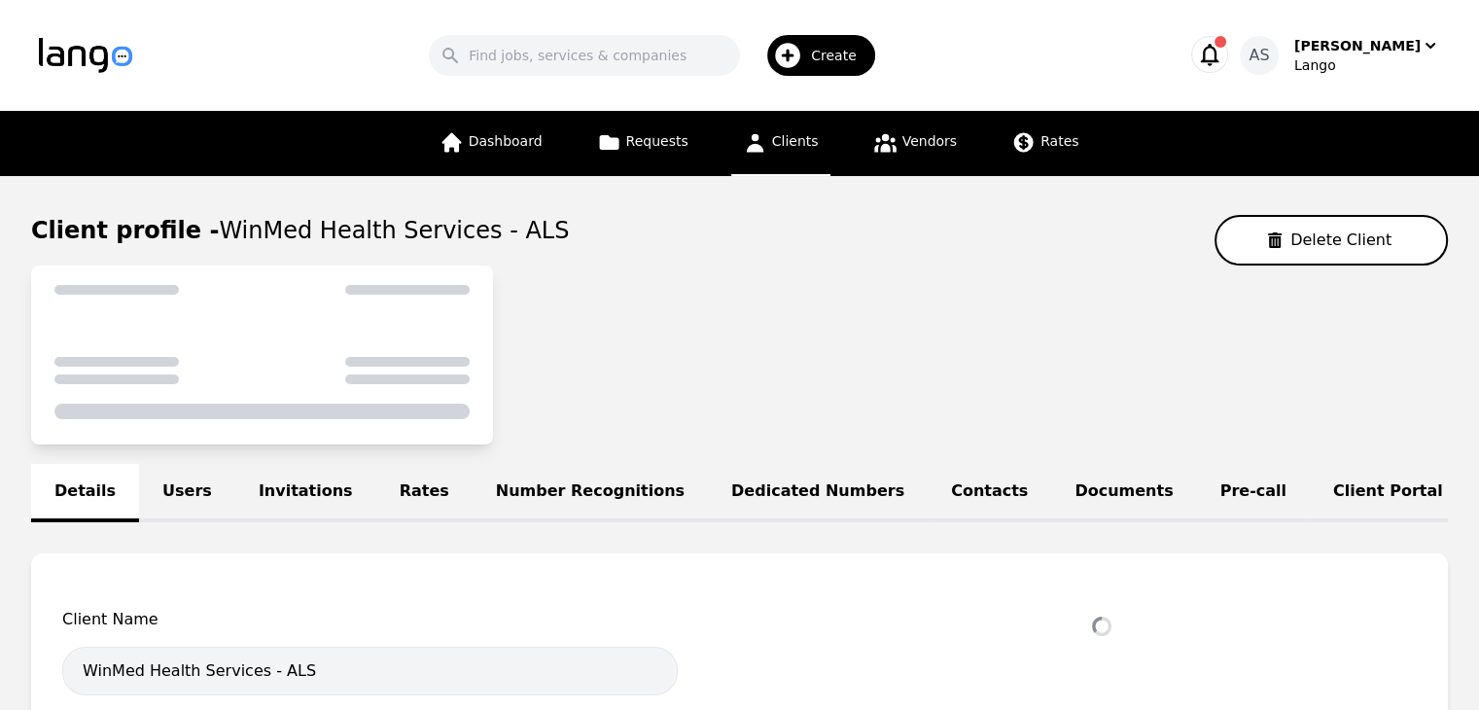
select select "active"
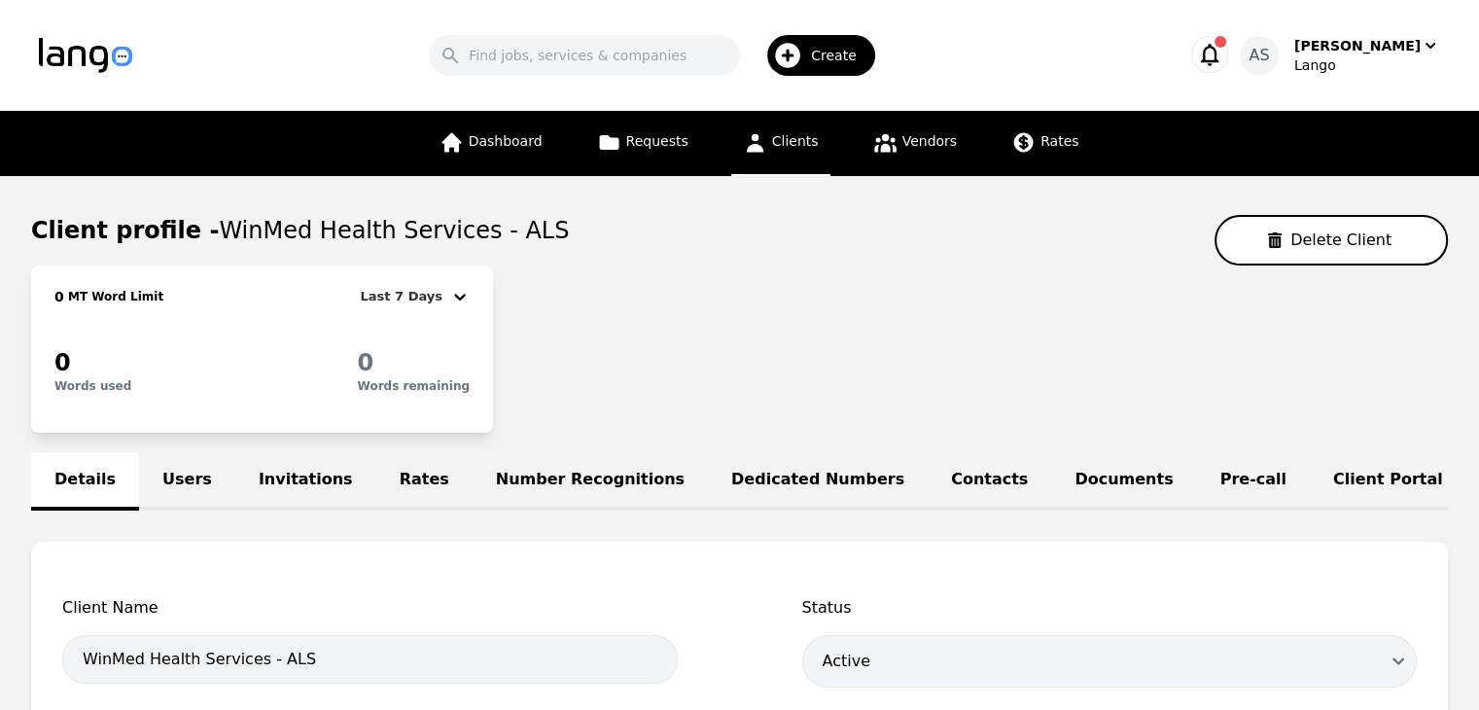
click at [1197, 478] on link "Pre-call" at bounding box center [1253, 481] width 113 height 58
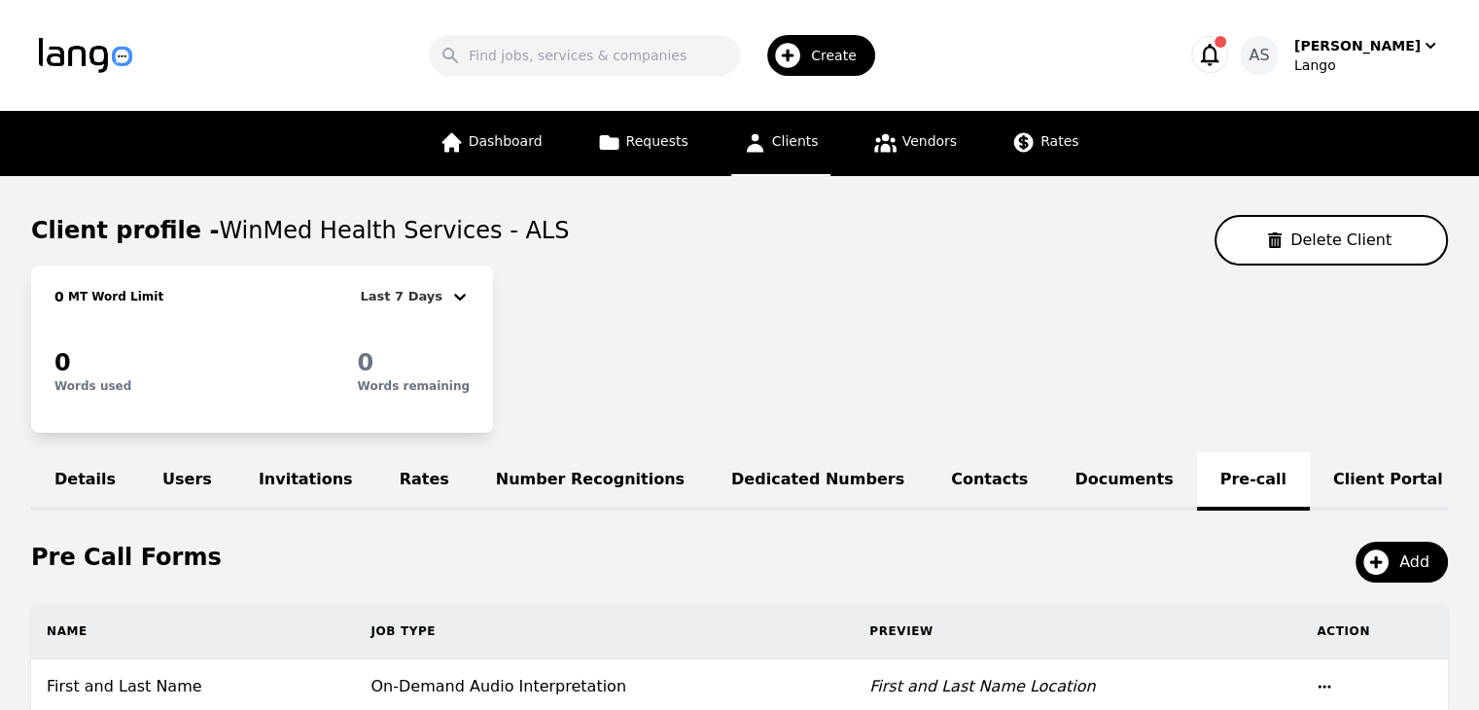
click at [789, 151] on link "Clients" at bounding box center [780, 143] width 99 height 65
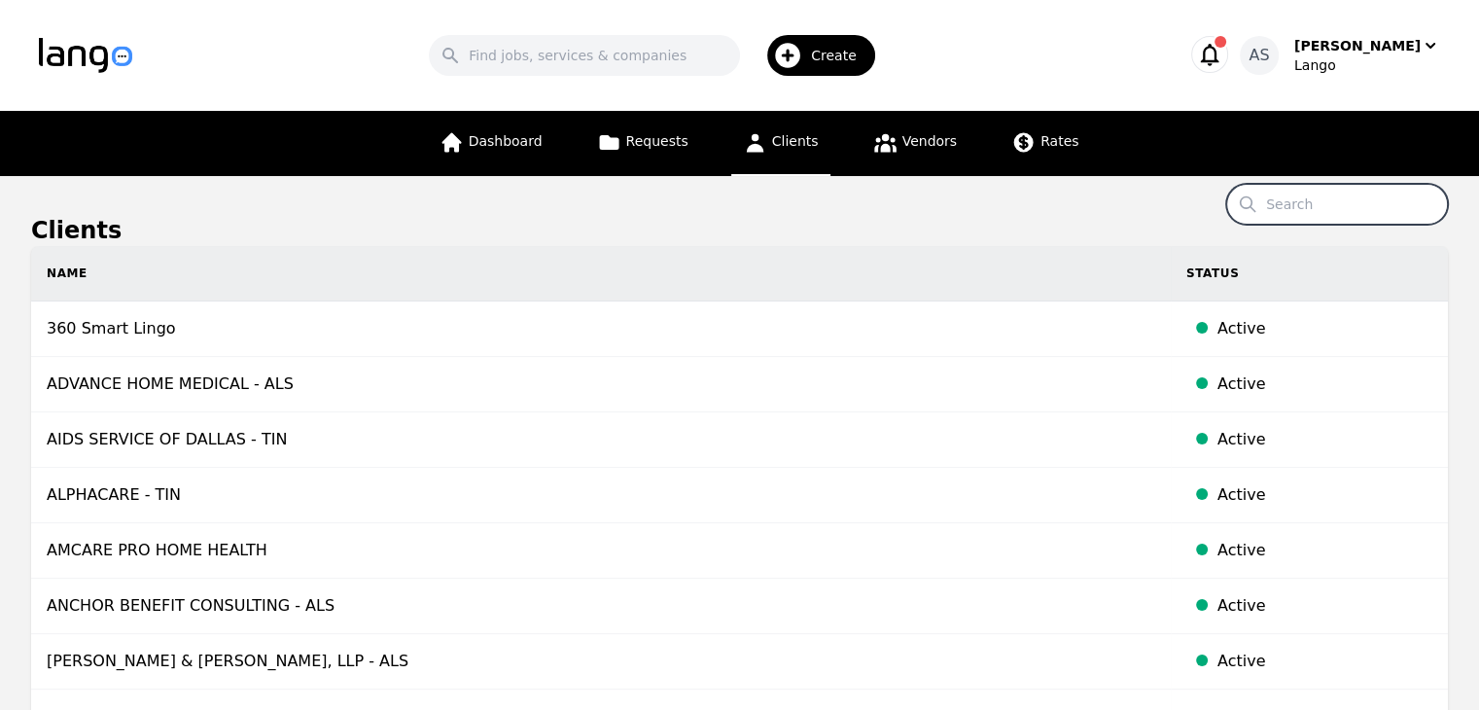
click at [1334, 207] on input "Search" at bounding box center [1337, 204] width 222 height 41
type input "oak hills"
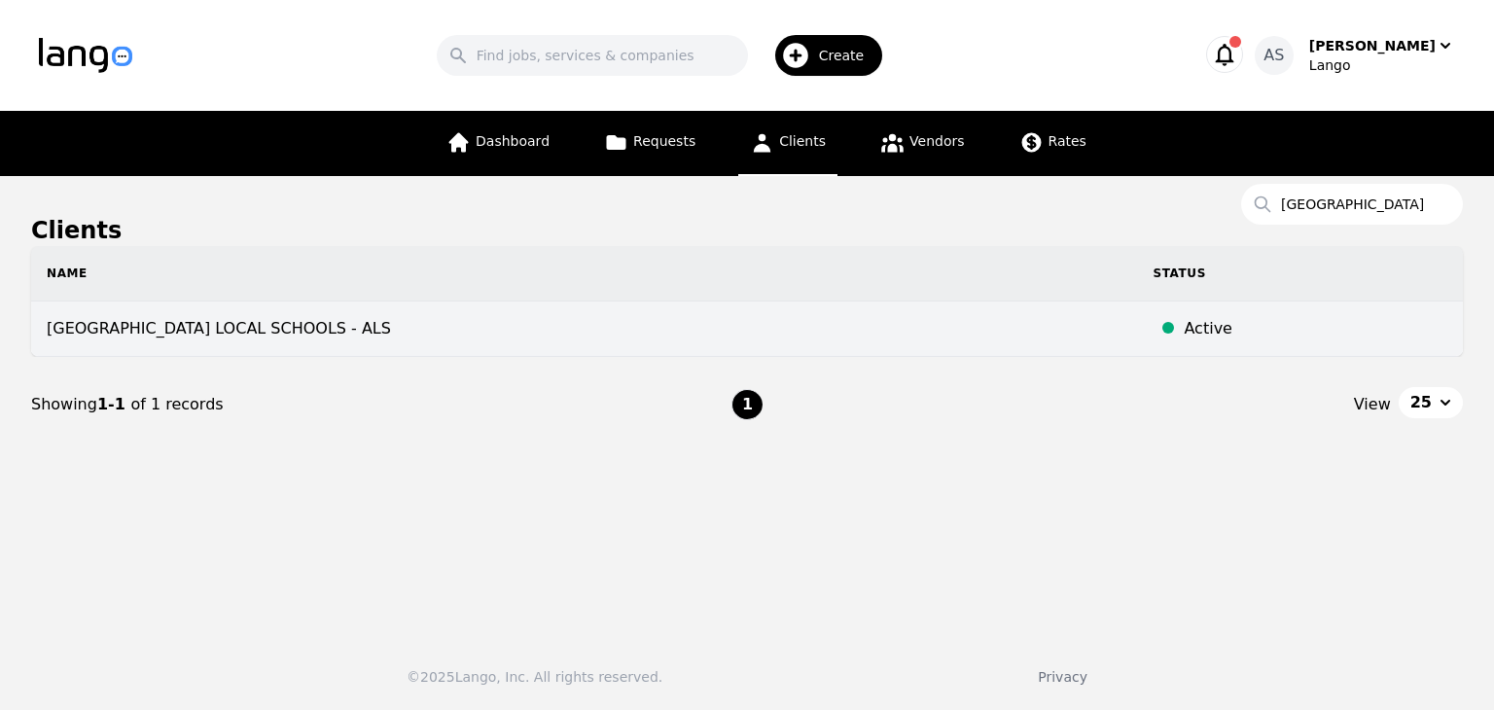
click at [290, 331] on td "OAK HILLS LOCAL SCHOOLS - ALS" at bounding box center [584, 328] width 1106 height 55
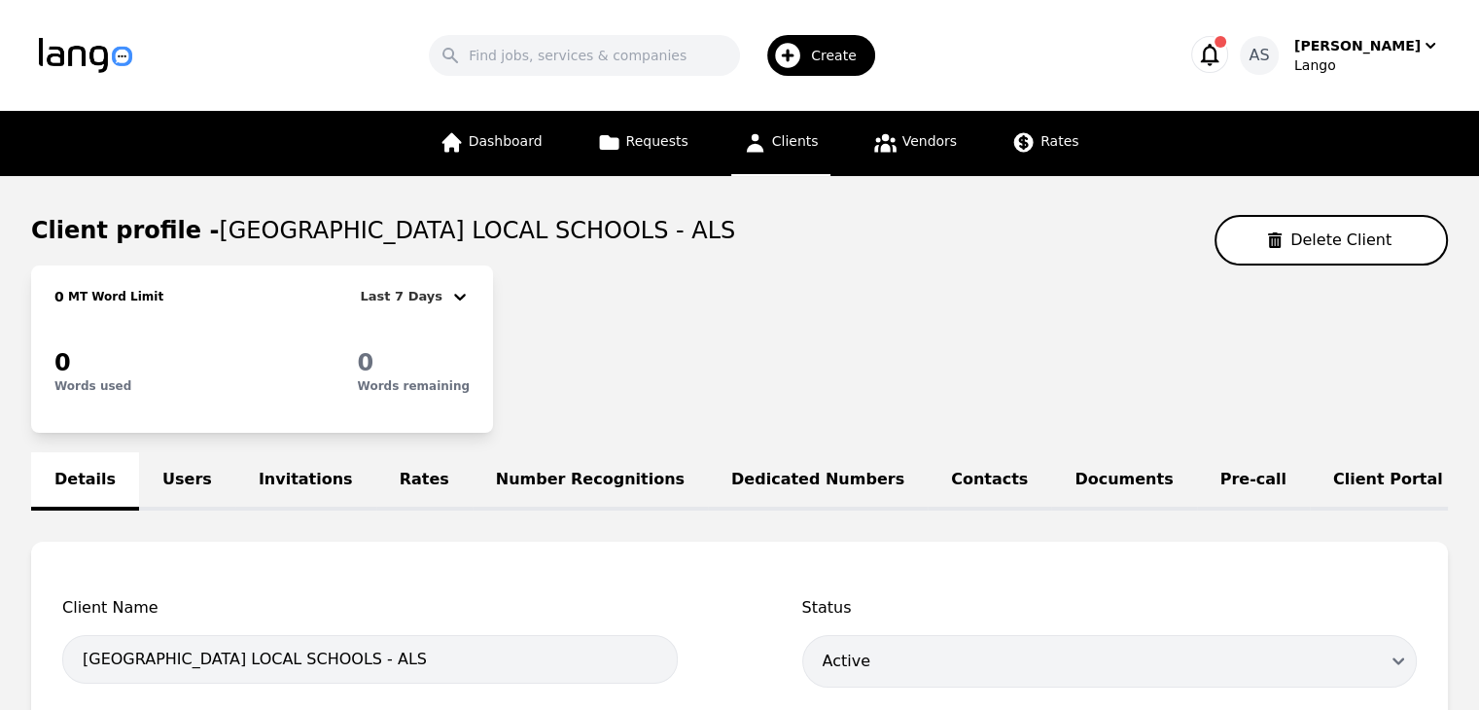
click at [1197, 478] on link "Pre-call" at bounding box center [1253, 481] width 113 height 58
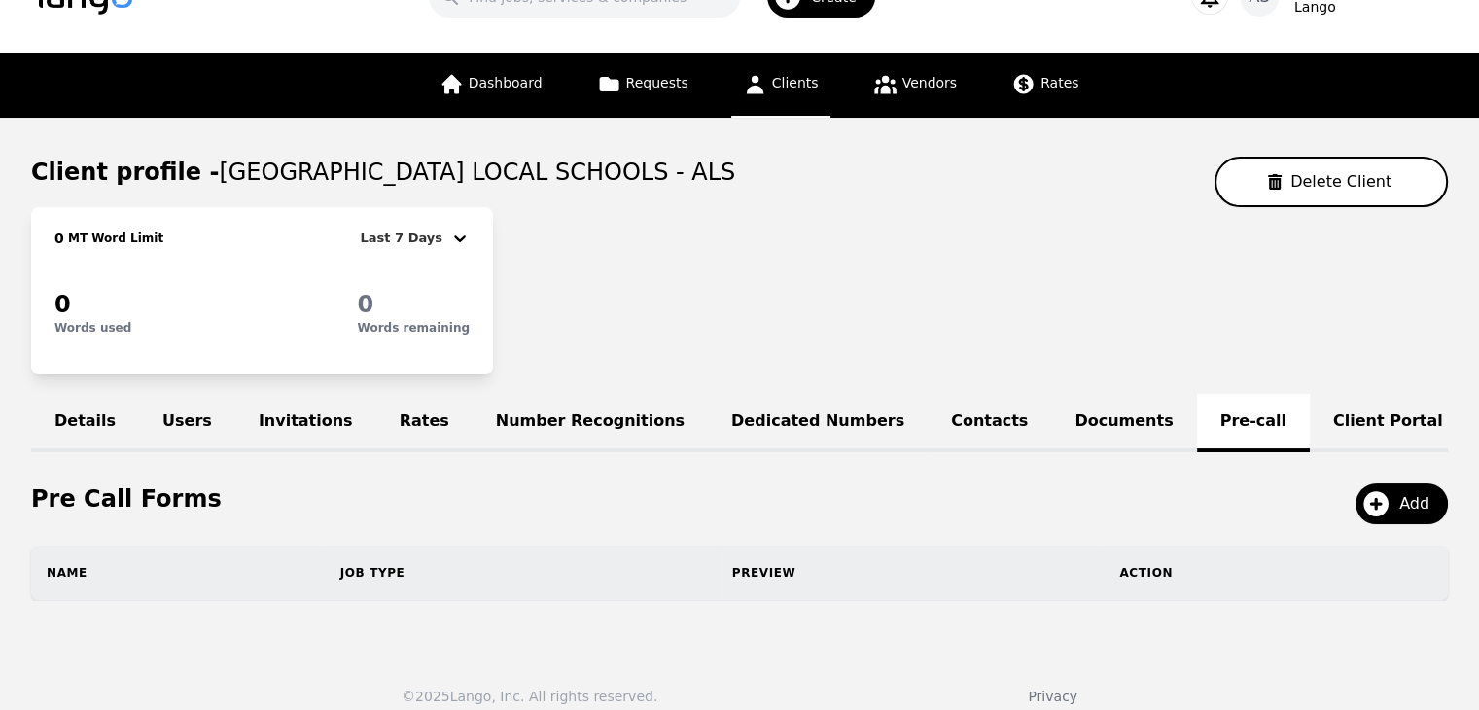
scroll to position [90, 0]
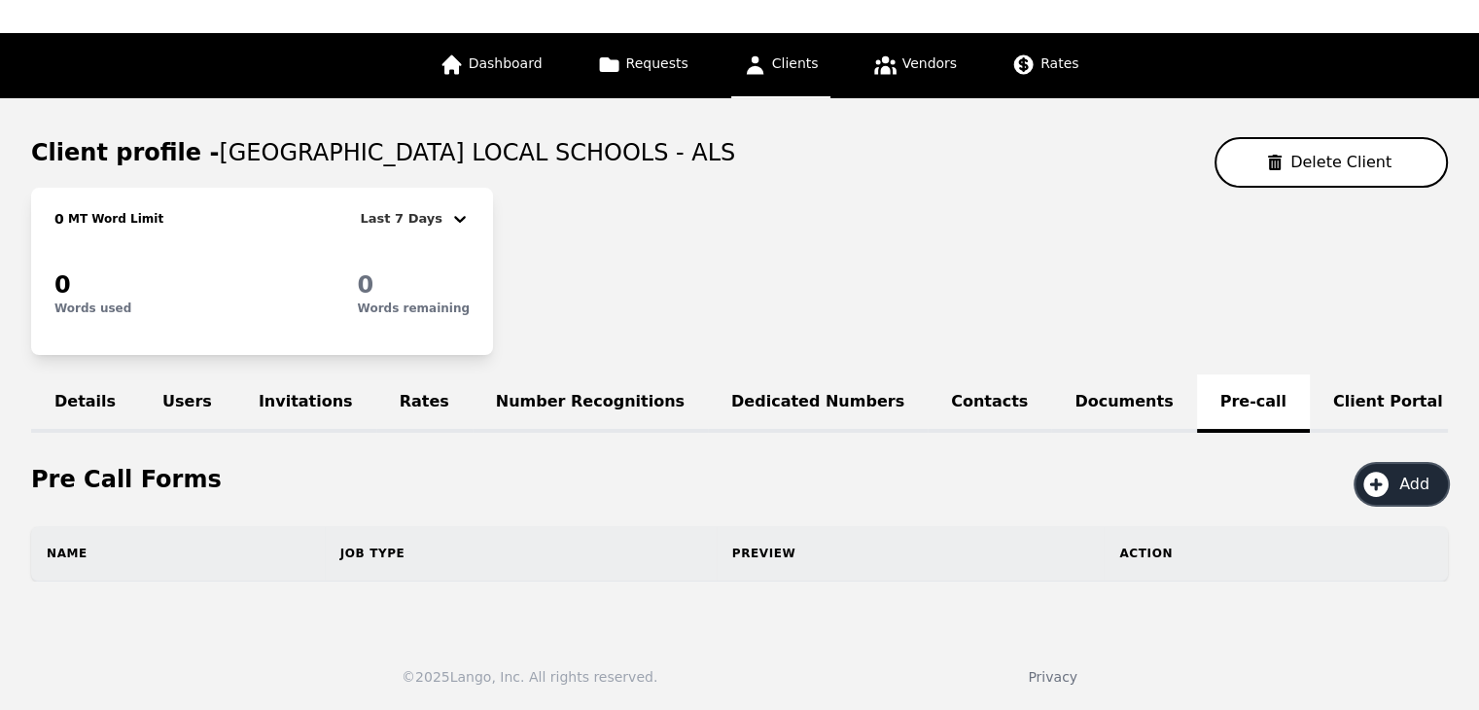
click at [1406, 481] on span "Add" at bounding box center [1422, 484] width 44 height 23
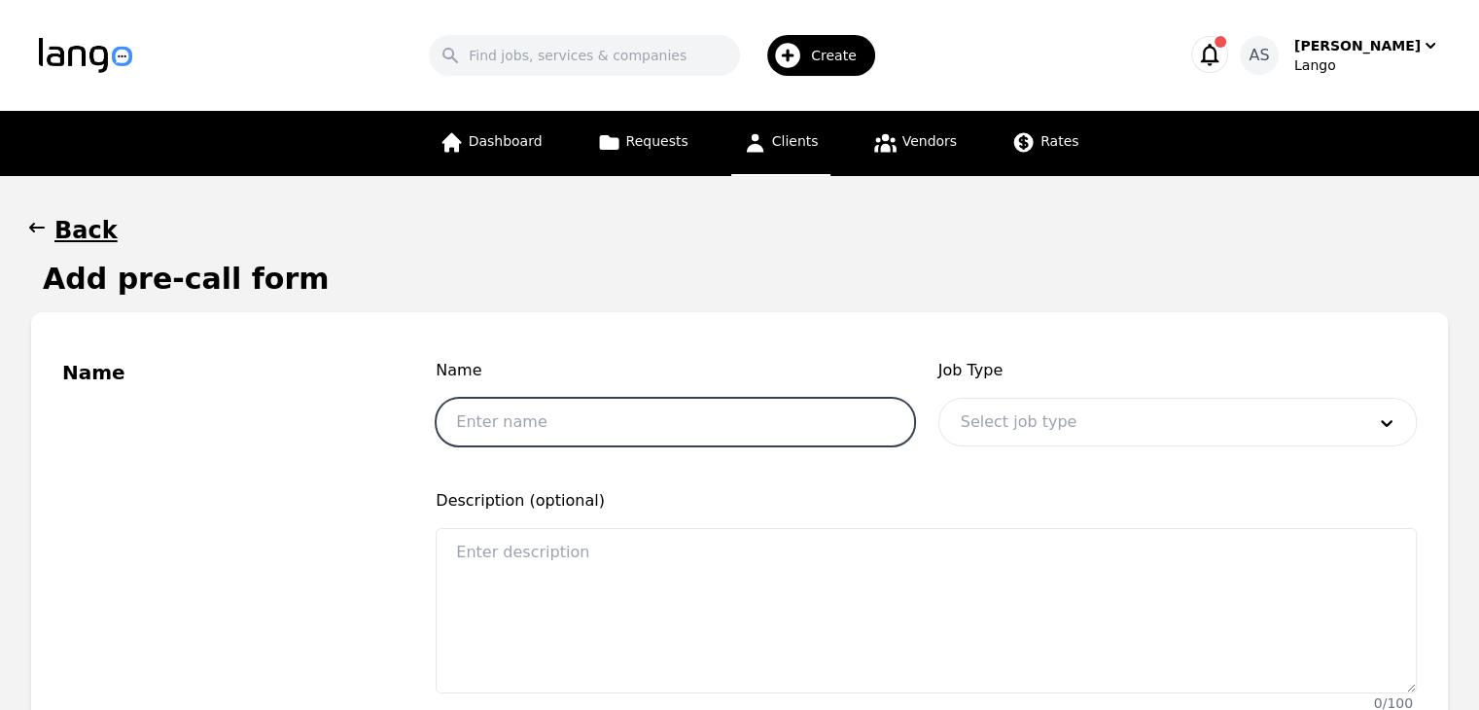
click at [619, 438] on input "text" at bounding box center [675, 422] width 479 height 49
type input "First and Last Name"
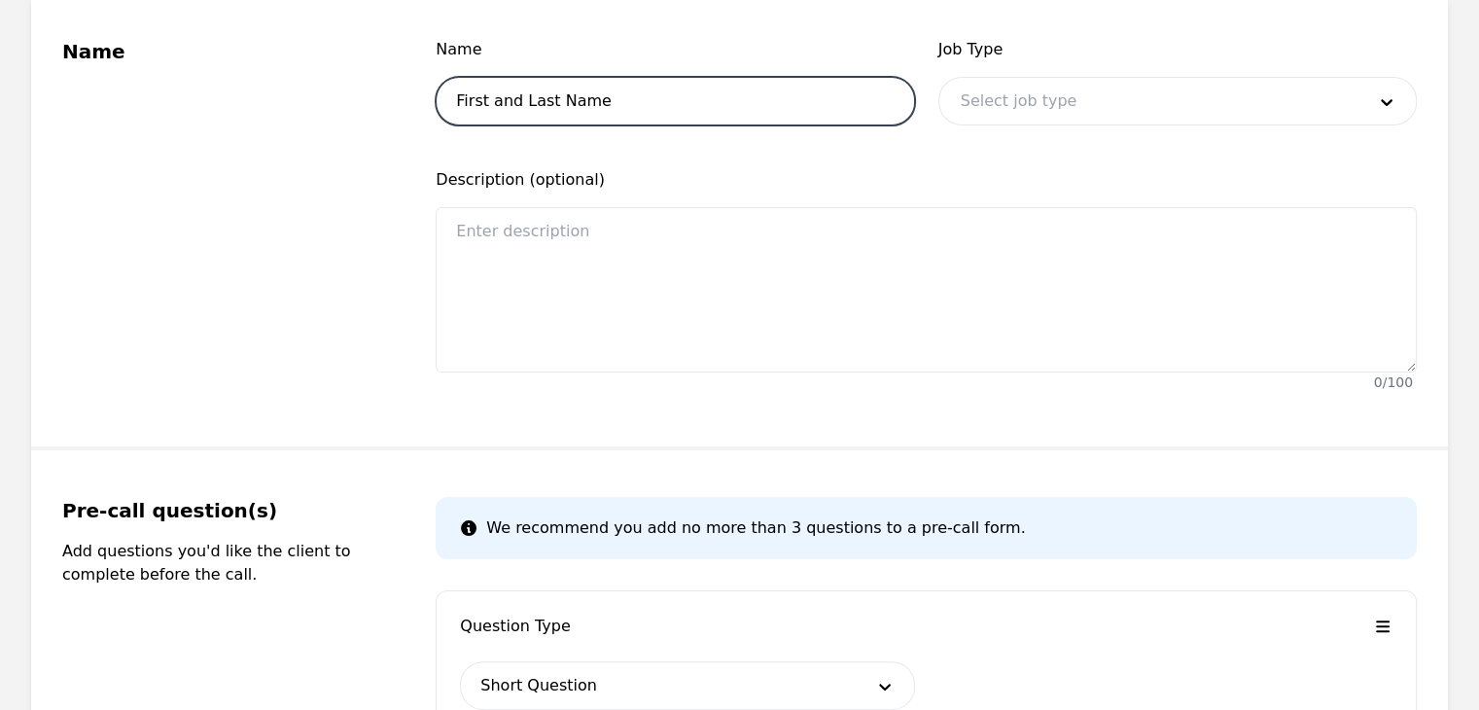
scroll to position [389, 0]
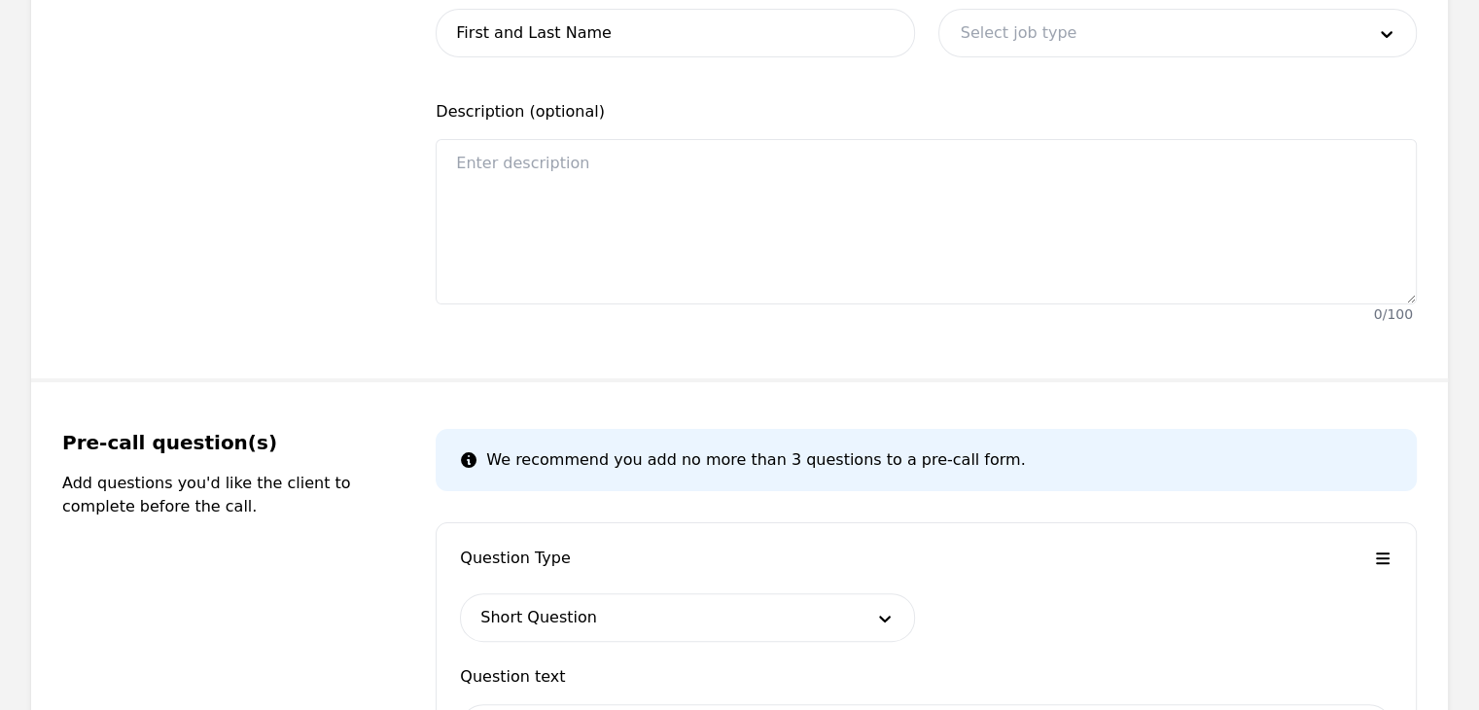
click at [1335, 31] on div at bounding box center [1149, 33] width 418 height 47
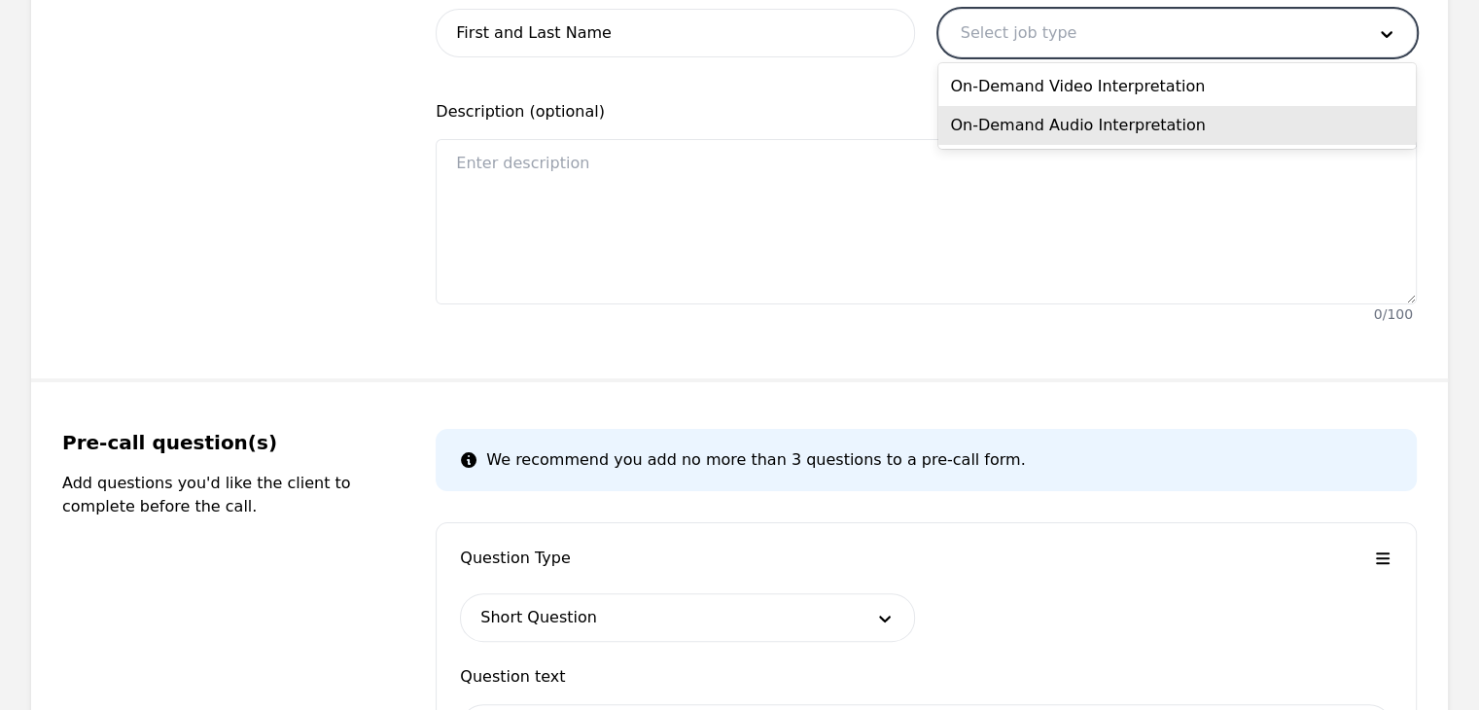
click at [1278, 122] on div "On-Demand Audio Interpretation" at bounding box center [1178, 125] width 478 height 39
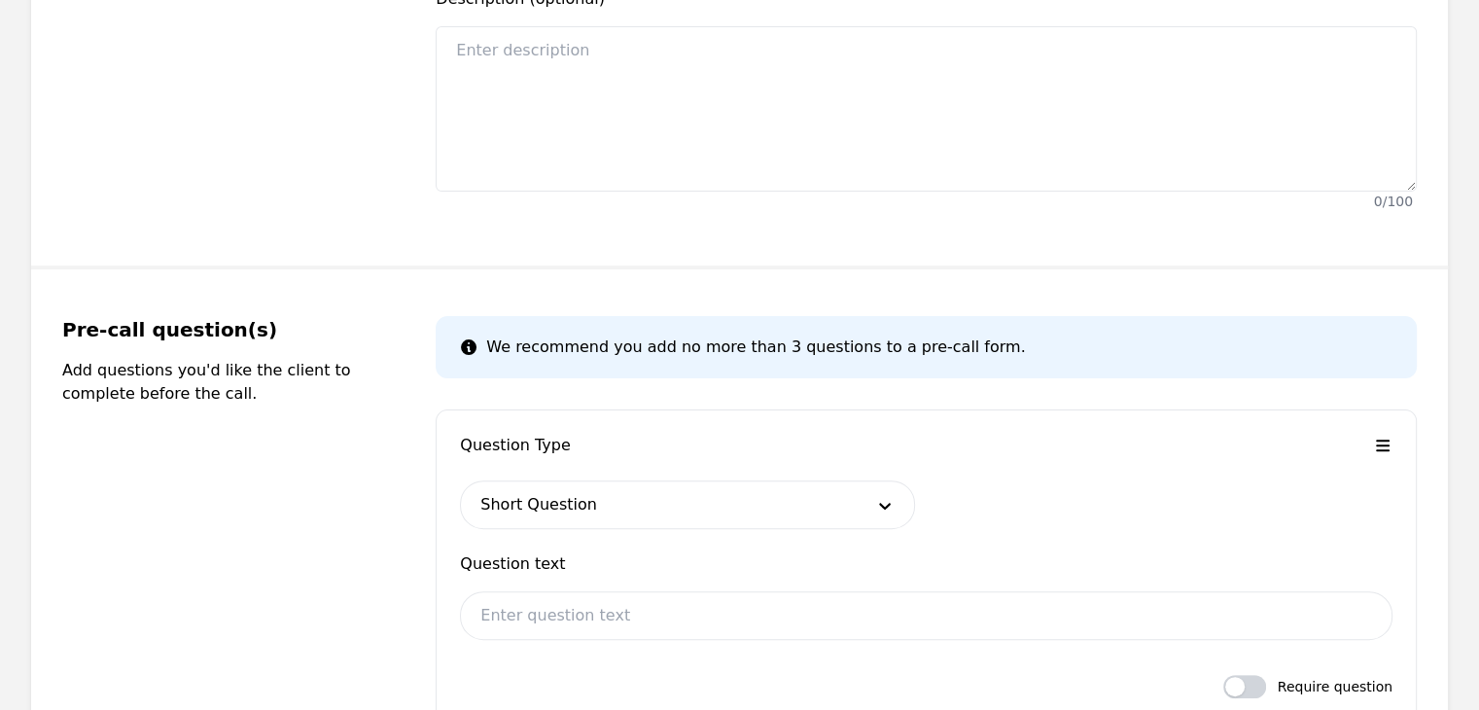
scroll to position [681, 0]
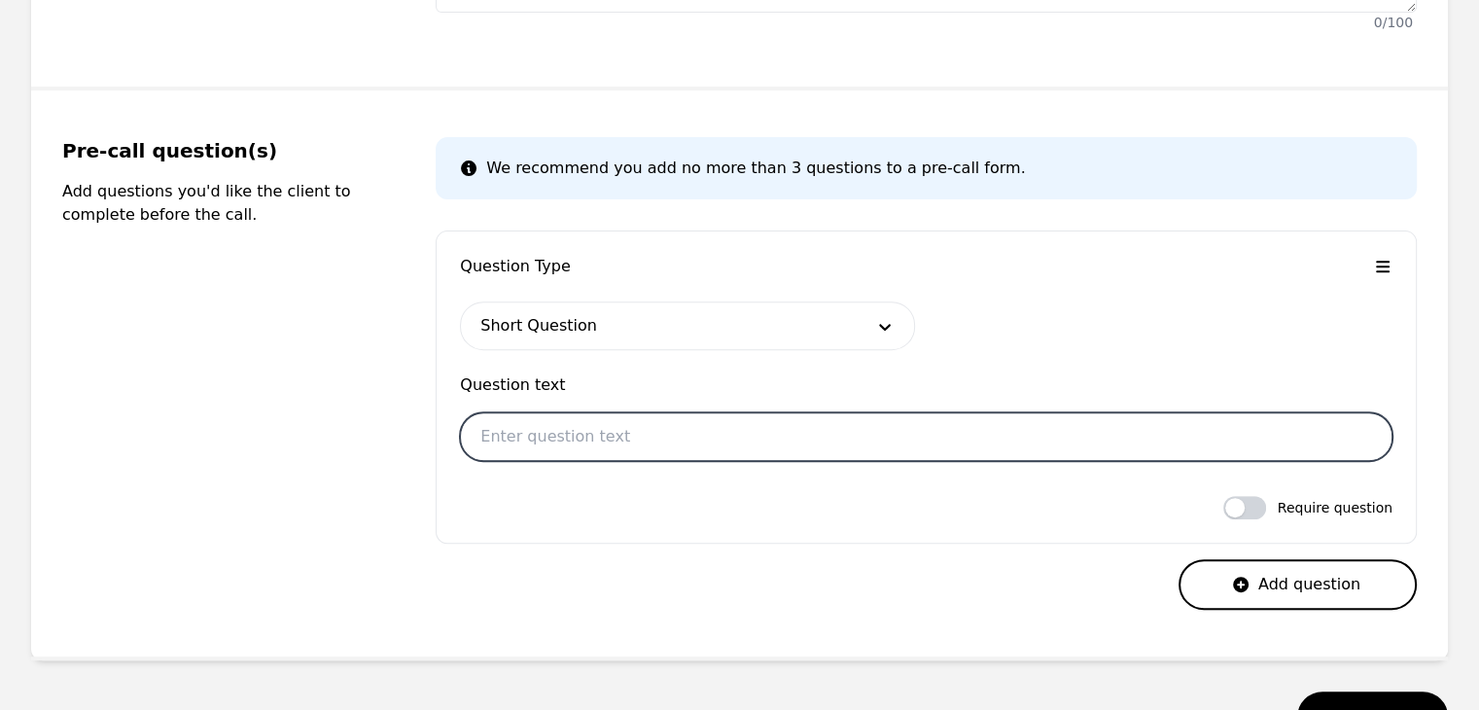
click at [619, 443] on input "text" at bounding box center [926, 436] width 933 height 49
type input "First and Last Name"
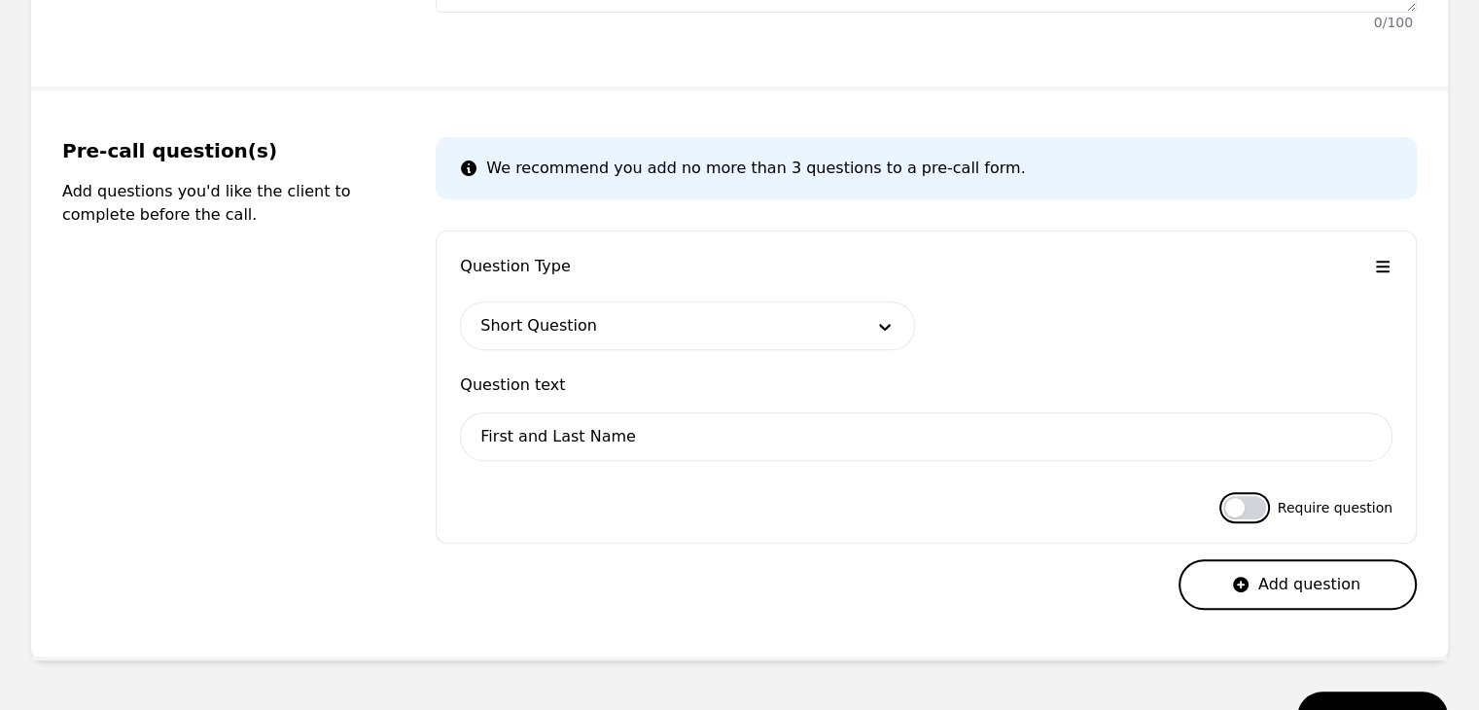
click at [1257, 505] on button "button" at bounding box center [1244, 507] width 43 height 23
checkbox input "true"
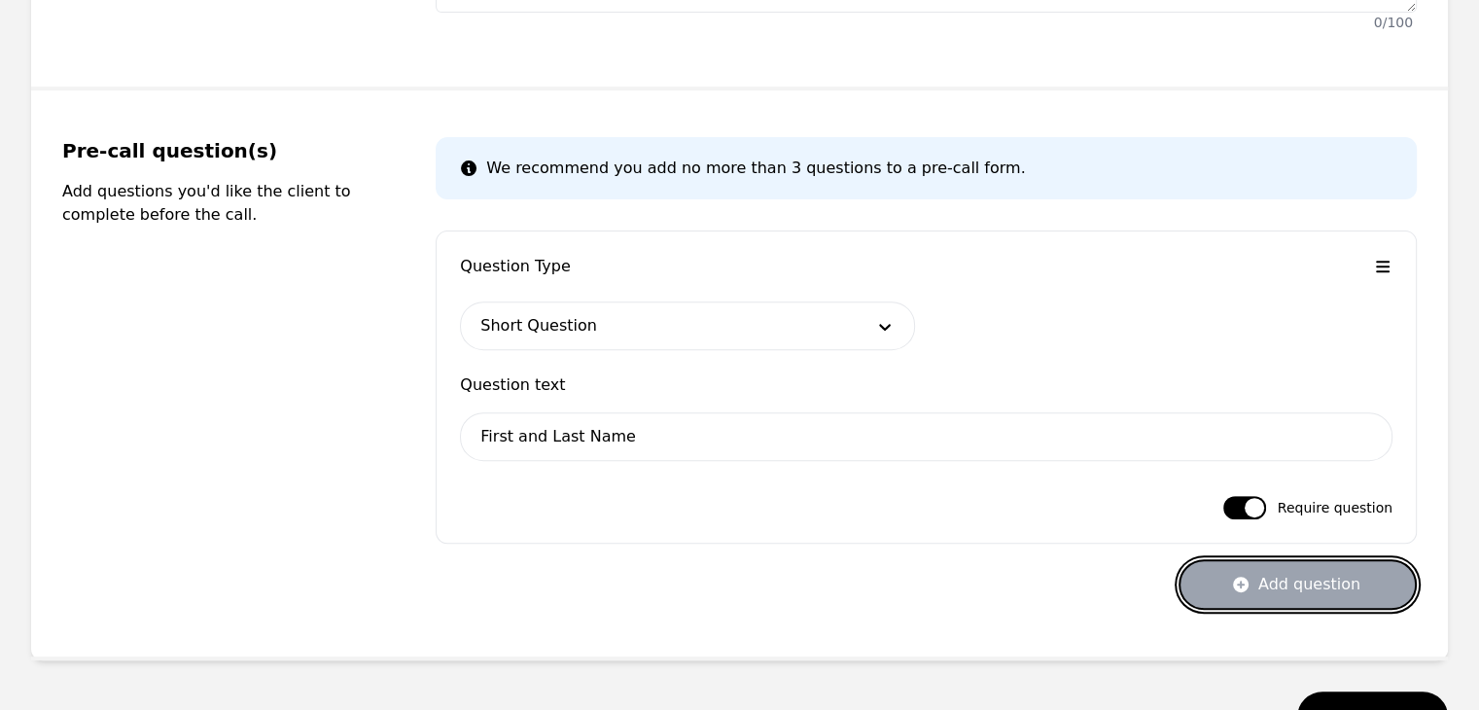
click at [1312, 594] on button "Add question" at bounding box center [1298, 584] width 238 height 51
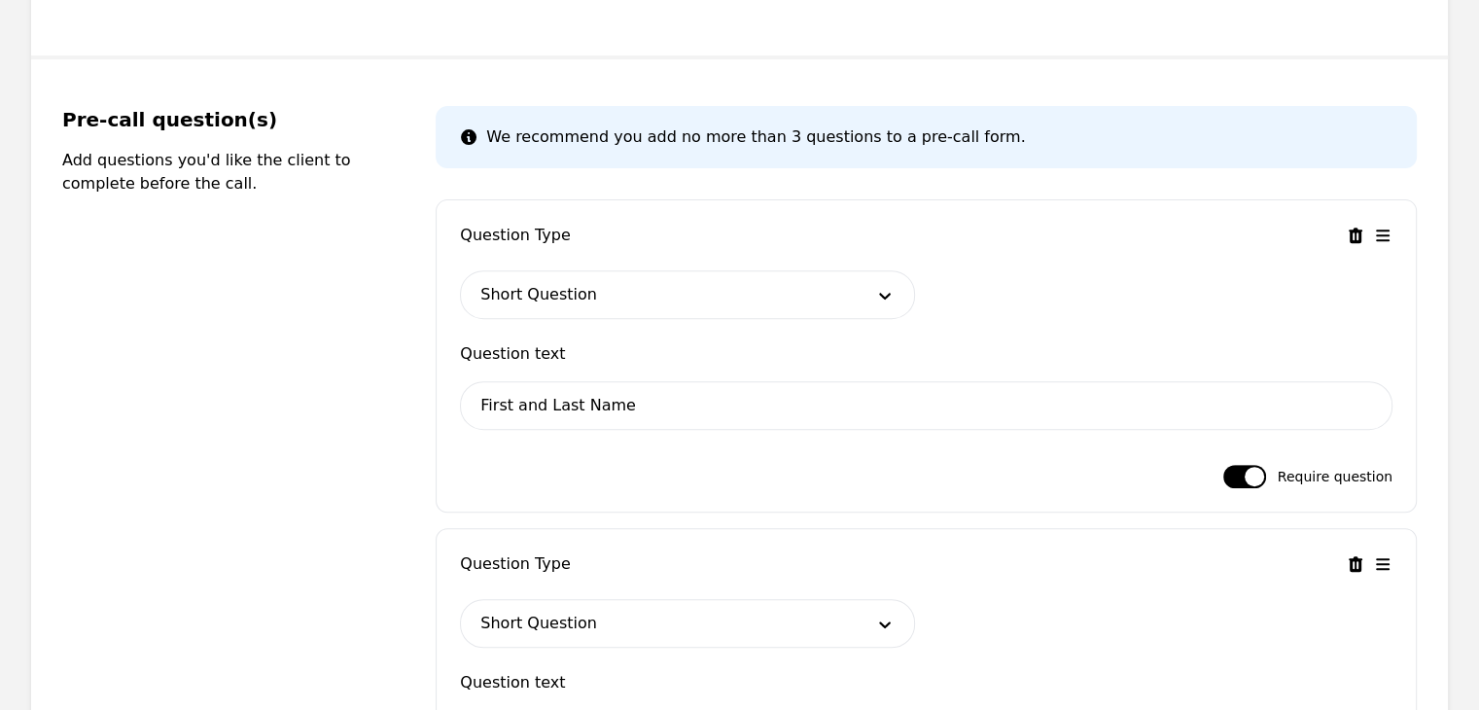
scroll to position [973, 0]
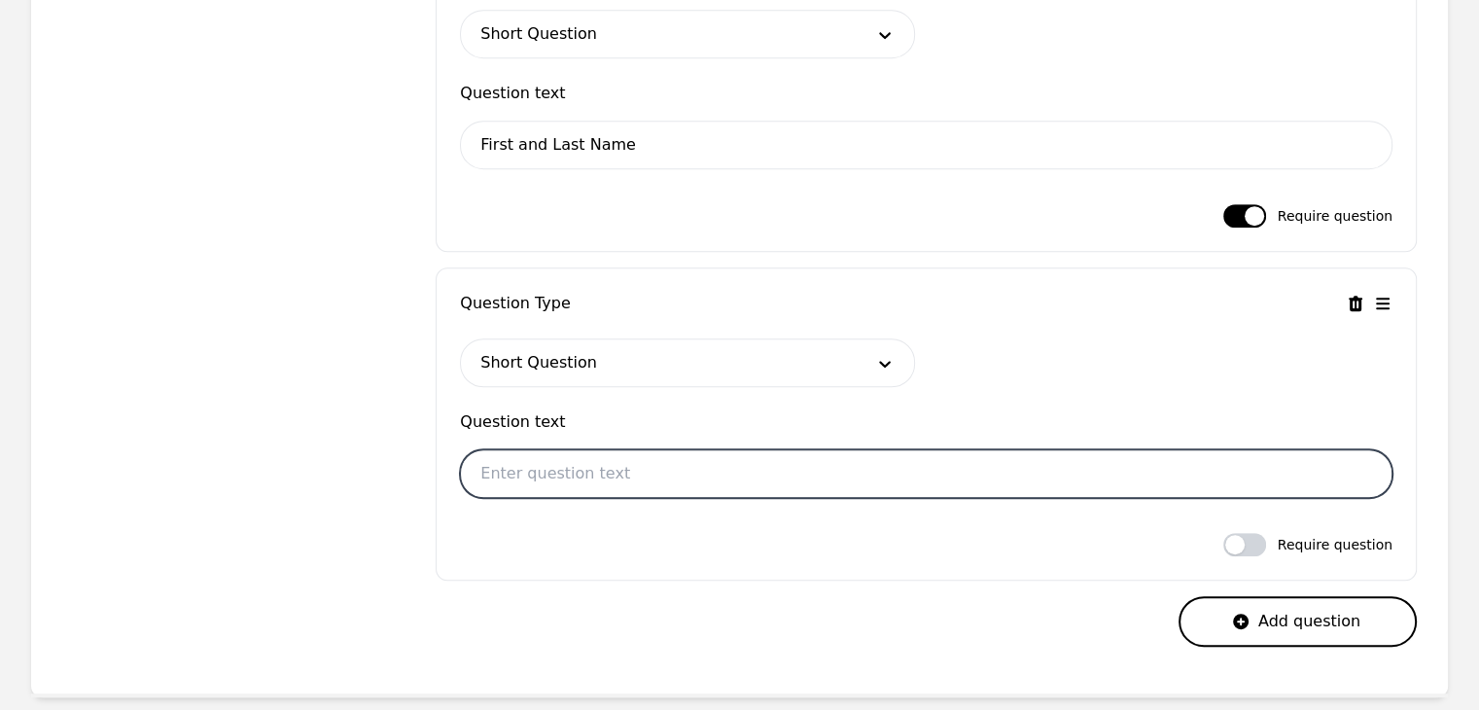
click at [651, 458] on input "text" at bounding box center [926, 473] width 933 height 49
type input "Student's First and Last Name"
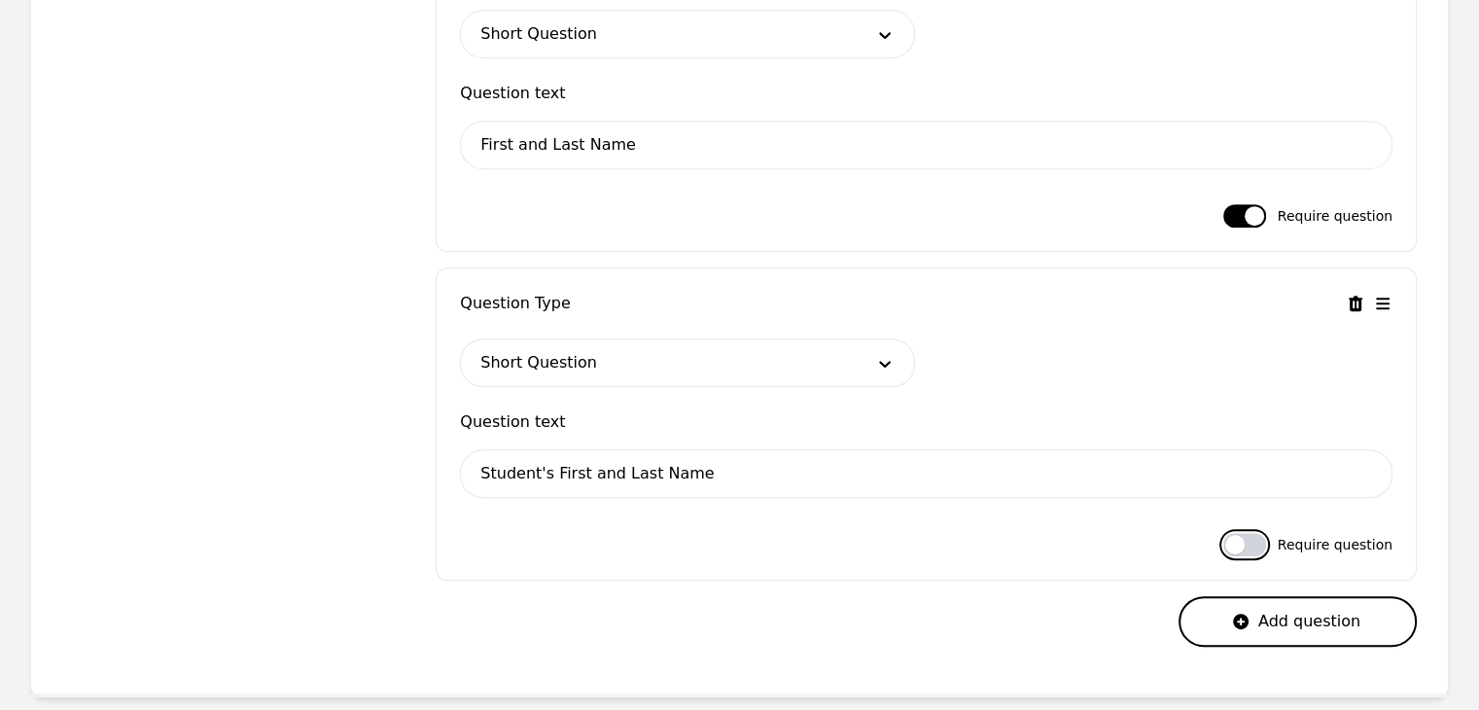
click at [1239, 534] on button "button" at bounding box center [1244, 544] width 43 height 23
checkbox input "true"
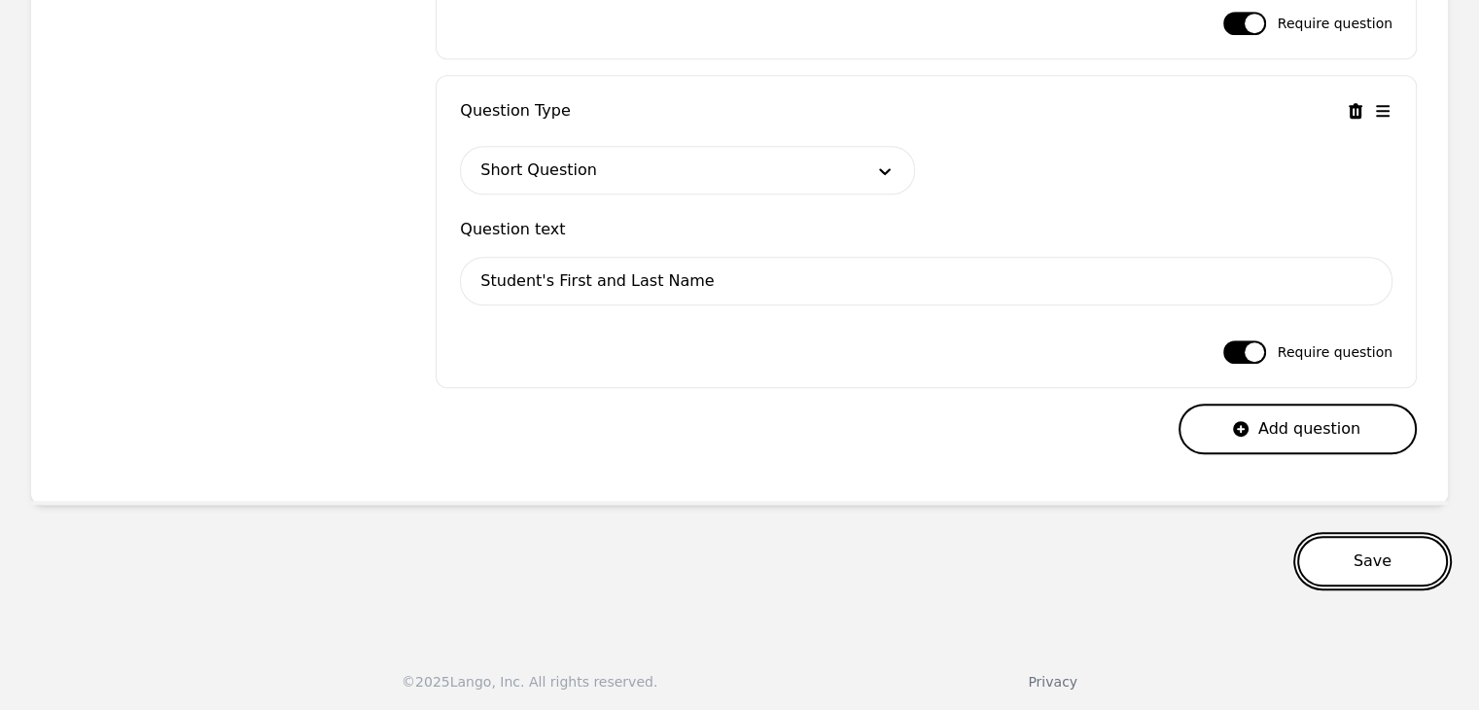
click at [1352, 574] on button "Save" at bounding box center [1372, 561] width 151 height 51
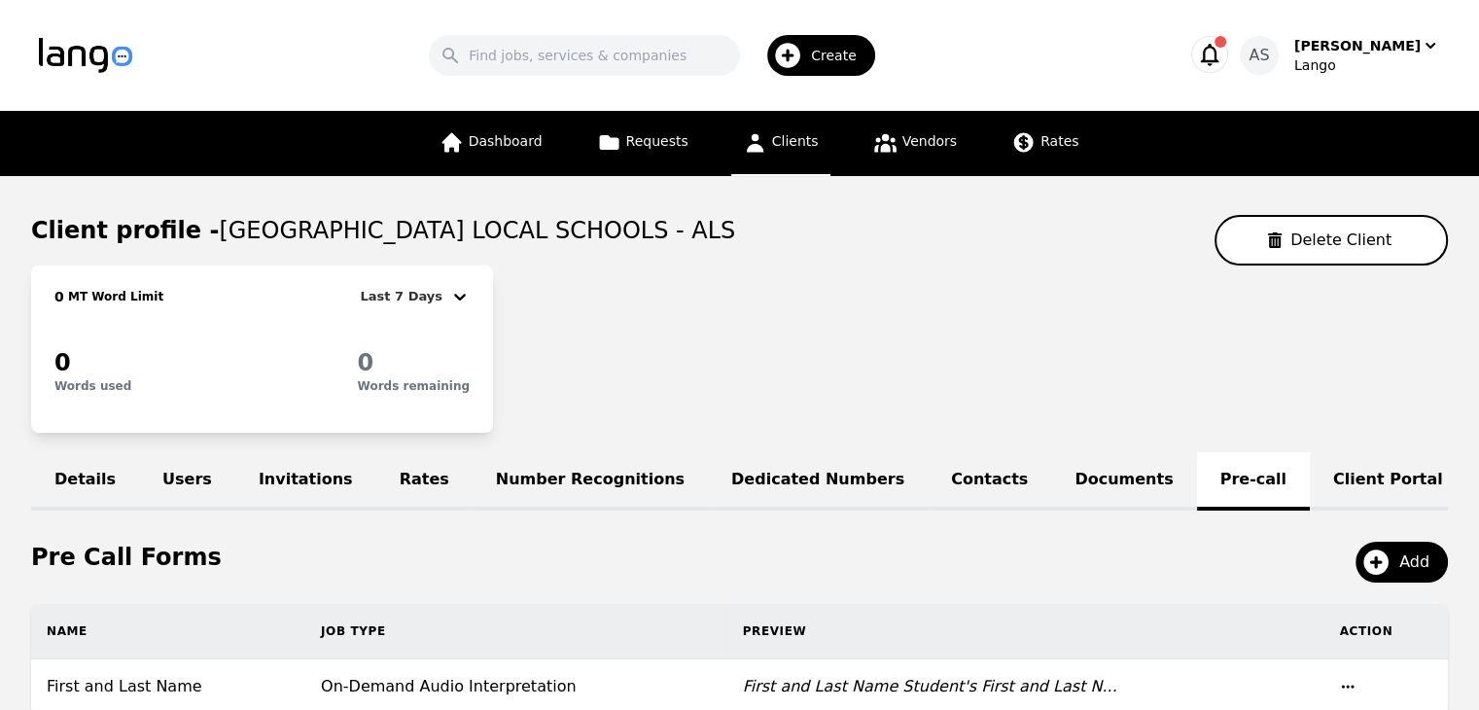
click at [825, 61] on div "Create" at bounding box center [821, 55] width 108 height 41
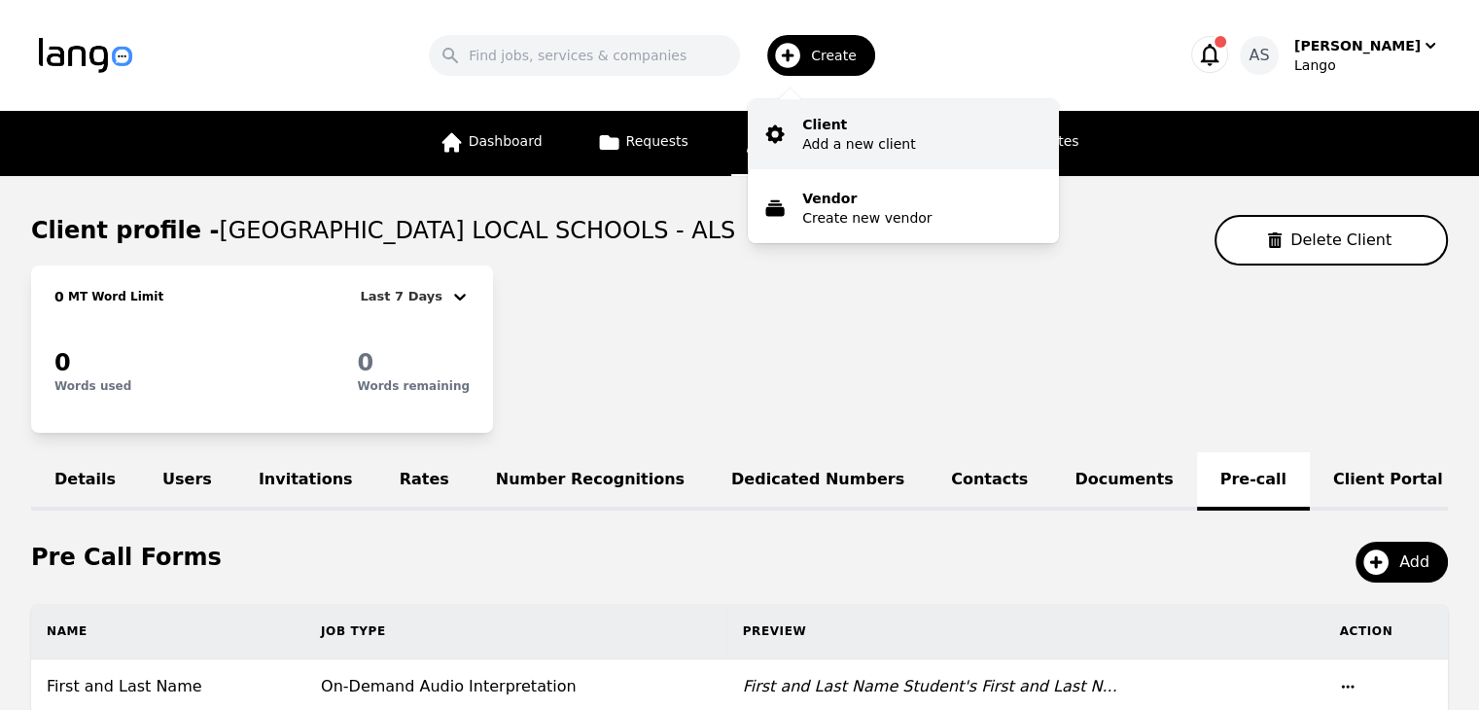
click at [846, 153] on button "Client Add a new client" at bounding box center [903, 134] width 311 height 70
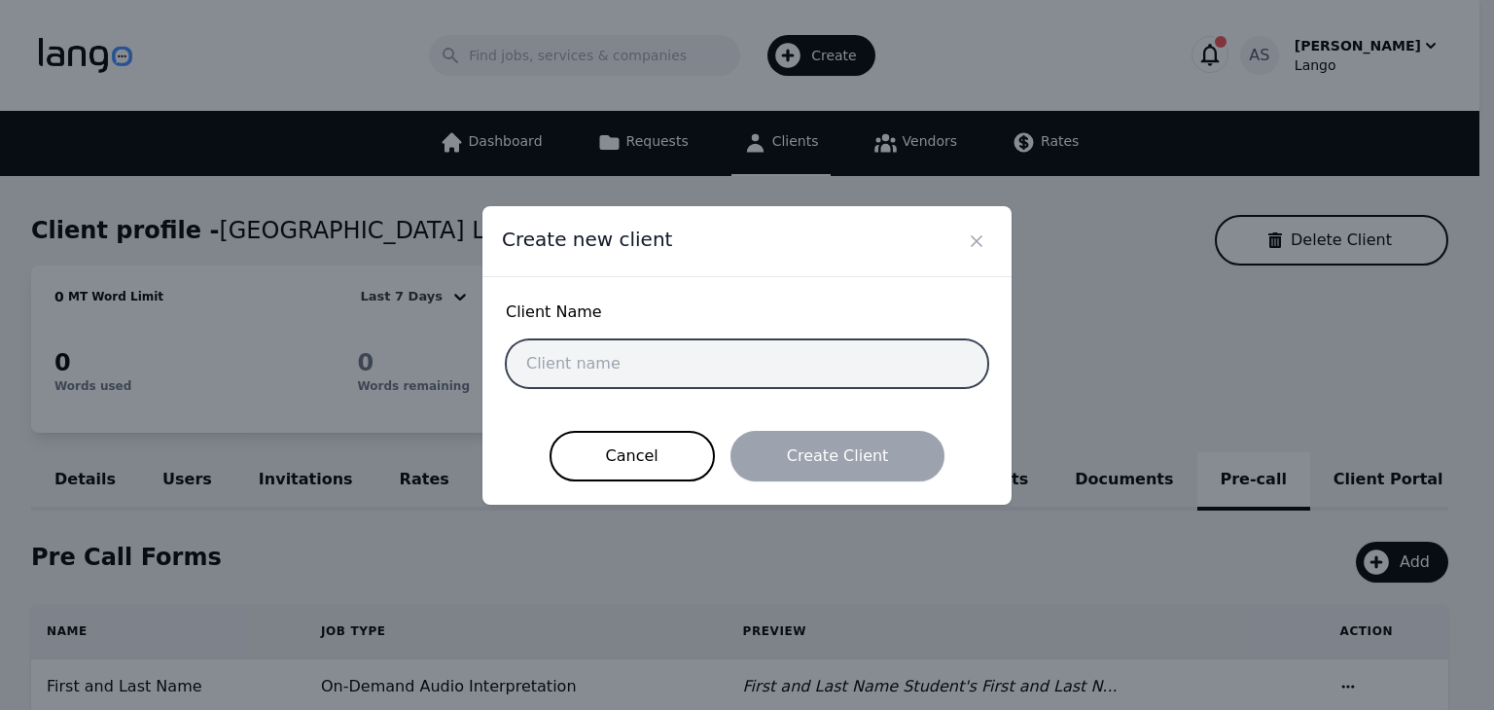
click at [803, 367] on input "text" at bounding box center [747, 363] width 482 height 49
paste input "Central Clinic Behavioral Health"
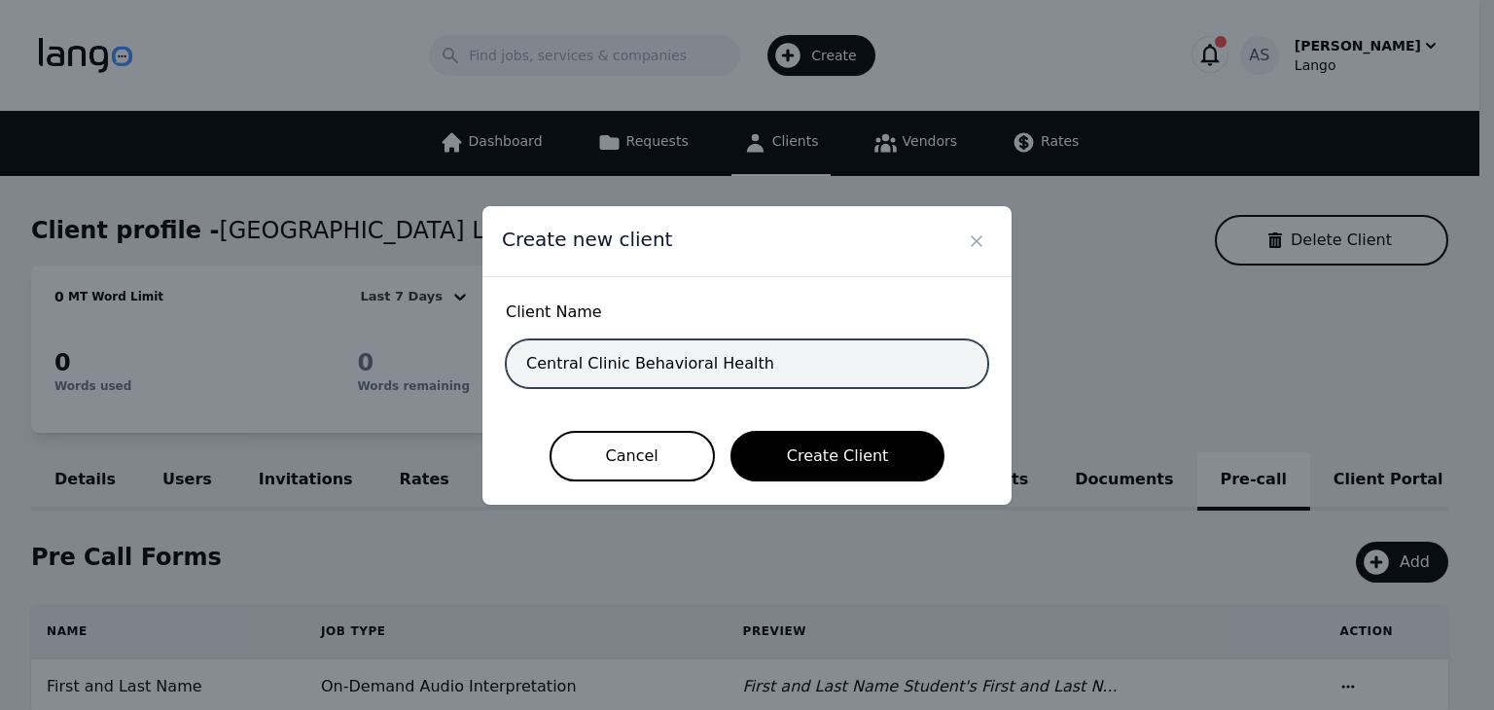
drag, startPoint x: 778, startPoint y: 367, endPoint x: 621, endPoint y: 366, distance: 156.6
click at [621, 366] on input "Central Clinic Behavioral Health" at bounding box center [747, 363] width 482 height 49
click at [764, 351] on input "Central Clinic Behavioral Health" at bounding box center [747, 363] width 482 height 49
click at [776, 357] on input "Central Clinic Behavioral Health" at bounding box center [747, 363] width 482 height 49
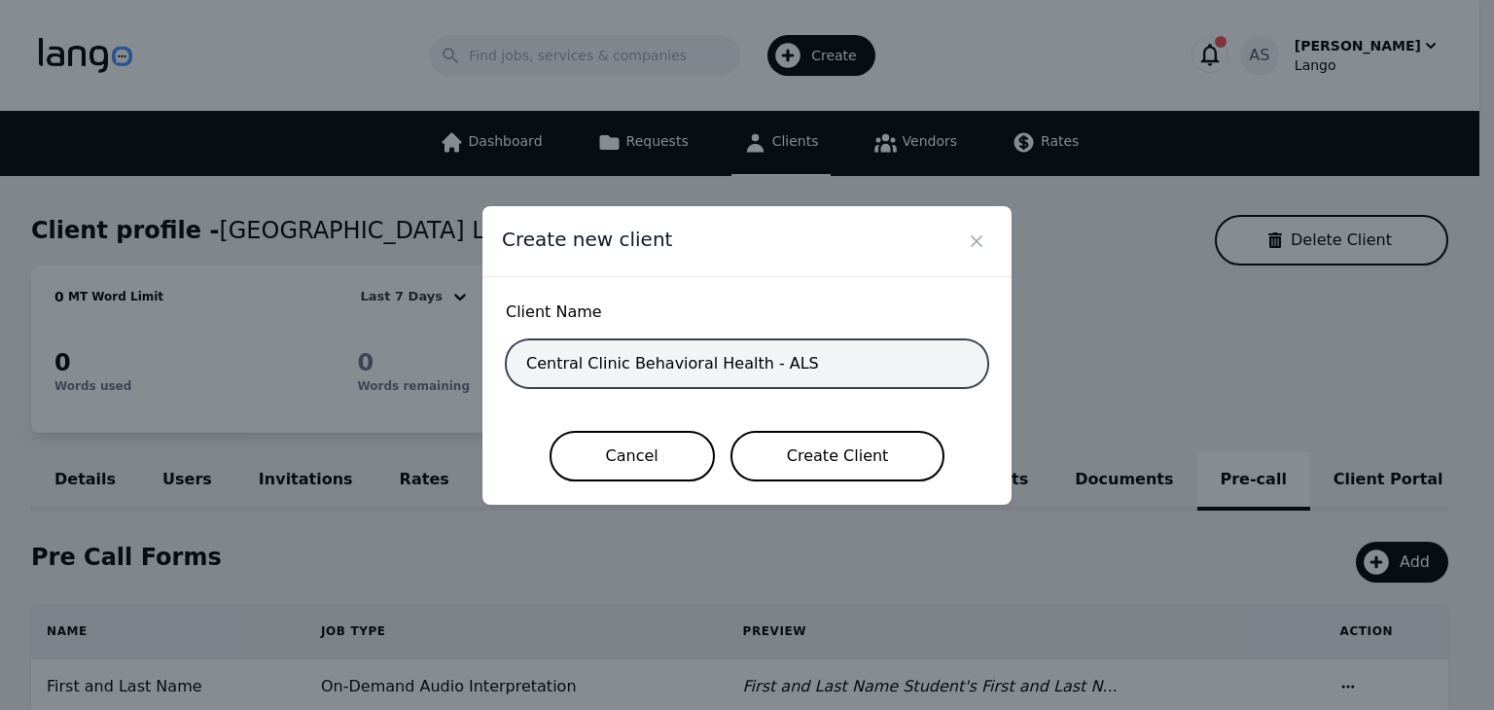
type input "Central Clinic Behavioral Health - ALS"
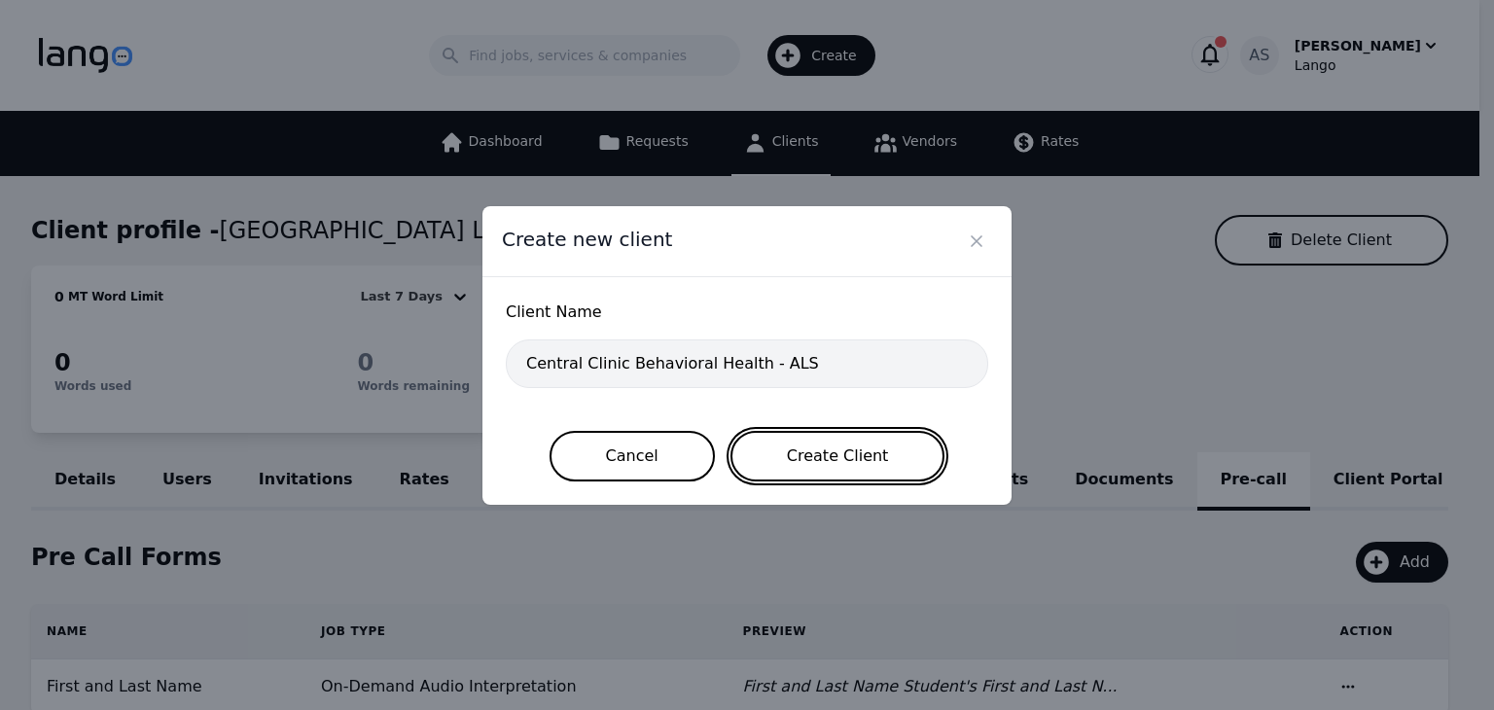
click at [815, 464] on button "Create Client" at bounding box center [837, 456] width 215 height 51
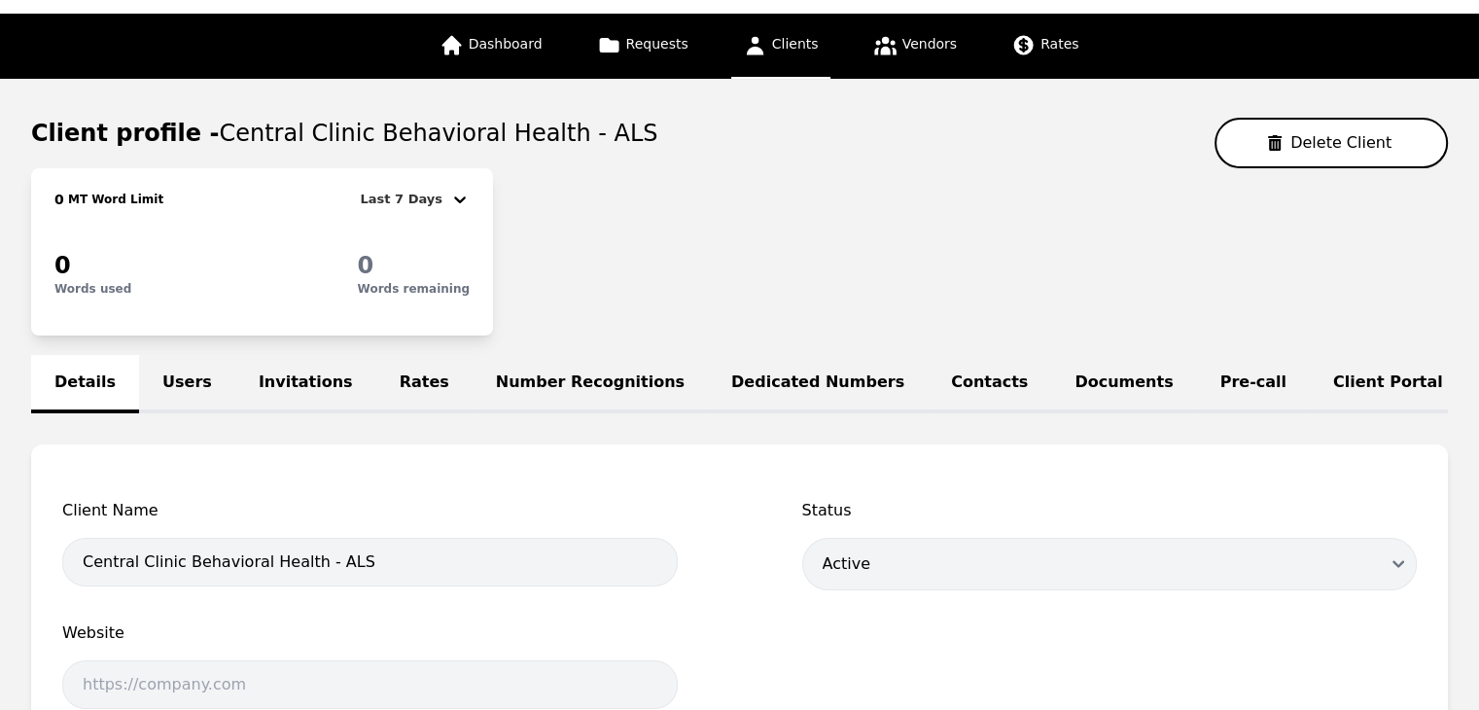
click at [170, 386] on link "Users" at bounding box center [187, 384] width 96 height 58
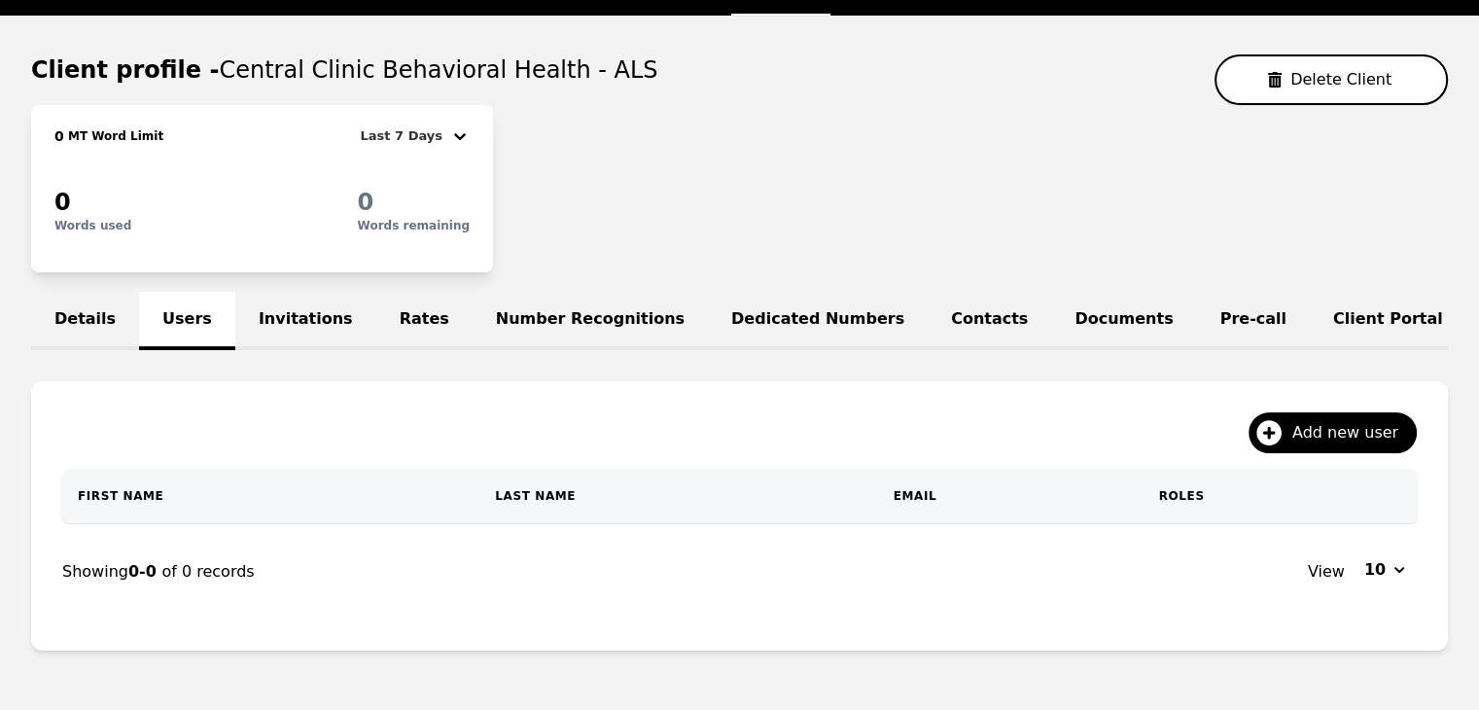
scroll to position [257, 0]
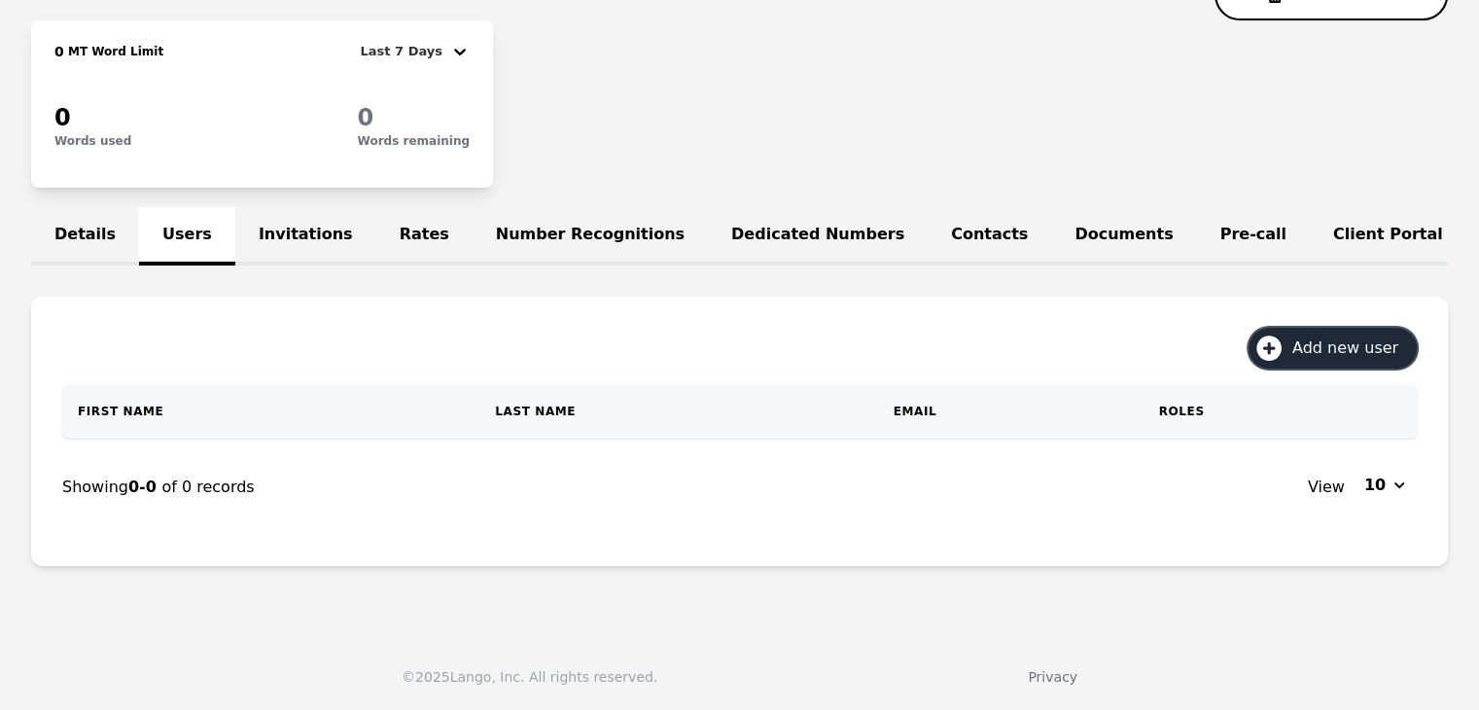
click at [1318, 349] on span "Add new user" at bounding box center [1353, 348] width 120 height 23
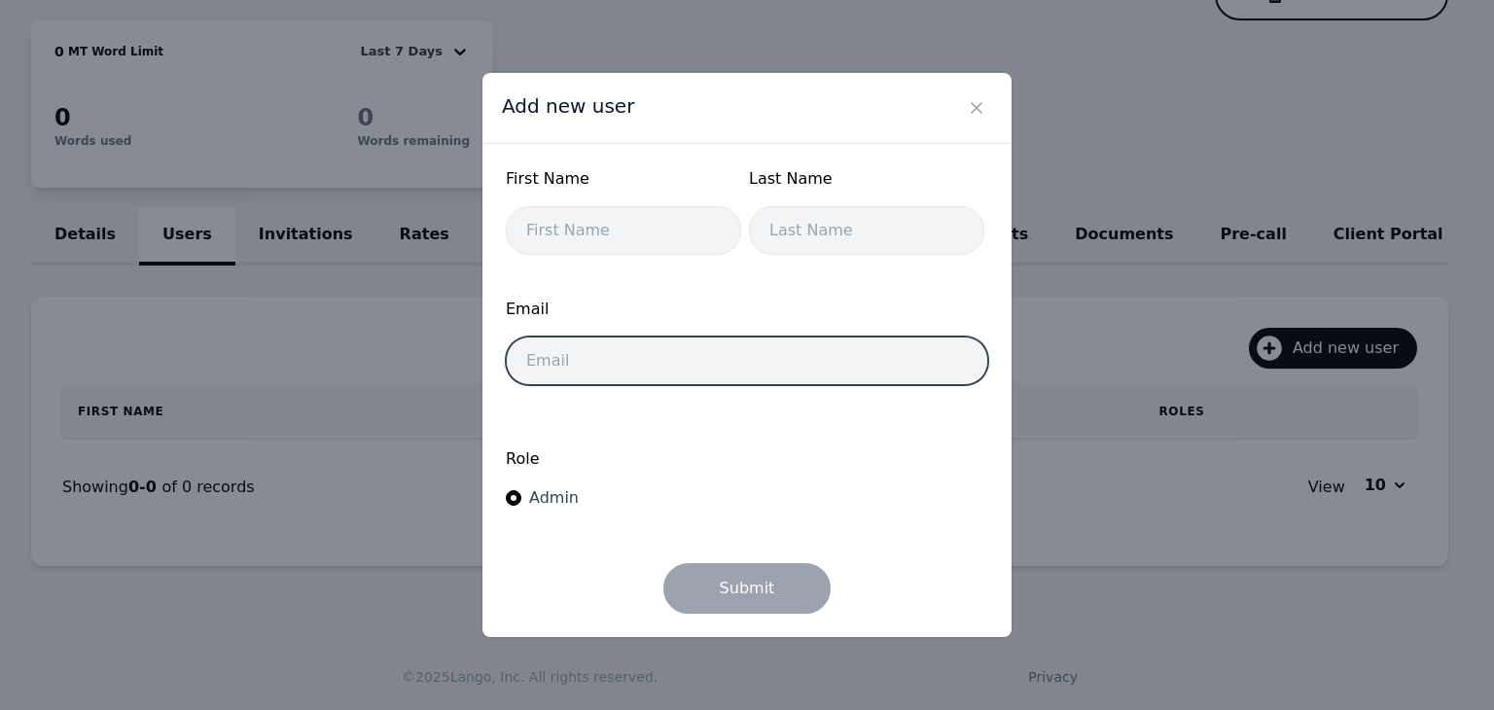
click at [656, 371] on input "email" at bounding box center [747, 361] width 482 height 49
paste input "smithjen@centralclinic.org"
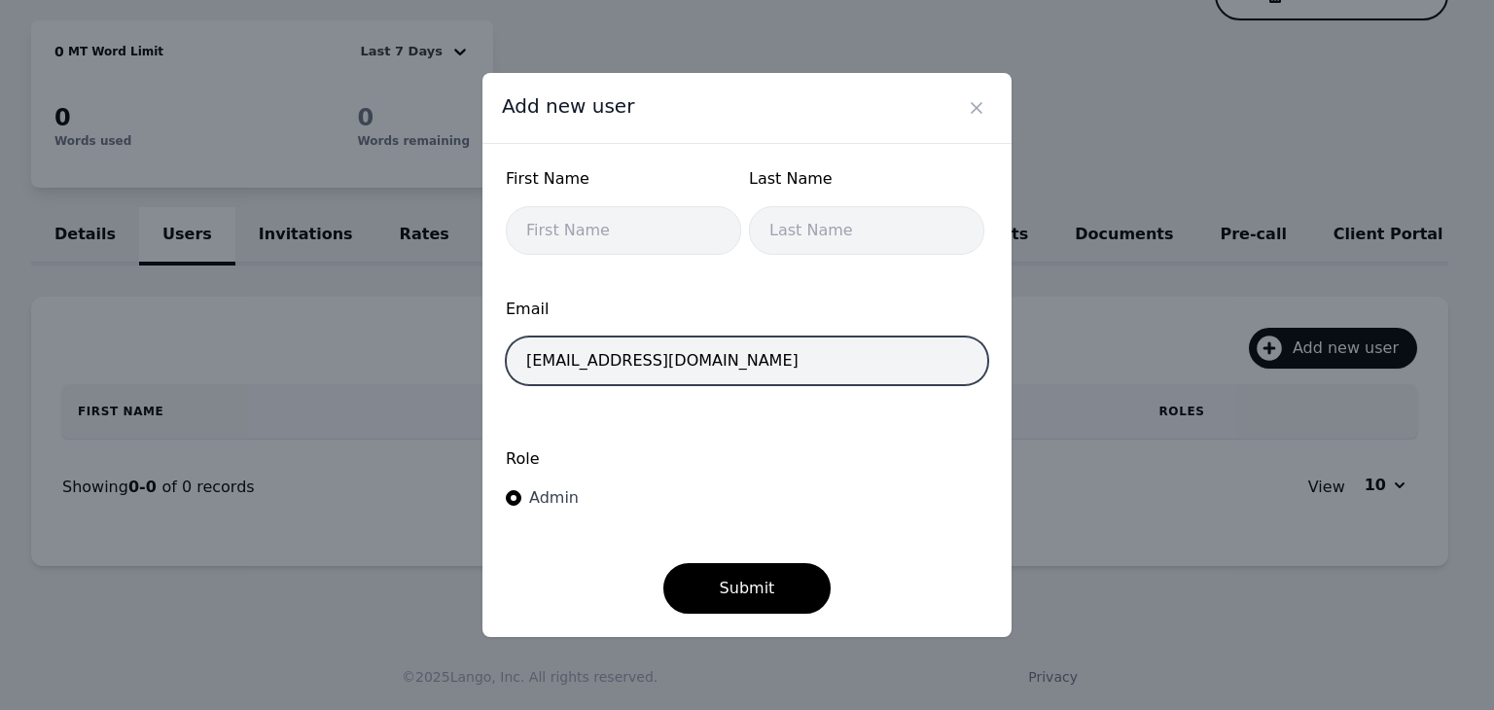
type input "smithjen@centralclinic.org"
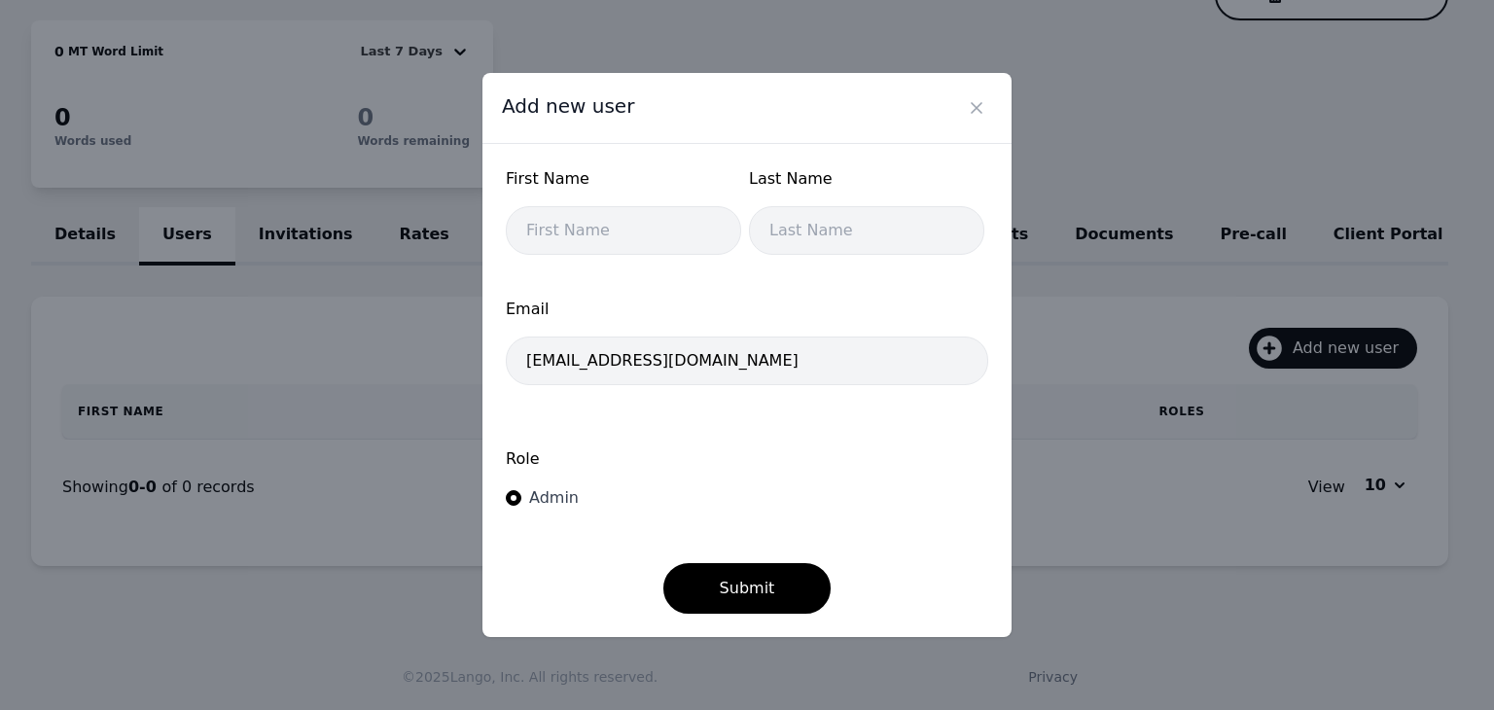
click at [566, 206] on div "First Name" at bounding box center [623, 186] width 235 height 39
click at [582, 242] on input "text" at bounding box center [623, 230] width 235 height 49
type input "Jennifer"
click at [820, 231] on input "text" at bounding box center [866, 230] width 235 height 49
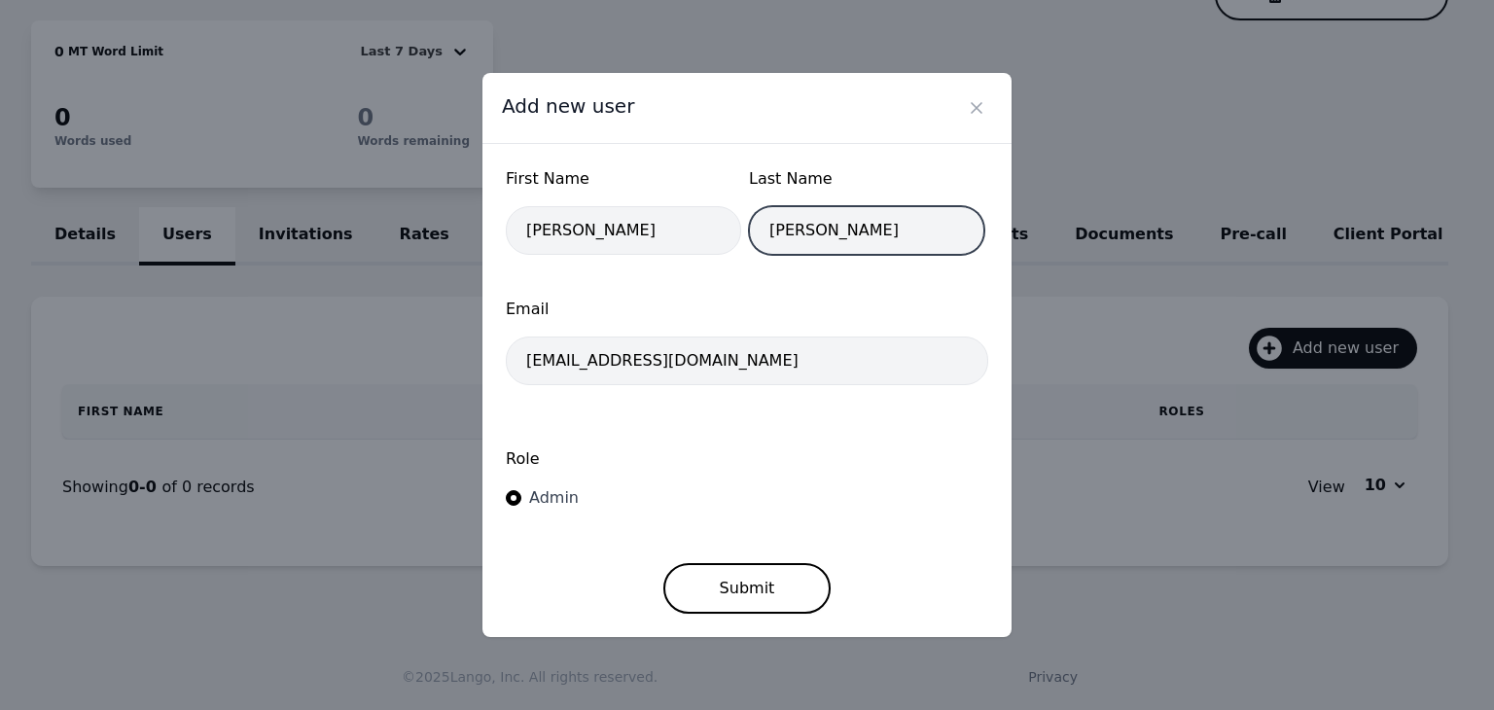
type input "Smith"
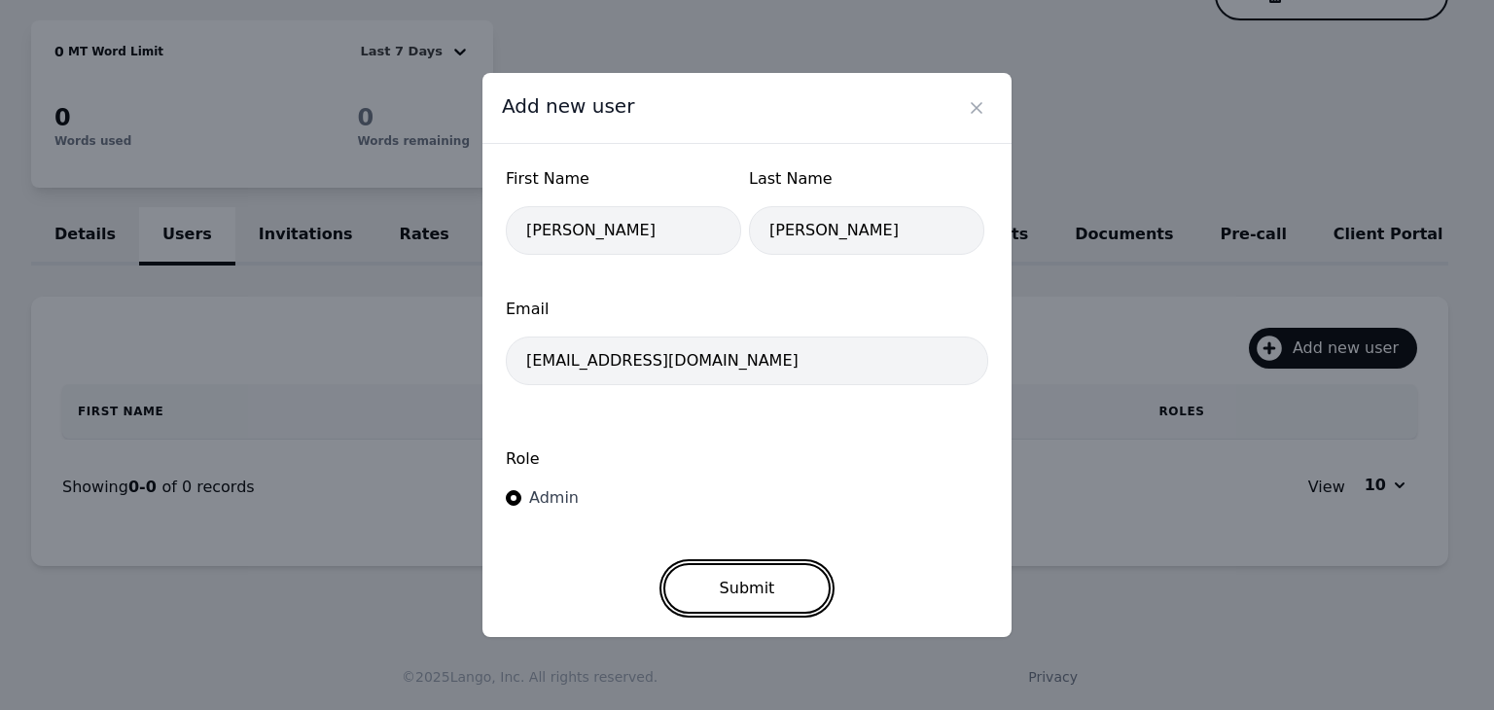
click at [740, 599] on button "Submit" at bounding box center [747, 588] width 168 height 51
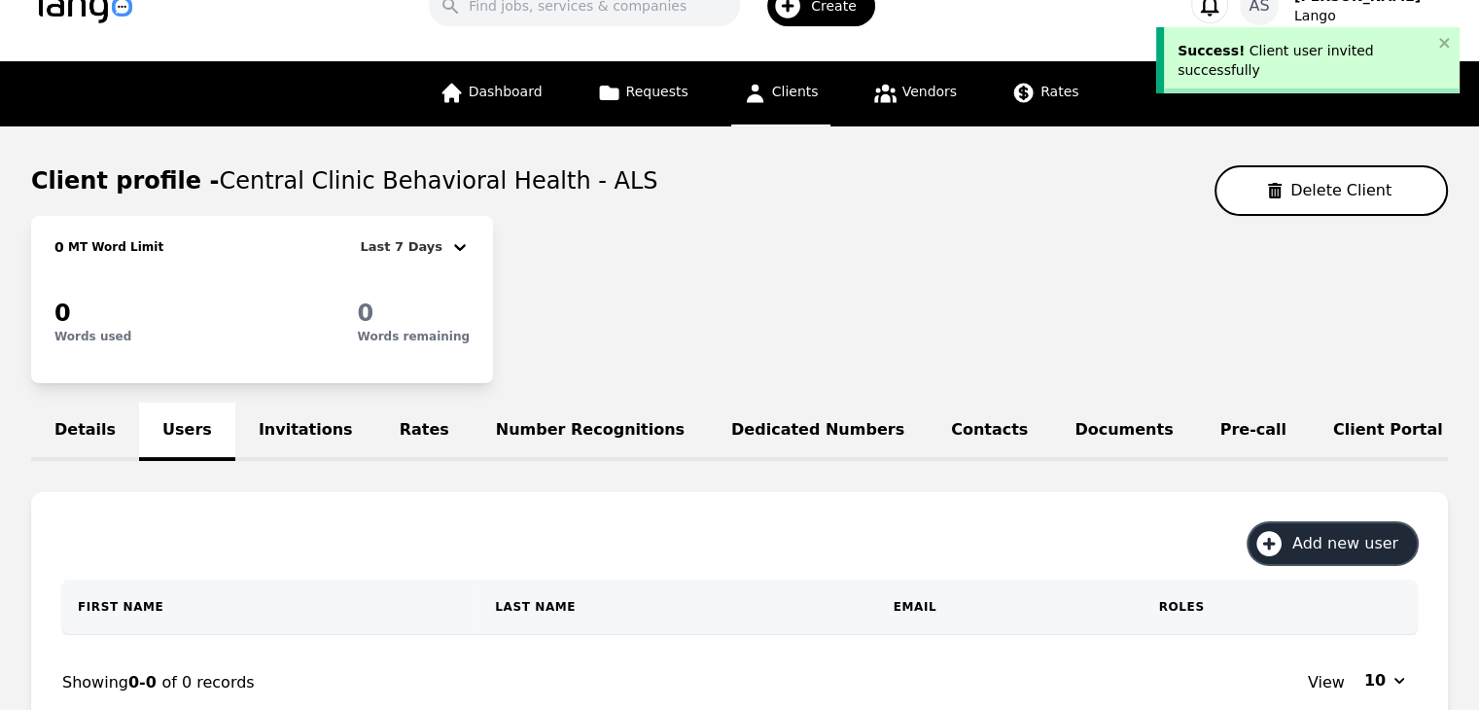
scroll to position [0, 0]
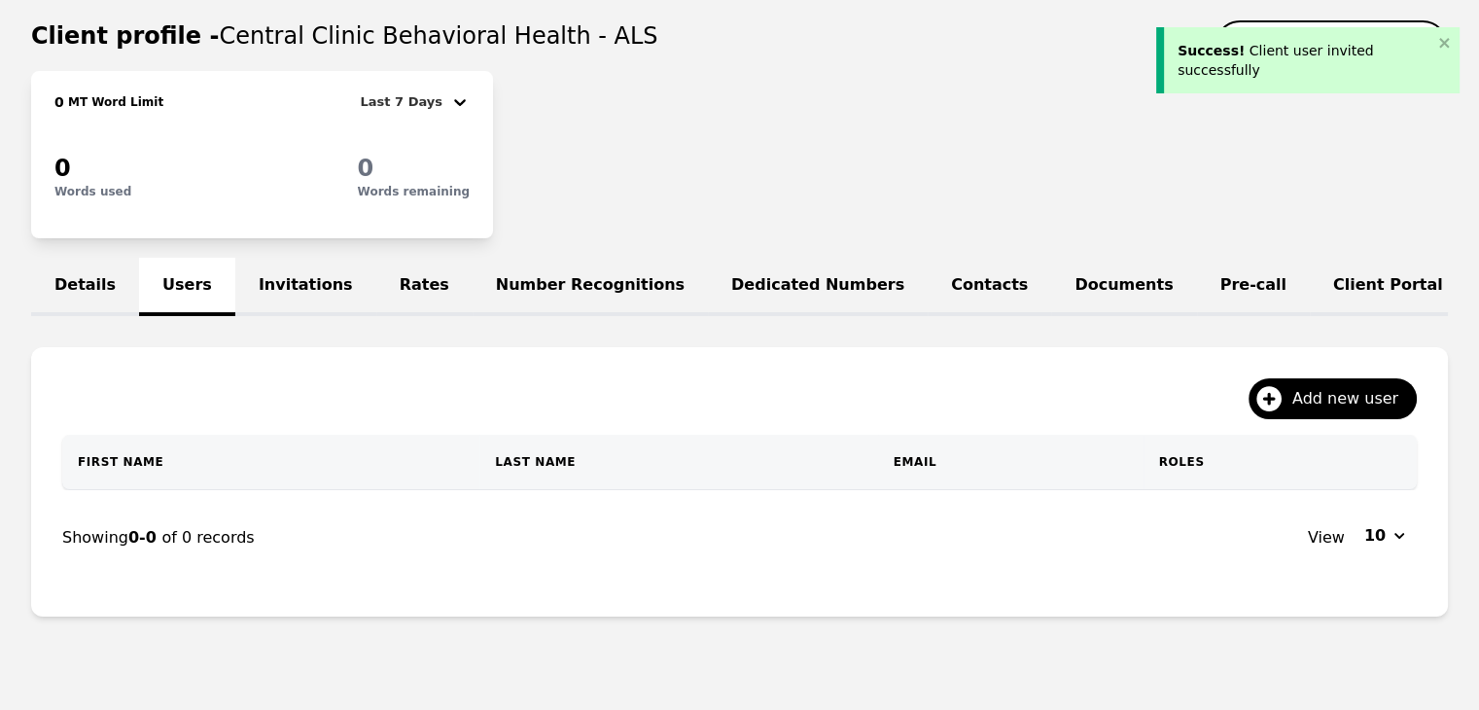
click at [260, 267] on link "Invitations" at bounding box center [305, 287] width 141 height 58
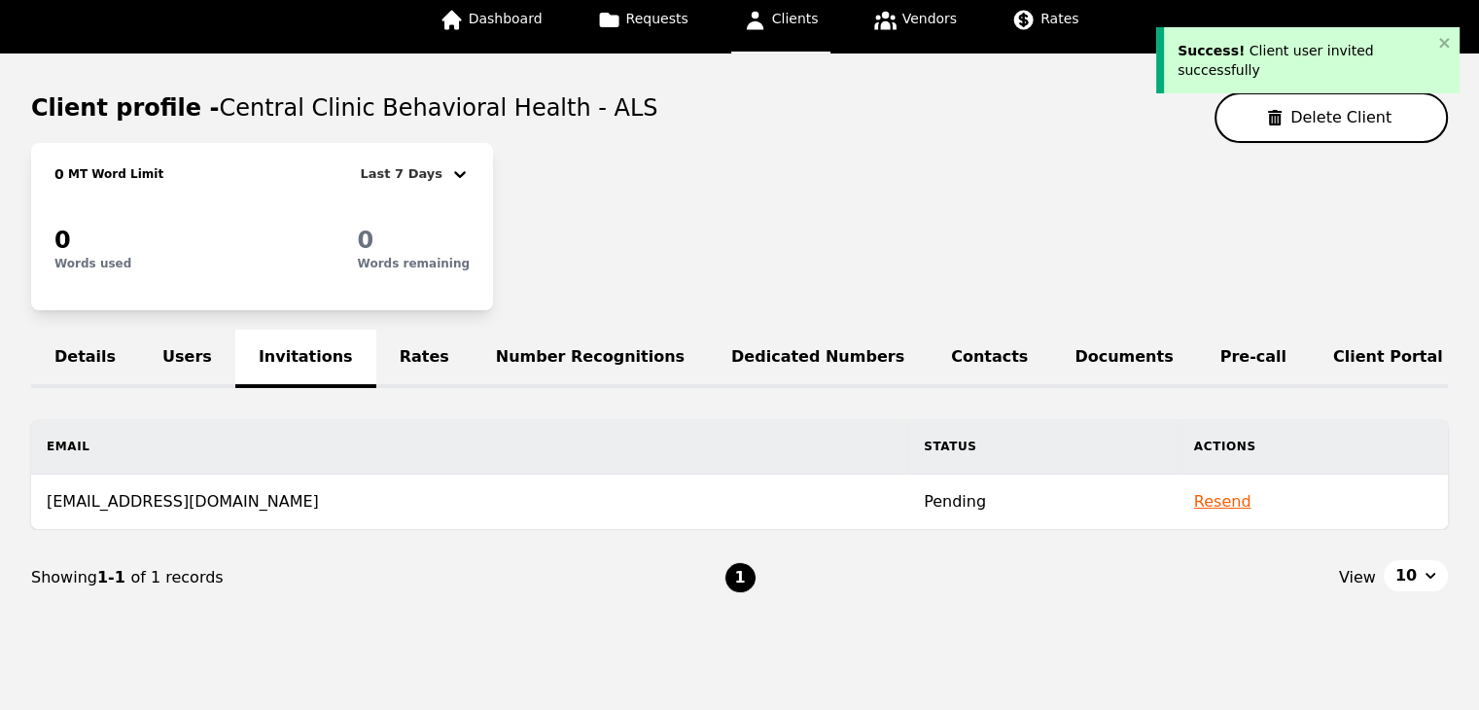
scroll to position [178, 0]
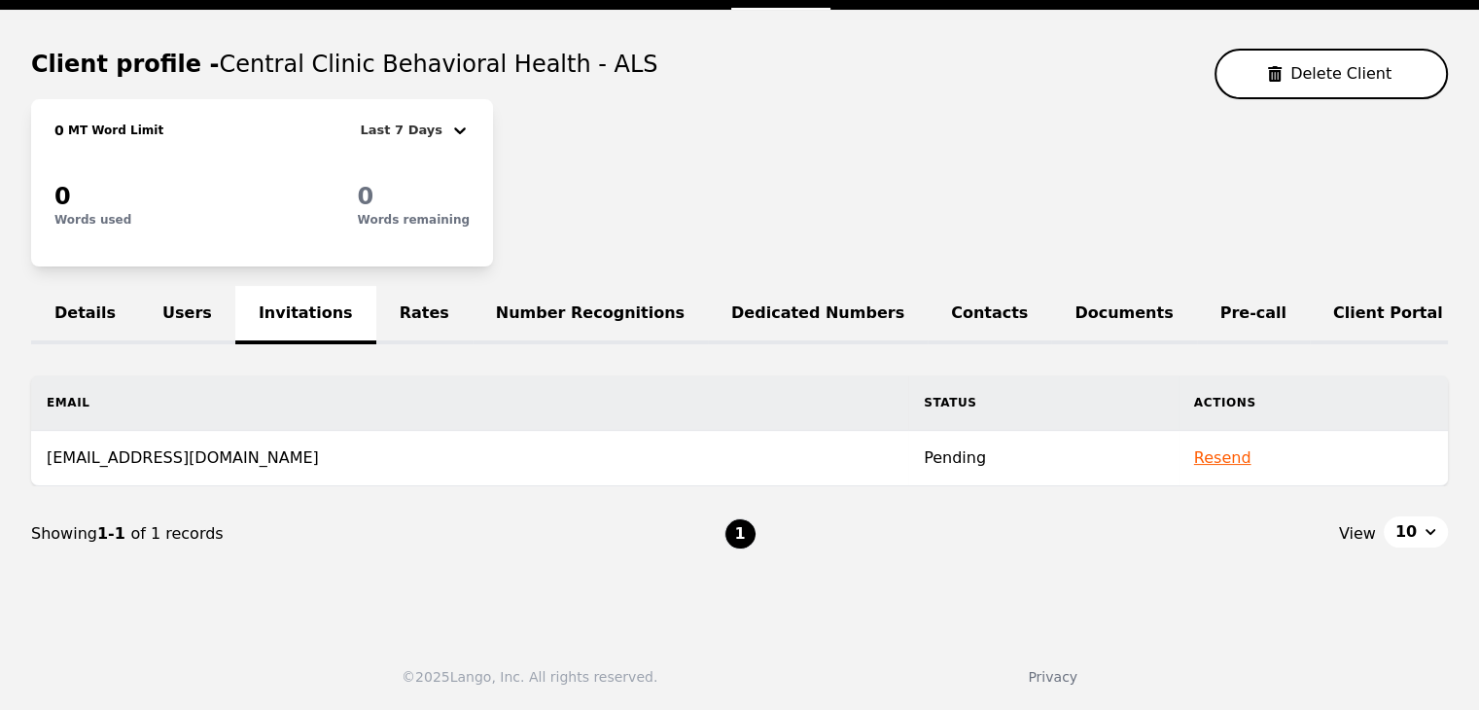
click at [182, 454] on td "smithjen@centralclinic.org" at bounding box center [469, 458] width 877 height 55
click at [228, 460] on td "smithjen@centralclinic.org" at bounding box center [469, 458] width 877 height 55
click at [396, 448] on td "smithjen@centralclinic.org" at bounding box center [469, 458] width 877 height 55
click at [158, 290] on link "Users" at bounding box center [187, 315] width 96 height 58
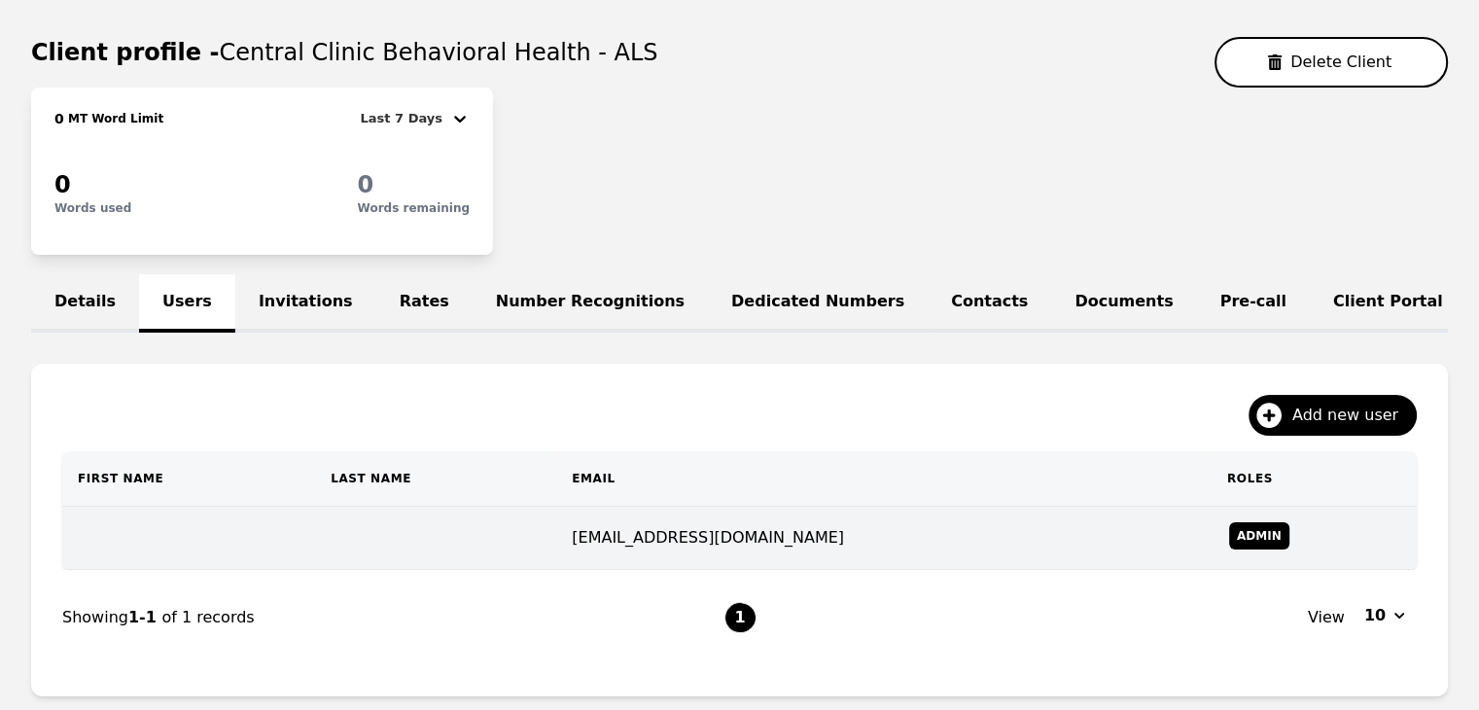
click at [315, 570] on td at bounding box center [188, 538] width 253 height 63
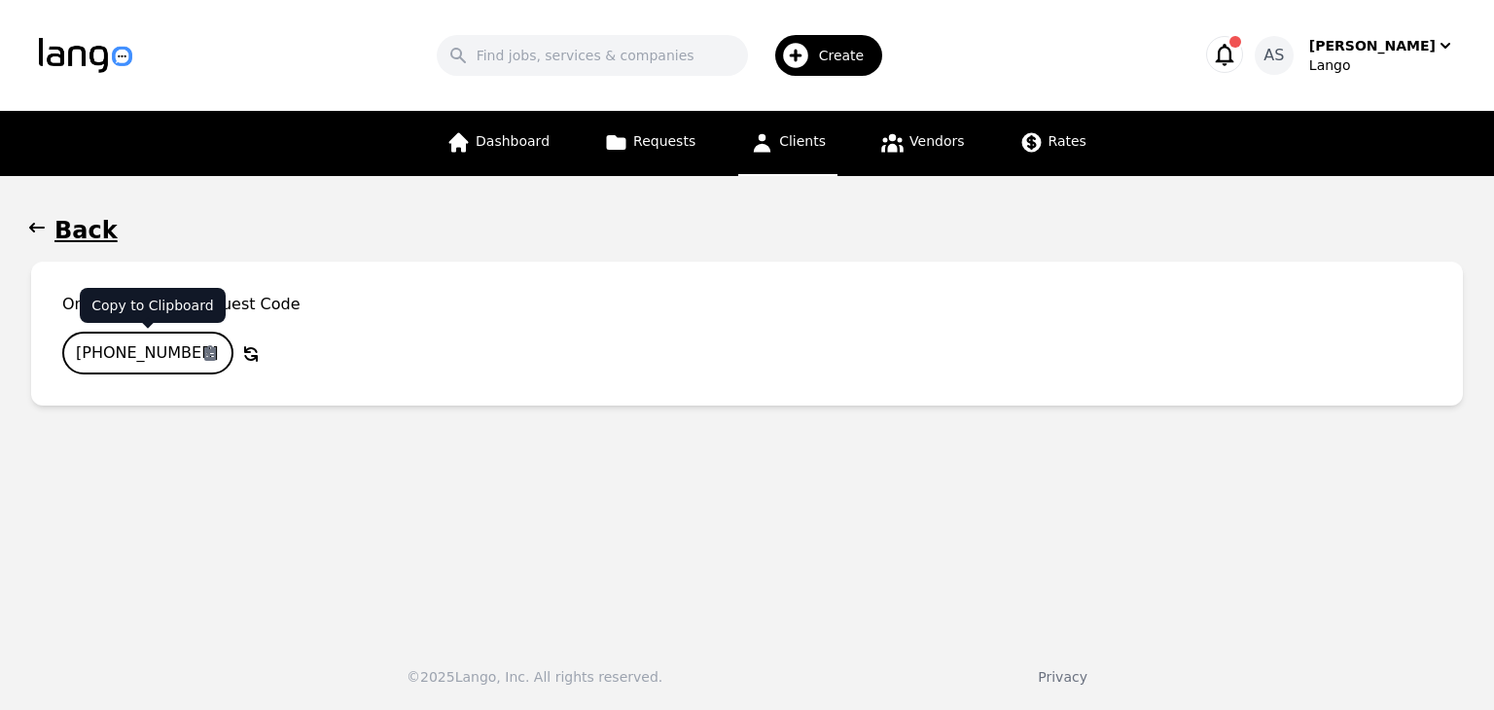
click at [158, 343] on input "782-9782-650" at bounding box center [147, 353] width 171 height 43
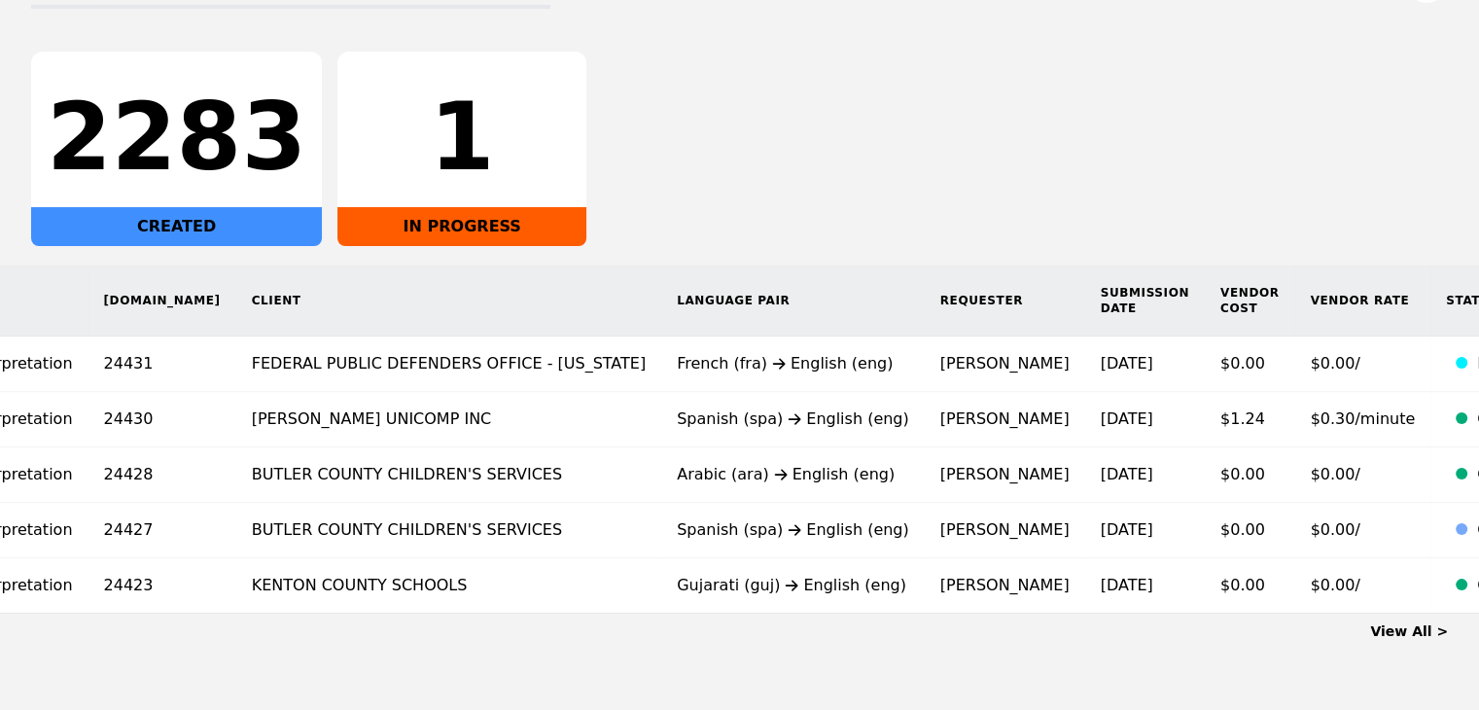
scroll to position [0, 232]
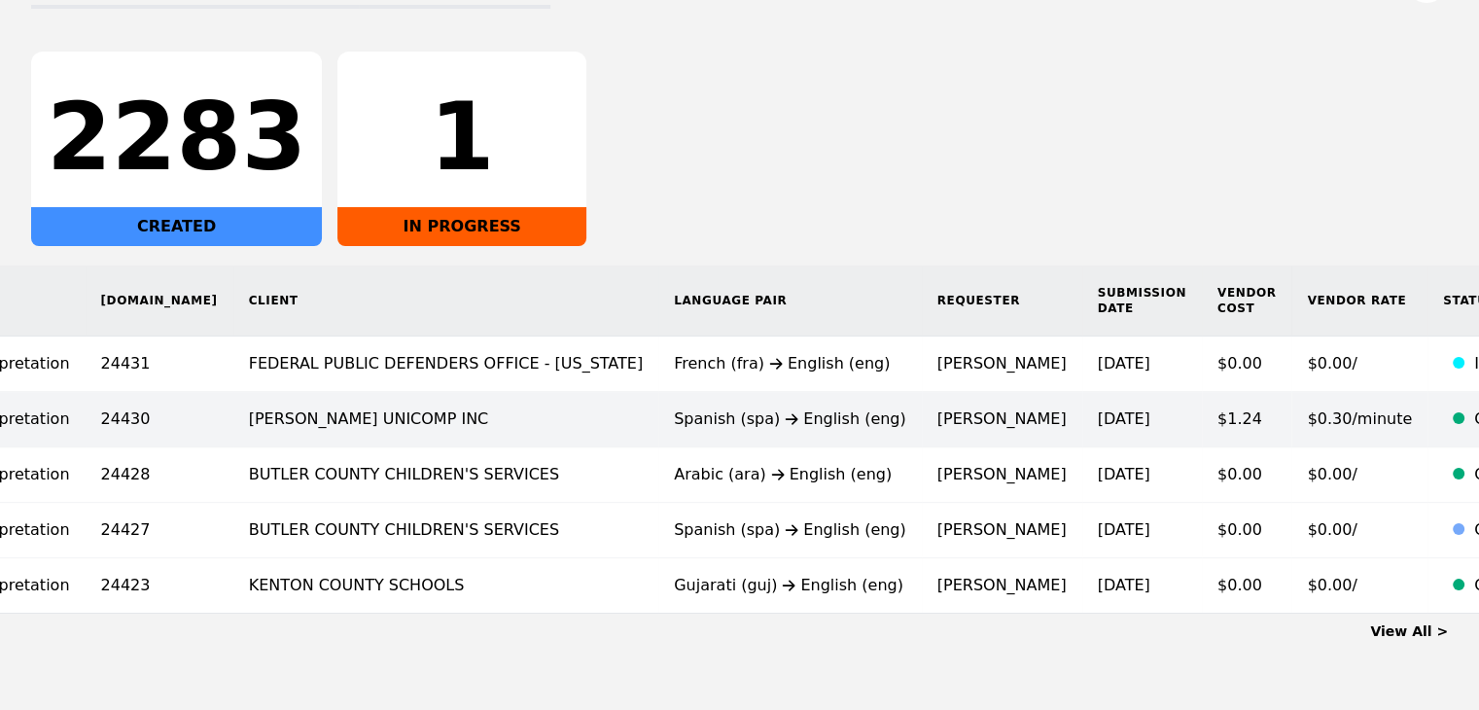
click at [922, 415] on td "[PERSON_NAME]" at bounding box center [1002, 419] width 160 height 55
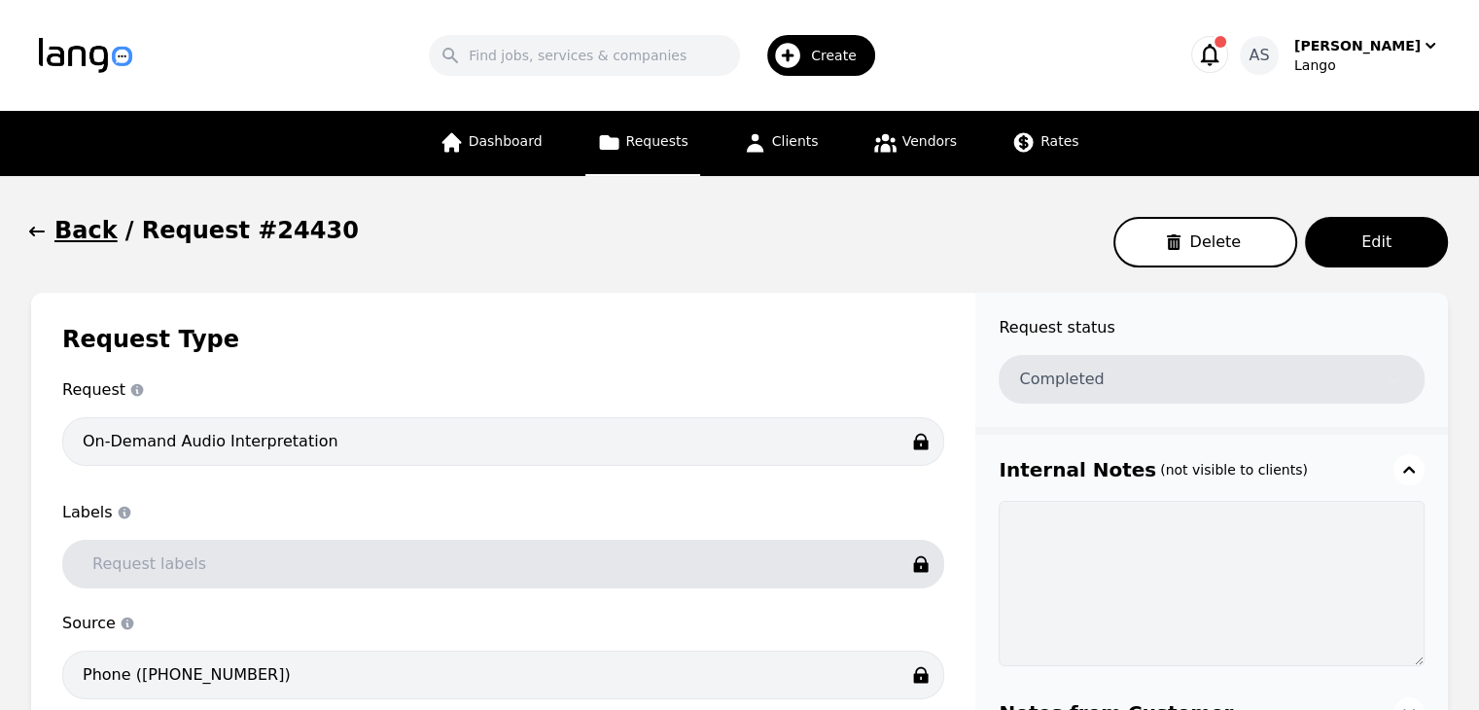
click at [48, 229] on button "Back" at bounding box center [74, 230] width 87 height 31
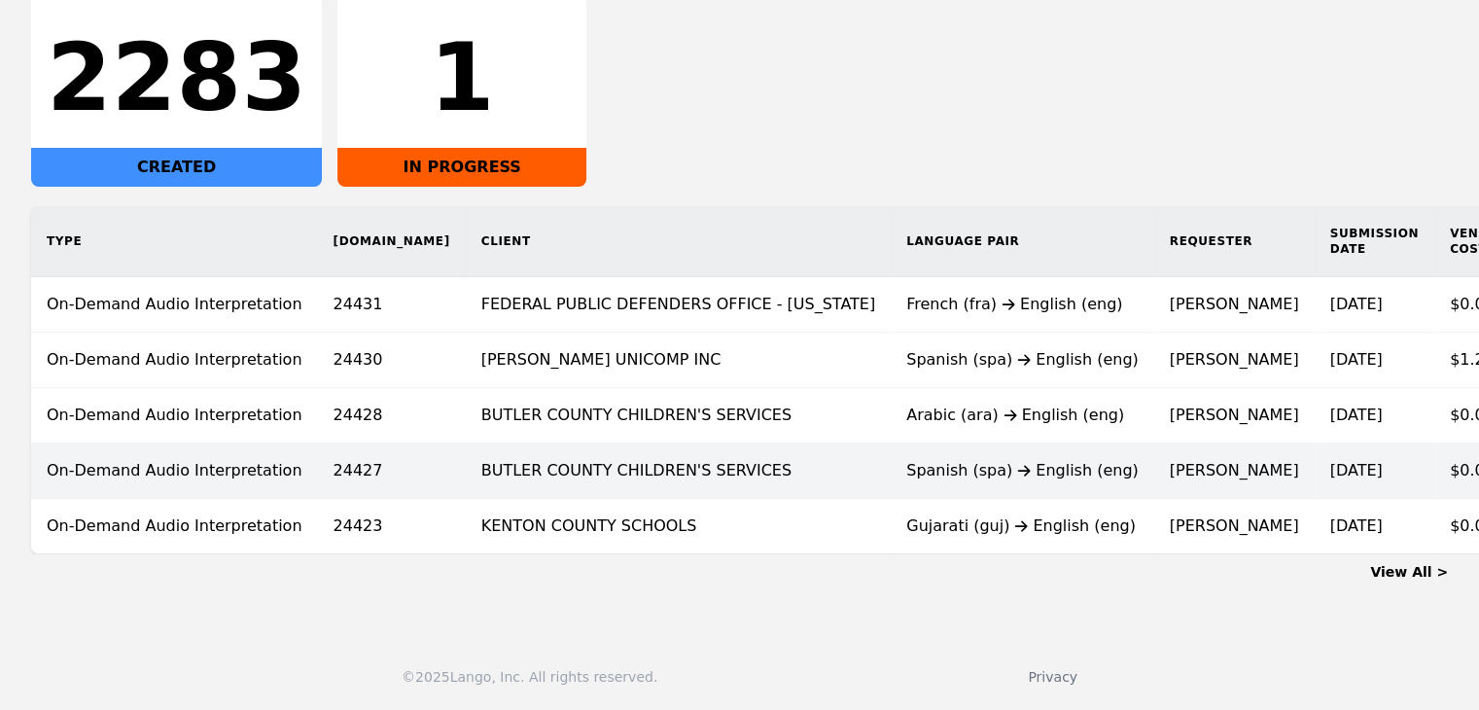
scroll to position [364, 0]
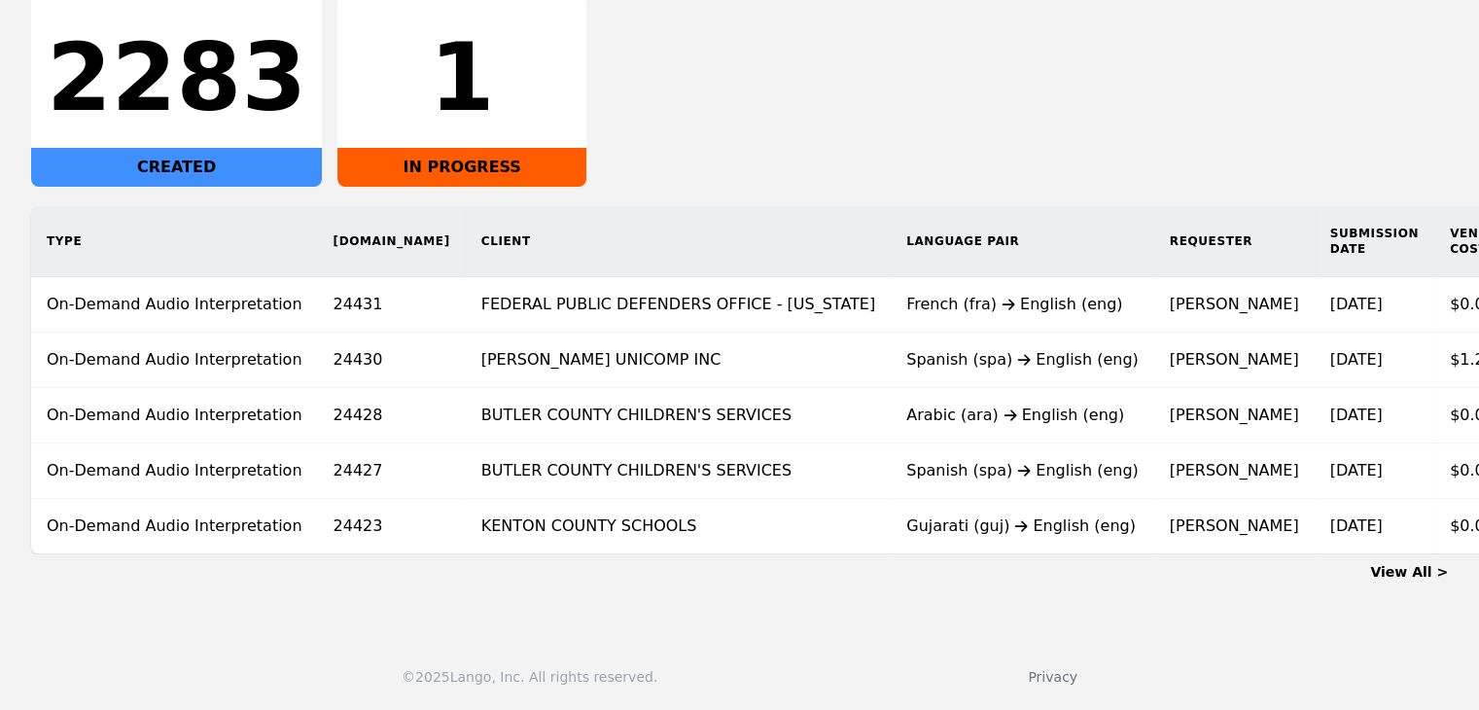
click at [909, 404] on div "Arabic (ara) English (eng)" at bounding box center [1022, 415] width 232 height 23
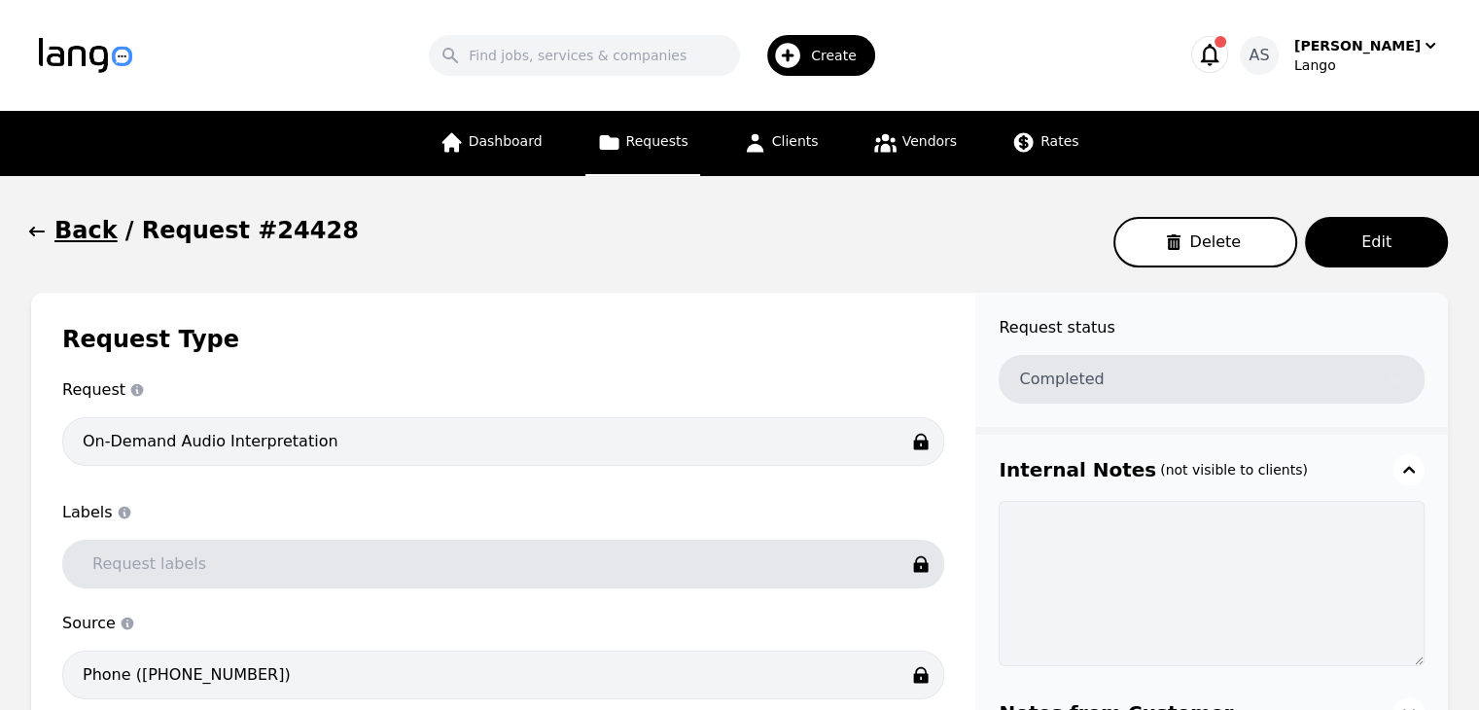
click at [49, 234] on button "Back" at bounding box center [74, 230] width 87 height 31
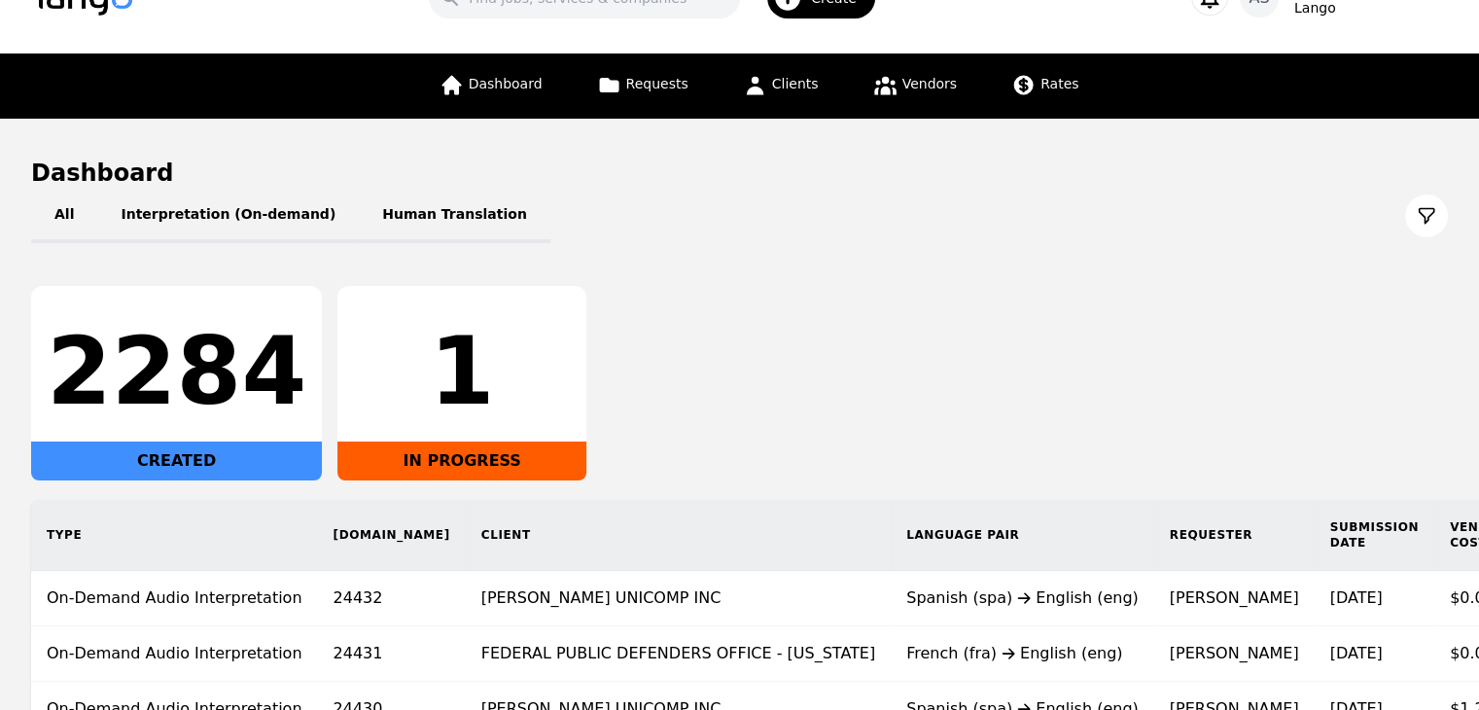
click at [879, 289] on div "2284 CREATED 1 IN PROGRESS" at bounding box center [739, 383] width 1417 height 195
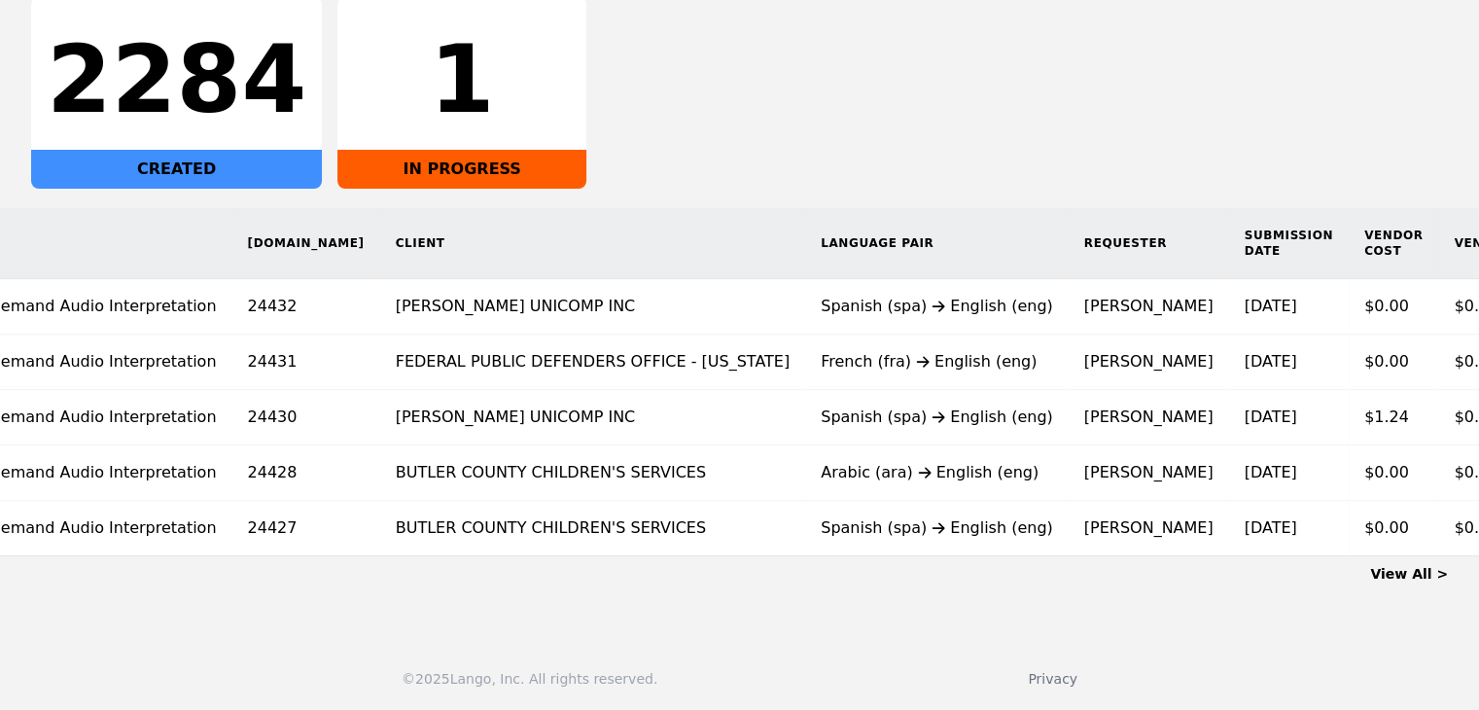
scroll to position [0, 207]
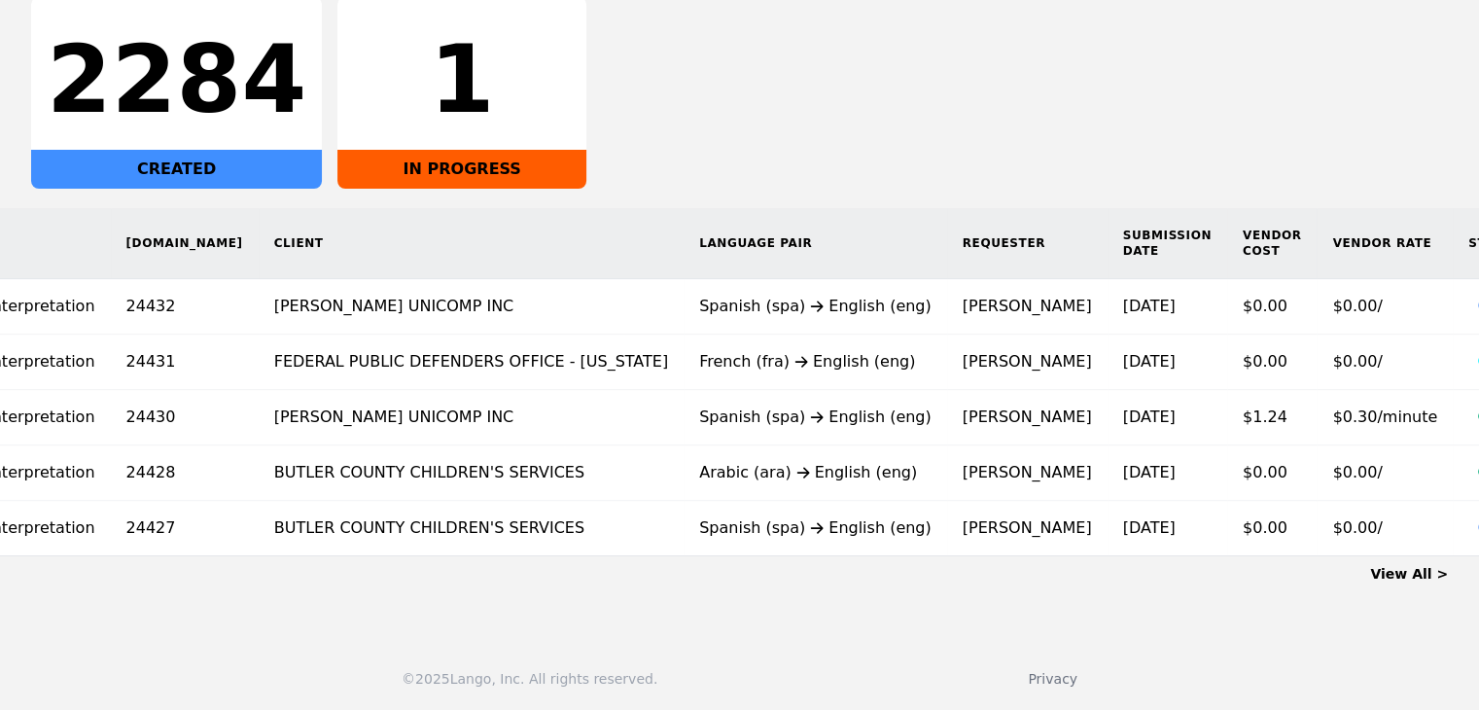
click at [1405, 582] on link "View All >" at bounding box center [1409, 574] width 78 height 16
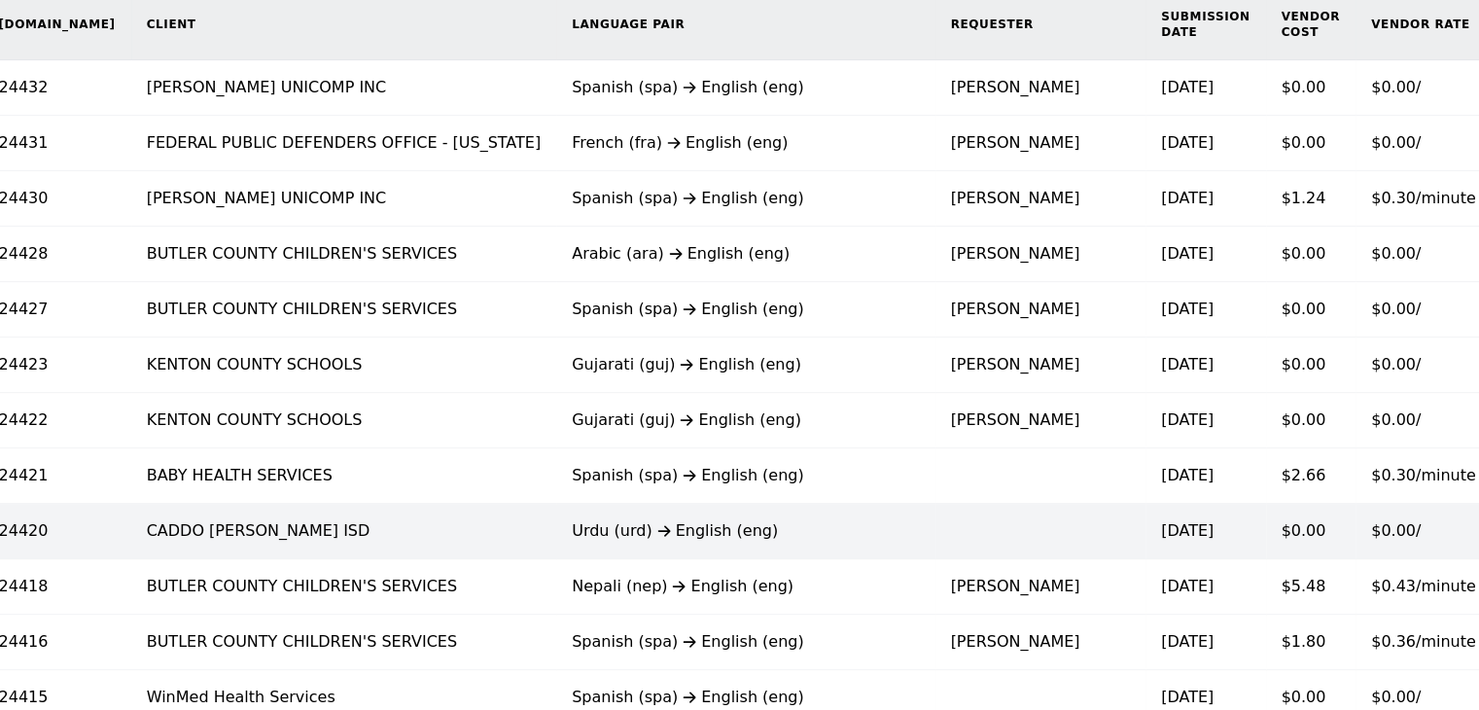
scroll to position [330, 0]
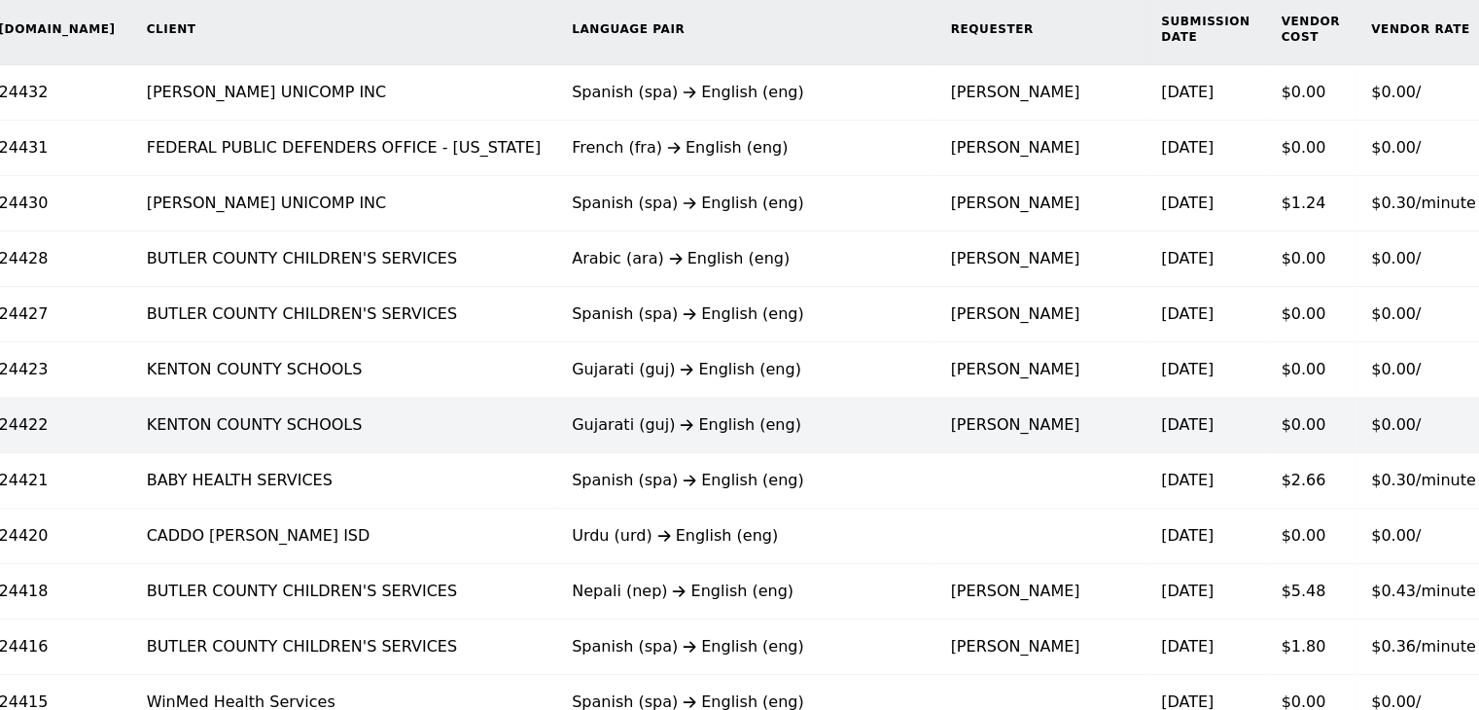
click at [936, 423] on td "Kacie Adams Browning" at bounding box center [1041, 425] width 211 height 55
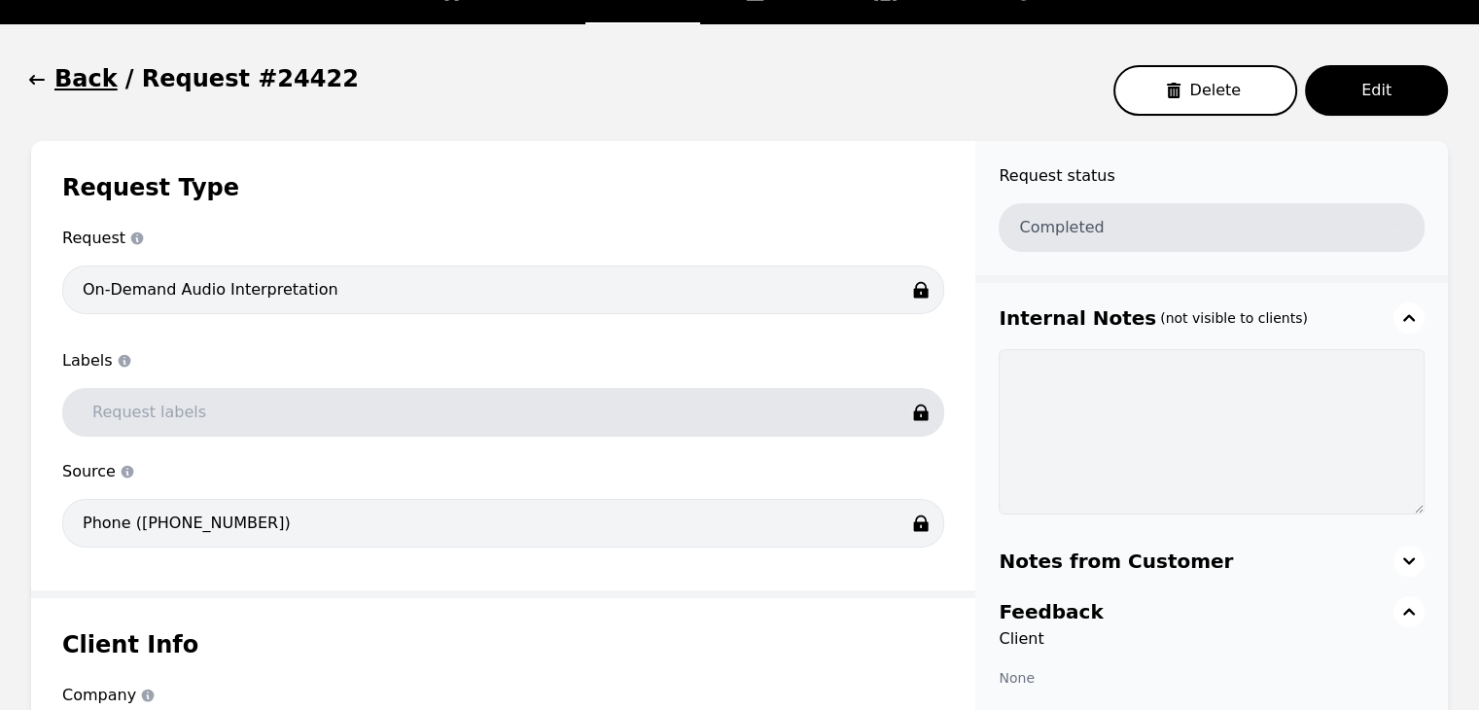
scroll to position [134, 0]
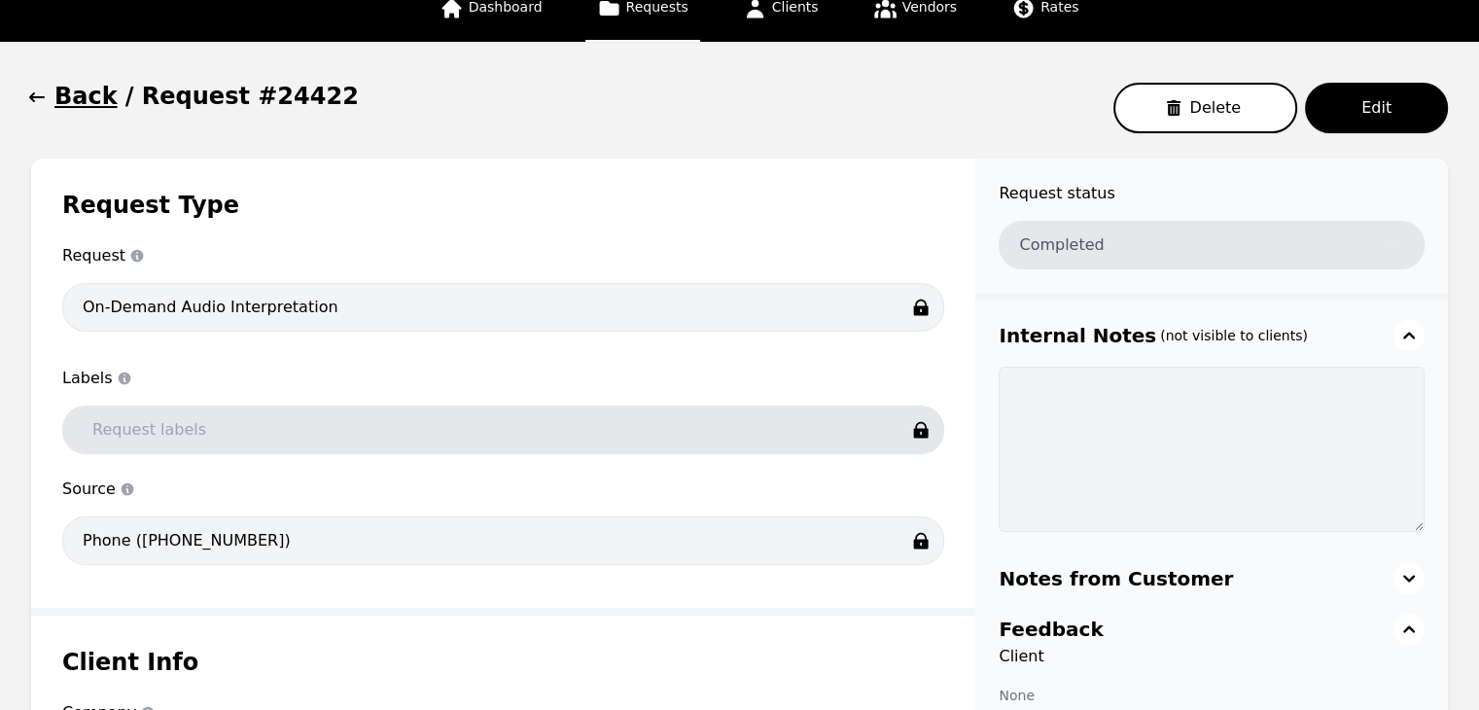
click at [49, 97] on button "Back" at bounding box center [74, 96] width 87 height 31
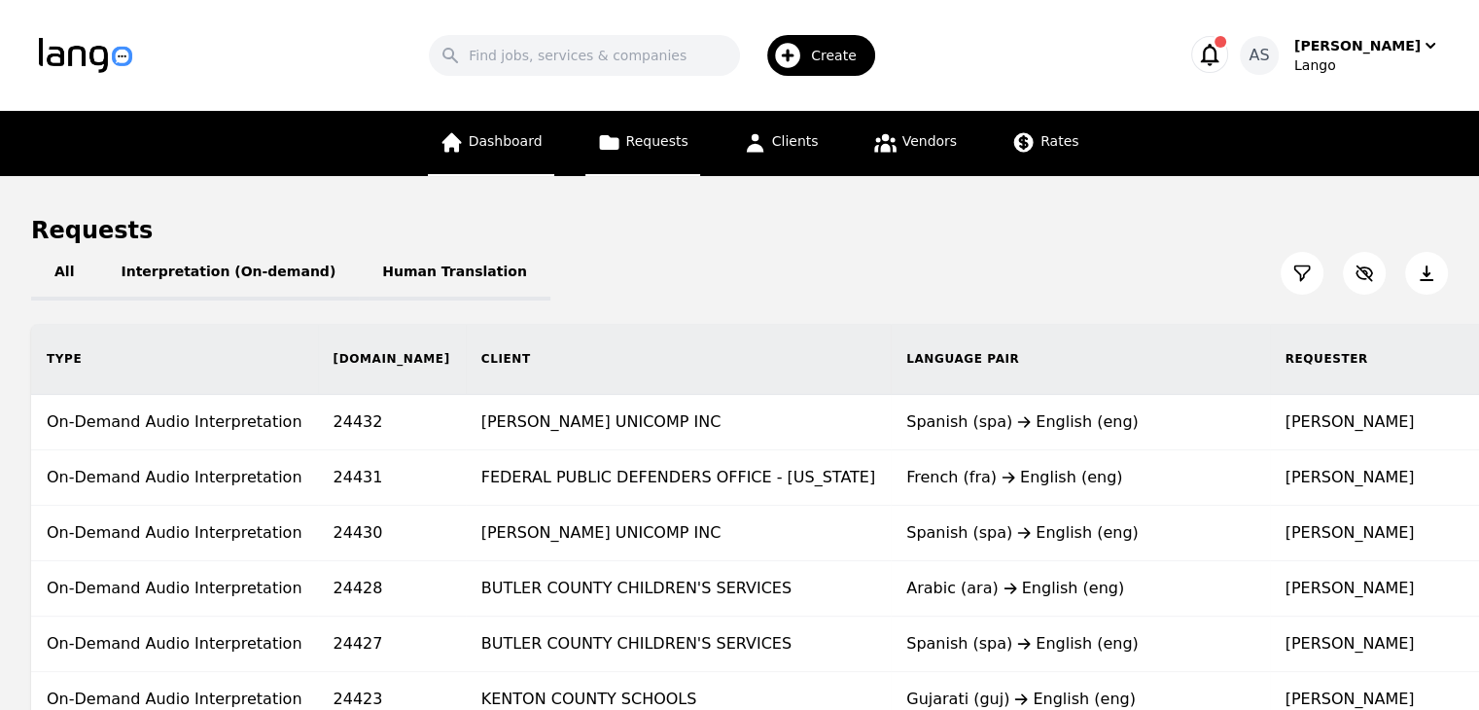
click at [526, 142] on span "Dashboard" at bounding box center [506, 141] width 74 height 16
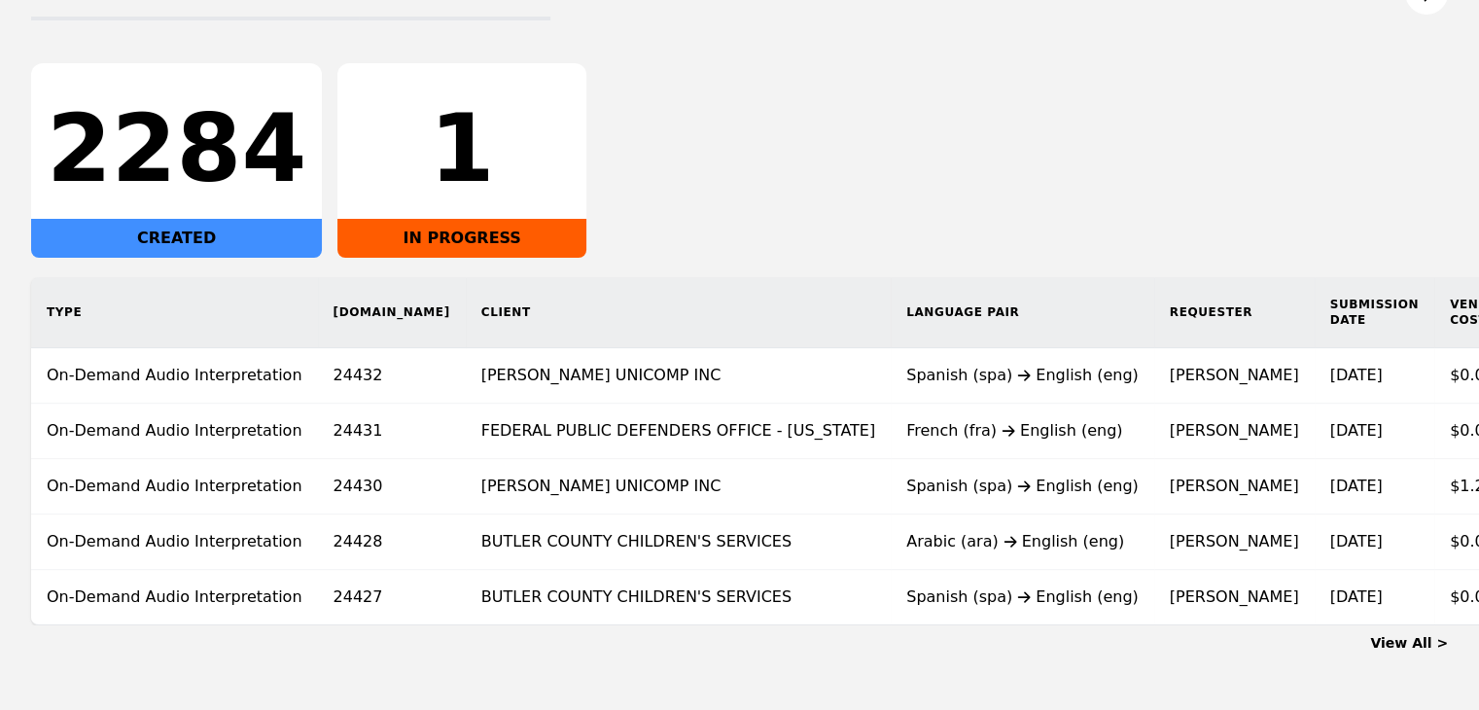
scroll to position [292, 0]
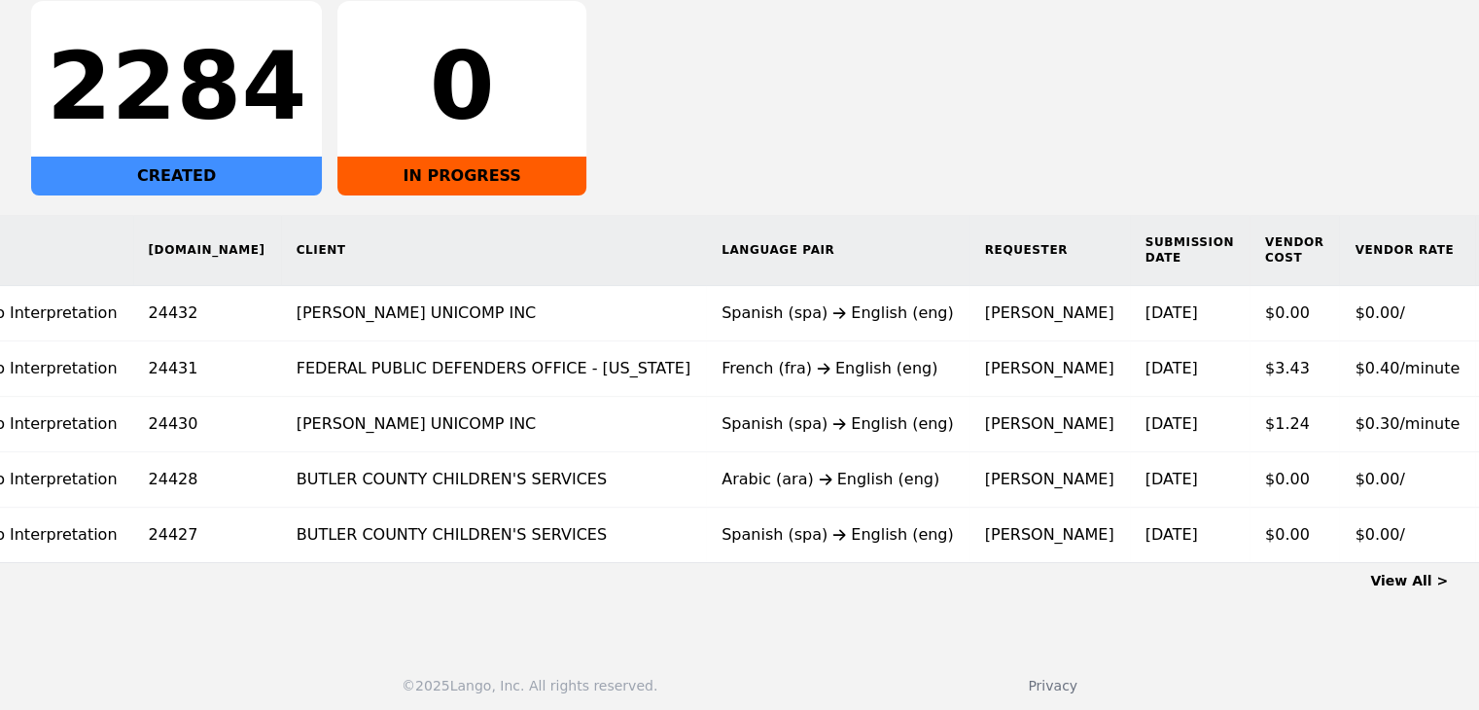
scroll to position [0, 193]
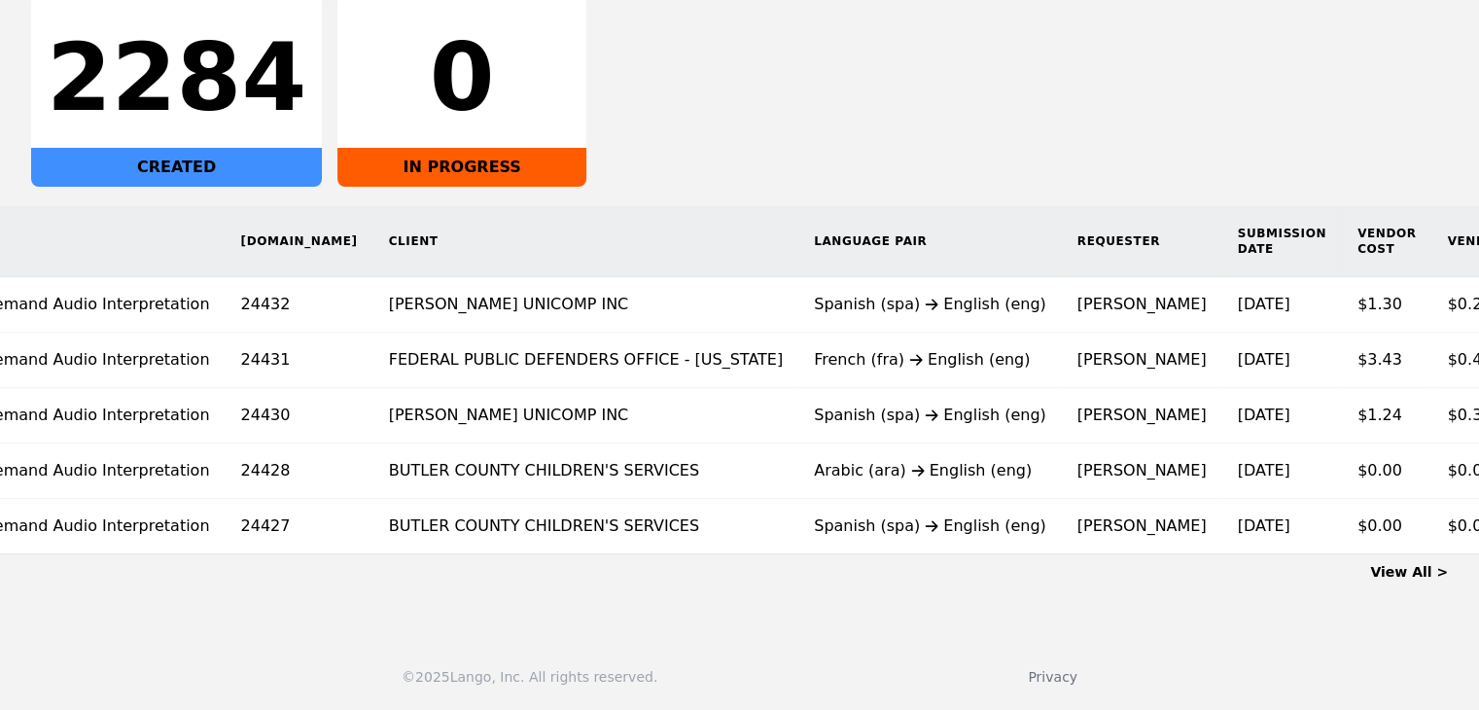
scroll to position [0, 206]
